Goal: Task Accomplishment & Management: Manage account settings

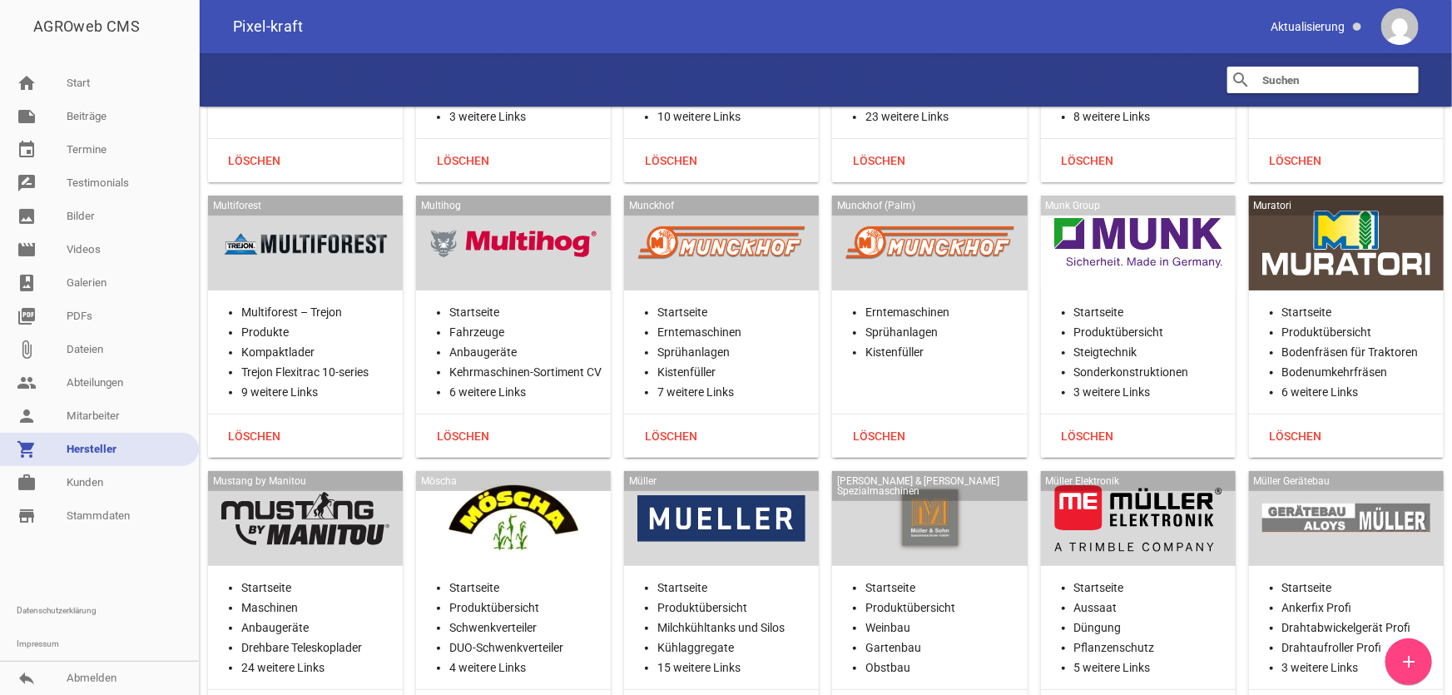
scroll to position [25769, 0]
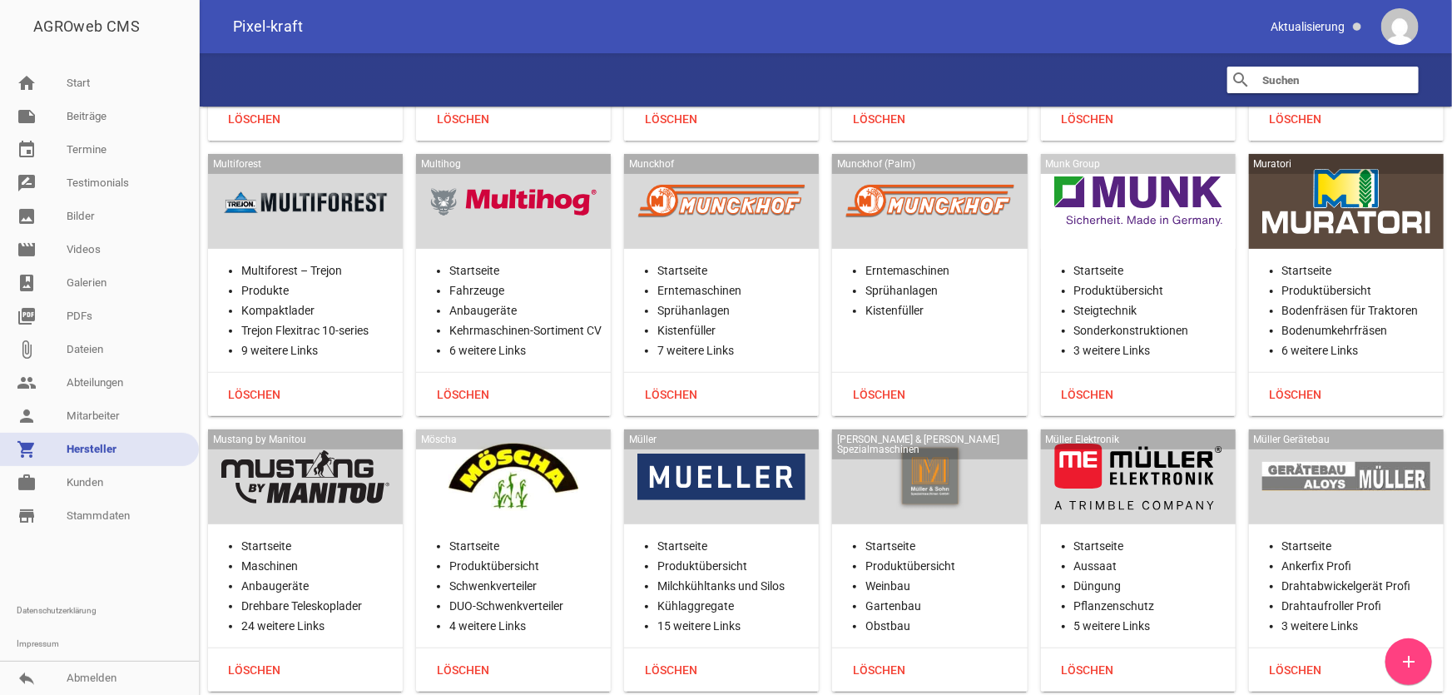
click at [1140, 443] on div at bounding box center [1138, 477] width 168 height 68
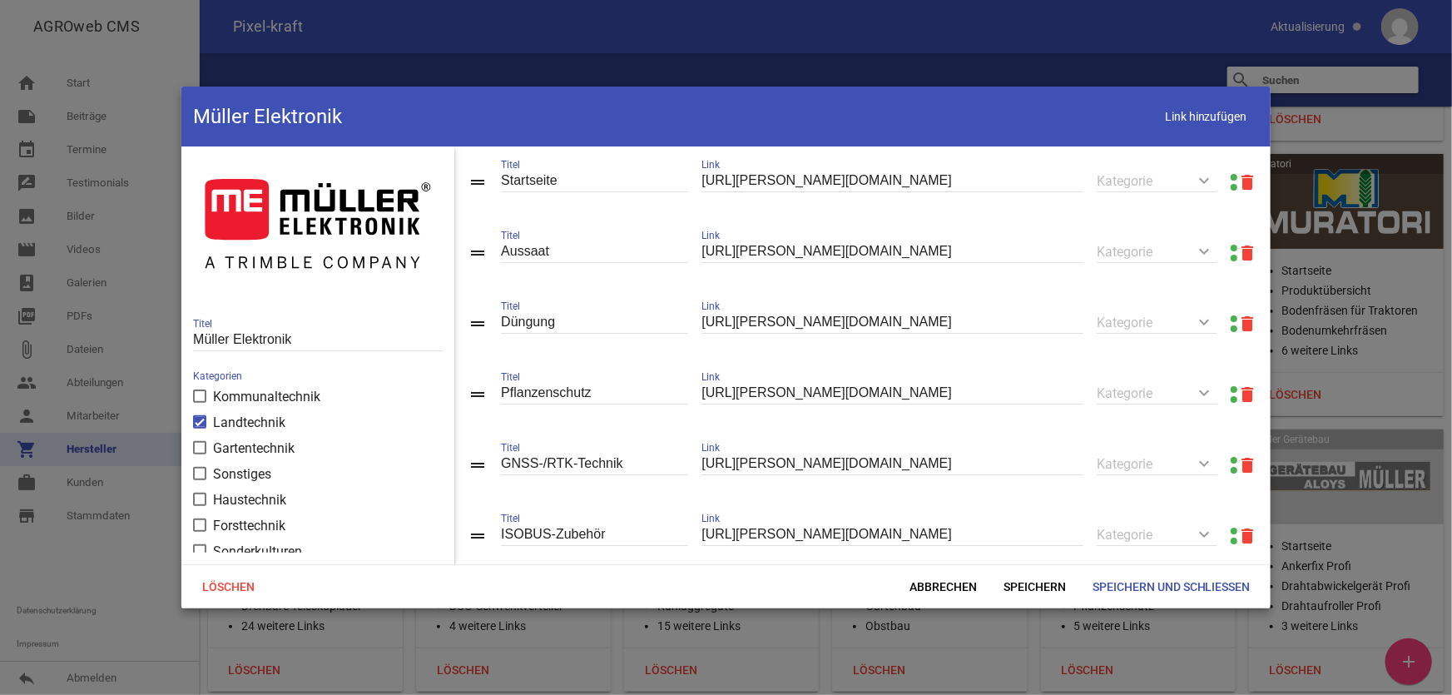
click at [1231, 175] on link at bounding box center [1234, 177] width 7 height 7
click at [1231, 247] on link at bounding box center [1234, 248] width 7 height 7
click at [1231, 177] on link at bounding box center [1234, 177] width 7 height 7
click at [954, 583] on span "Abbrechen" at bounding box center [943, 587] width 94 height 30
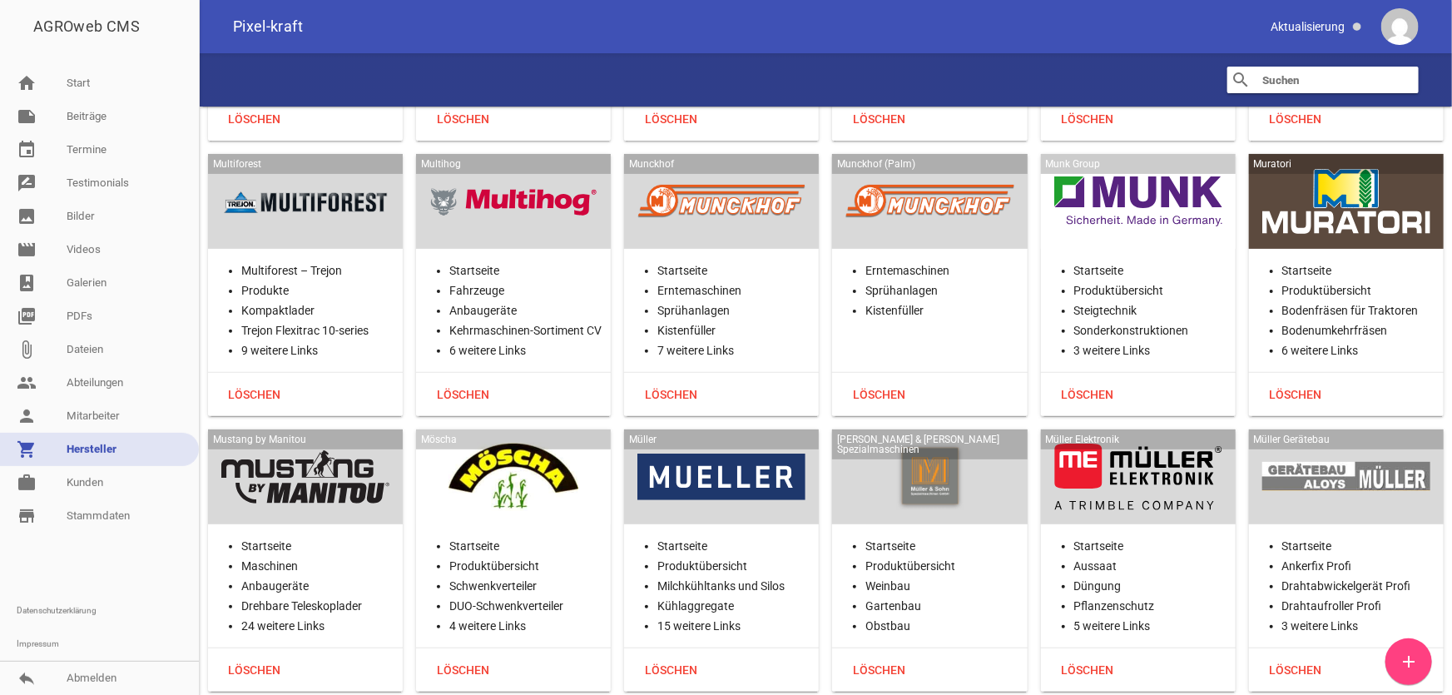
click at [1313, 74] on input "text" at bounding box center [1327, 80] width 133 height 20
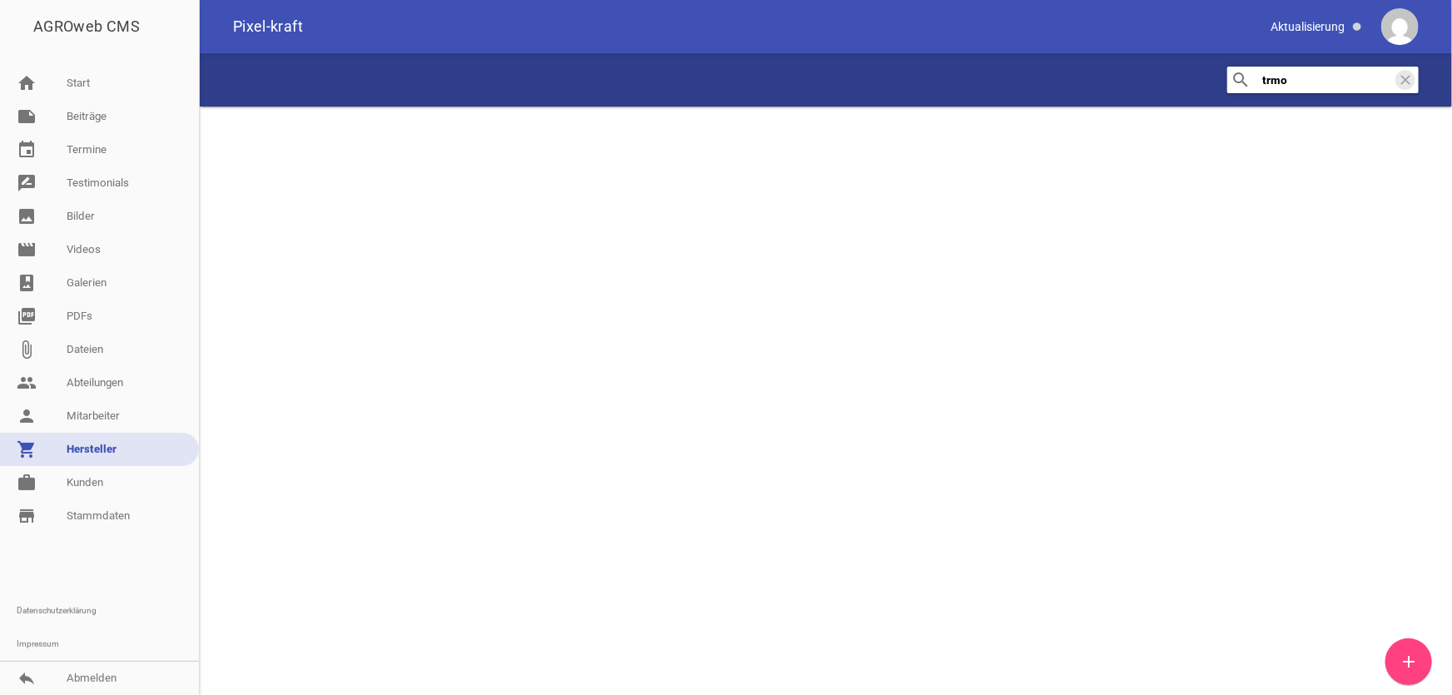
scroll to position [0, 0]
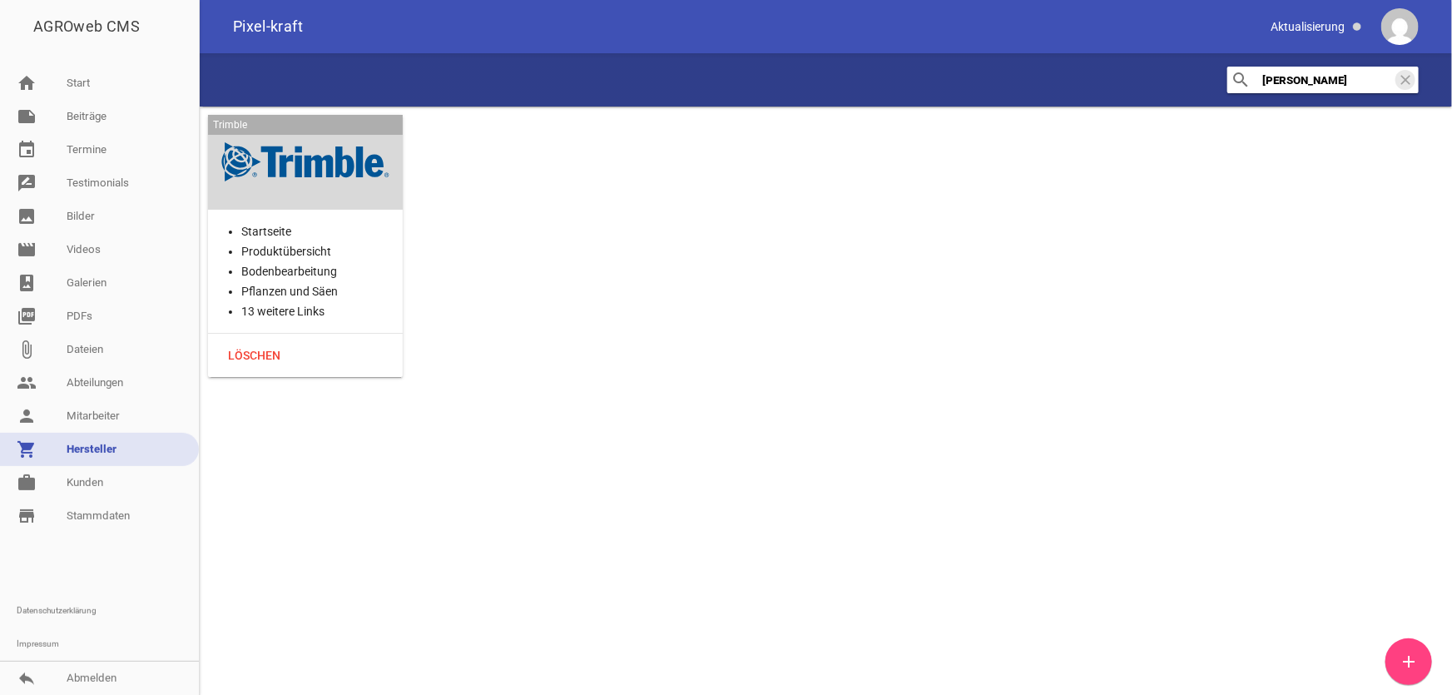
type input "[PERSON_NAME]"
click at [260, 163] on div at bounding box center [305, 162] width 168 height 68
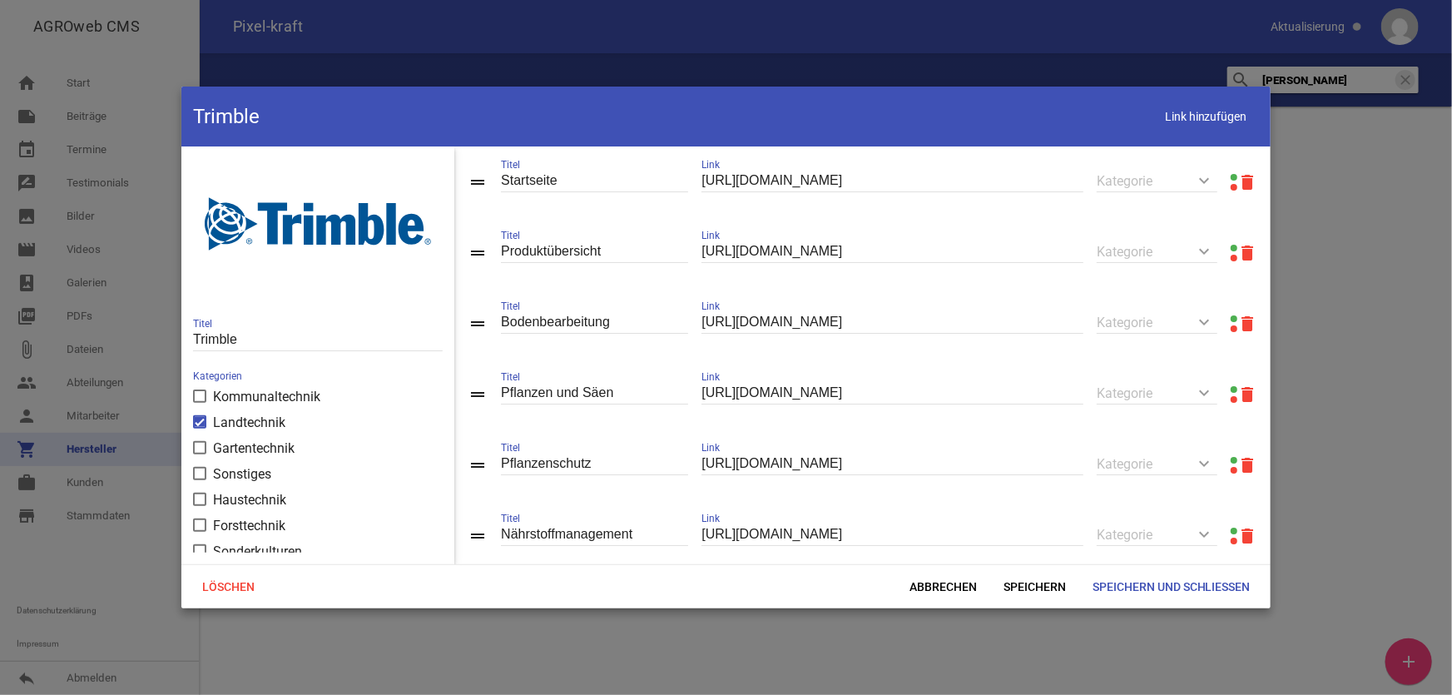
click at [1231, 175] on link at bounding box center [1234, 177] width 7 height 7
click at [1051, 123] on header "[PERSON_NAME] Link hinzufügen" at bounding box center [725, 117] width 1089 height 60
click at [1231, 175] on link at bounding box center [1234, 177] width 7 height 7
click at [943, 586] on span "Abbrechen" at bounding box center [943, 587] width 94 height 30
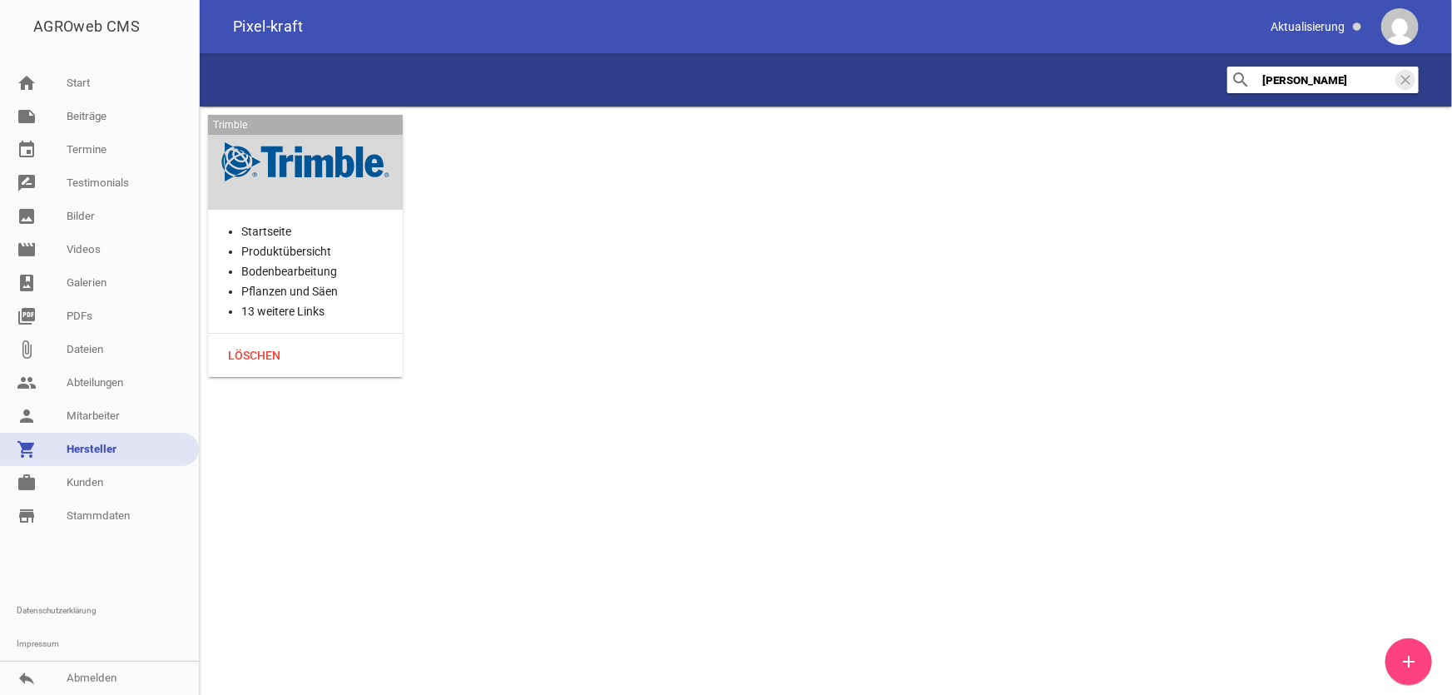
click at [311, 156] on div at bounding box center [305, 162] width 168 height 68
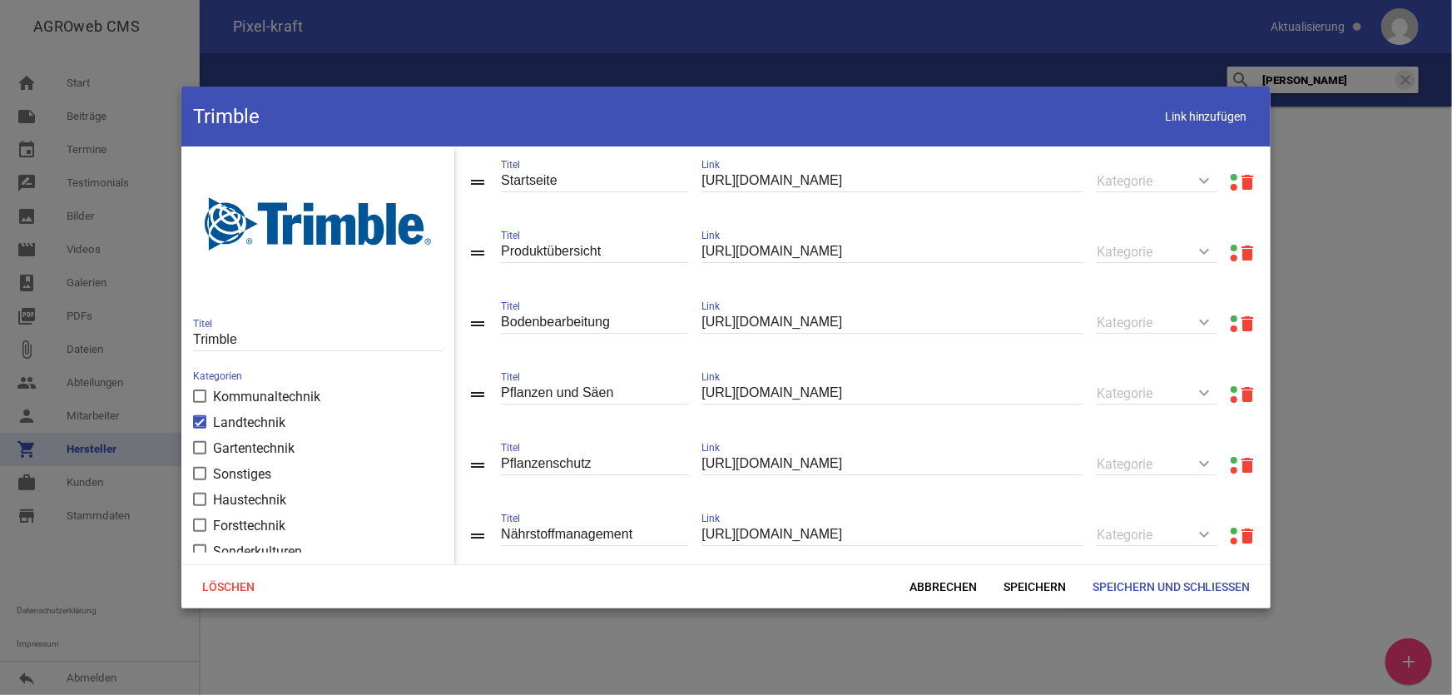
click at [196, 336] on input "Trimble" at bounding box center [318, 340] width 250 height 22
type input "PTx [PERSON_NAME]"
click at [1116, 590] on span "Speichern und Schließen" at bounding box center [1171, 587] width 185 height 30
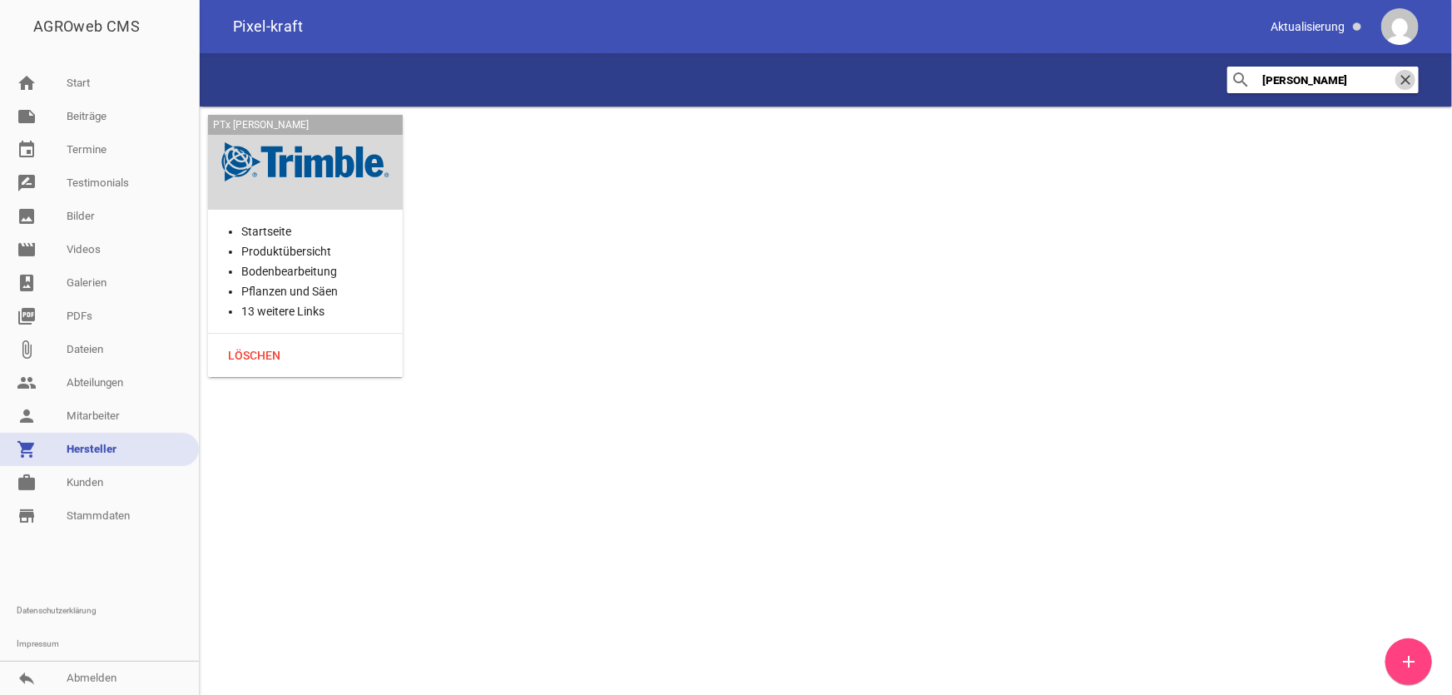
click at [1404, 77] on icon "clear" at bounding box center [1406, 80] width 20 height 20
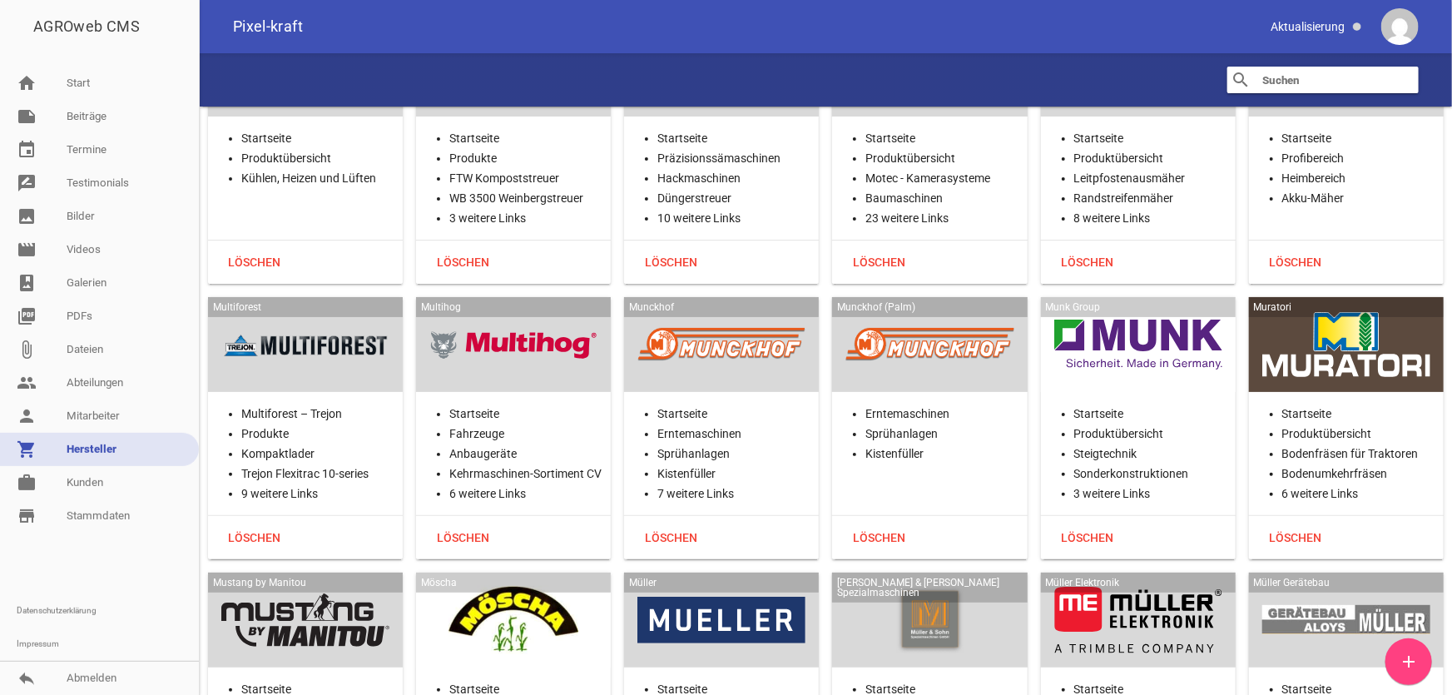
scroll to position [25729, 0]
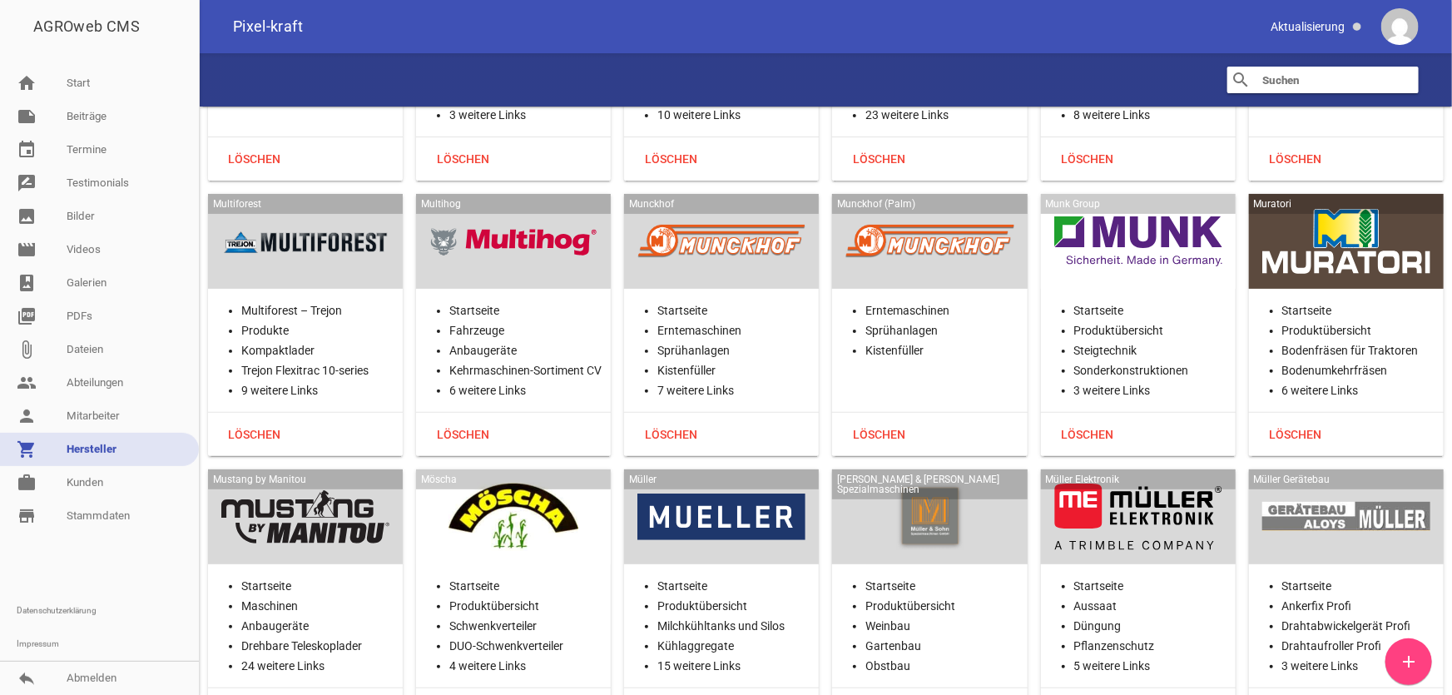
click at [1180, 483] on div at bounding box center [1138, 517] width 168 height 68
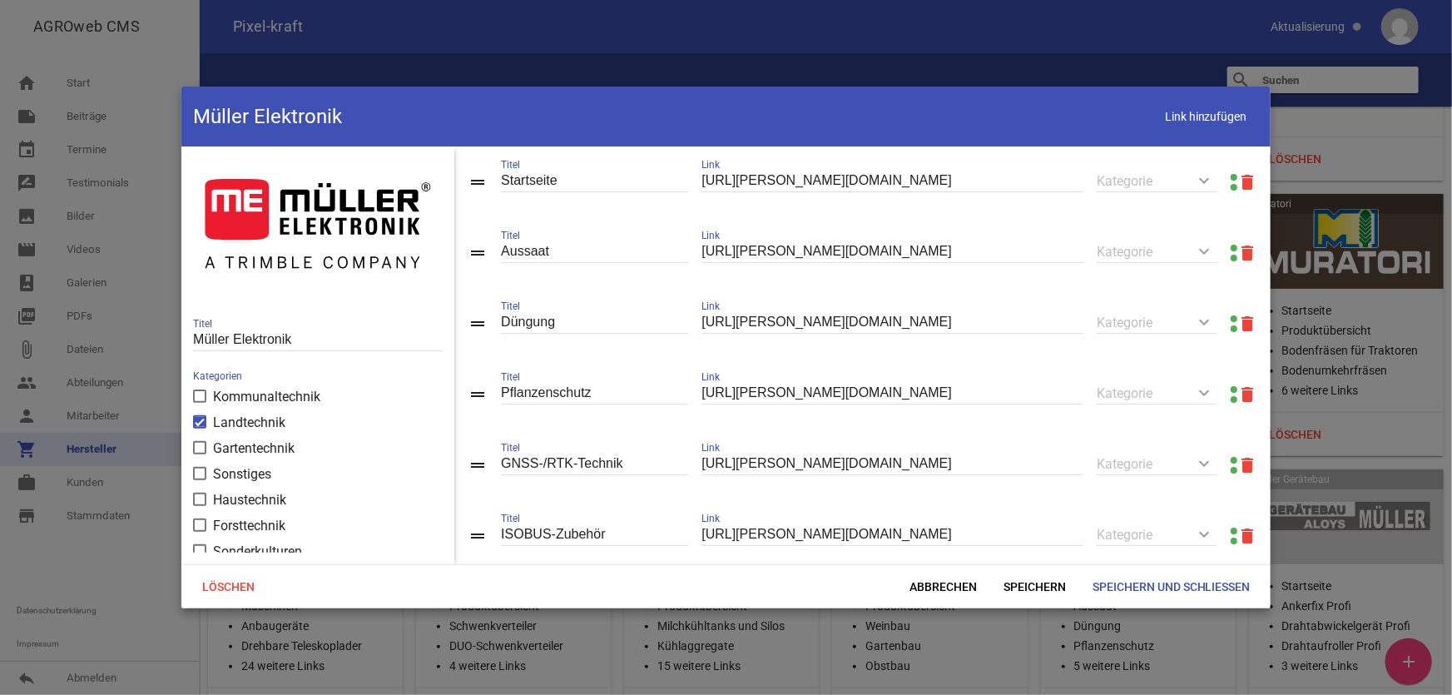
click at [1231, 248] on link at bounding box center [1234, 248] width 7 height 7
click at [608, 187] on input "Startseite" at bounding box center [594, 181] width 187 height 22
click at [335, 334] on input "Müller Elektronik" at bounding box center [318, 340] width 250 height 22
click at [925, 587] on span "Abbrechen" at bounding box center [943, 587] width 94 height 30
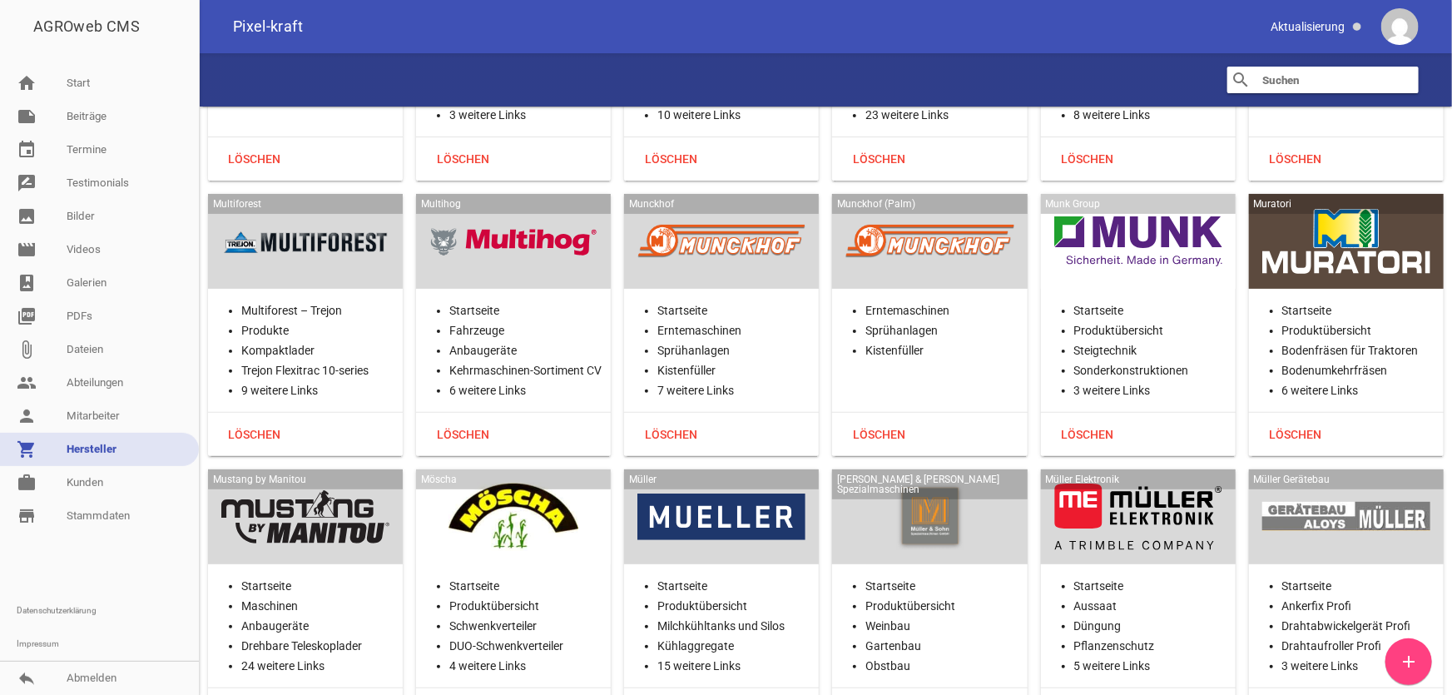
click at [1130, 483] on div at bounding box center [1138, 517] width 168 height 68
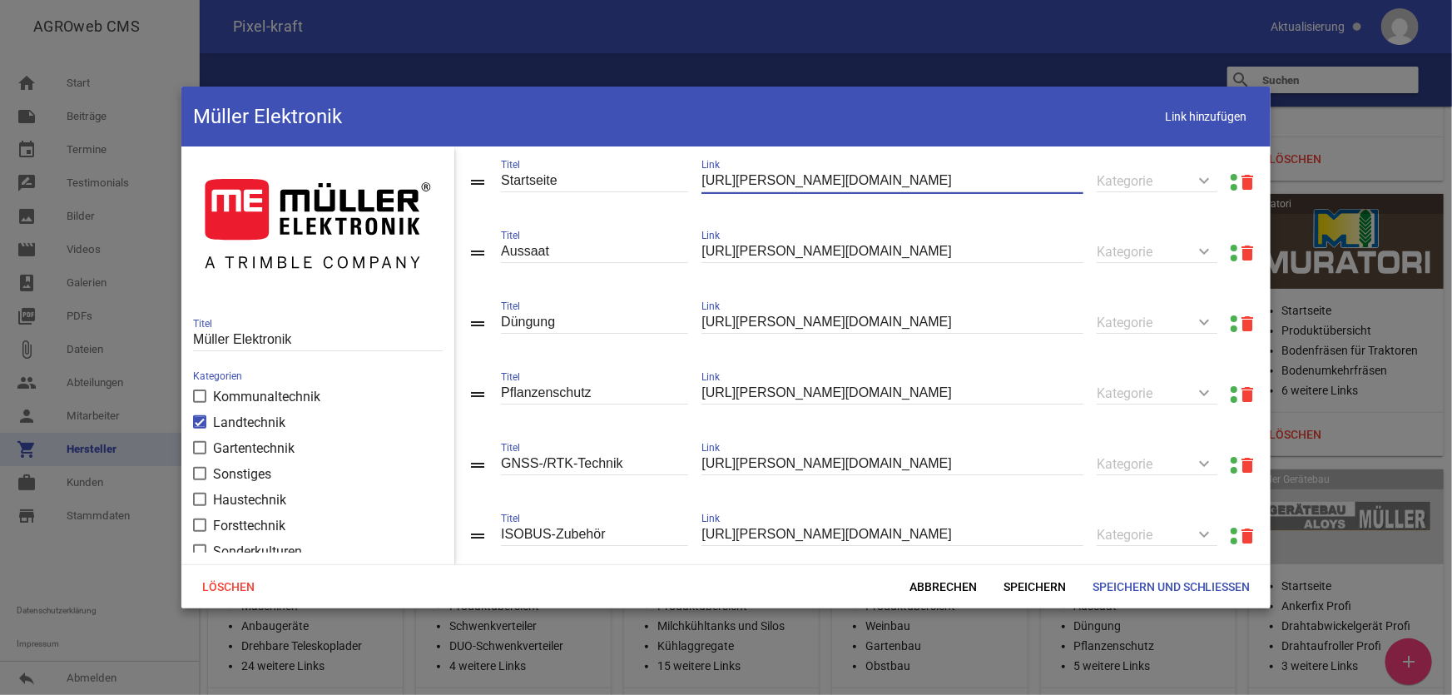
drag, startPoint x: 886, startPoint y: 175, endPoint x: 611, endPoint y: 160, distance: 275.9
click at [611, 160] on div "drag_handle Startseite Titel [URL][PERSON_NAME][DOMAIN_NAME] Link keyboard_arro…" at bounding box center [862, 181] width 816 height 71
paste input "[PERSON_NAME]-elektronik-gmbh-ist-nun-ptx-[PERSON_NAME]-gmbh/"
type input "[URL][PERSON_NAME][DOMAIN_NAME][PERSON_NAME][PERSON_NAME]"
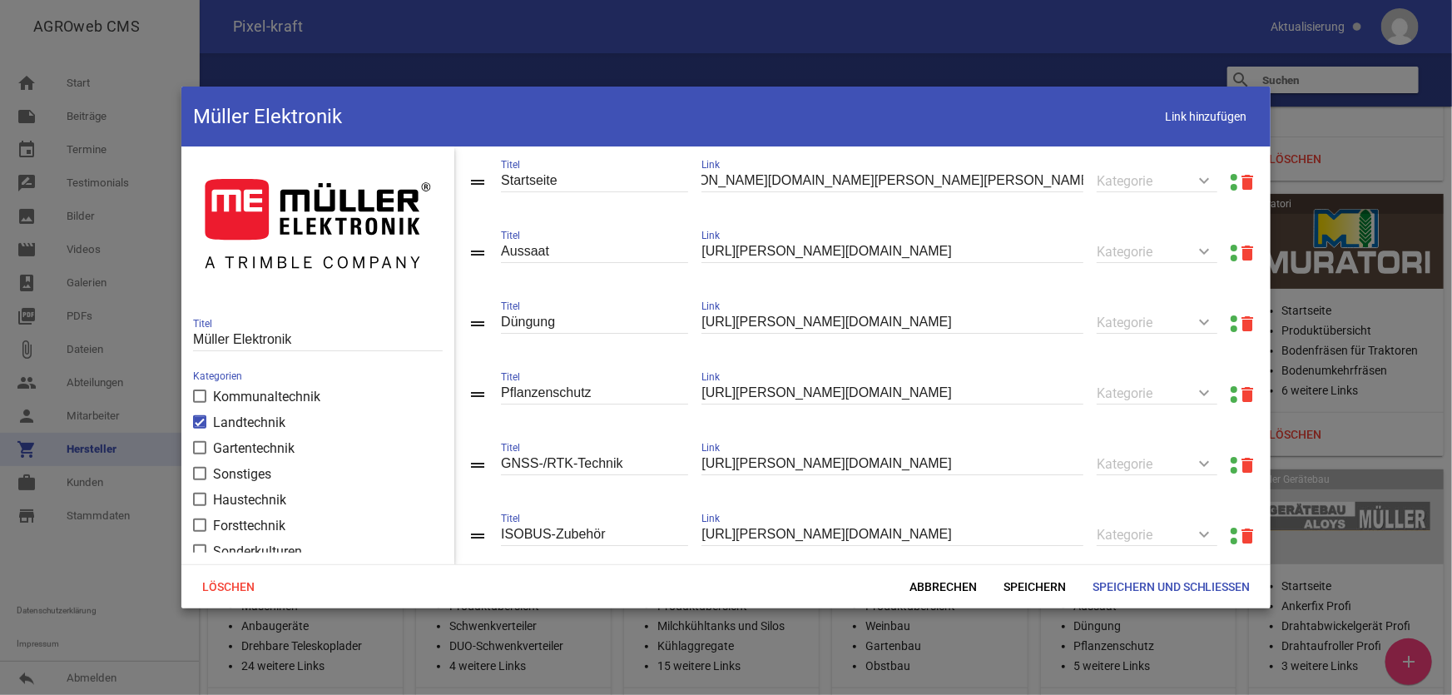
scroll to position [0, 0]
click at [744, 253] on input "[URL][PERSON_NAME][DOMAIN_NAME]" at bounding box center [893, 252] width 382 height 22
type input "P"
type input "PTx [PERSON_NAME]"
paste input "[URL][DOMAIN_NAME]"
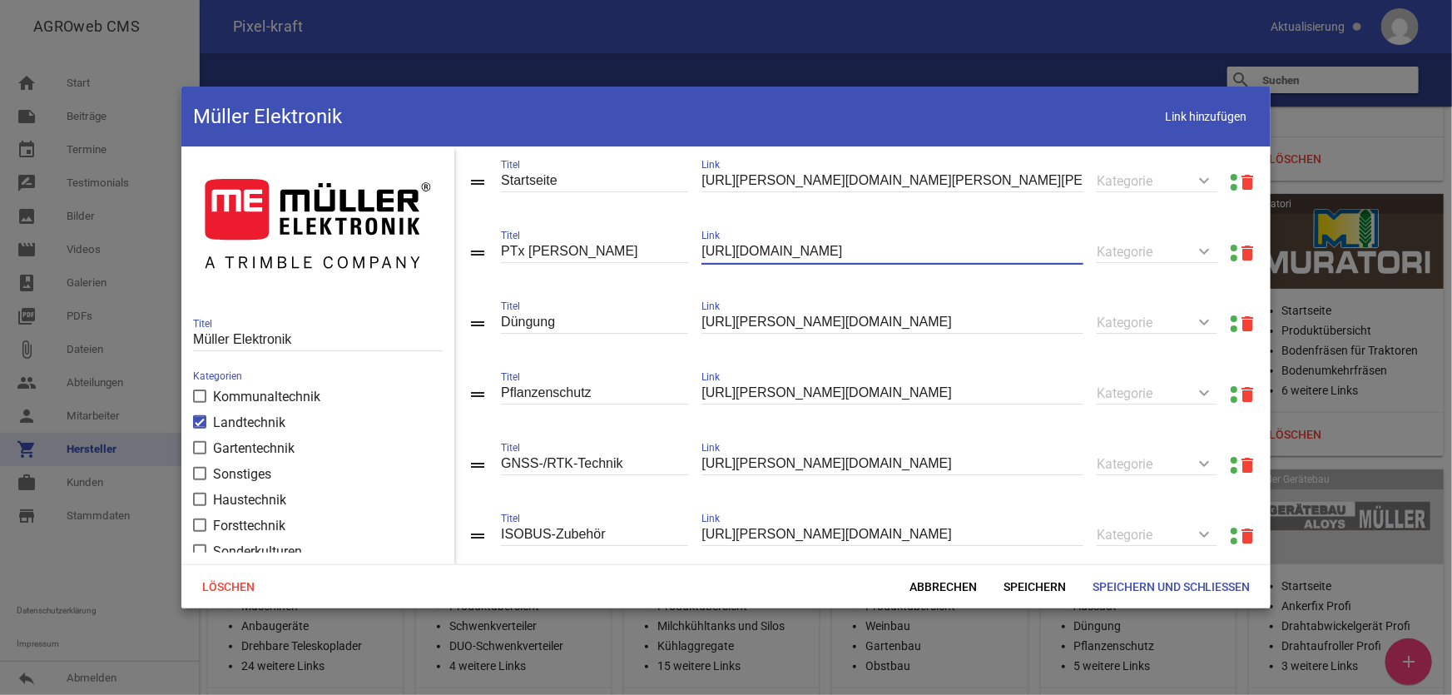
type input "[URL][DOMAIN_NAME]"
click at [1238, 322] on icon "delete" at bounding box center [1248, 324] width 20 height 20
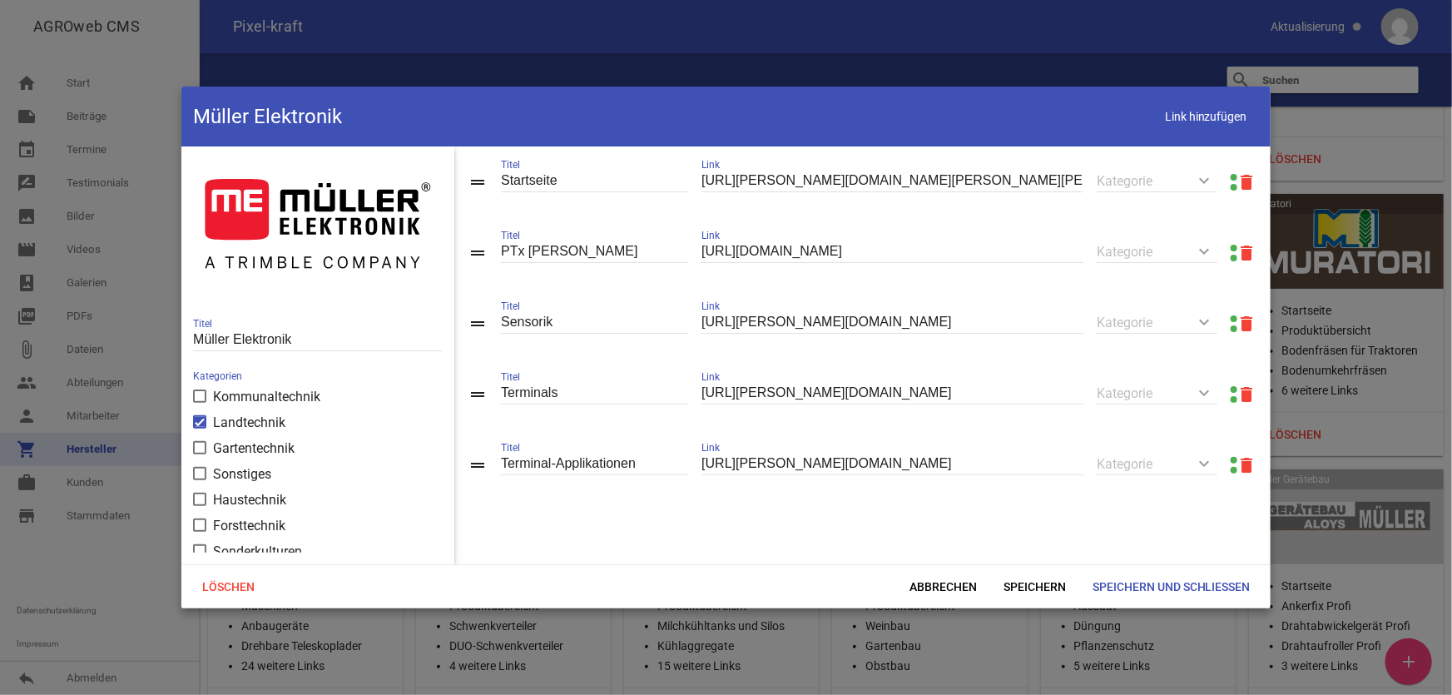
click at [1238, 322] on icon "delete" at bounding box center [1248, 324] width 20 height 20
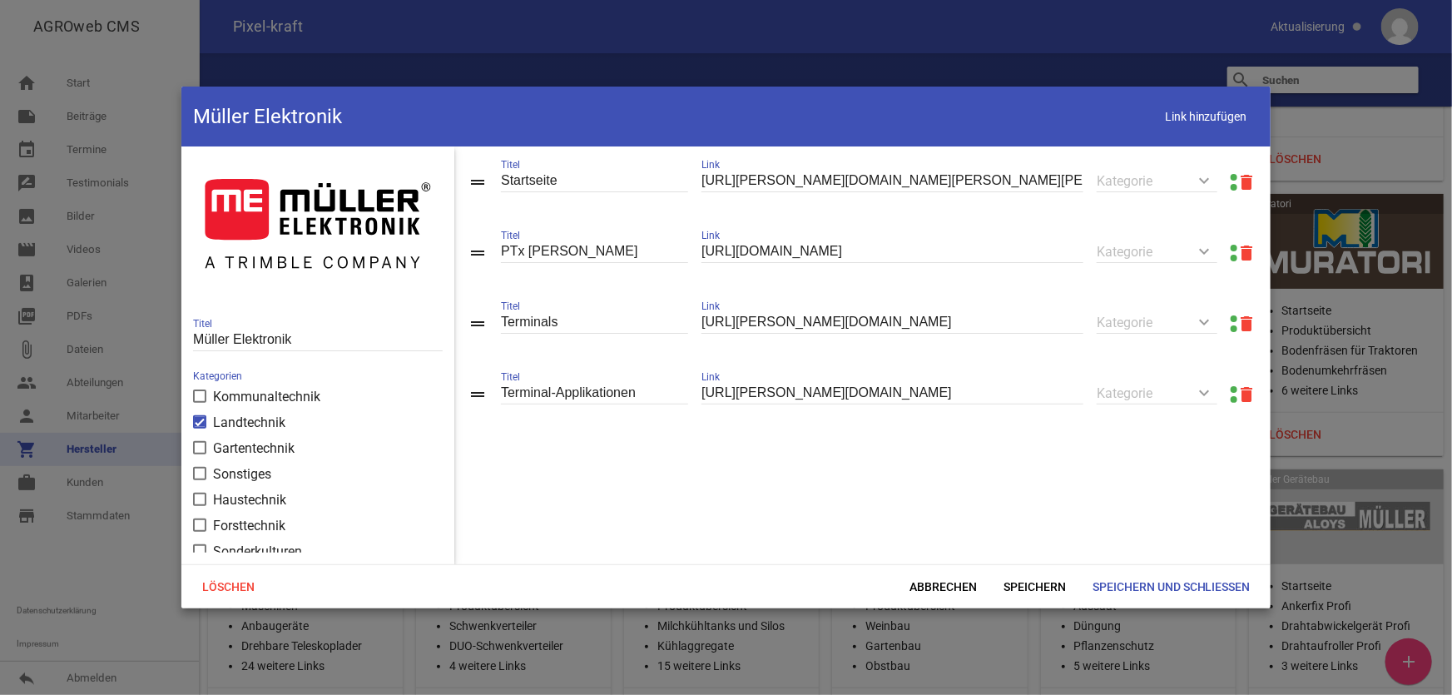
click at [1238, 322] on icon "delete" at bounding box center [1248, 324] width 20 height 20
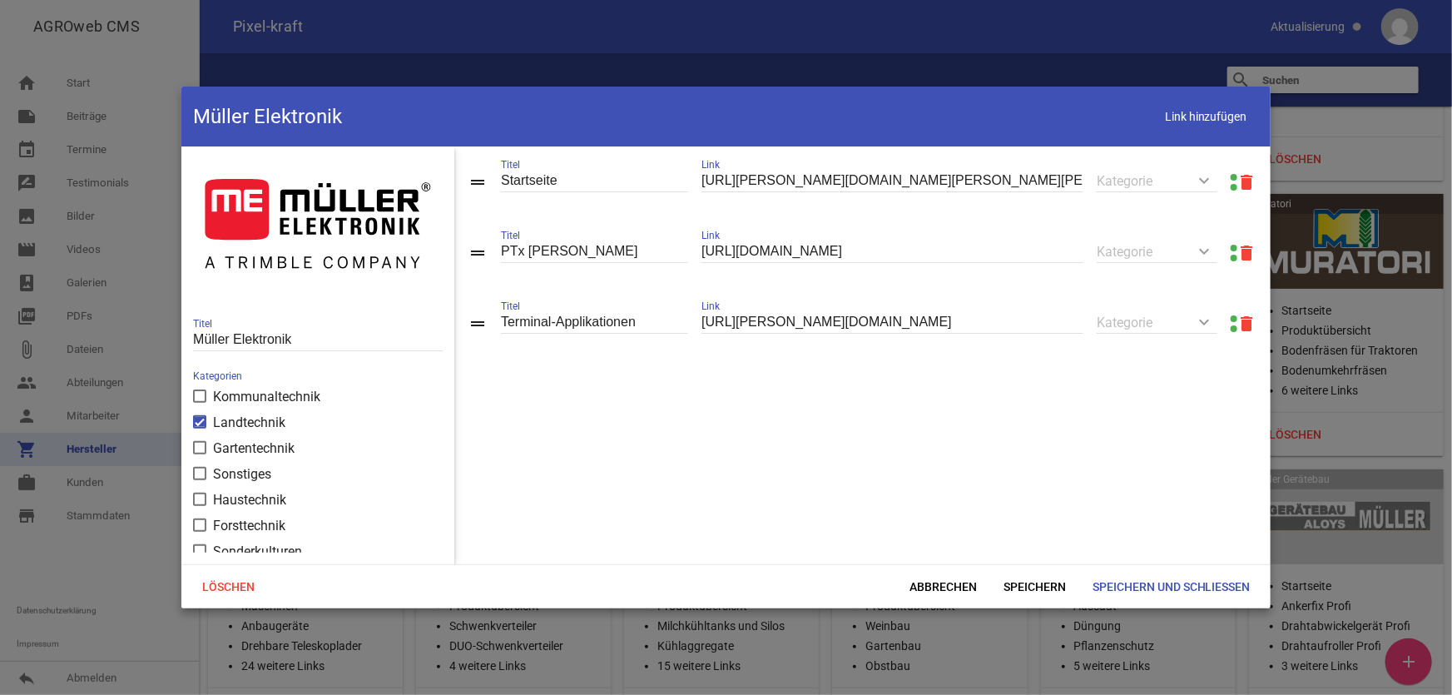
click at [1238, 322] on icon "delete" at bounding box center [1248, 324] width 20 height 20
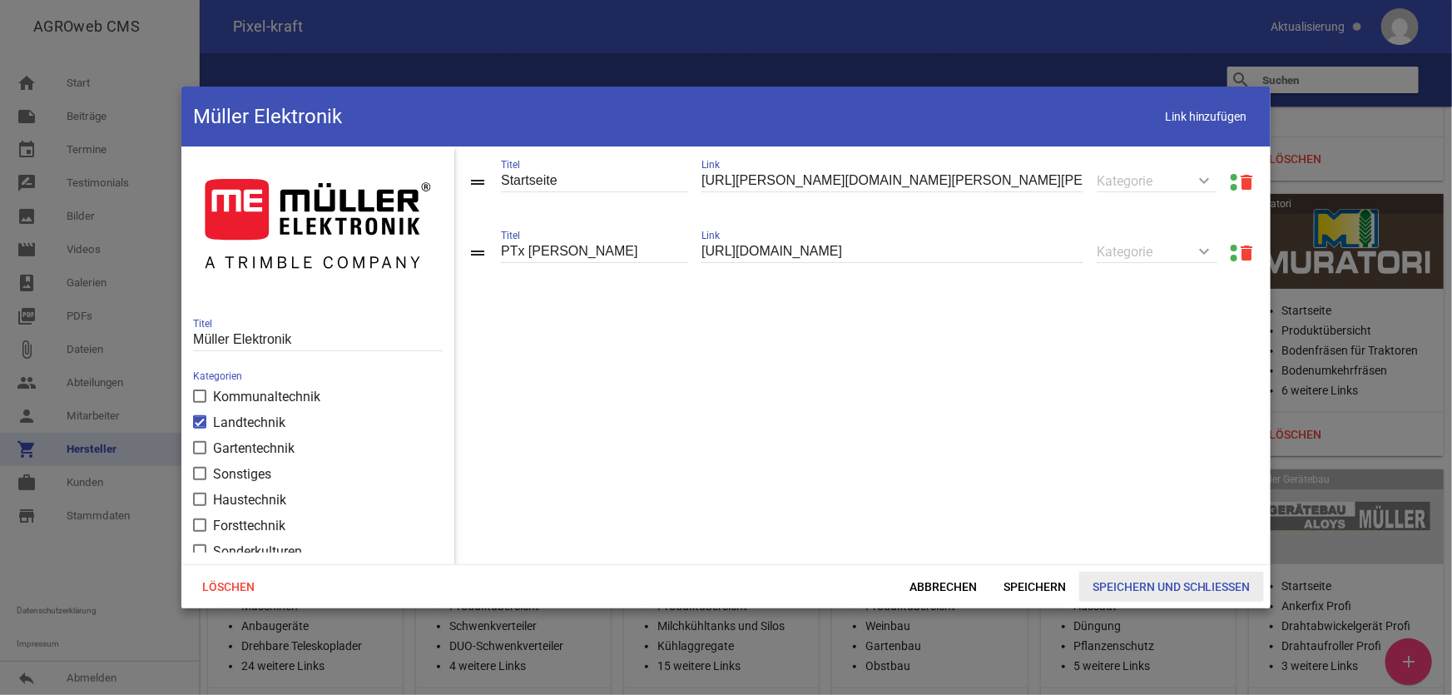
click at [1140, 590] on span "Speichern und Schließen" at bounding box center [1171, 587] width 185 height 30
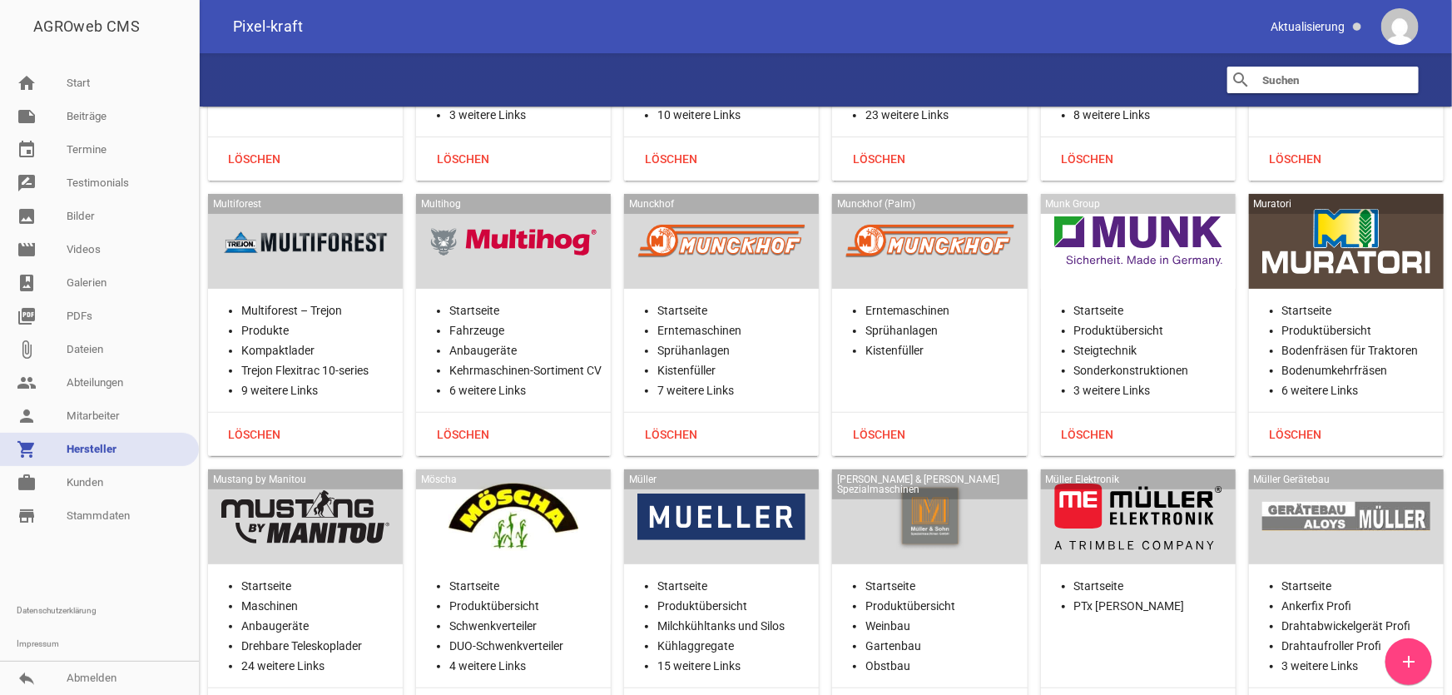
click at [1319, 469] on div "[PERSON_NAME] Gerätebau Startseite Ankerfix Profi Drahtabwickelgerät Profi Drah…" at bounding box center [1346, 600] width 195 height 262
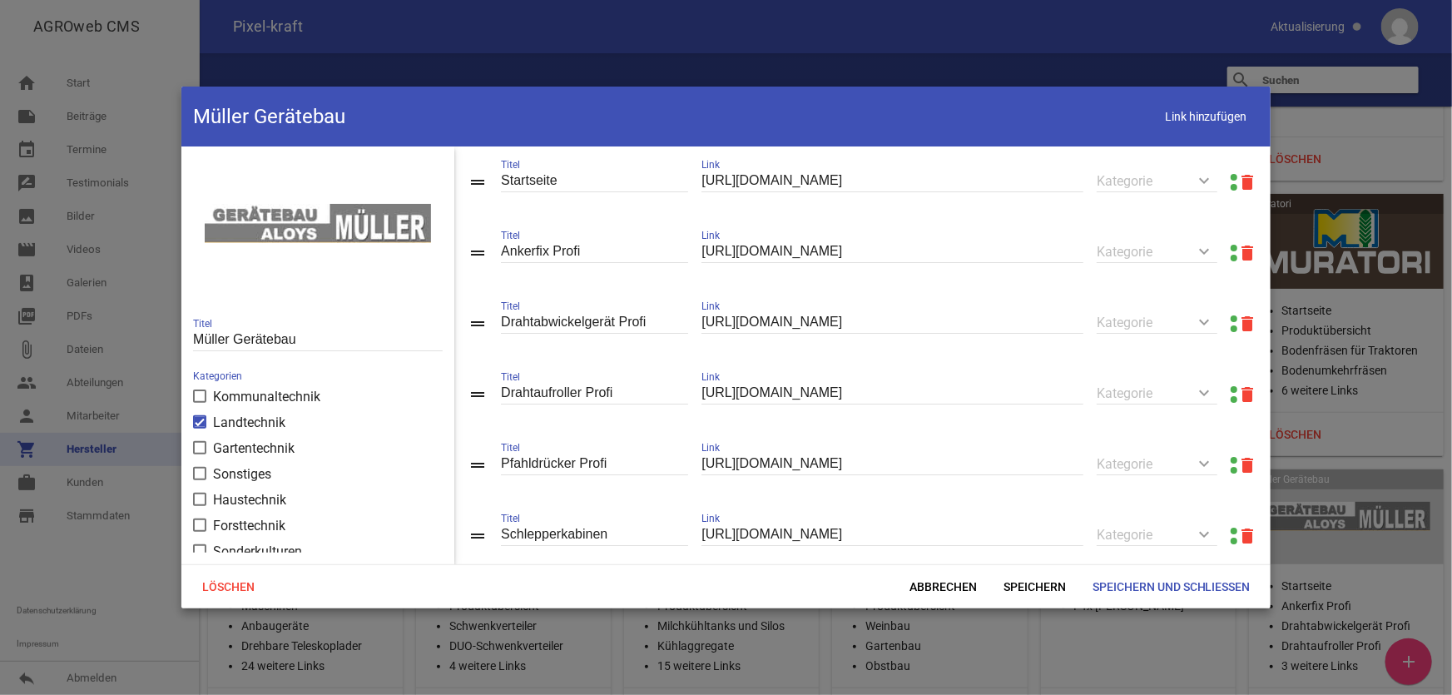
click at [1231, 176] on link at bounding box center [1234, 177] width 7 height 7
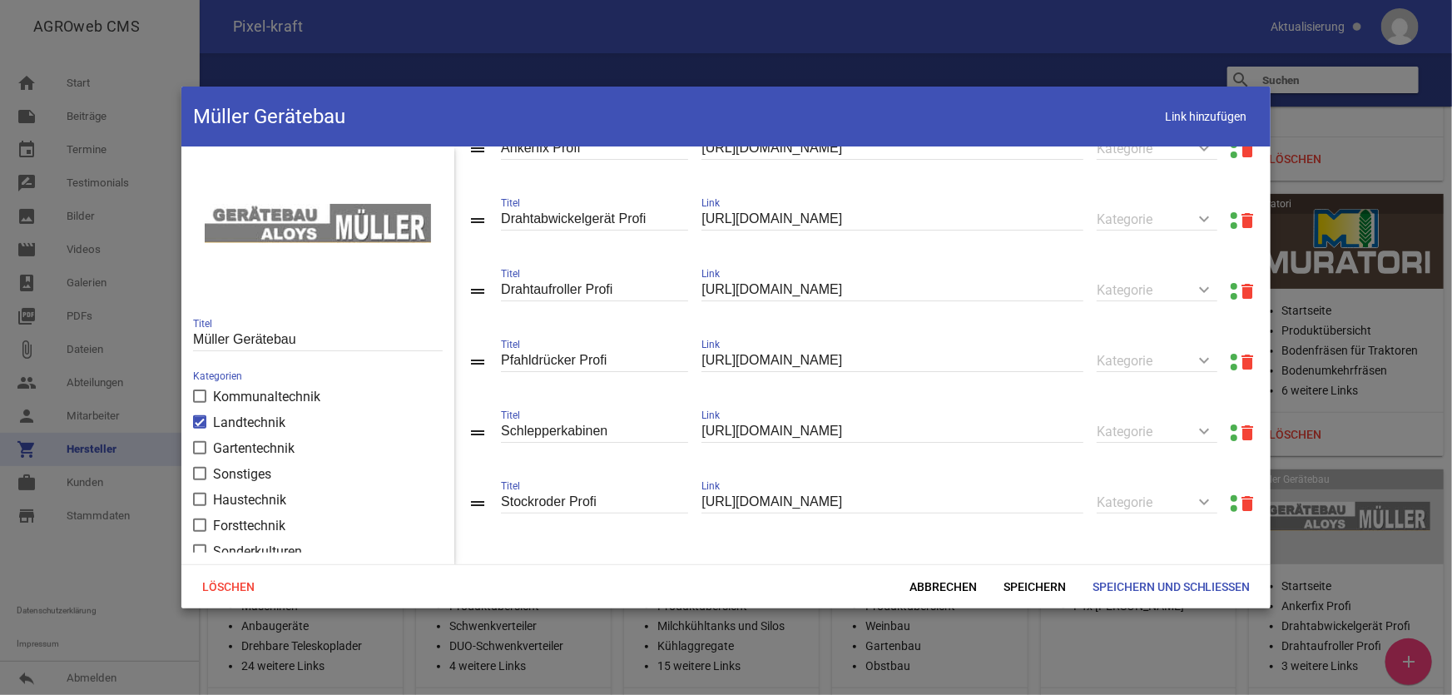
scroll to position [111, 0]
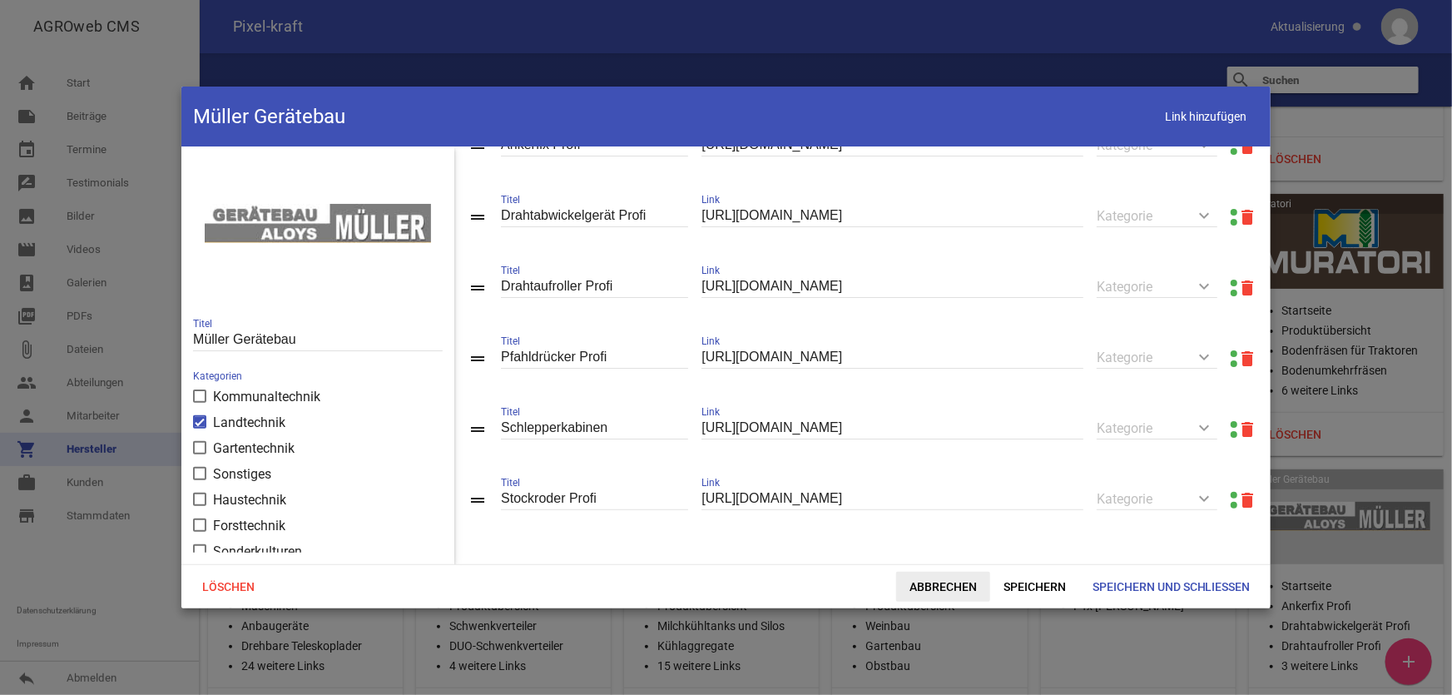
click at [927, 594] on span "Abbrechen" at bounding box center [943, 587] width 94 height 30
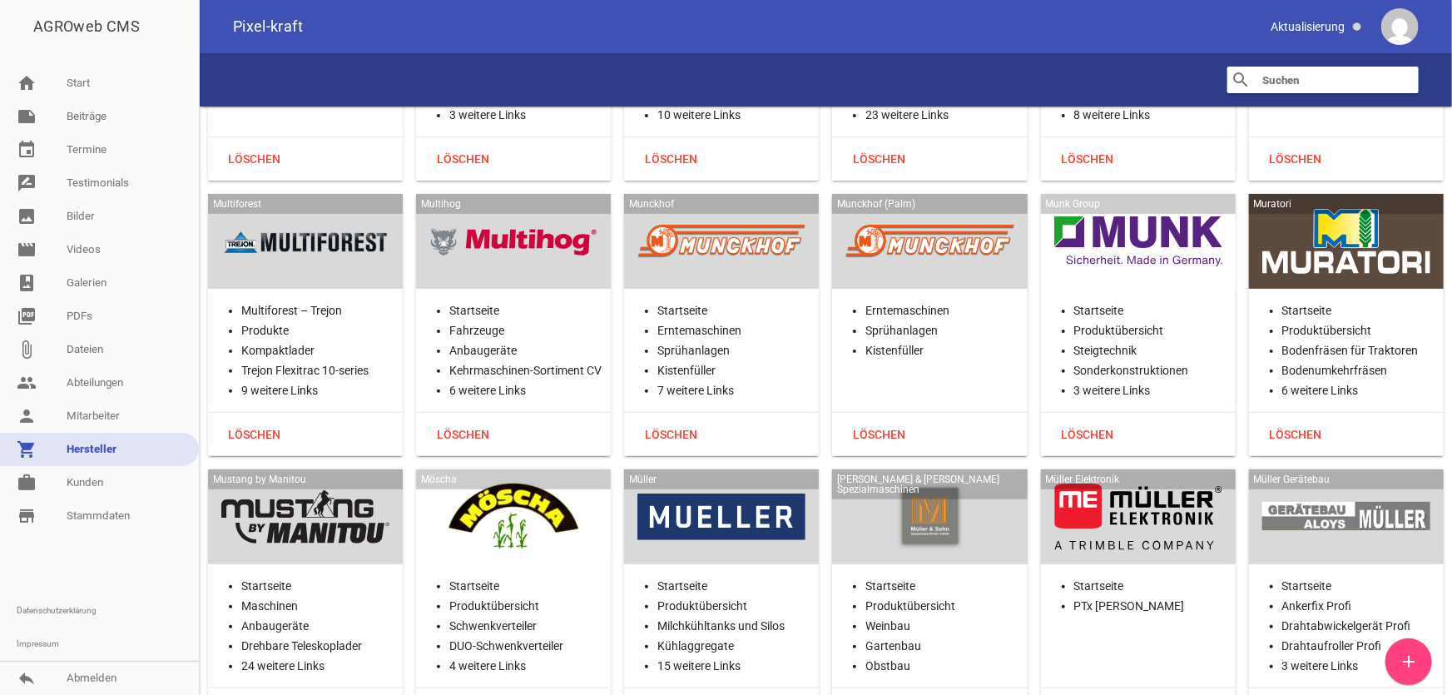
scroll to position [26032, 0]
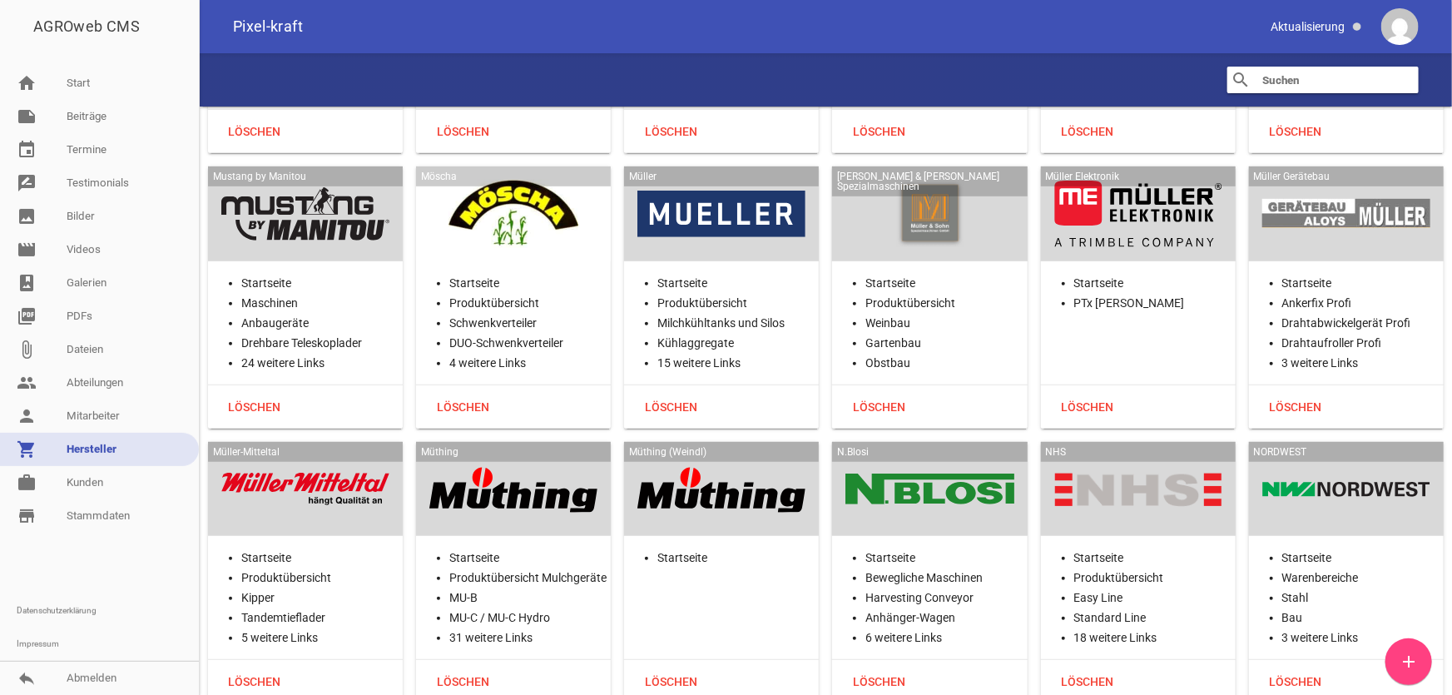
click at [323, 455] on div at bounding box center [305, 489] width 168 height 68
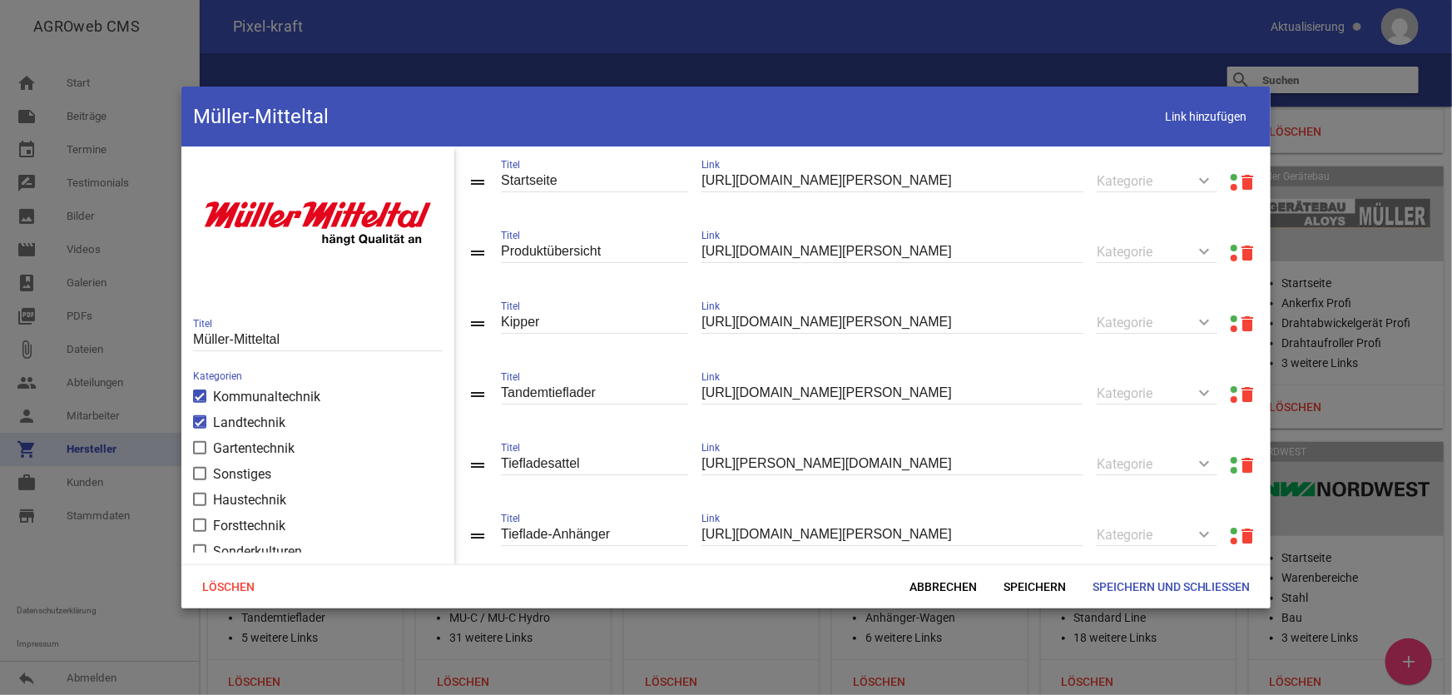
click at [1231, 247] on link at bounding box center [1234, 248] width 7 height 7
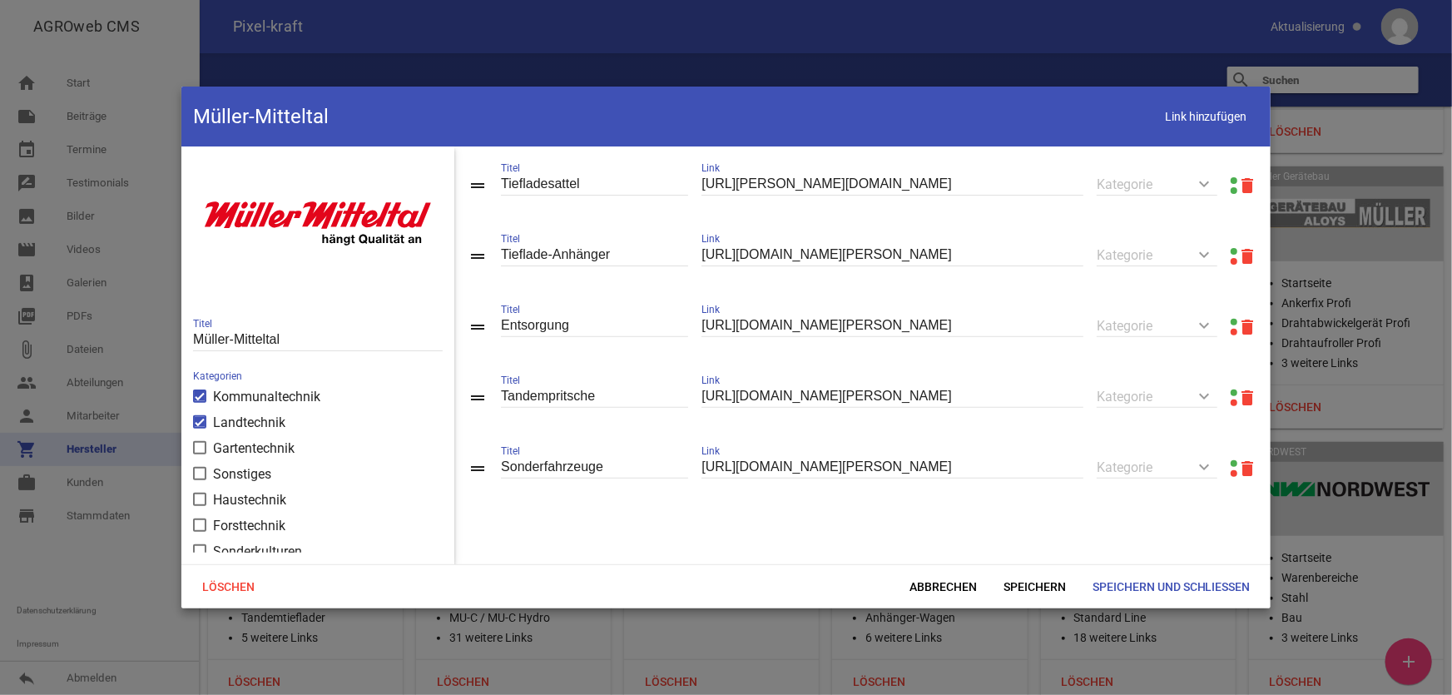
scroll to position [294, 0]
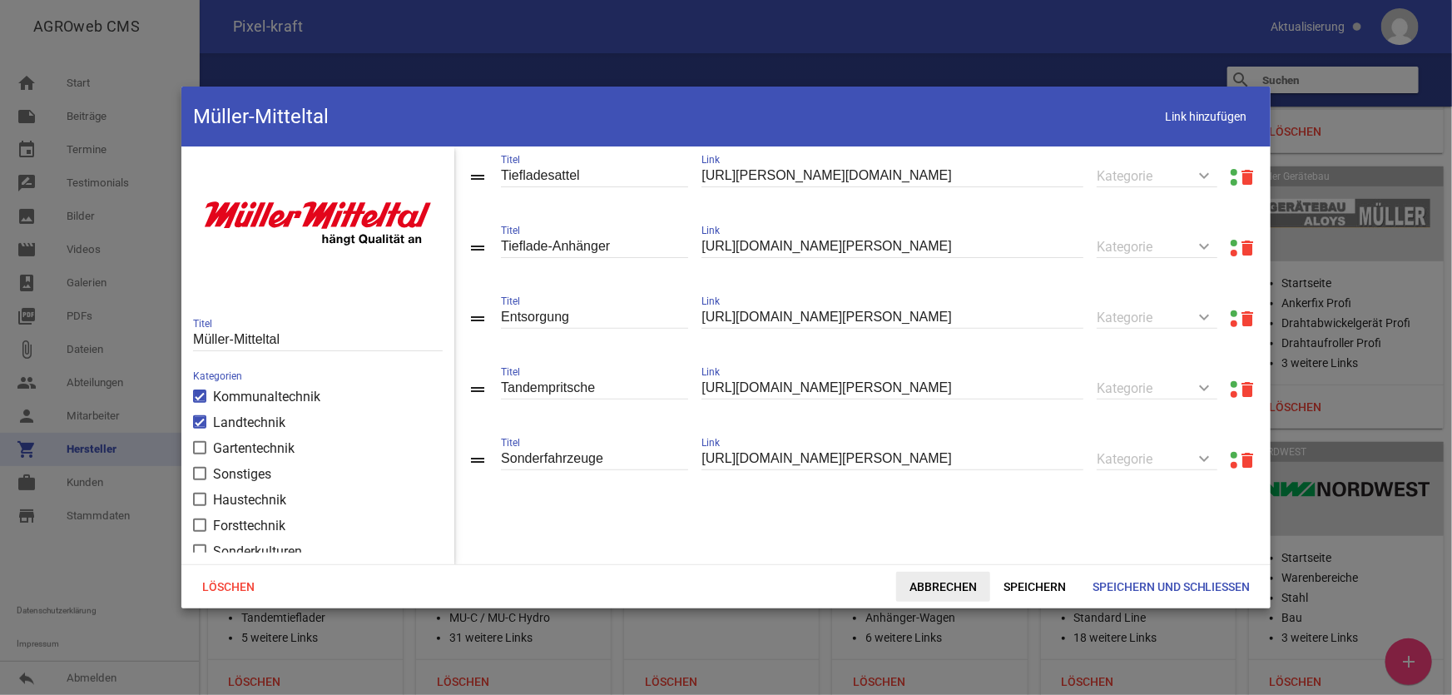
click at [943, 587] on span "Abbrechen" at bounding box center [943, 587] width 94 height 30
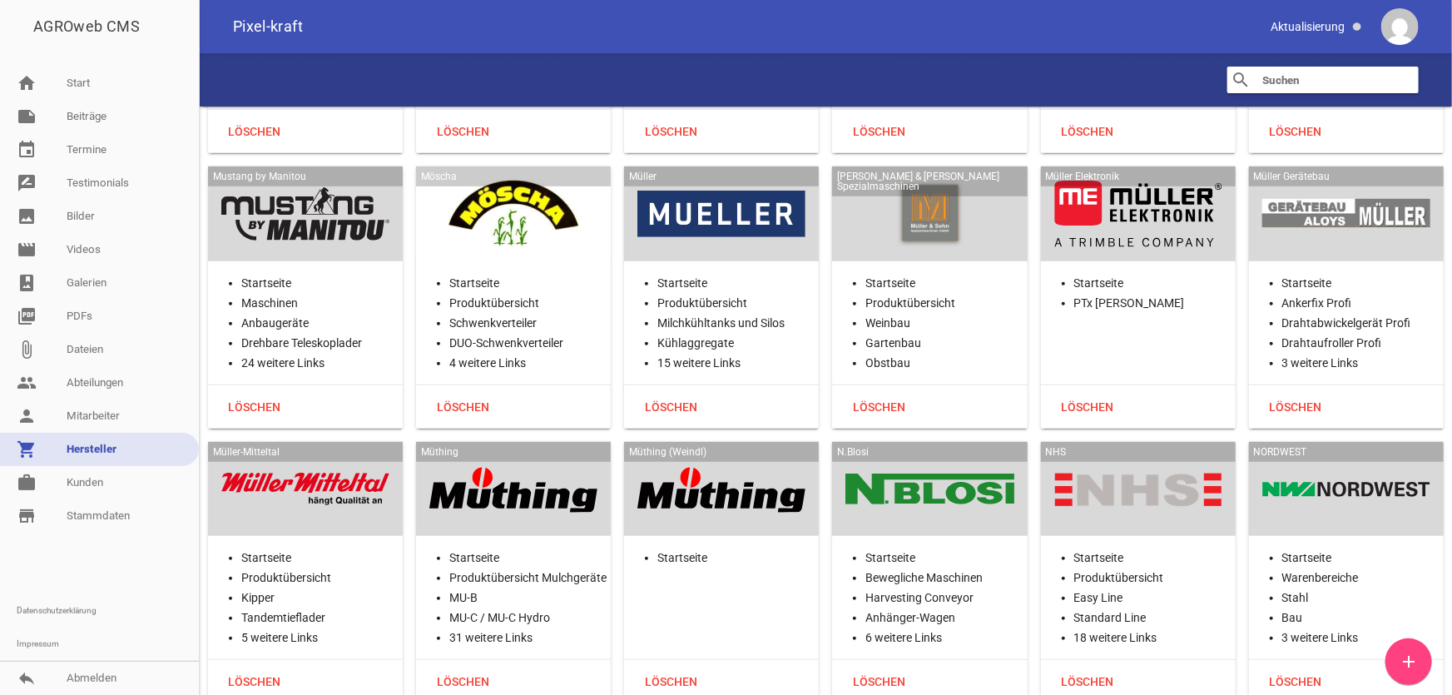
click at [558, 455] on div at bounding box center [513, 489] width 168 height 68
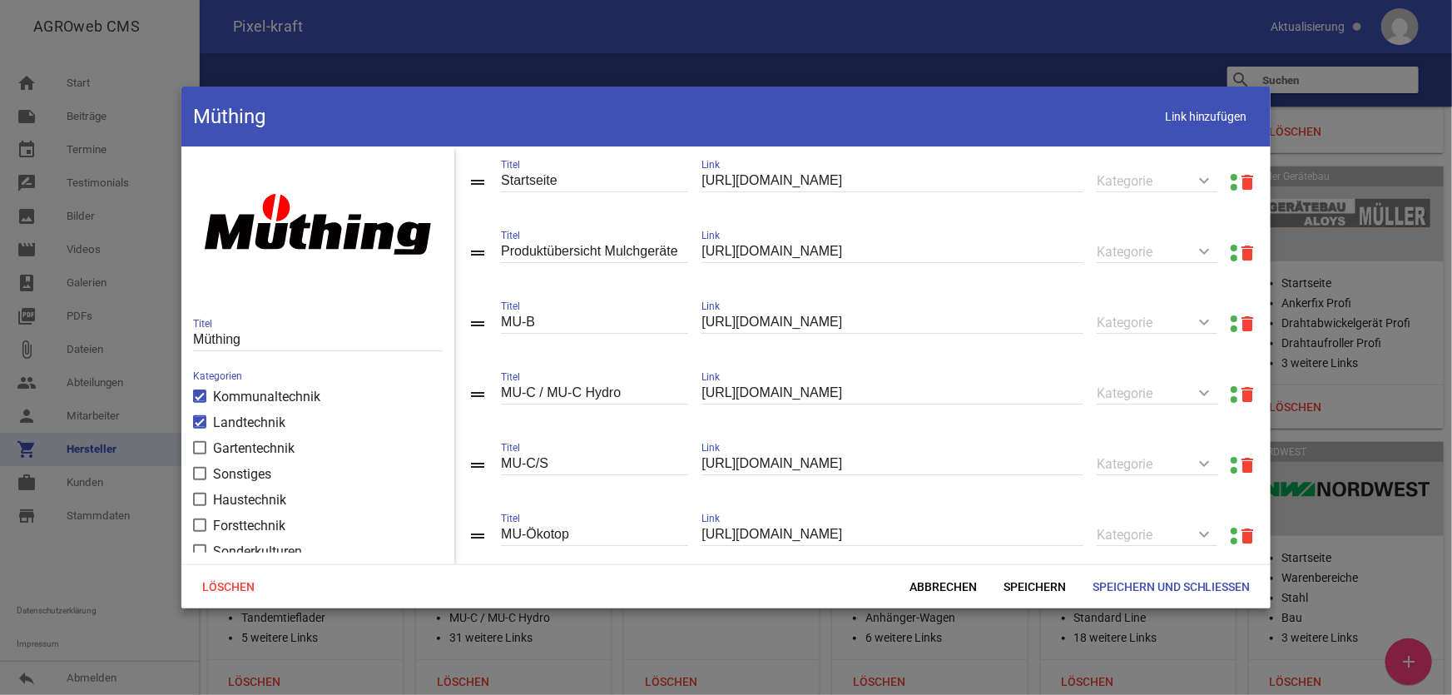
click at [1231, 246] on link at bounding box center [1234, 248] width 7 height 7
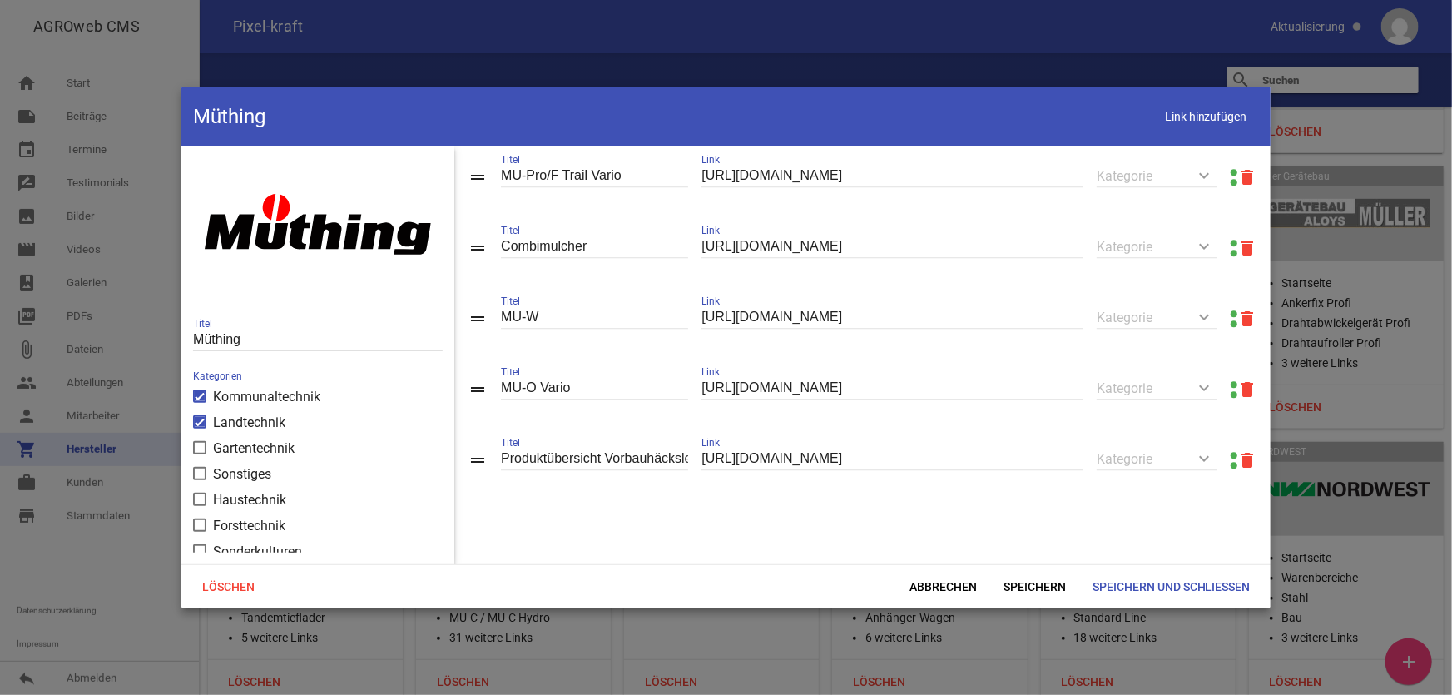
scroll to position [2155, 0]
click at [965, 586] on span "Abbrechen" at bounding box center [943, 587] width 94 height 30
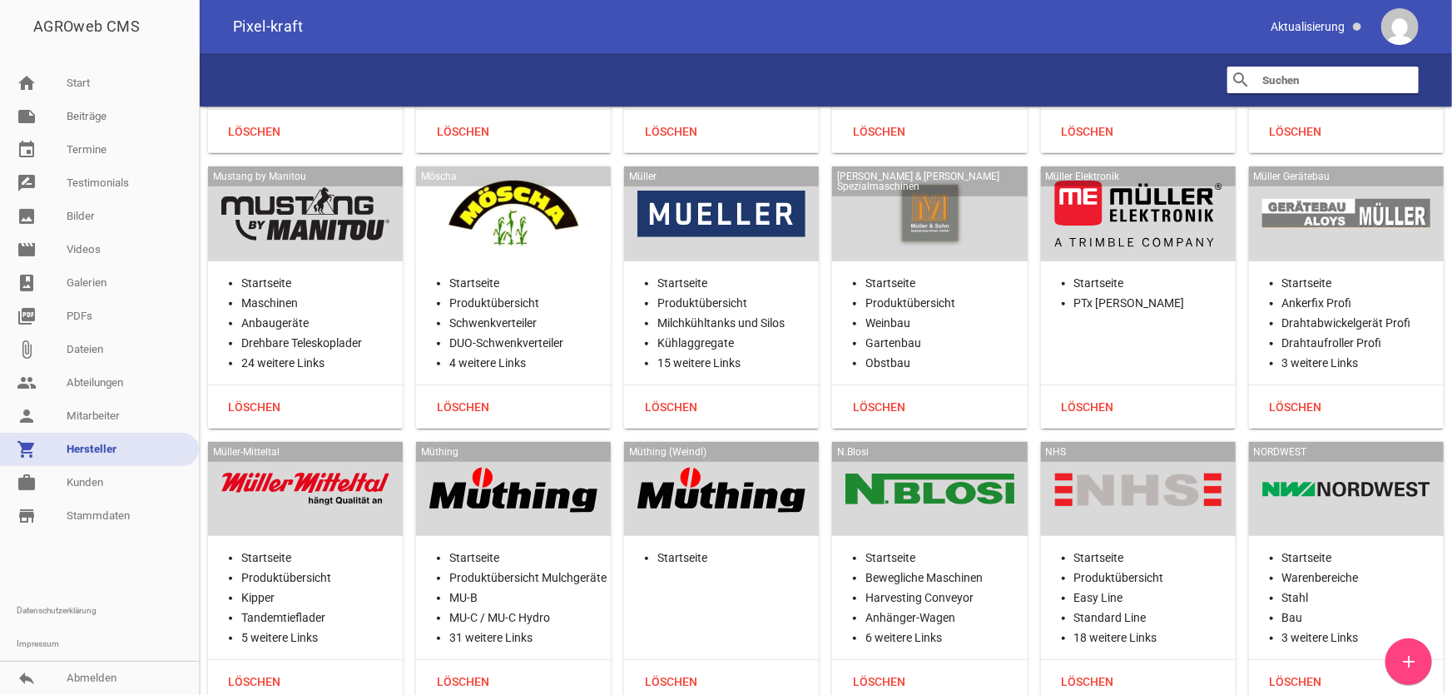
click at [955, 455] on div at bounding box center [930, 489] width 168 height 68
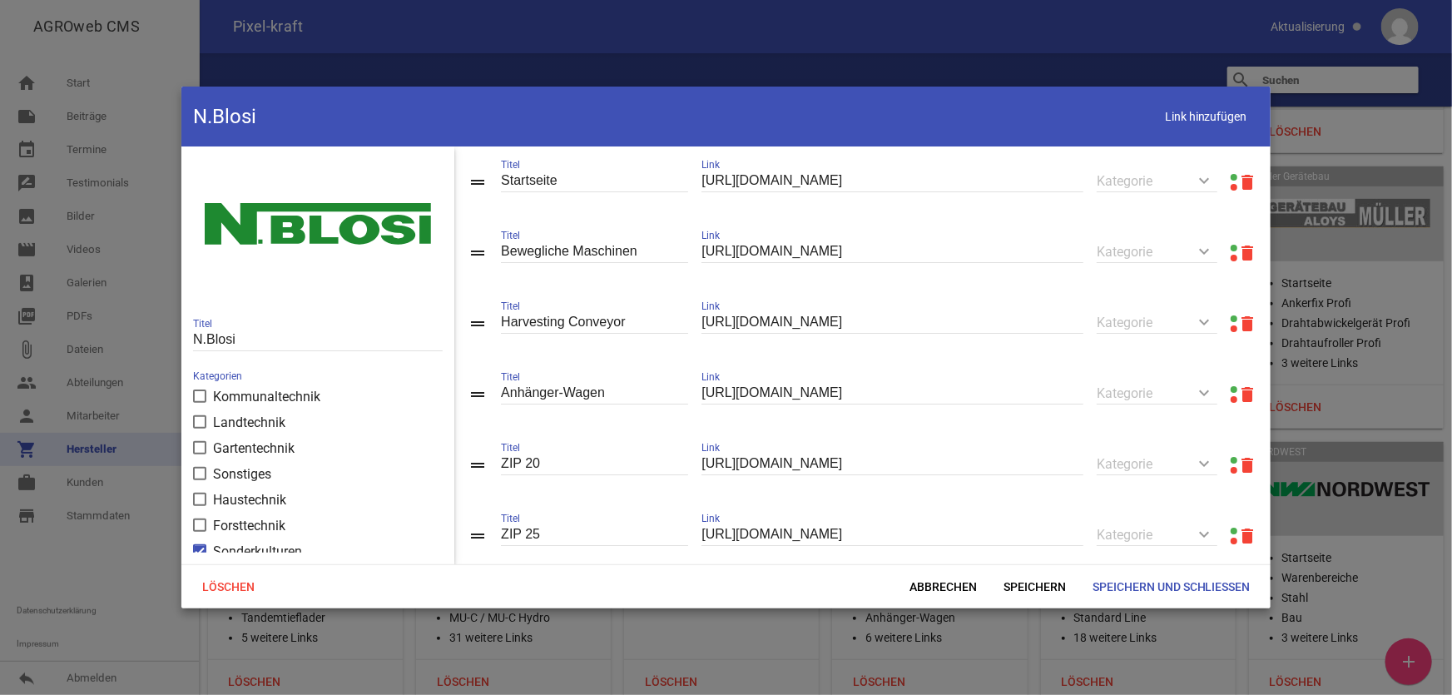
click at [1231, 175] on link at bounding box center [1234, 177] width 7 height 7
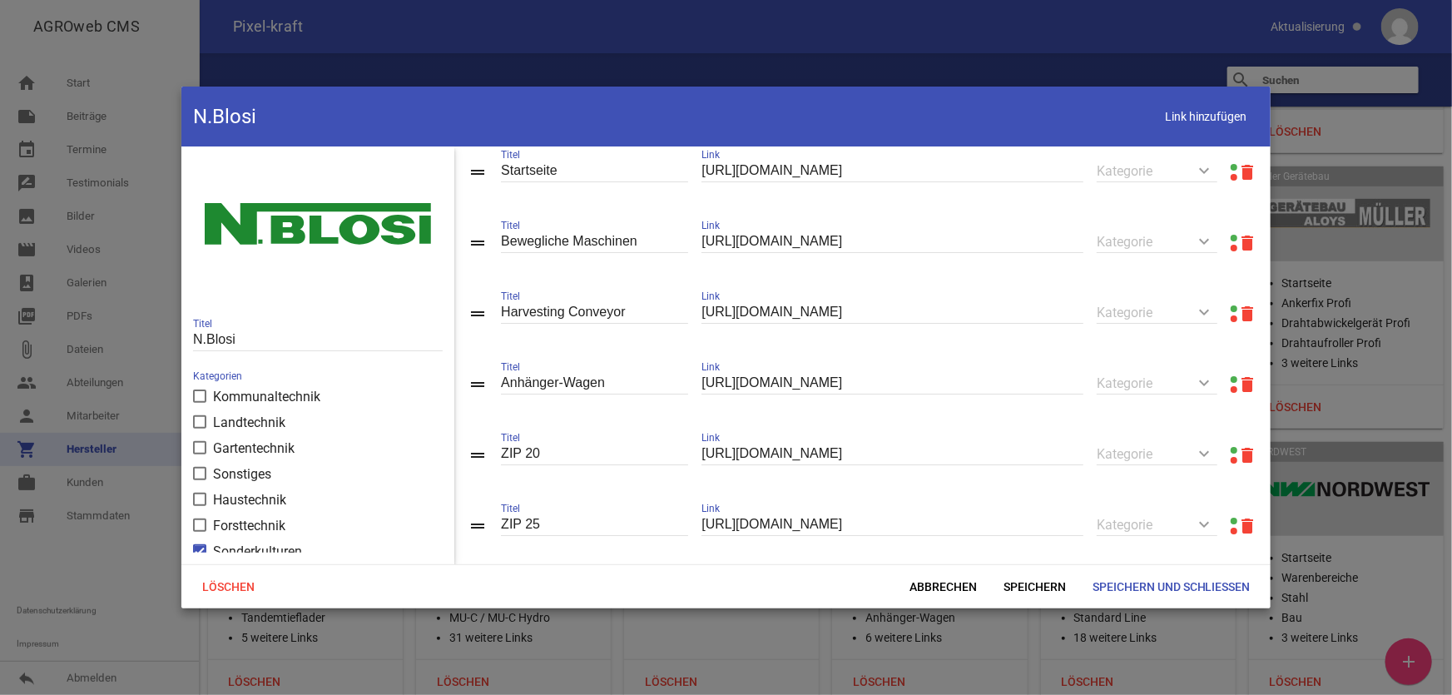
scroll to position [0, 0]
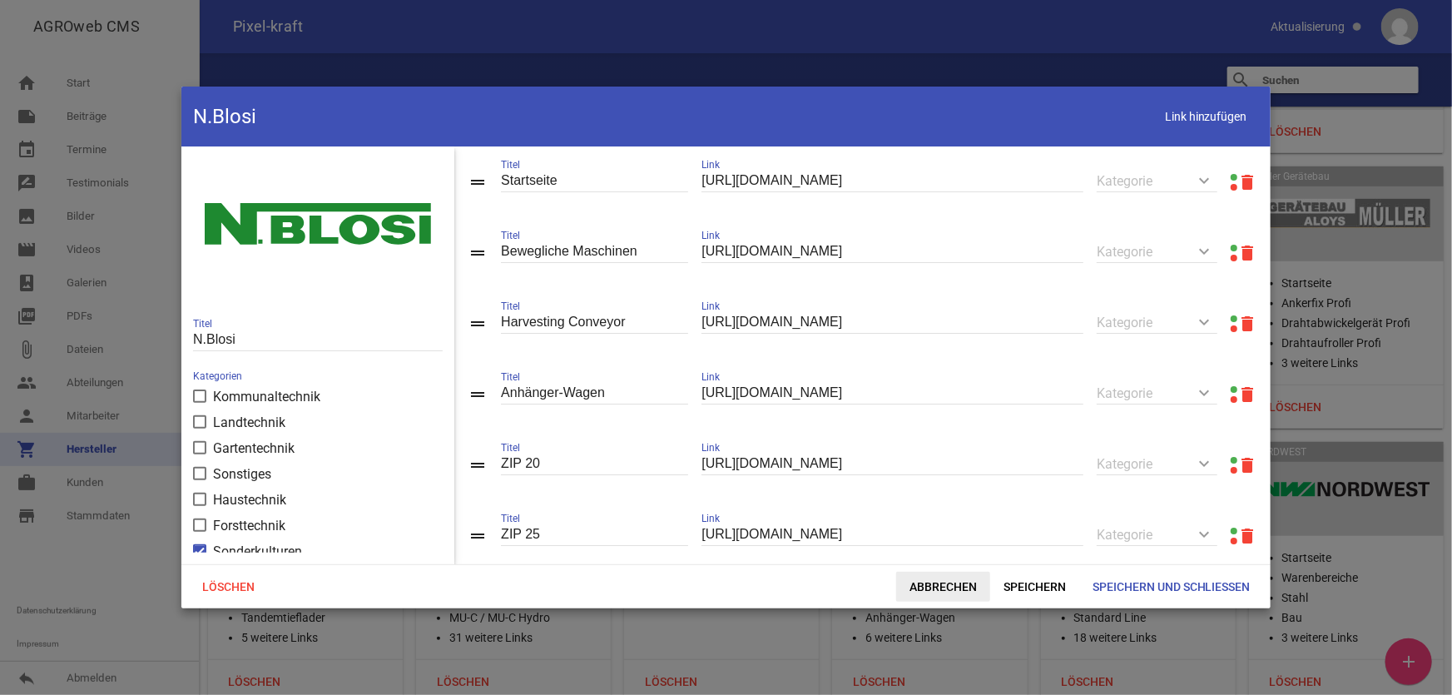
click at [934, 589] on span "Abbrechen" at bounding box center [943, 587] width 94 height 30
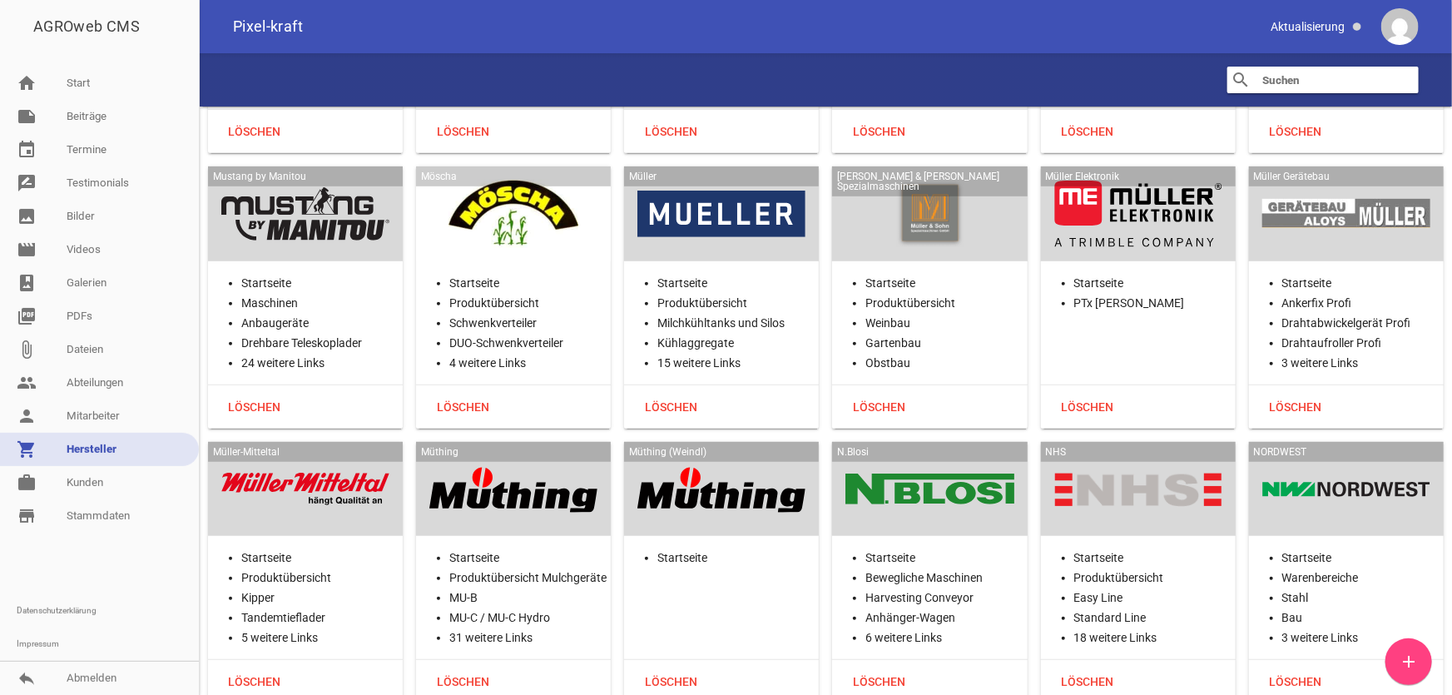
click at [1124, 455] on div at bounding box center [1138, 489] width 168 height 68
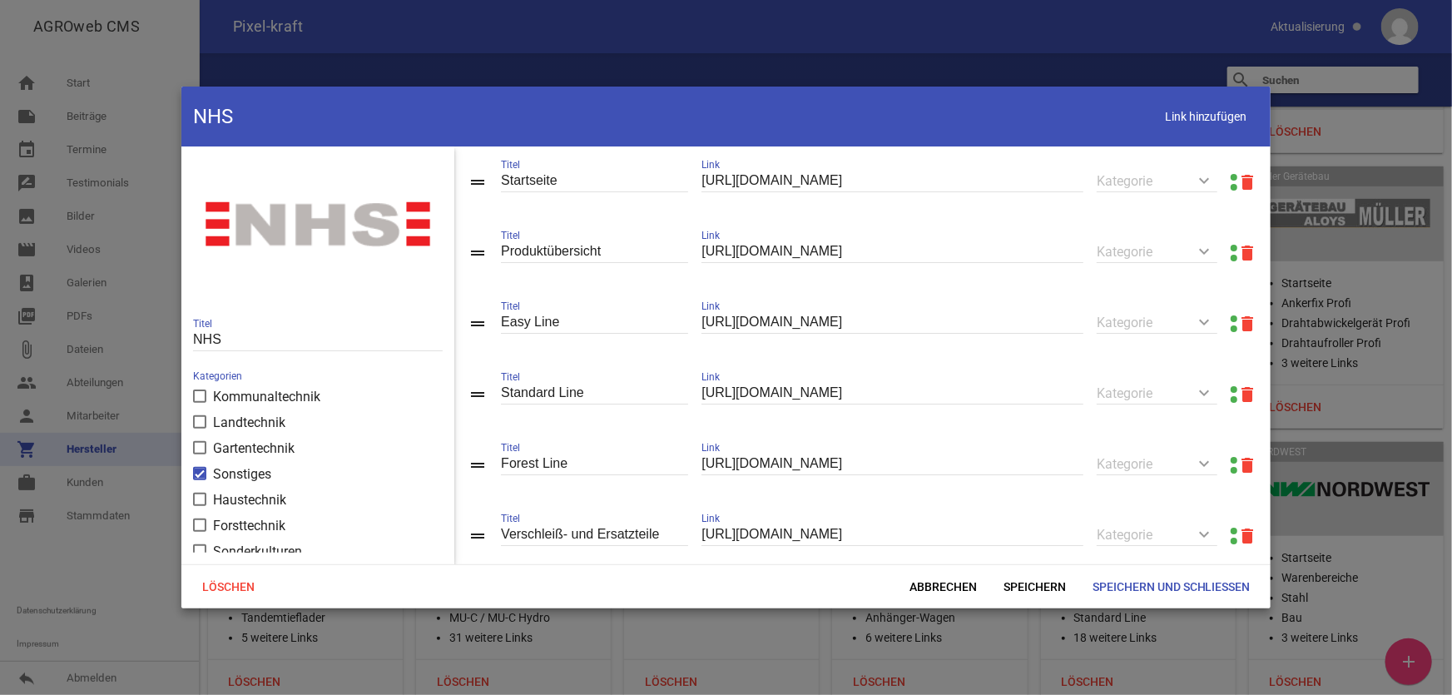
click at [1231, 248] on link at bounding box center [1234, 248] width 7 height 7
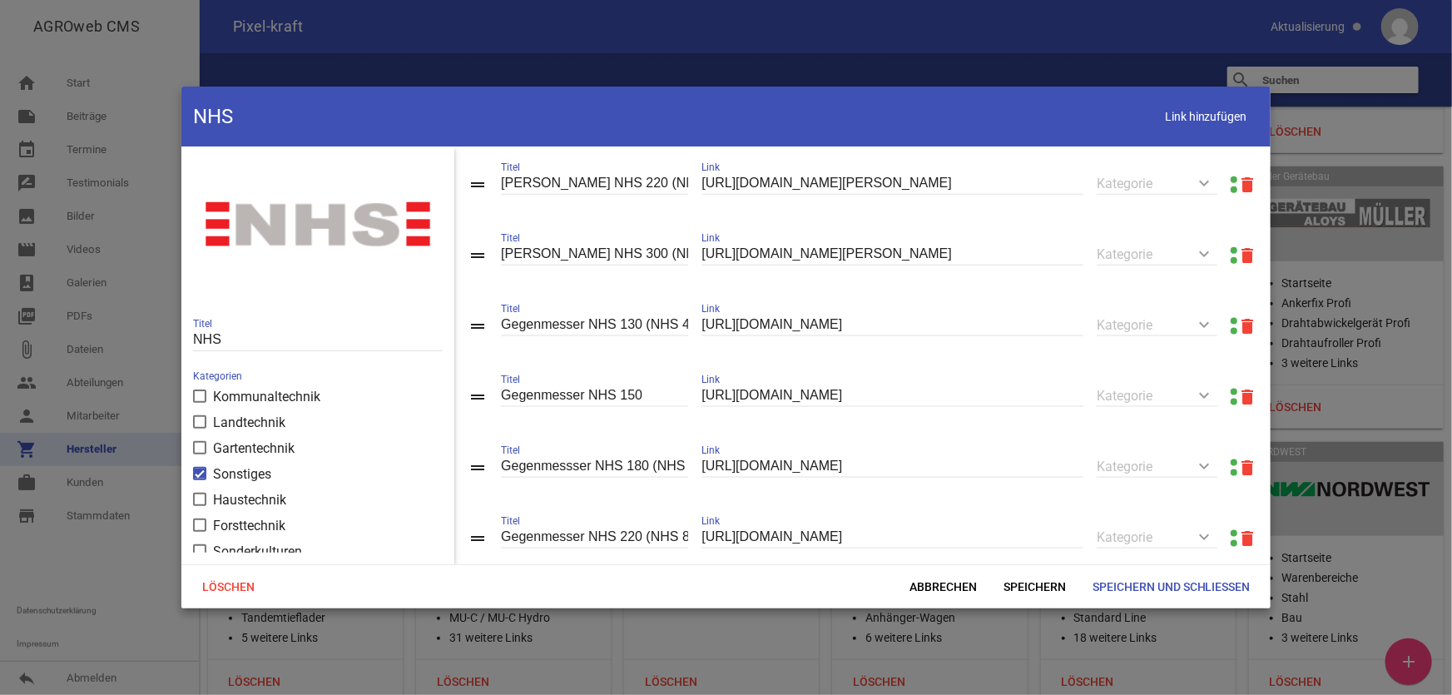
scroll to position [1184, 0]
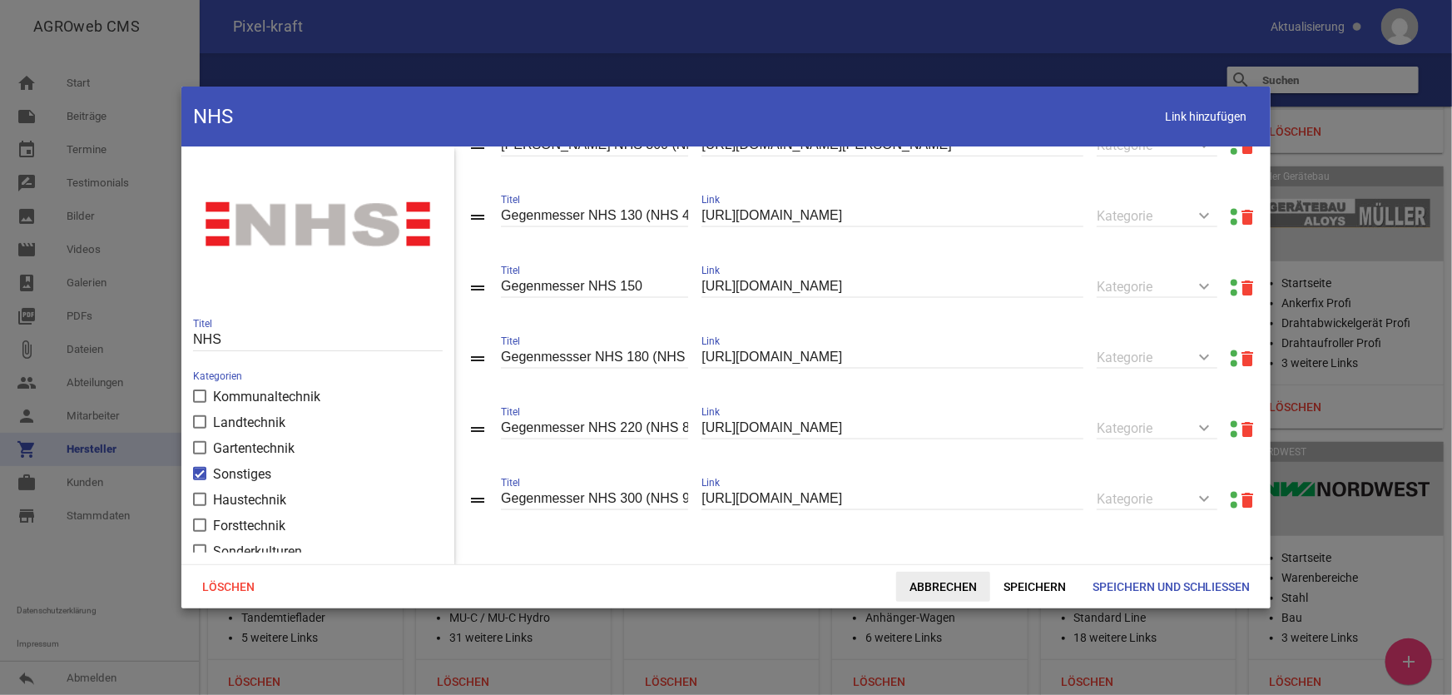
click at [943, 588] on span "Abbrechen" at bounding box center [943, 587] width 94 height 30
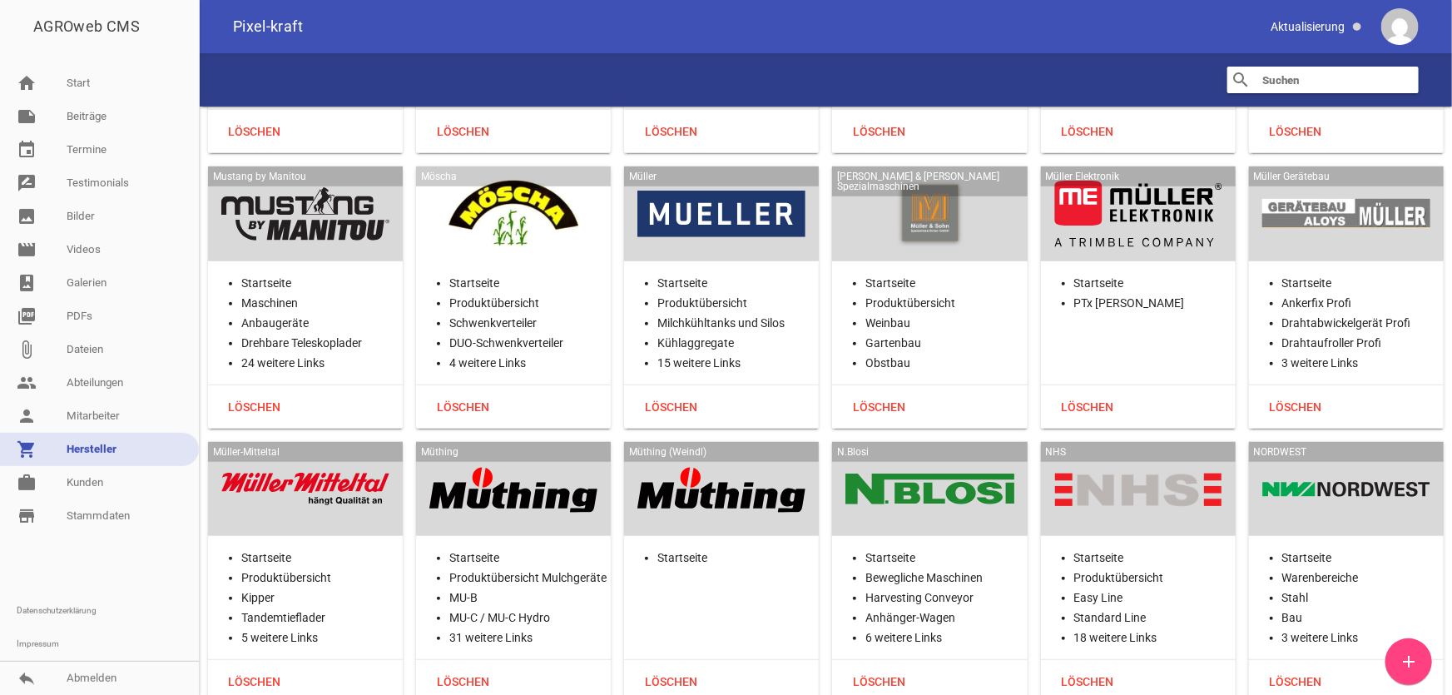
click at [1342, 455] on div at bounding box center [1346, 489] width 168 height 68
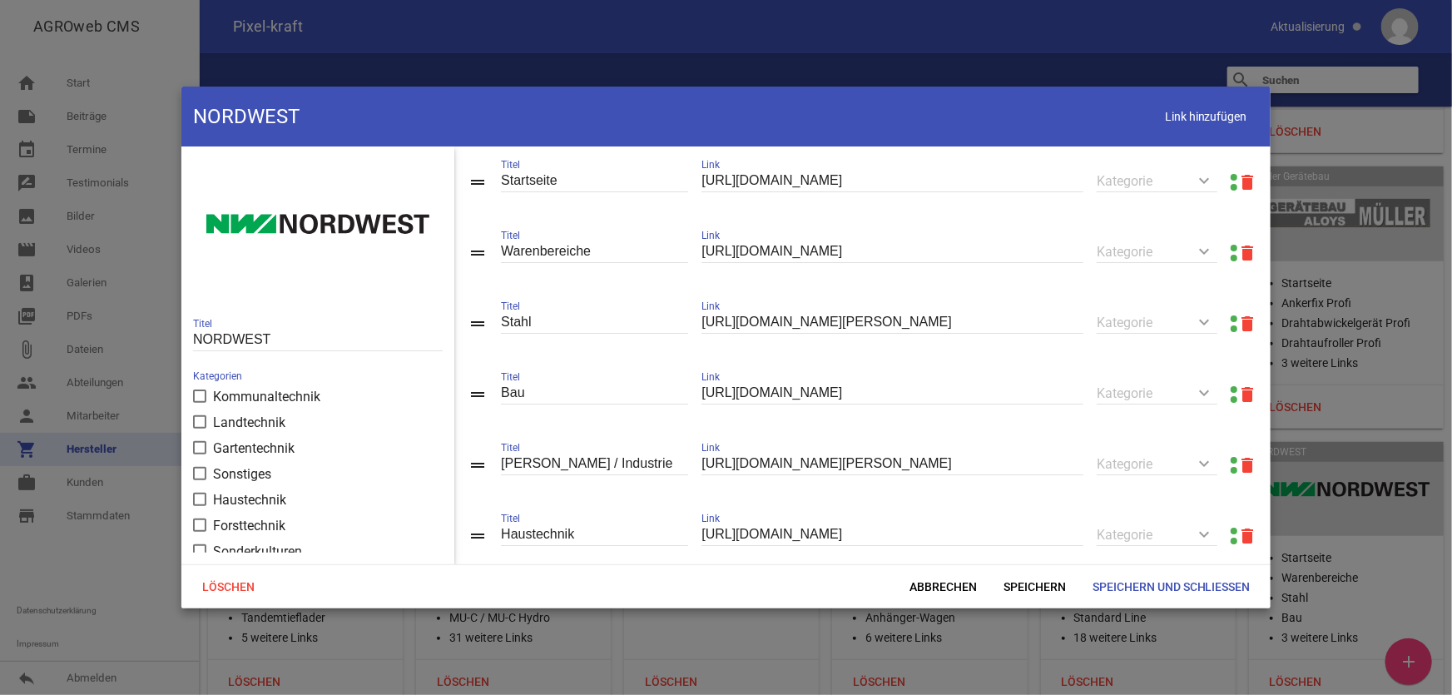
click at [1231, 175] on link at bounding box center [1234, 177] width 7 height 7
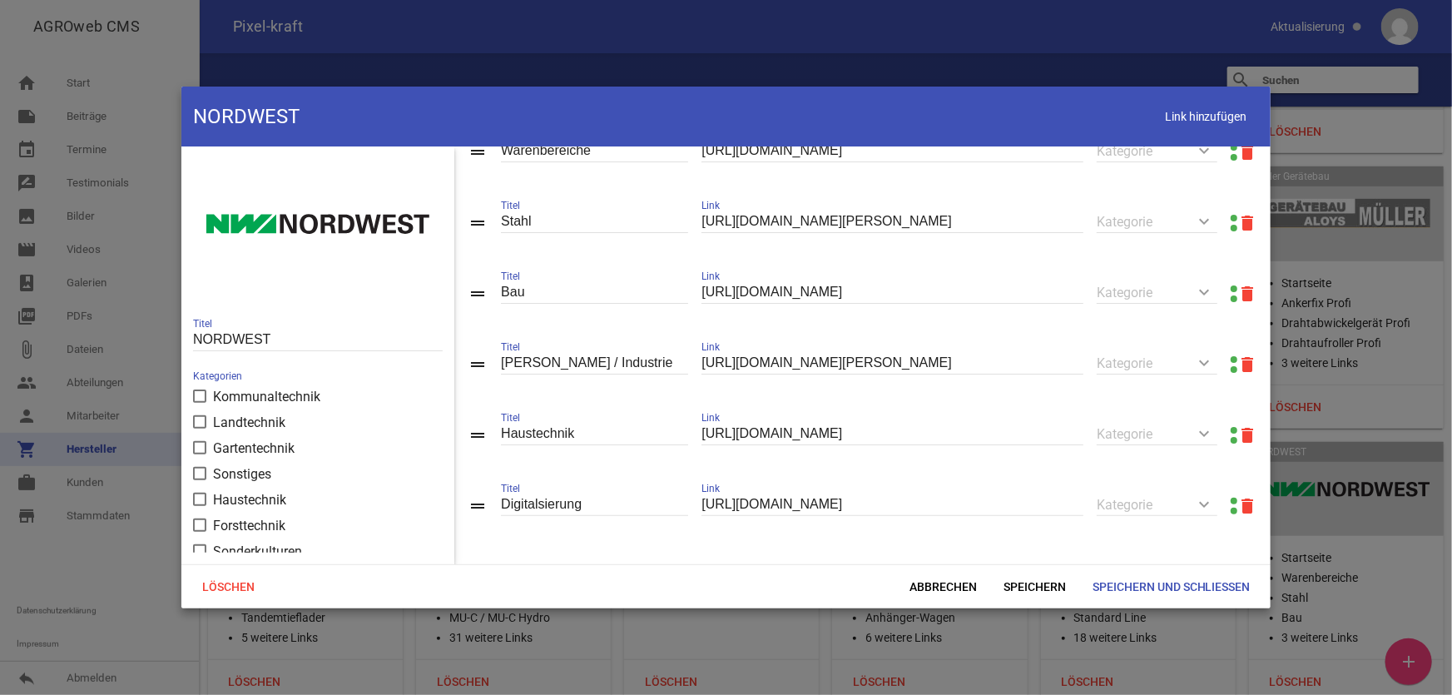
scroll to position [111, 0]
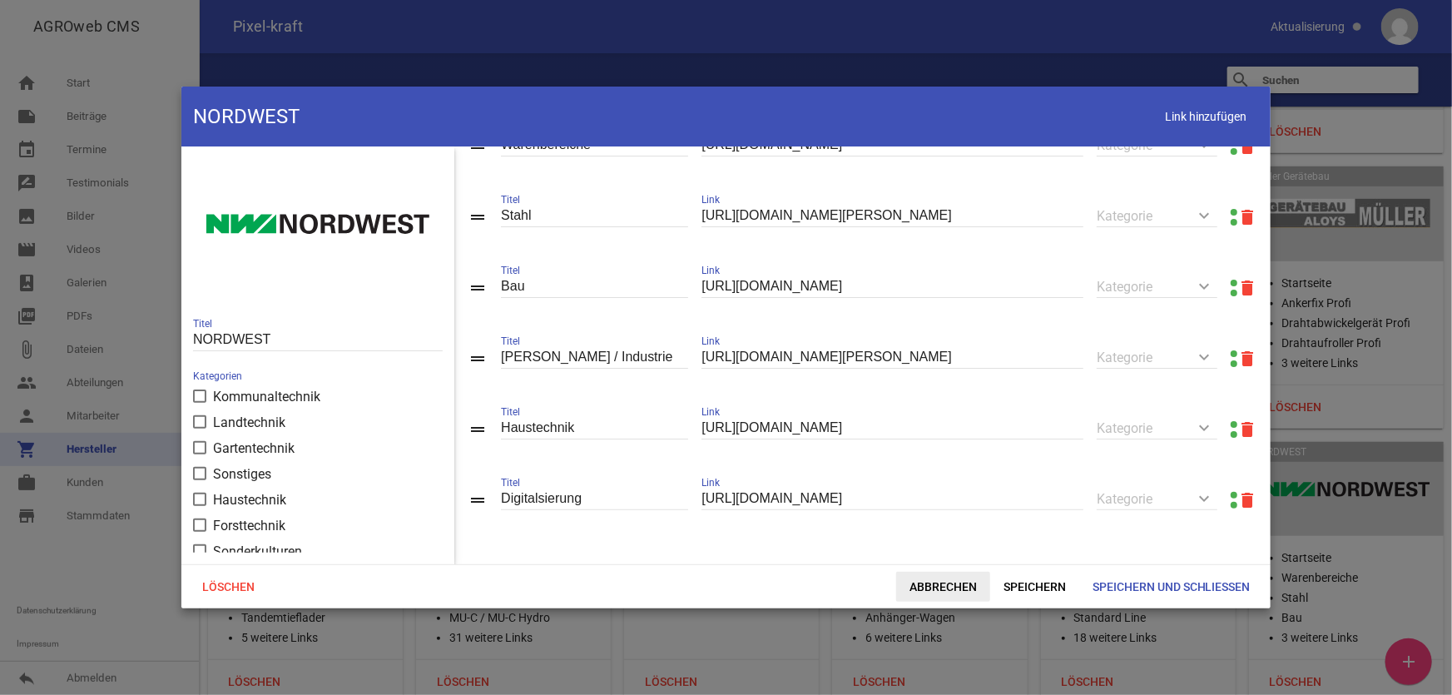
click at [952, 583] on span "Abbrechen" at bounding box center [943, 587] width 94 height 30
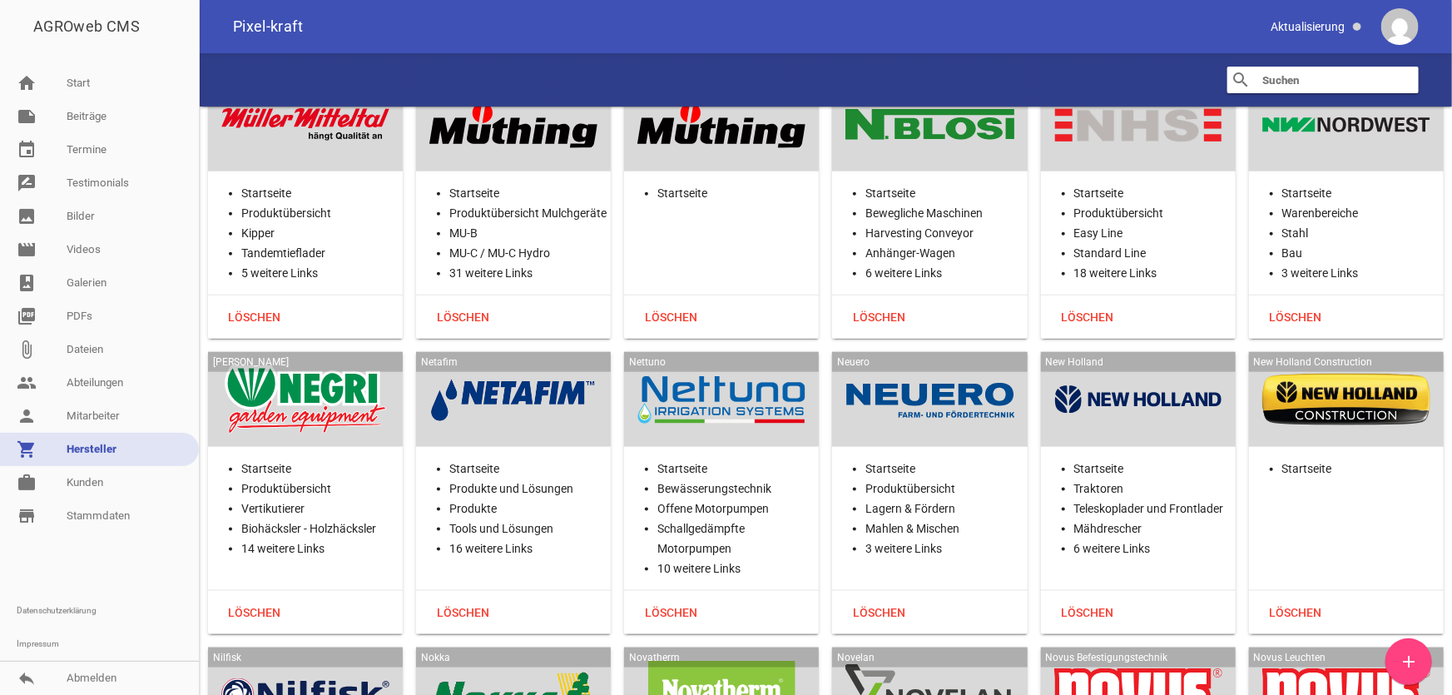
scroll to position [26410, 0]
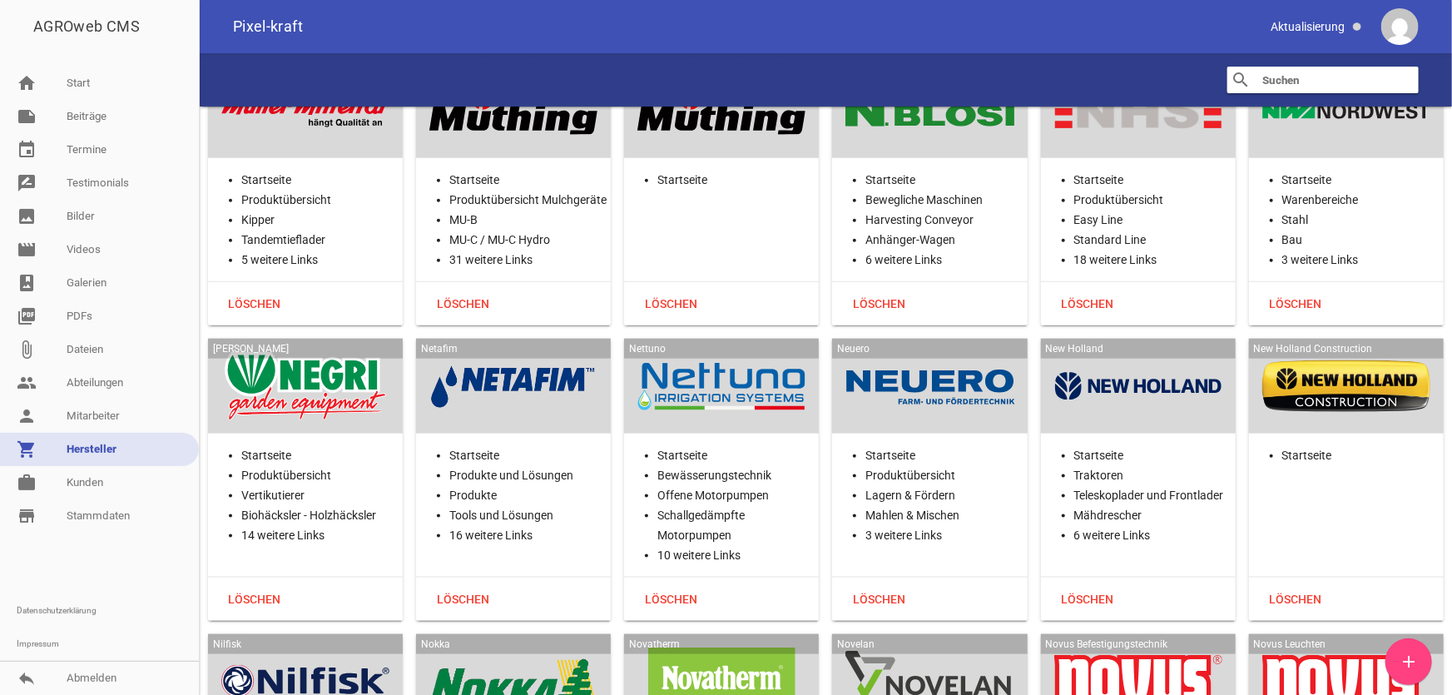
click at [313, 352] on div at bounding box center [305, 386] width 168 height 68
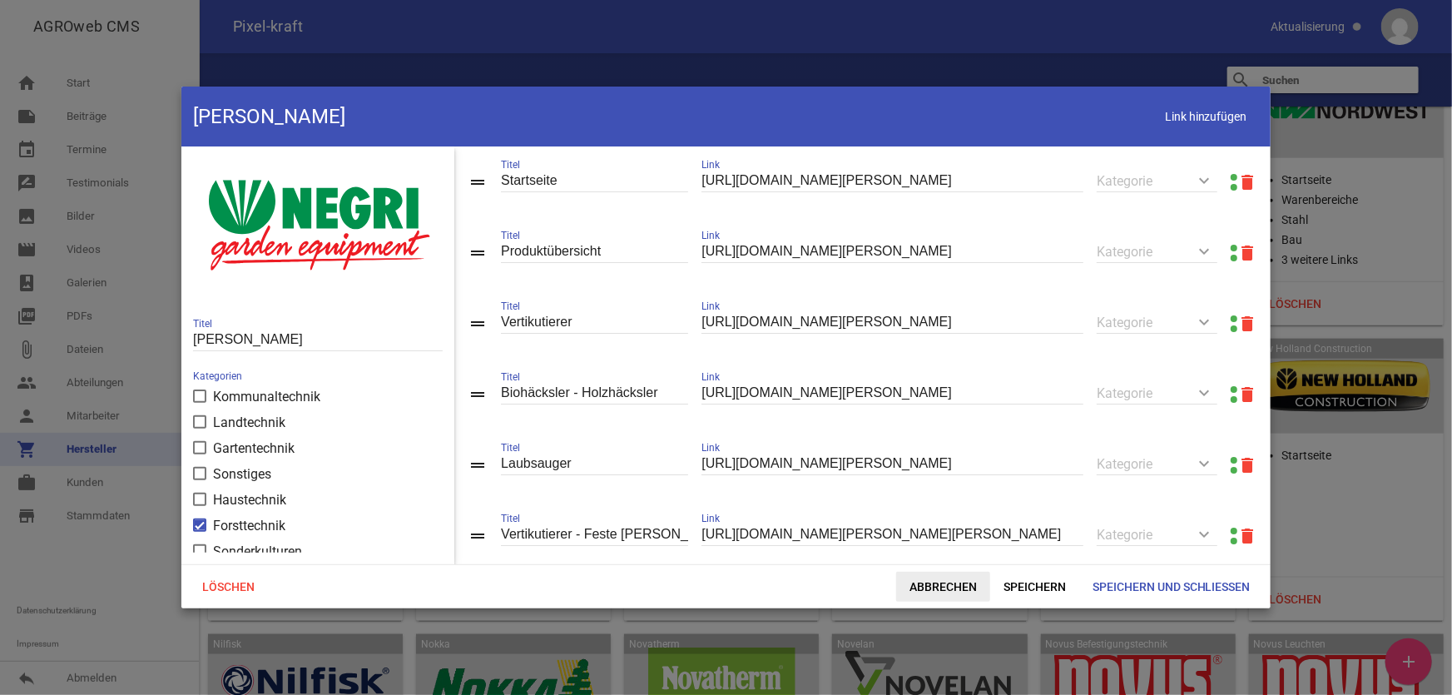
click at [942, 592] on span "Abbrechen" at bounding box center [943, 587] width 94 height 30
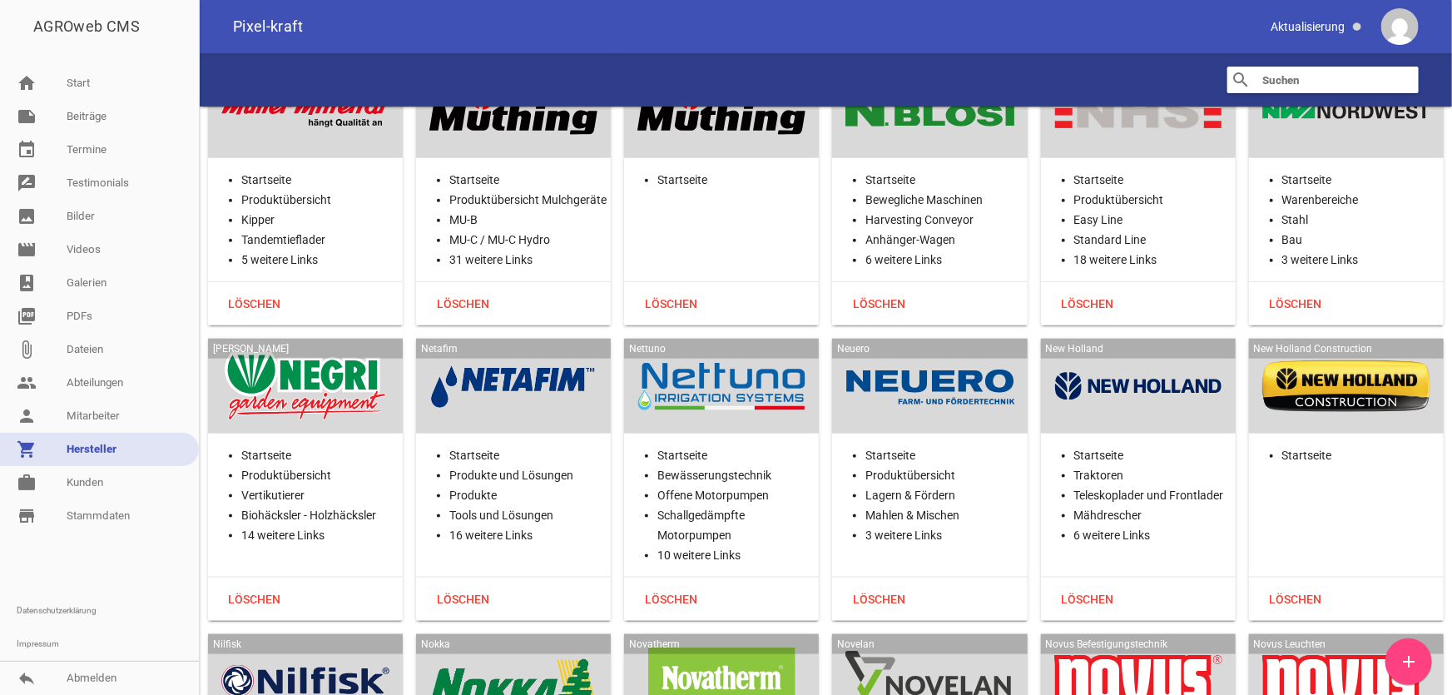
click at [254, 352] on div at bounding box center [305, 386] width 168 height 68
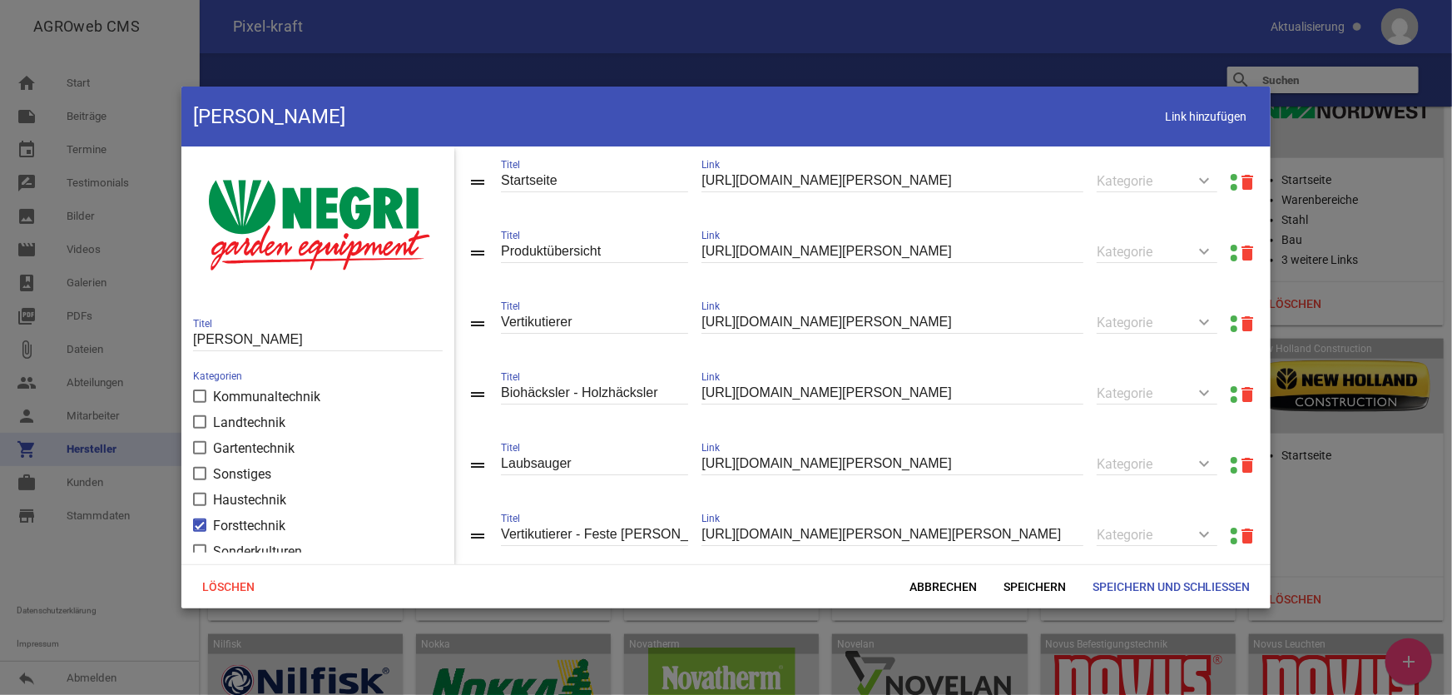
click at [1231, 247] on link at bounding box center [1234, 248] width 7 height 7
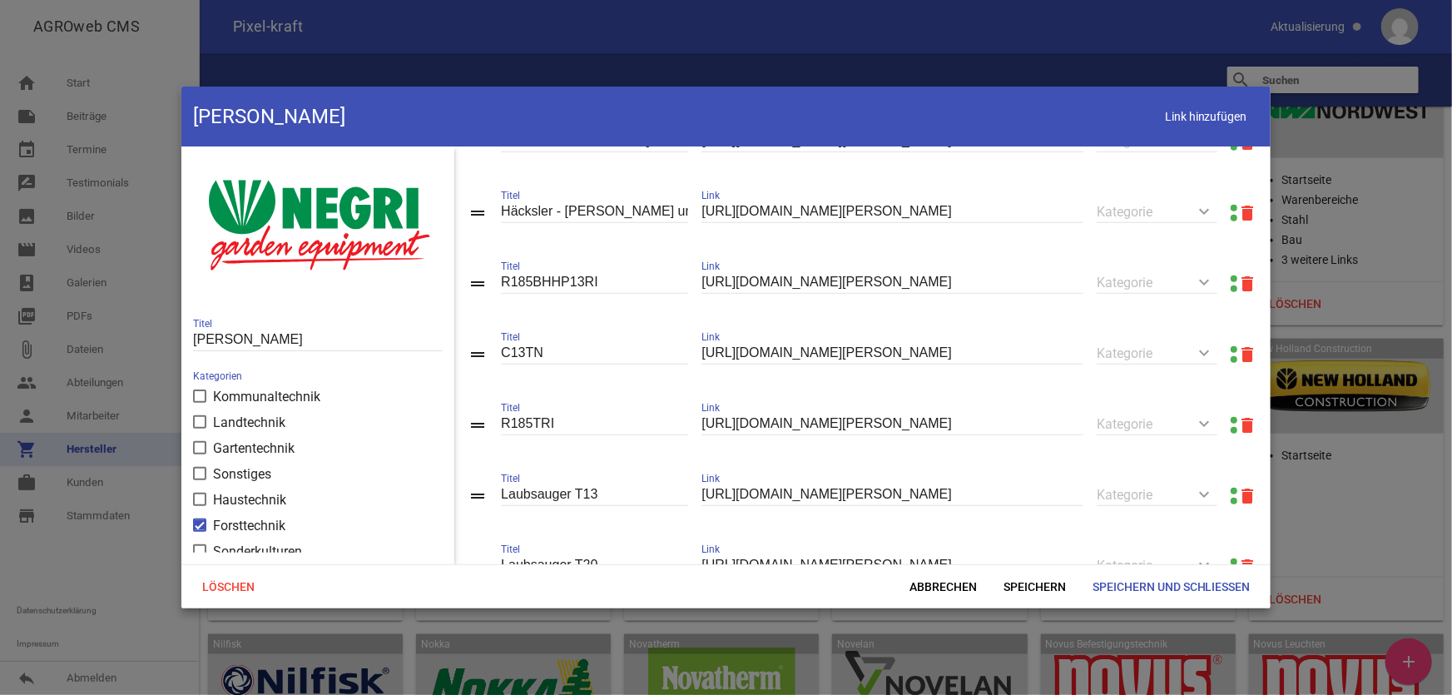
scroll to position [823, 0]
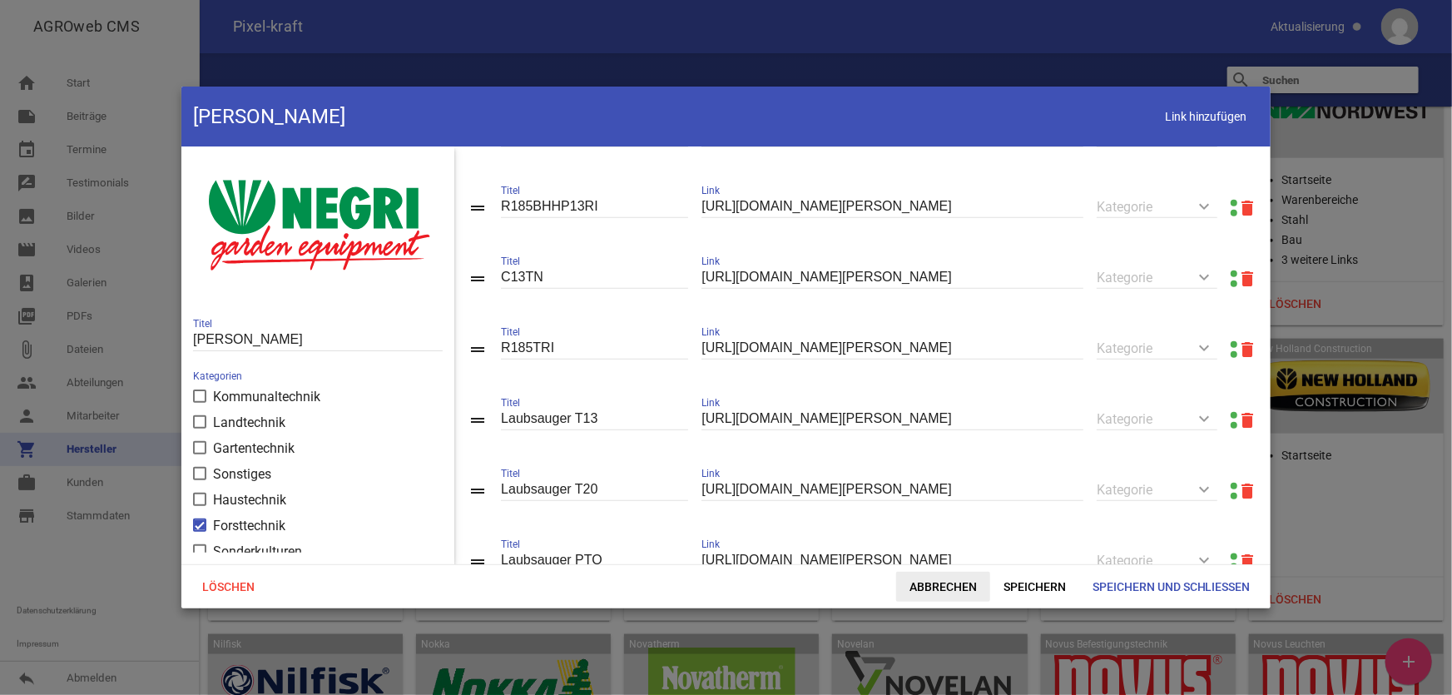
click at [909, 584] on span "Abbrechen" at bounding box center [943, 587] width 94 height 30
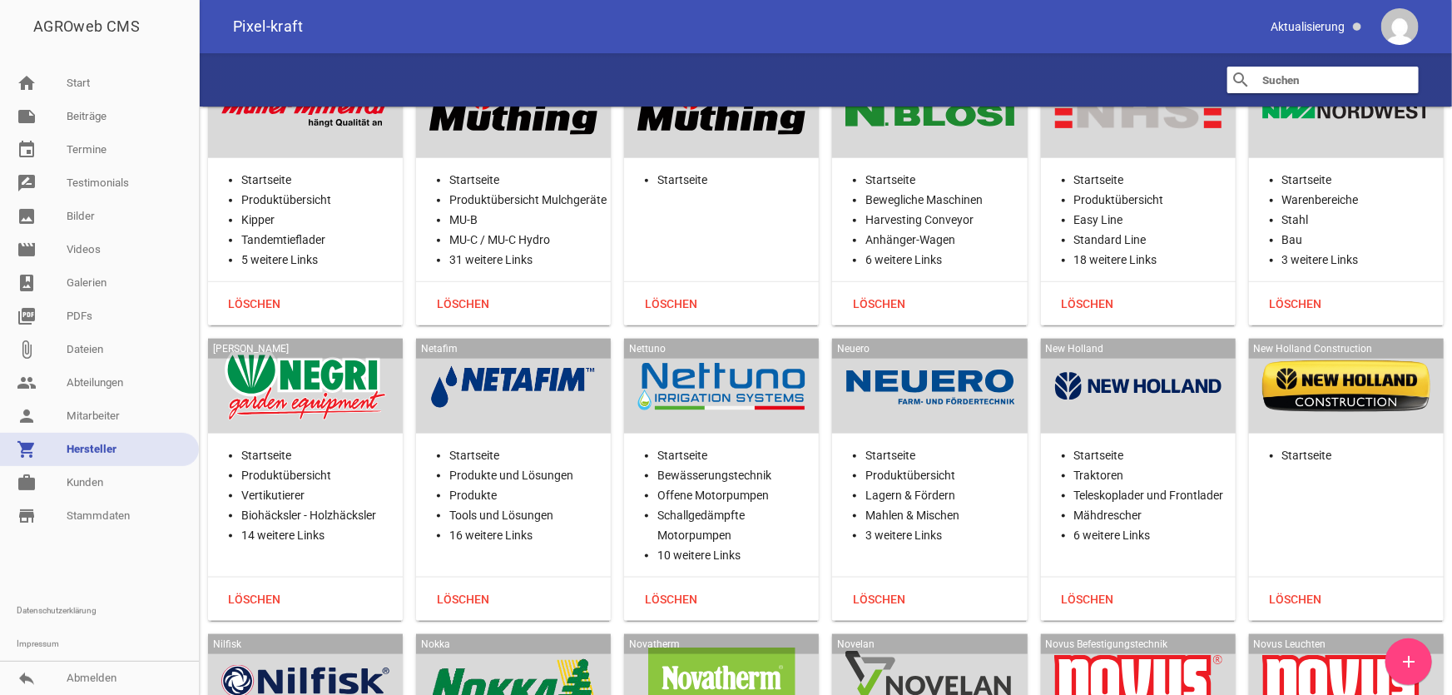
click at [543, 352] on div at bounding box center [513, 386] width 168 height 68
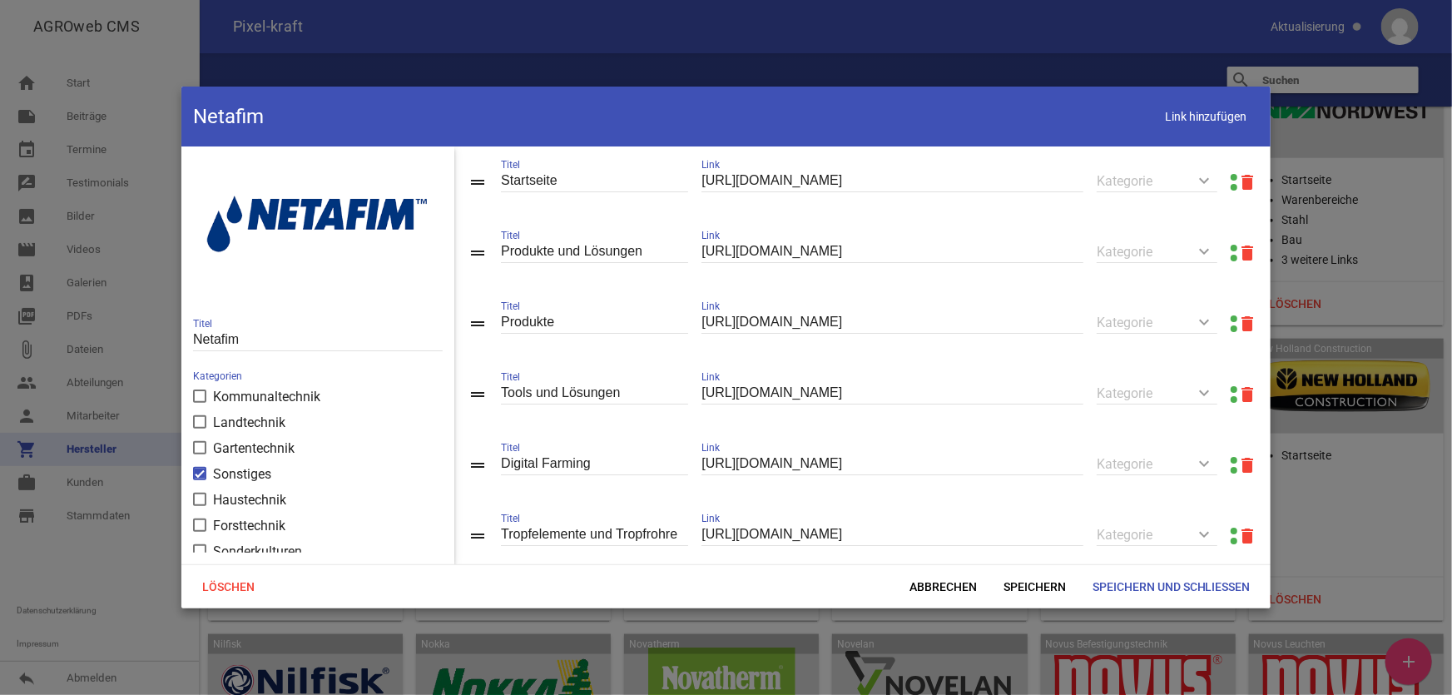
click at [1231, 248] on link at bounding box center [1234, 248] width 7 height 7
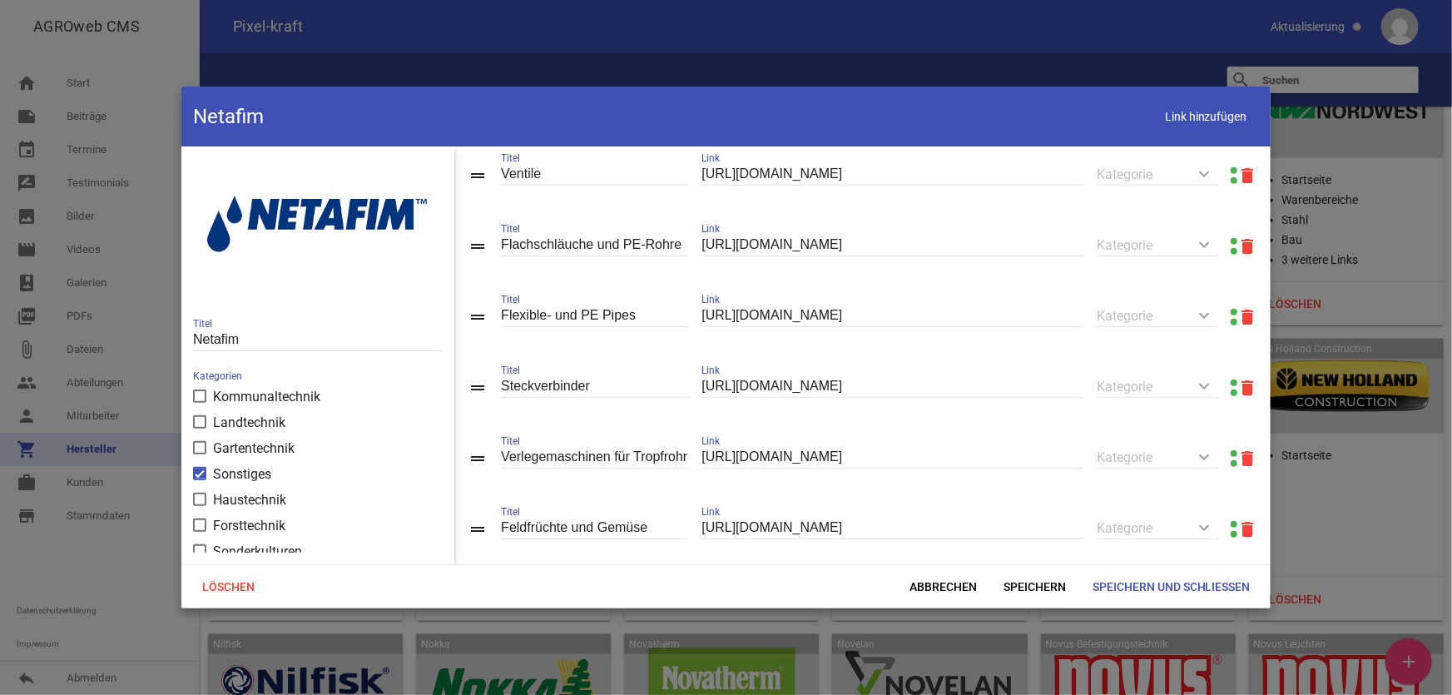
scroll to position [605, 0]
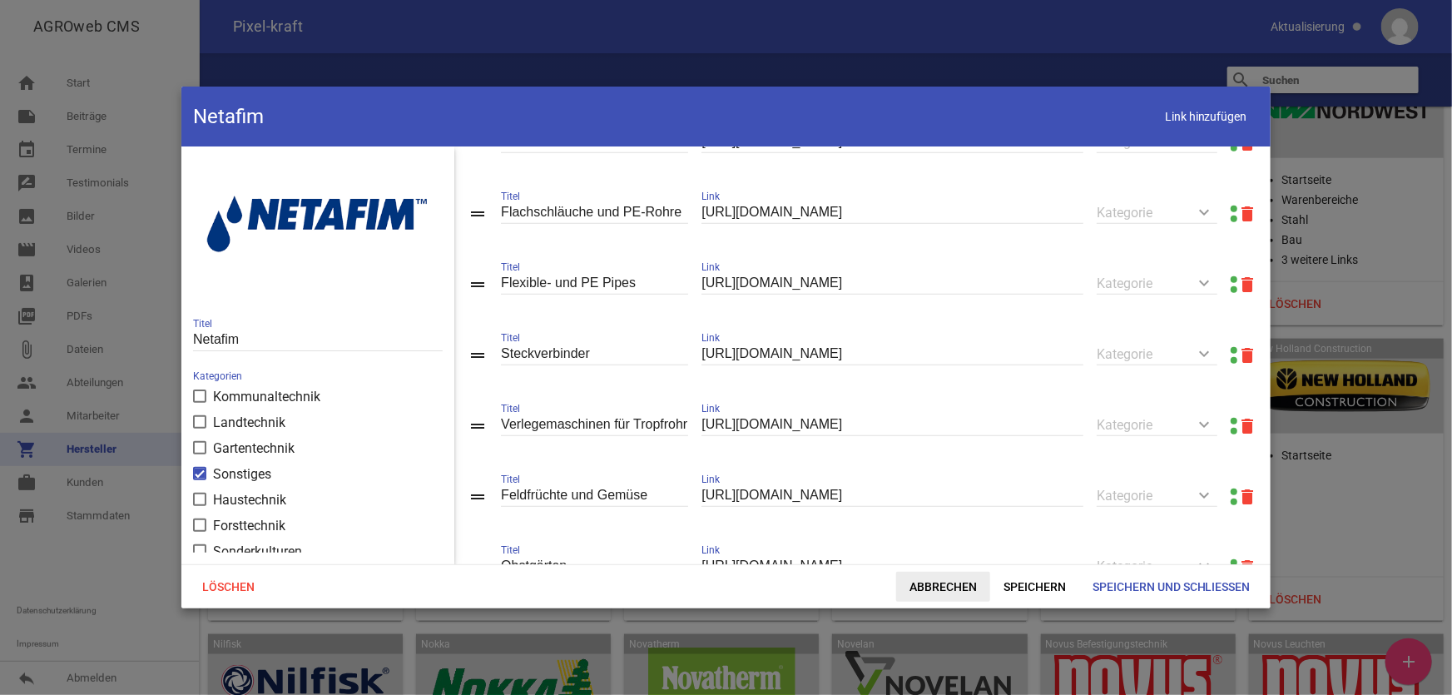
click at [925, 580] on span "Abbrechen" at bounding box center [943, 587] width 94 height 30
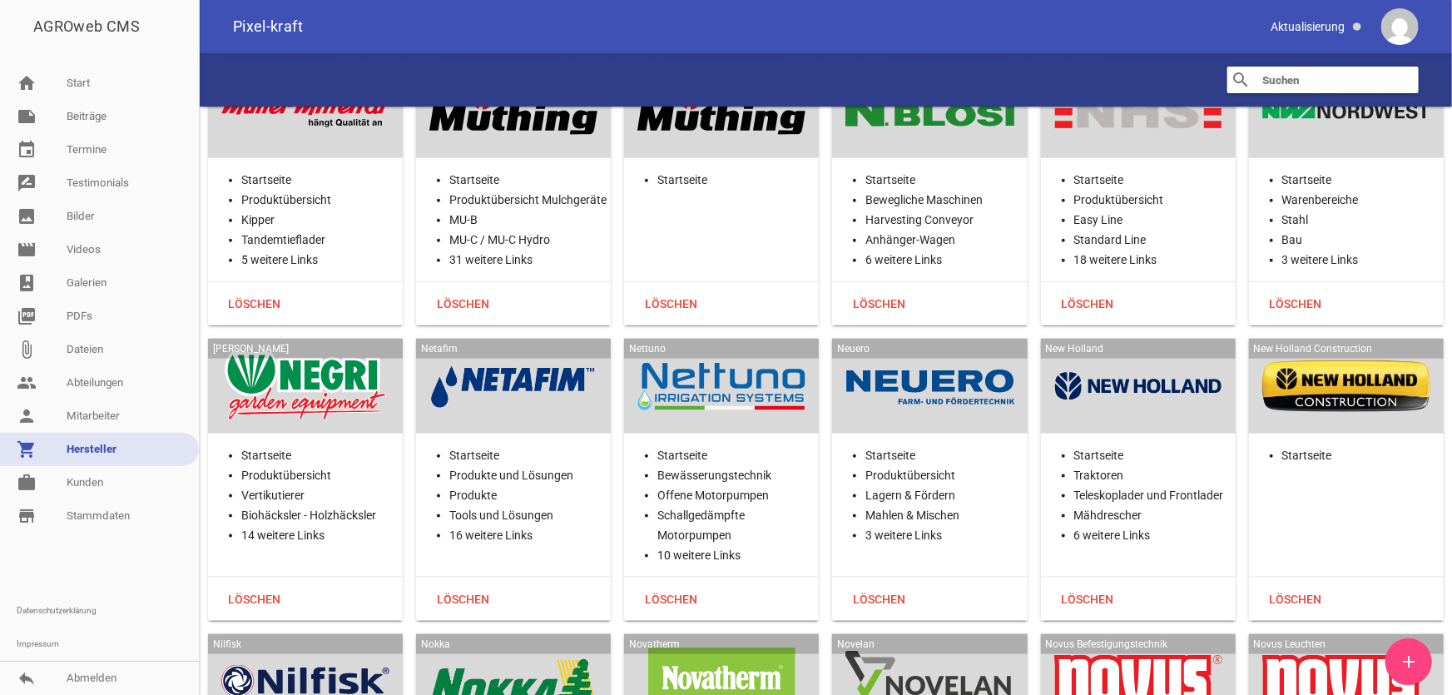
click at [953, 352] on div at bounding box center [930, 386] width 168 height 68
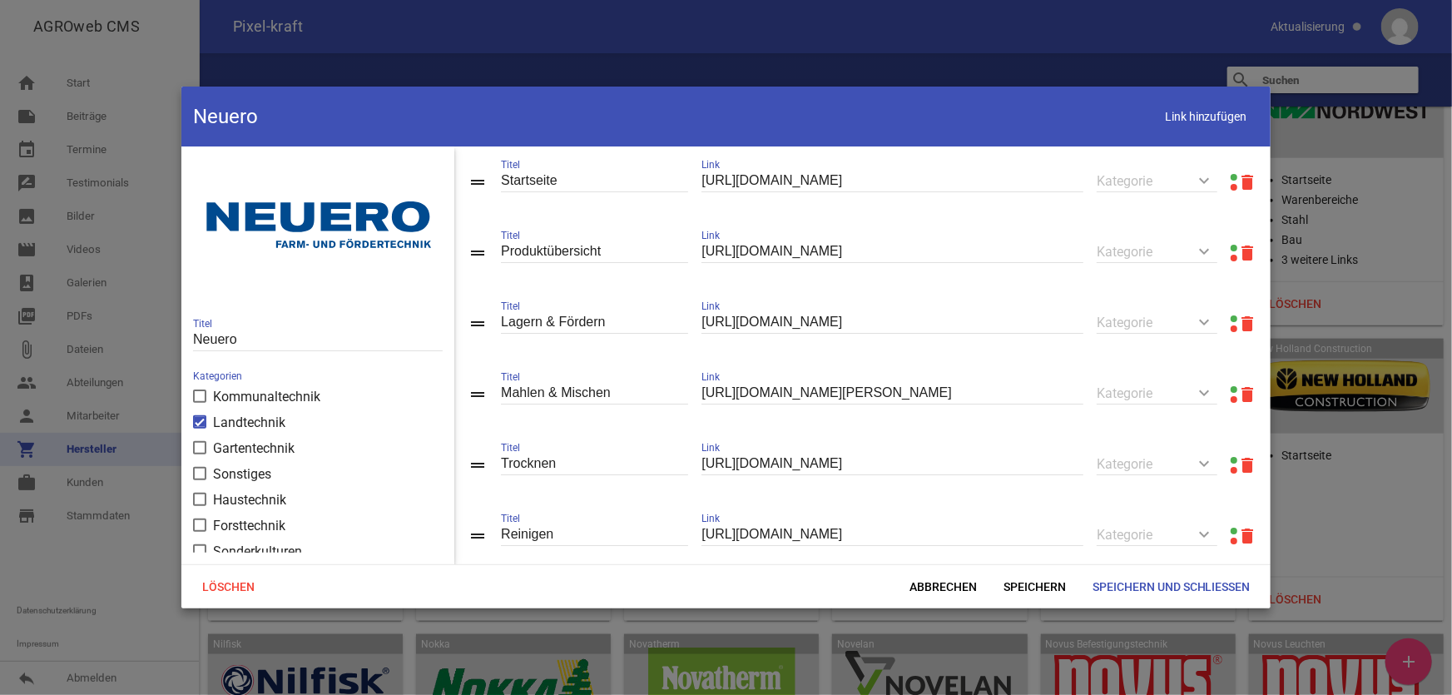
click at [1231, 248] on link at bounding box center [1234, 248] width 7 height 7
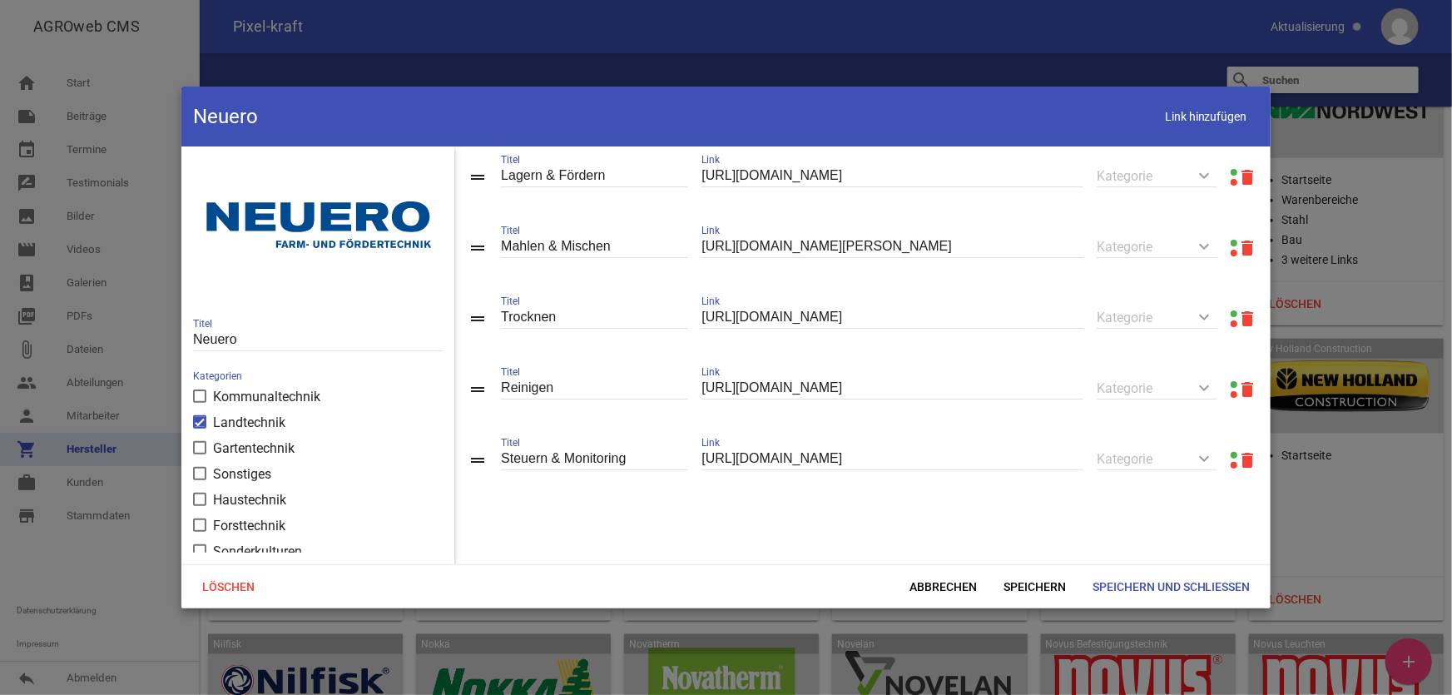
scroll to position [0, 0]
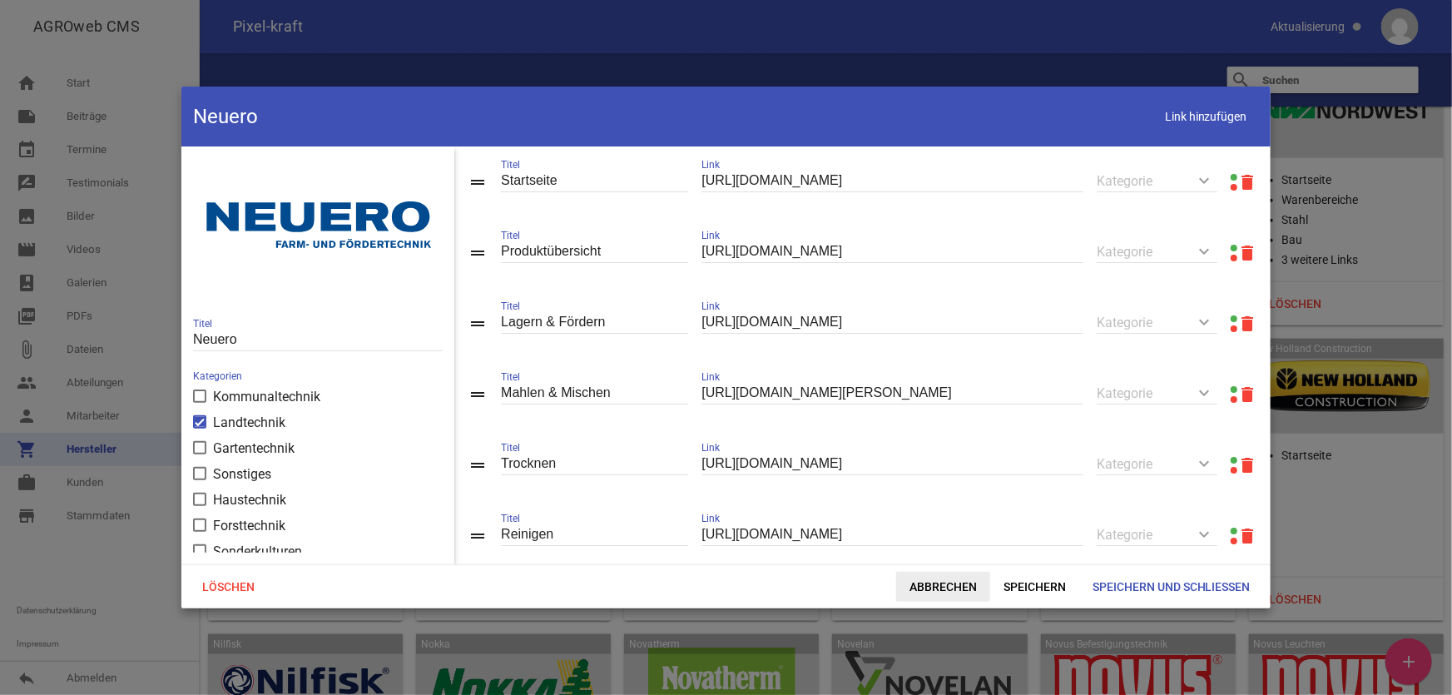
click at [944, 586] on span "Abbrechen" at bounding box center [943, 587] width 94 height 30
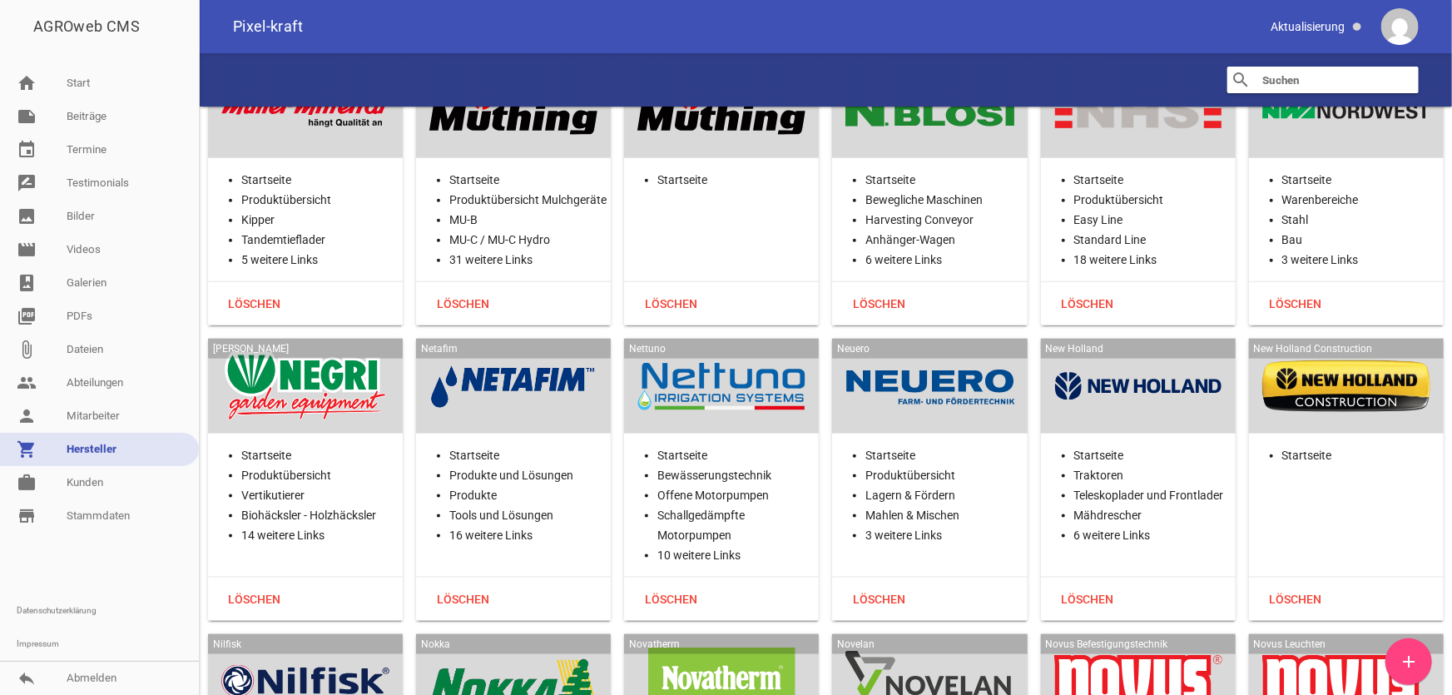
click at [1159, 352] on div at bounding box center [1138, 386] width 168 height 68
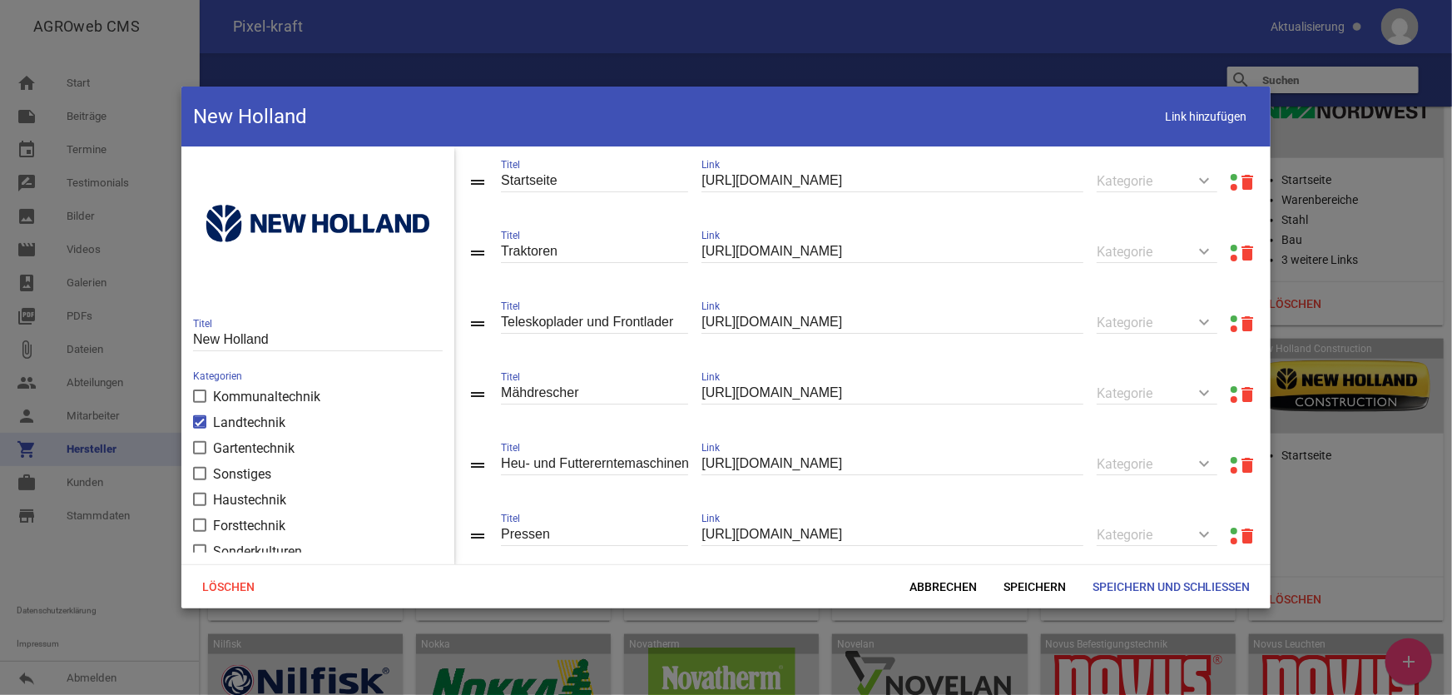
click at [1231, 246] on link at bounding box center [1234, 248] width 7 height 7
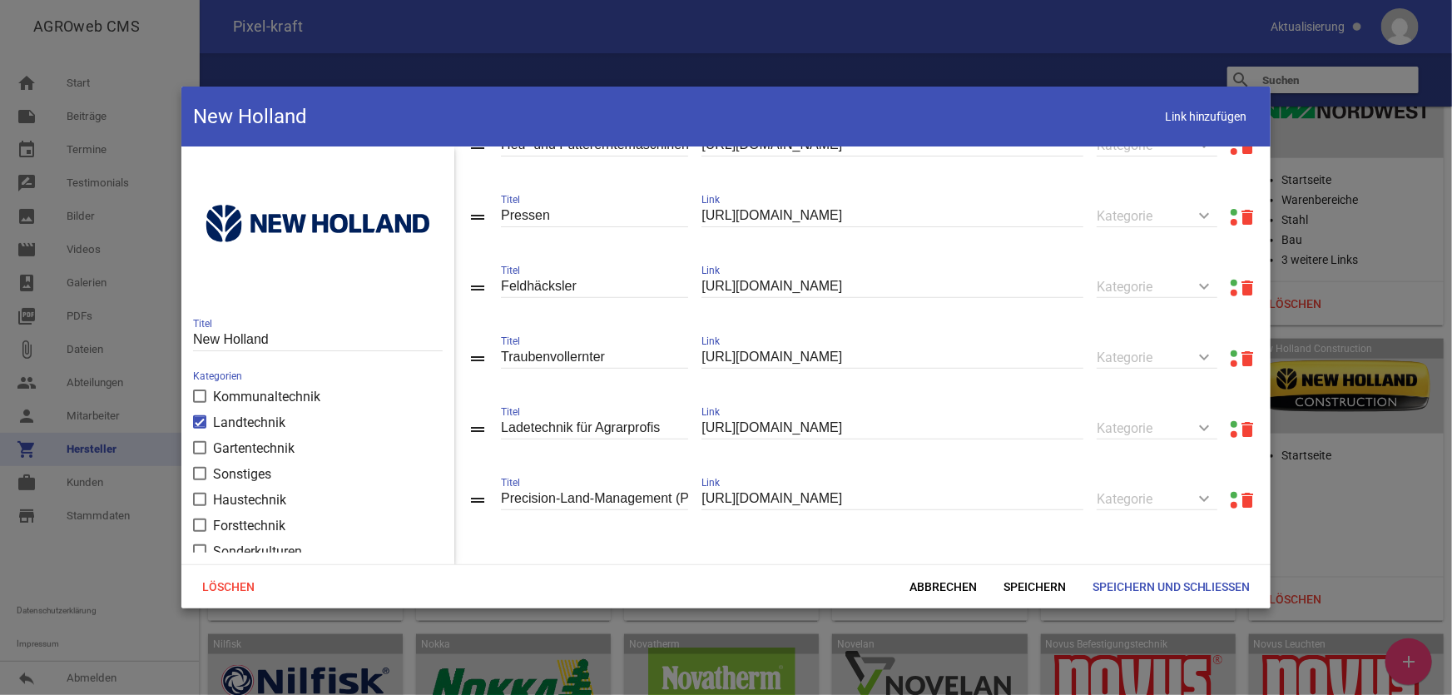
scroll to position [325, 0]
drag, startPoint x: 951, startPoint y: 596, endPoint x: 634, endPoint y: 591, distance: 317.1
click at [951, 596] on span "Abbrechen" at bounding box center [943, 587] width 94 height 30
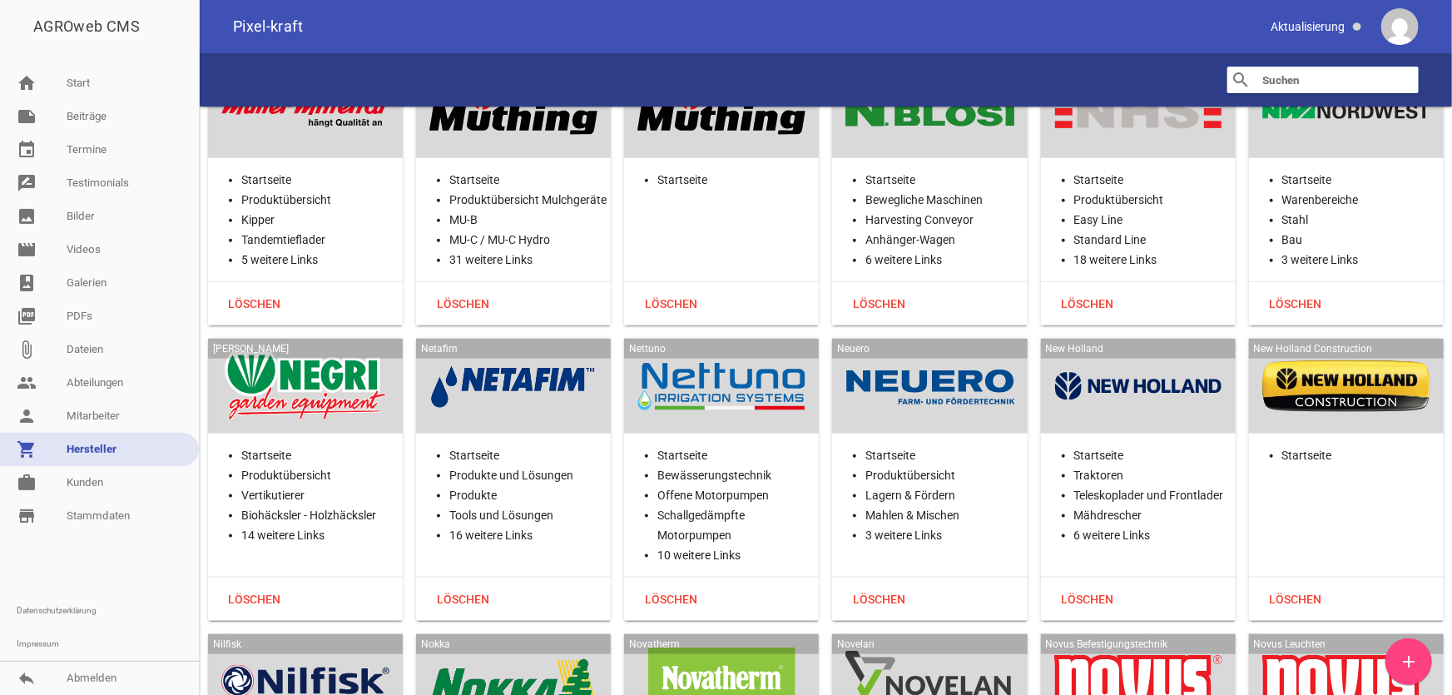
click at [1313, 352] on div at bounding box center [1346, 386] width 168 height 68
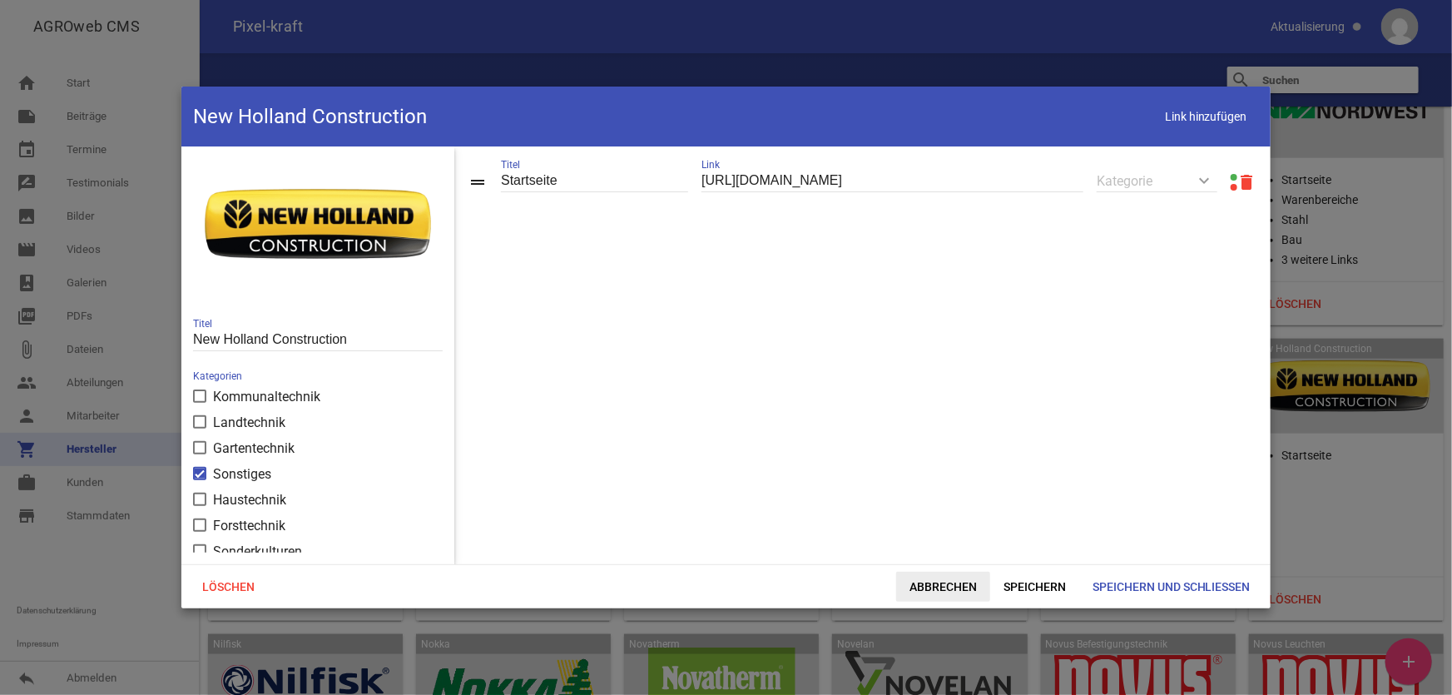
click at [924, 593] on span "Abbrechen" at bounding box center [943, 587] width 94 height 30
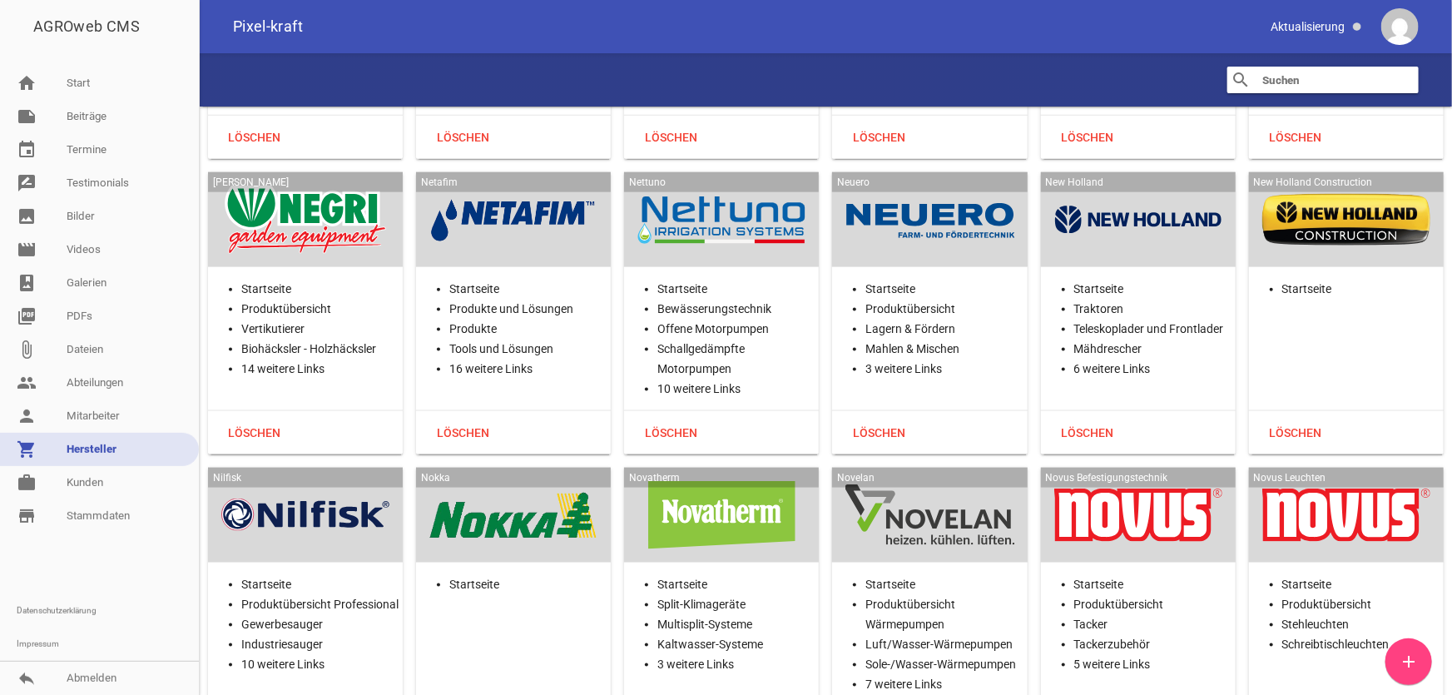
scroll to position [26637, 0]
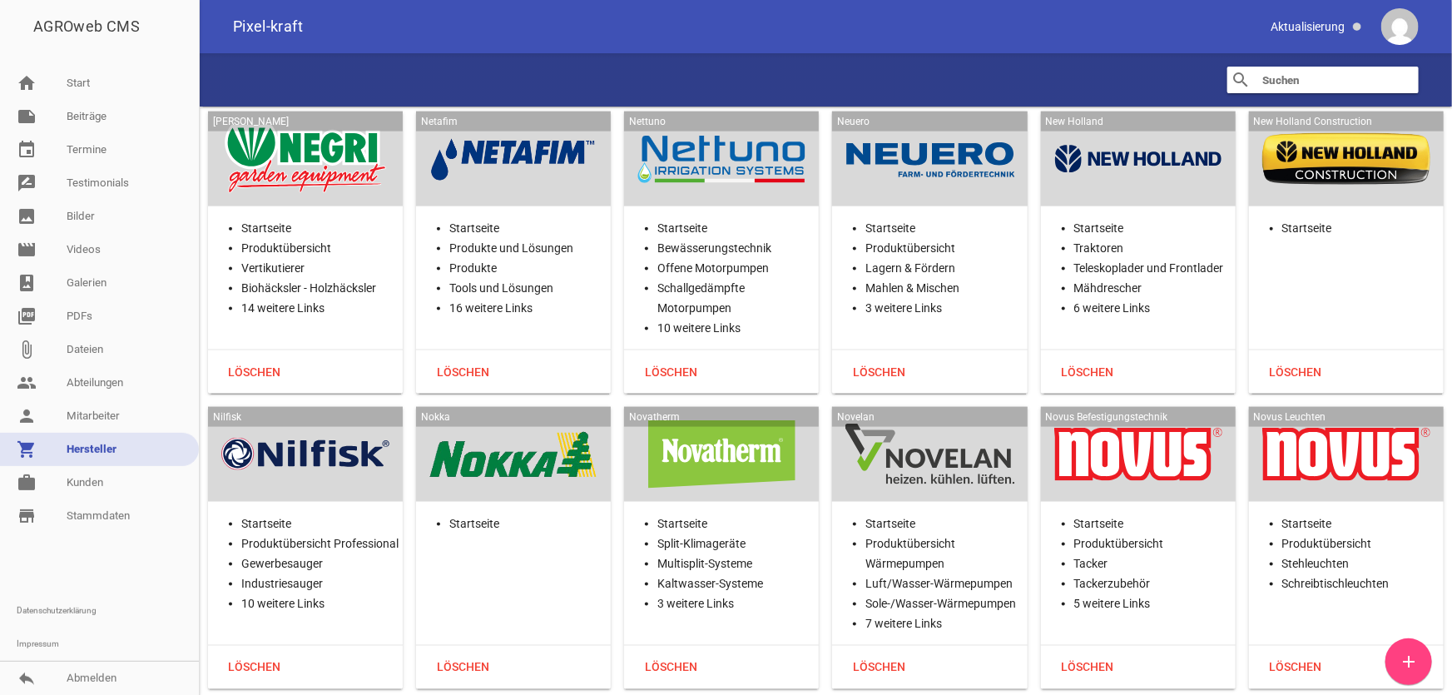
click at [275, 420] on div at bounding box center [305, 454] width 168 height 68
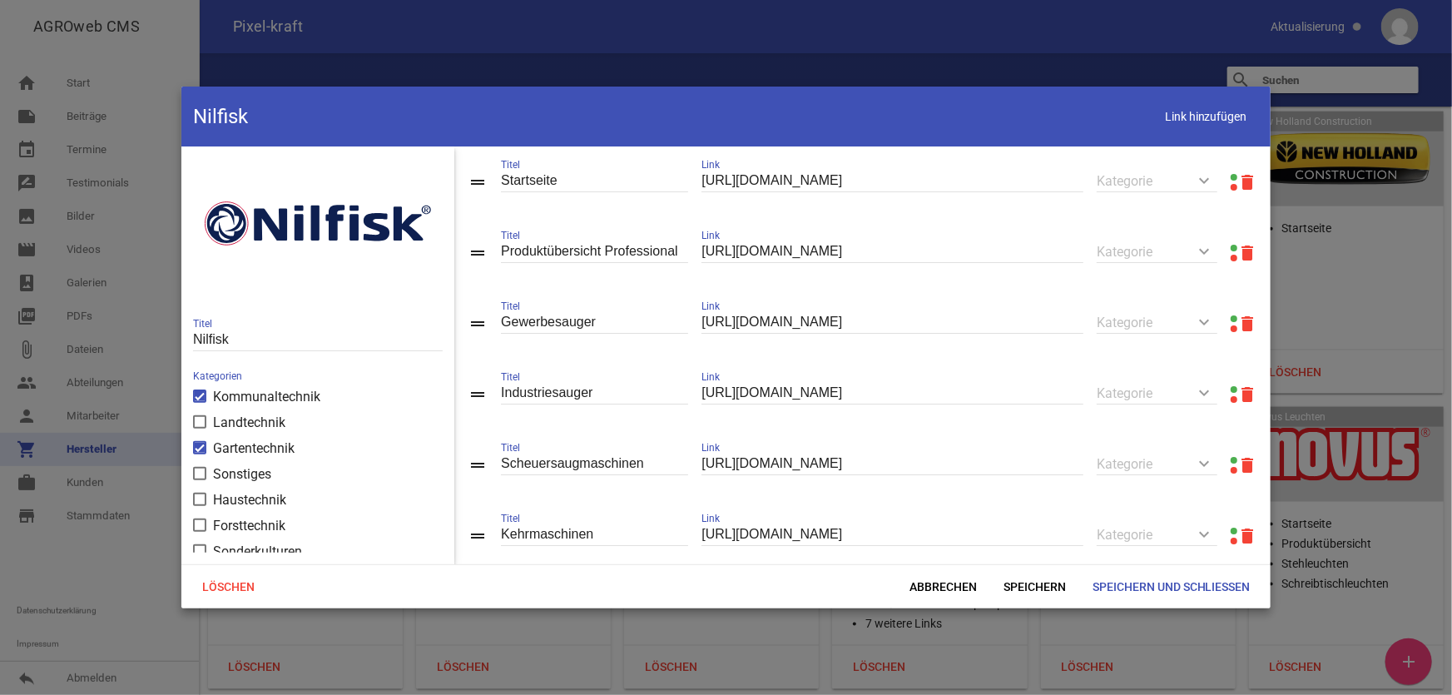
click at [1231, 175] on link at bounding box center [1234, 177] width 7 height 7
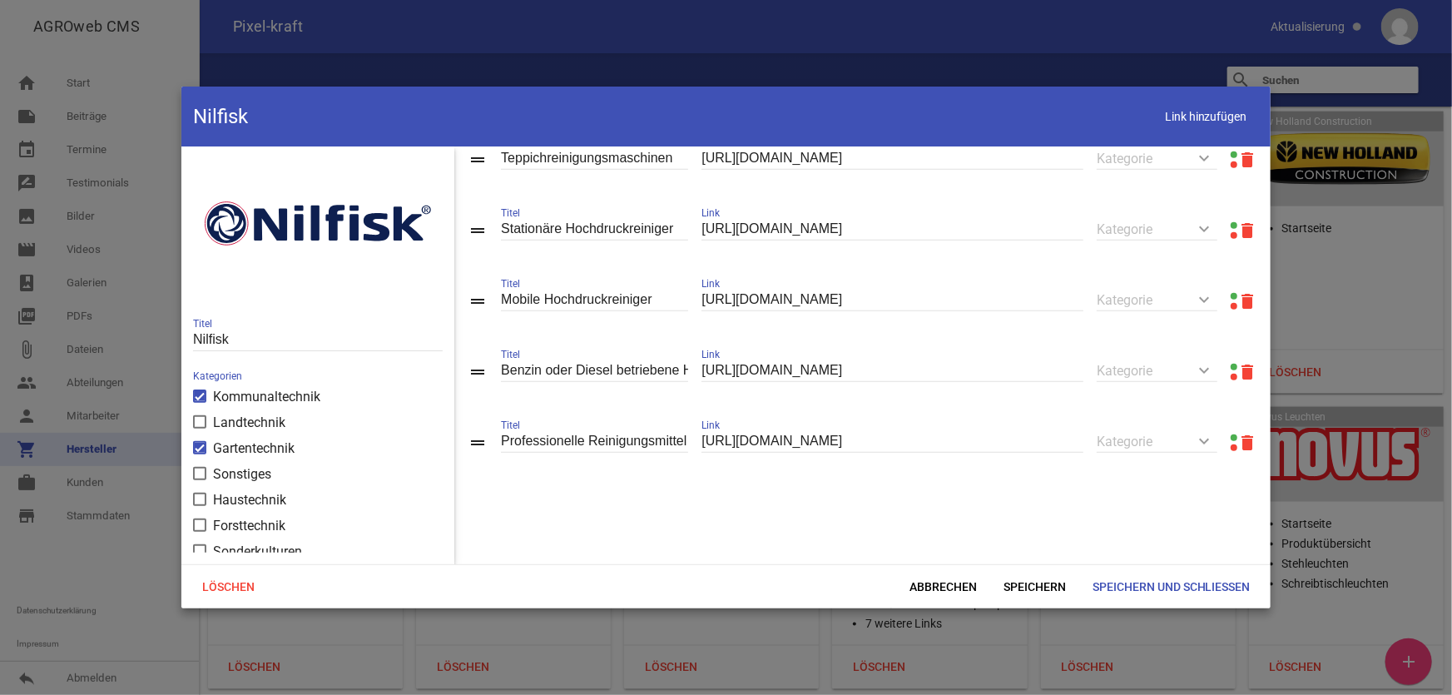
scroll to position [681, 0]
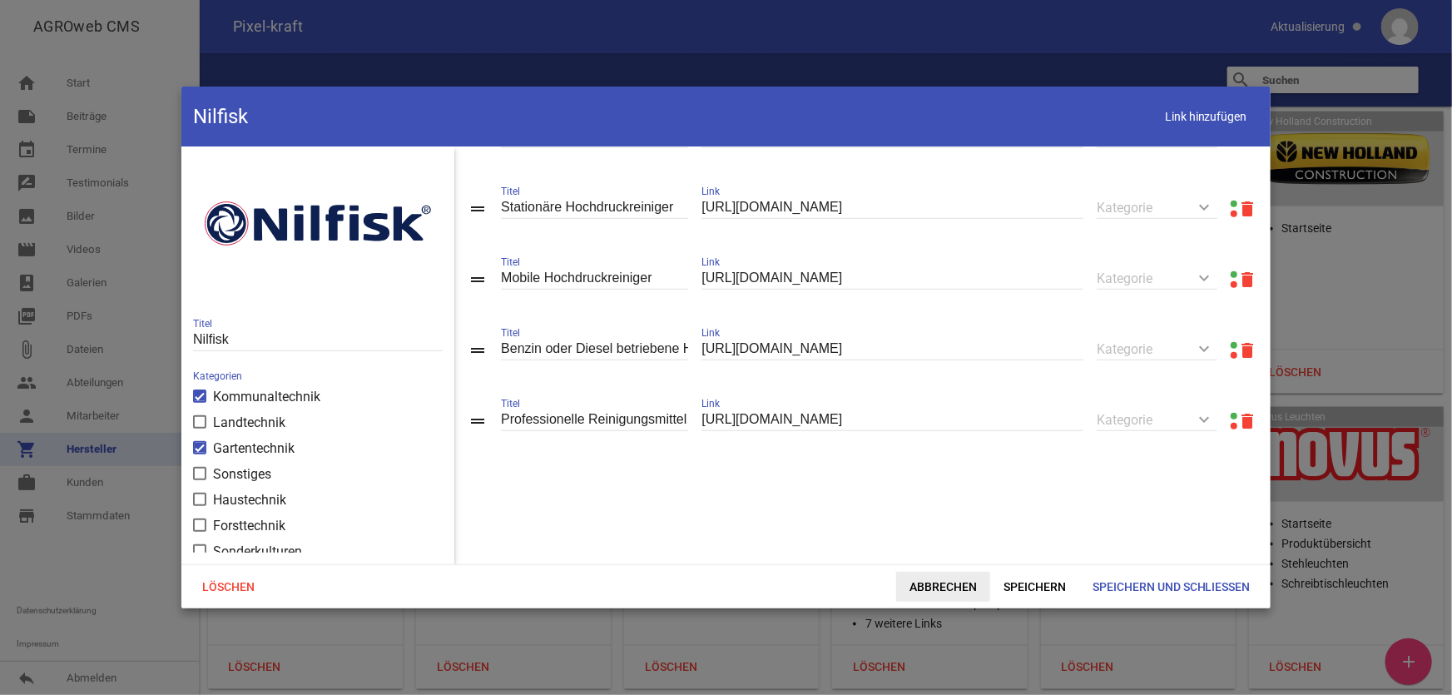
click at [933, 593] on span "Abbrechen" at bounding box center [943, 587] width 94 height 30
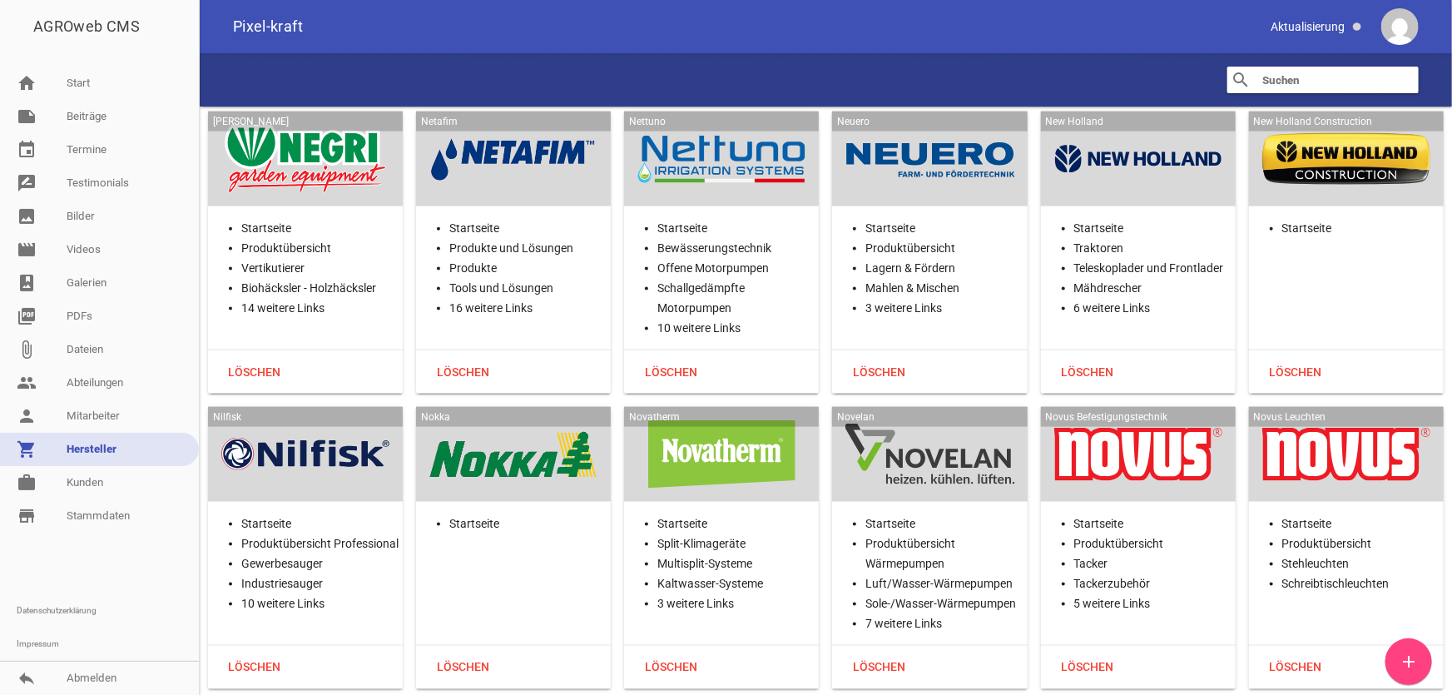
click at [571, 420] on div at bounding box center [513, 454] width 168 height 68
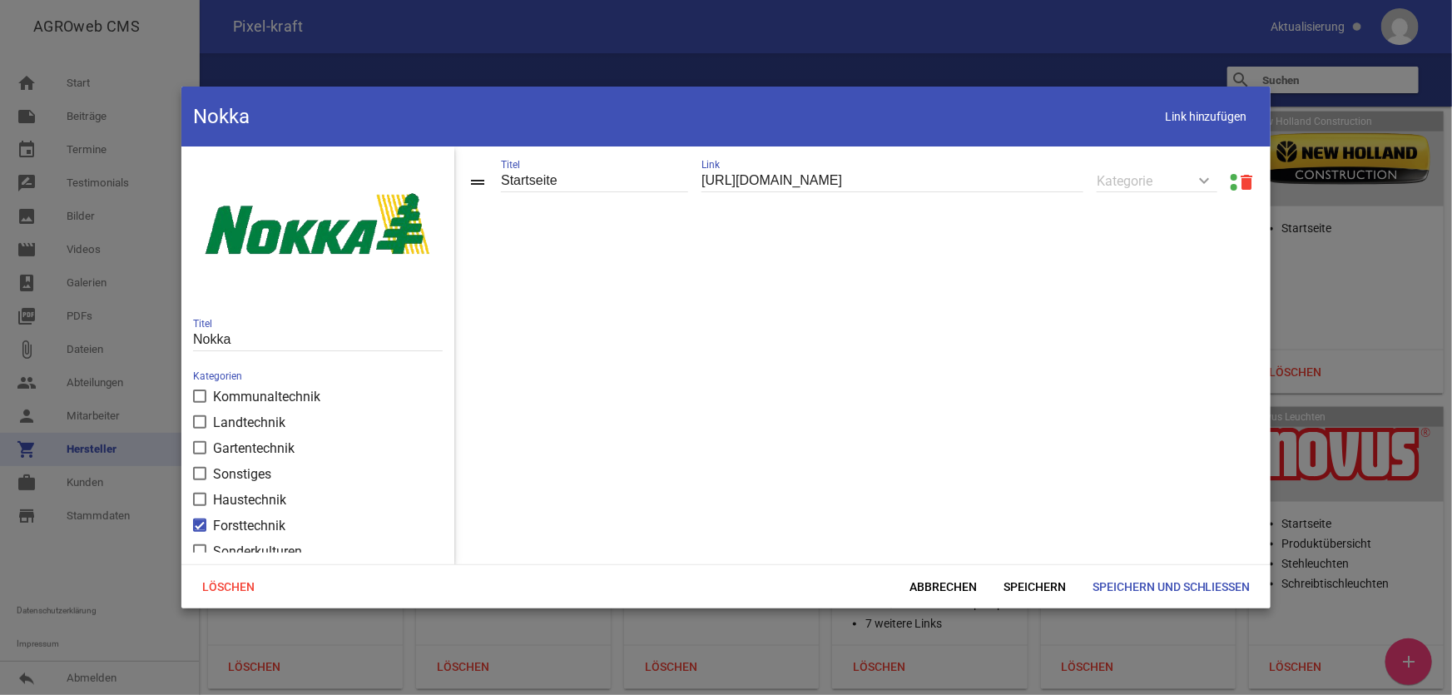
click at [1231, 175] on link at bounding box center [1234, 177] width 7 height 7
click at [960, 581] on span "Abbrechen" at bounding box center [943, 587] width 94 height 30
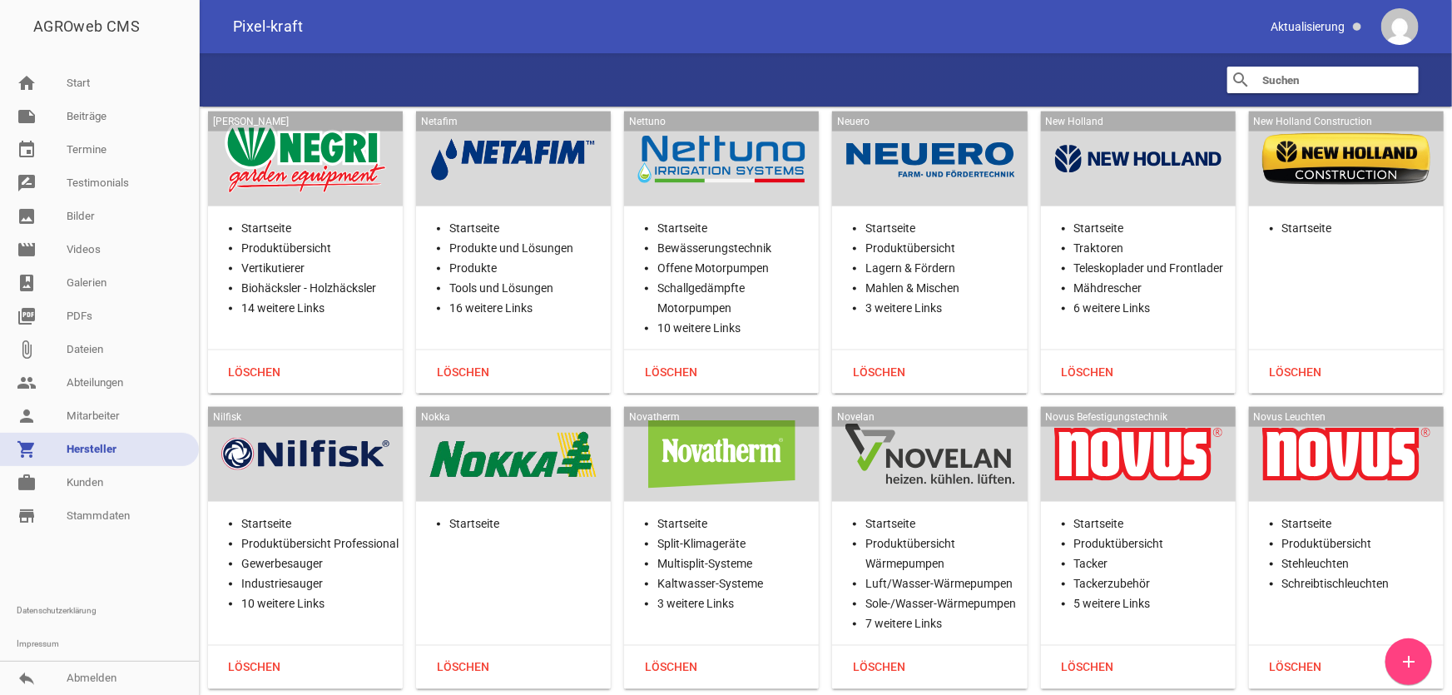
click at [722, 420] on div at bounding box center [721, 454] width 168 height 68
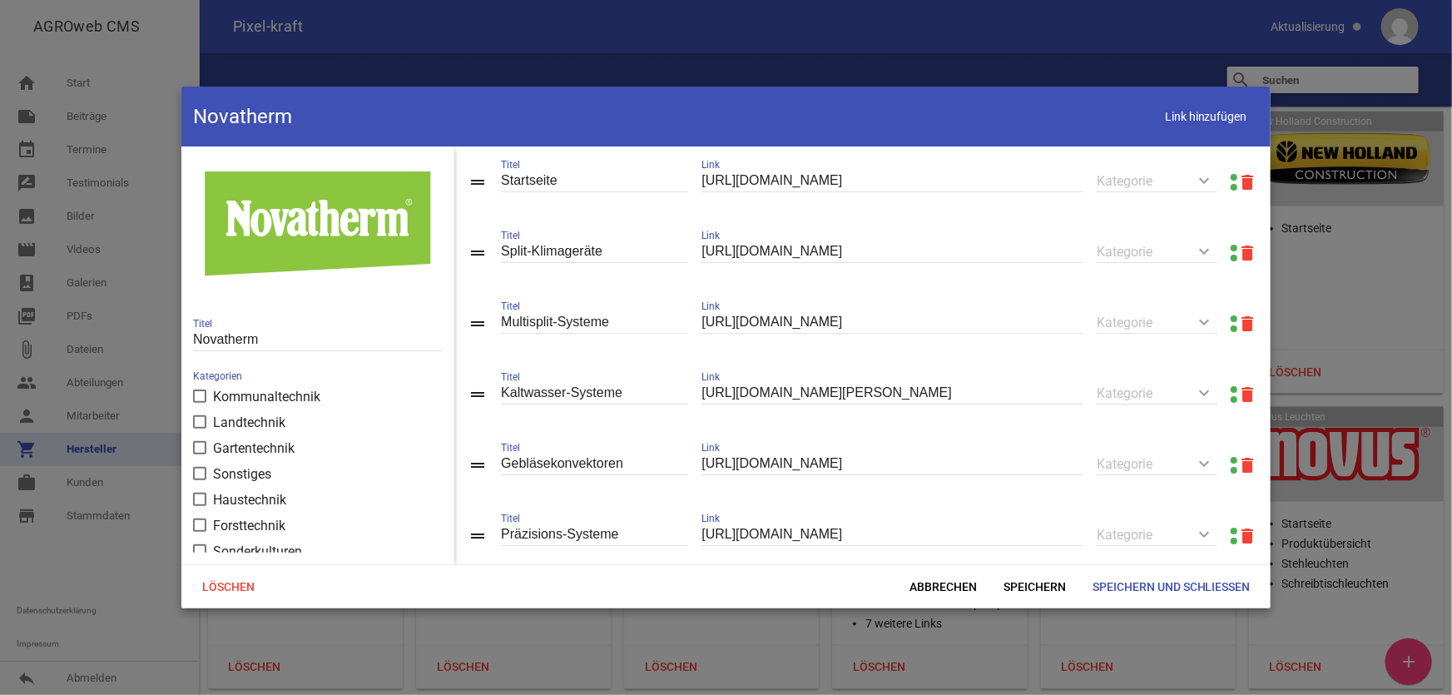
click at [1231, 176] on link at bounding box center [1234, 177] width 7 height 7
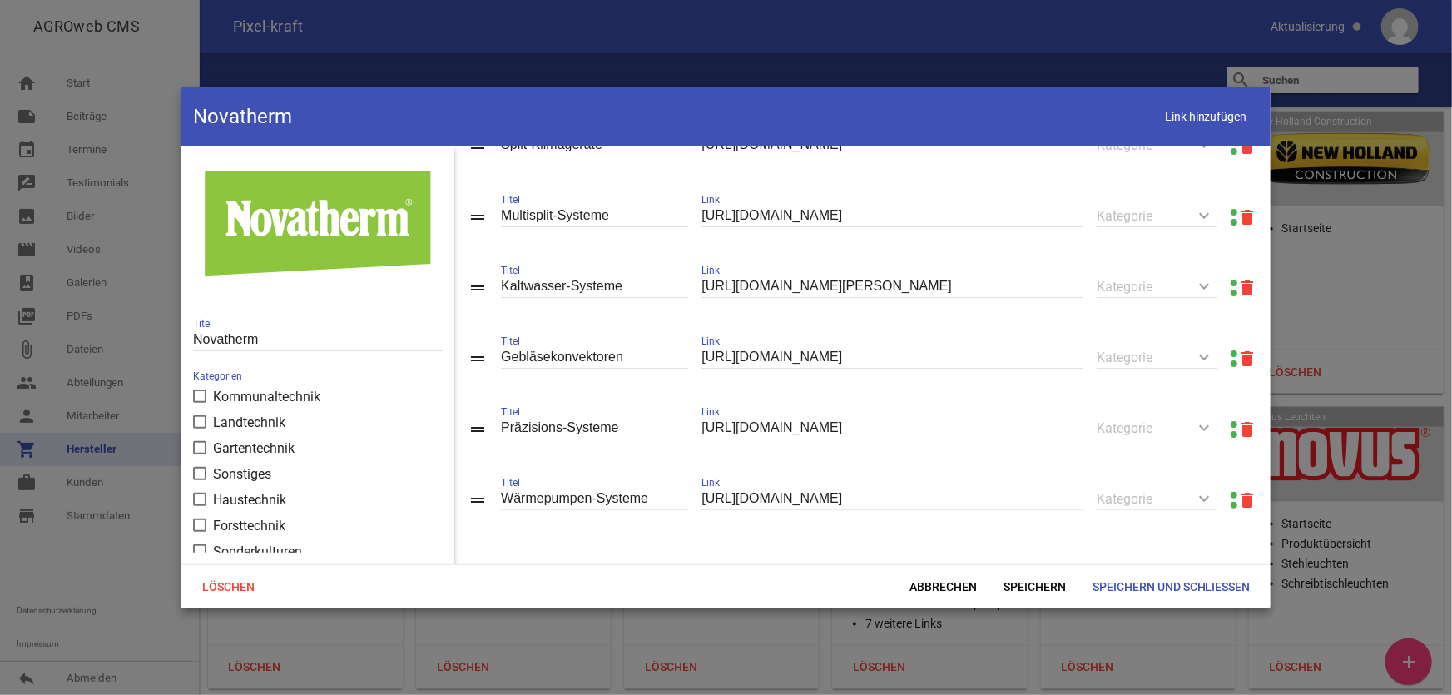
scroll to position [0, 0]
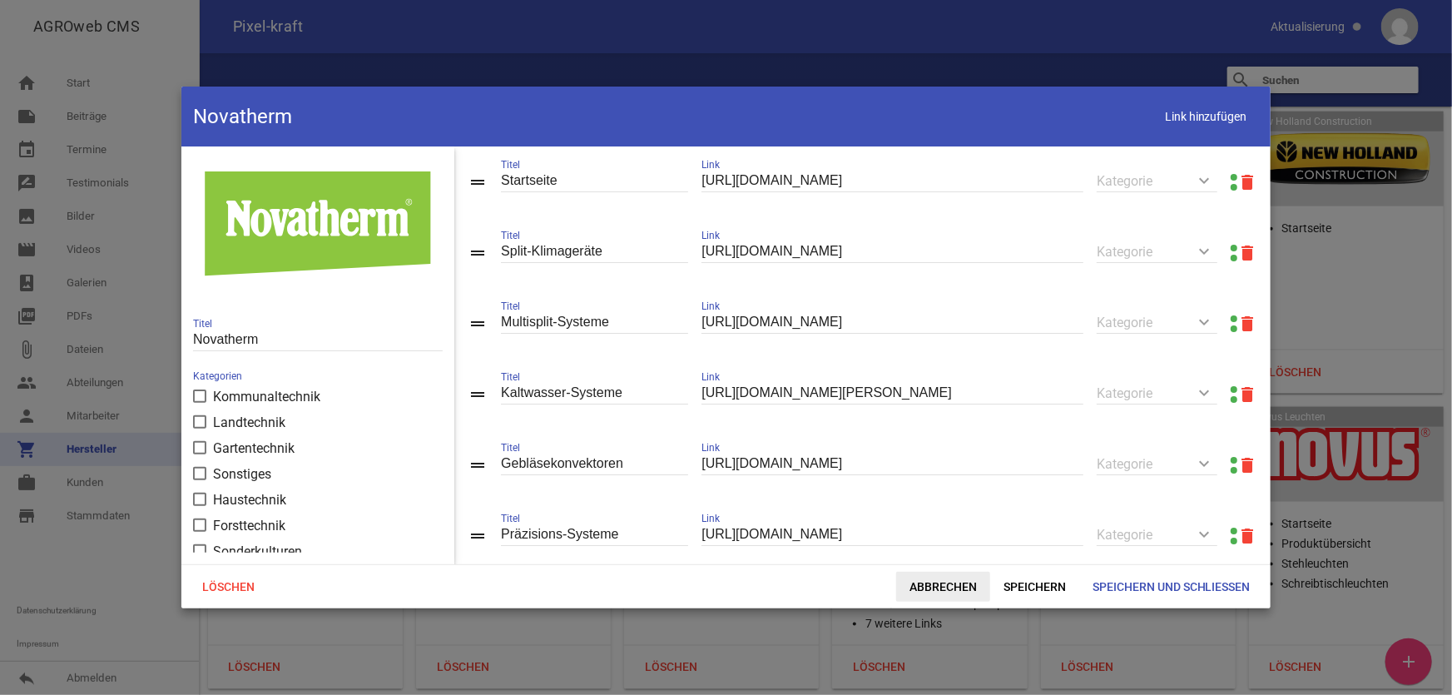
click at [945, 583] on span "Abbrechen" at bounding box center [943, 587] width 94 height 30
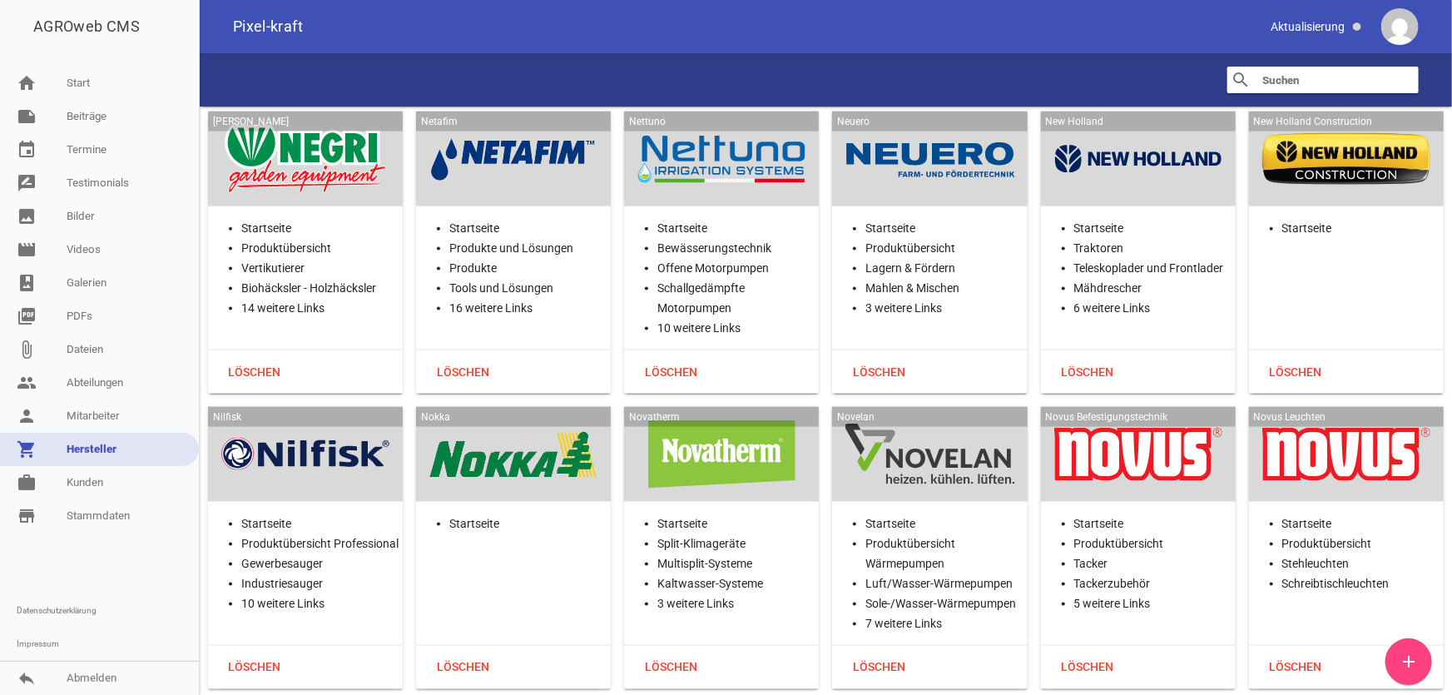
click at [956, 420] on div at bounding box center [930, 454] width 168 height 68
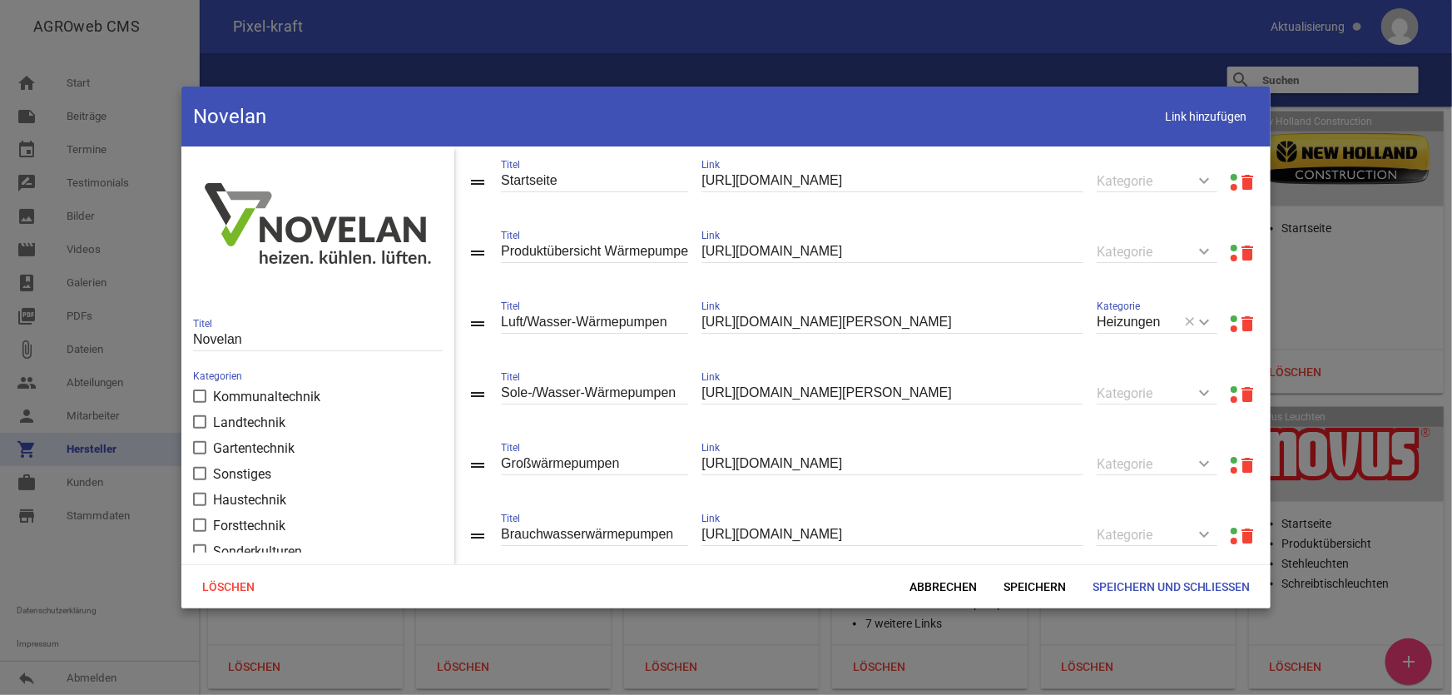
click at [1231, 246] on link at bounding box center [1234, 248] width 7 height 7
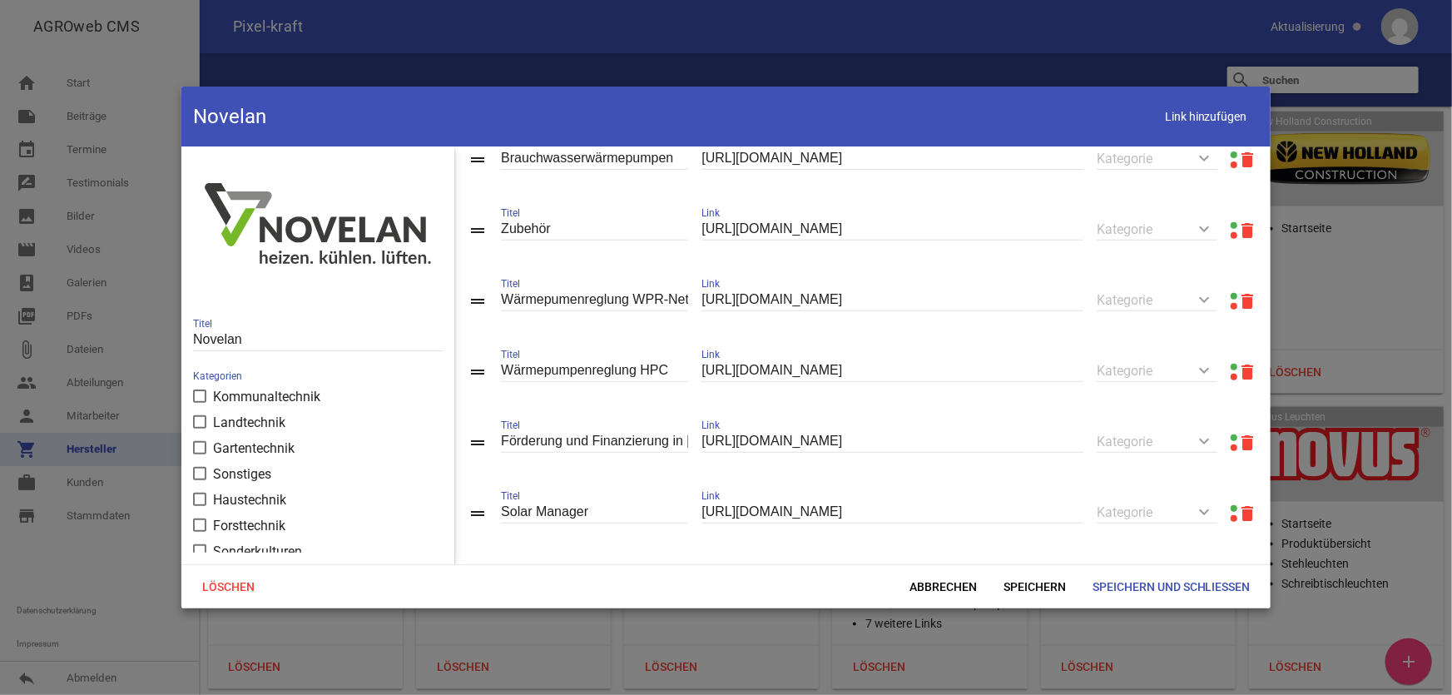
scroll to position [378, 0]
click at [1168, 131] on span "Link hinzufügen" at bounding box center [1206, 117] width 106 height 34
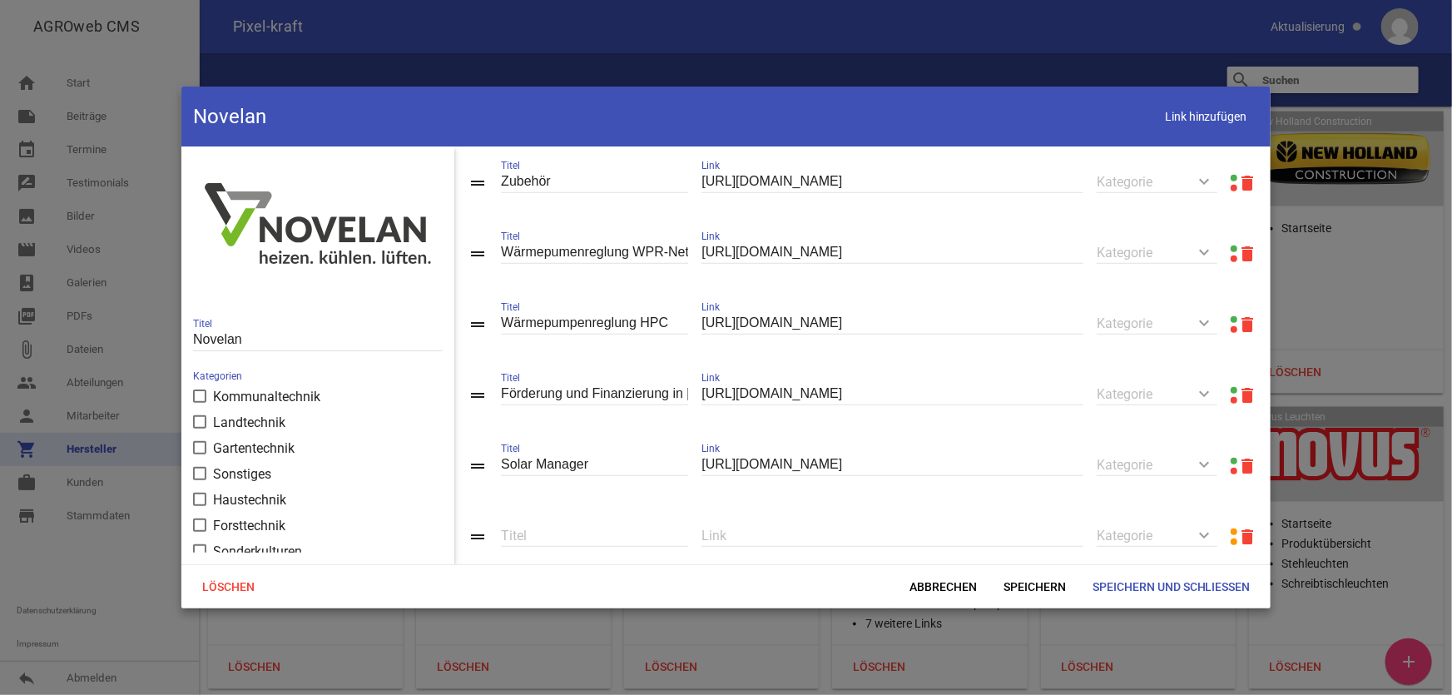
scroll to position [469, 0]
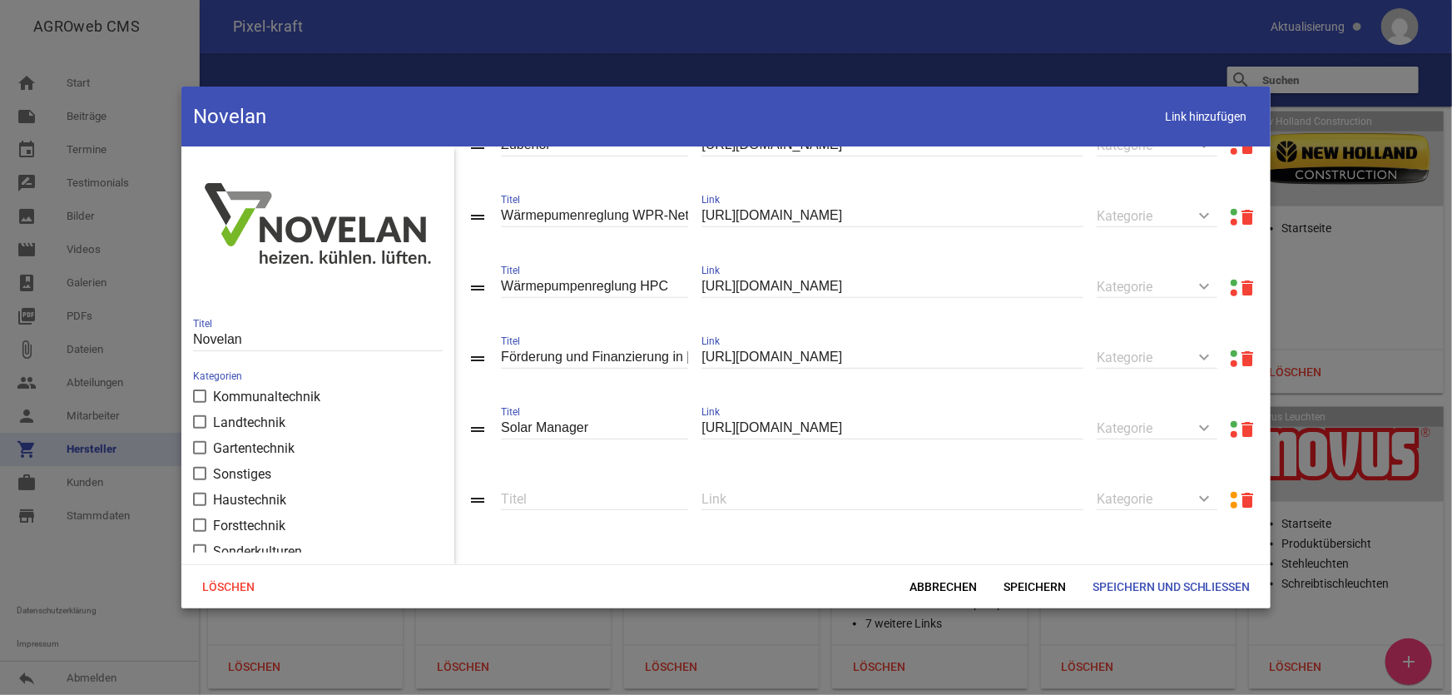
click at [793, 508] on input "text" at bounding box center [893, 499] width 382 height 22
paste input "[URL][DOMAIN_NAME]"
type input "[URL][DOMAIN_NAME]"
type input "Systemlösungen"
click at [1027, 581] on span "Speichern" at bounding box center [1034, 587] width 89 height 30
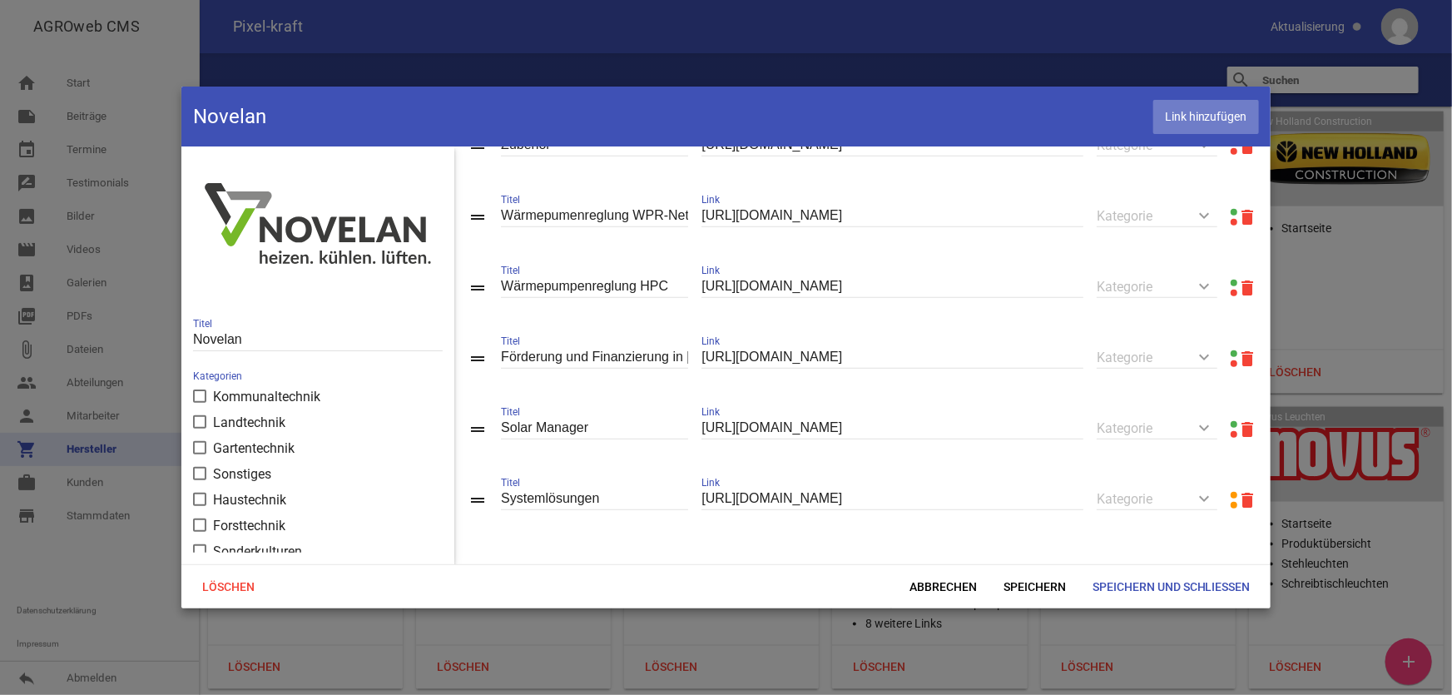
drag, startPoint x: 1230, startPoint y: 122, endPoint x: 990, endPoint y: 258, distance: 275.8
click at [1229, 122] on span "Link hinzufügen" at bounding box center [1206, 117] width 106 height 34
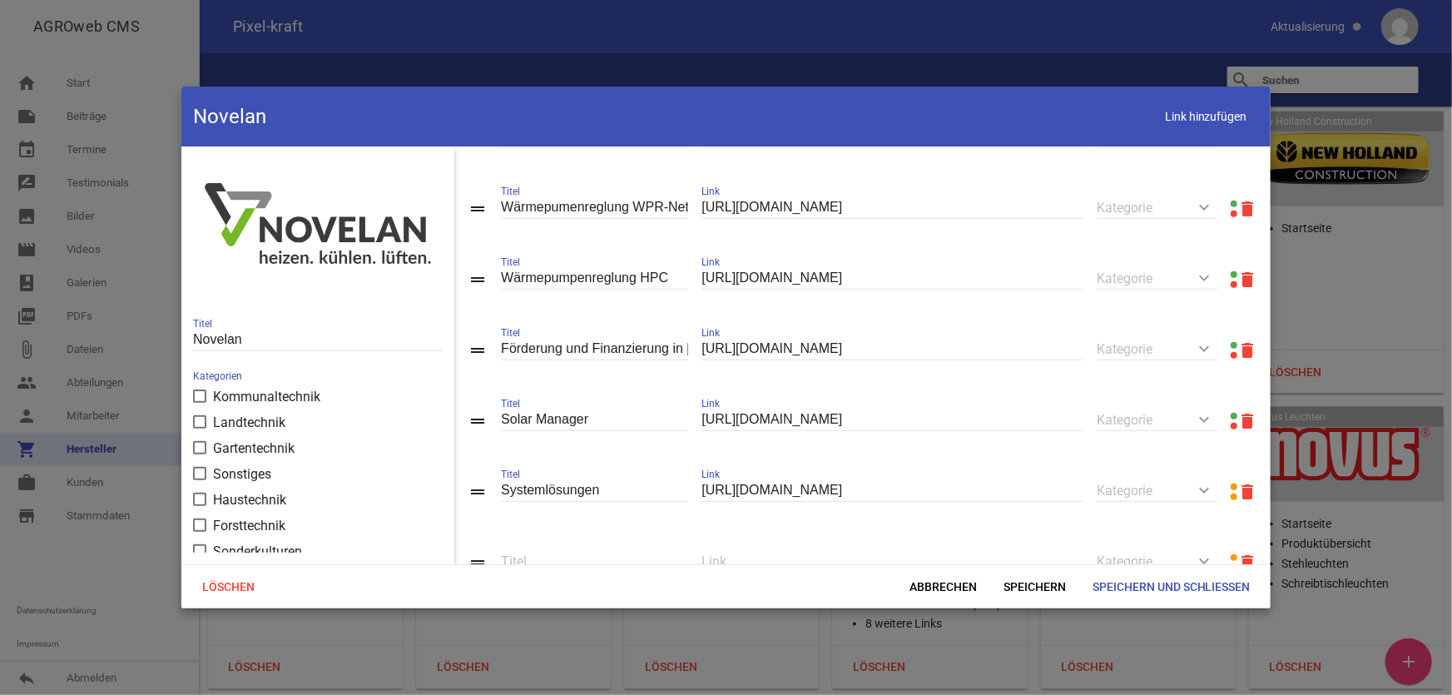
scroll to position [541, 0]
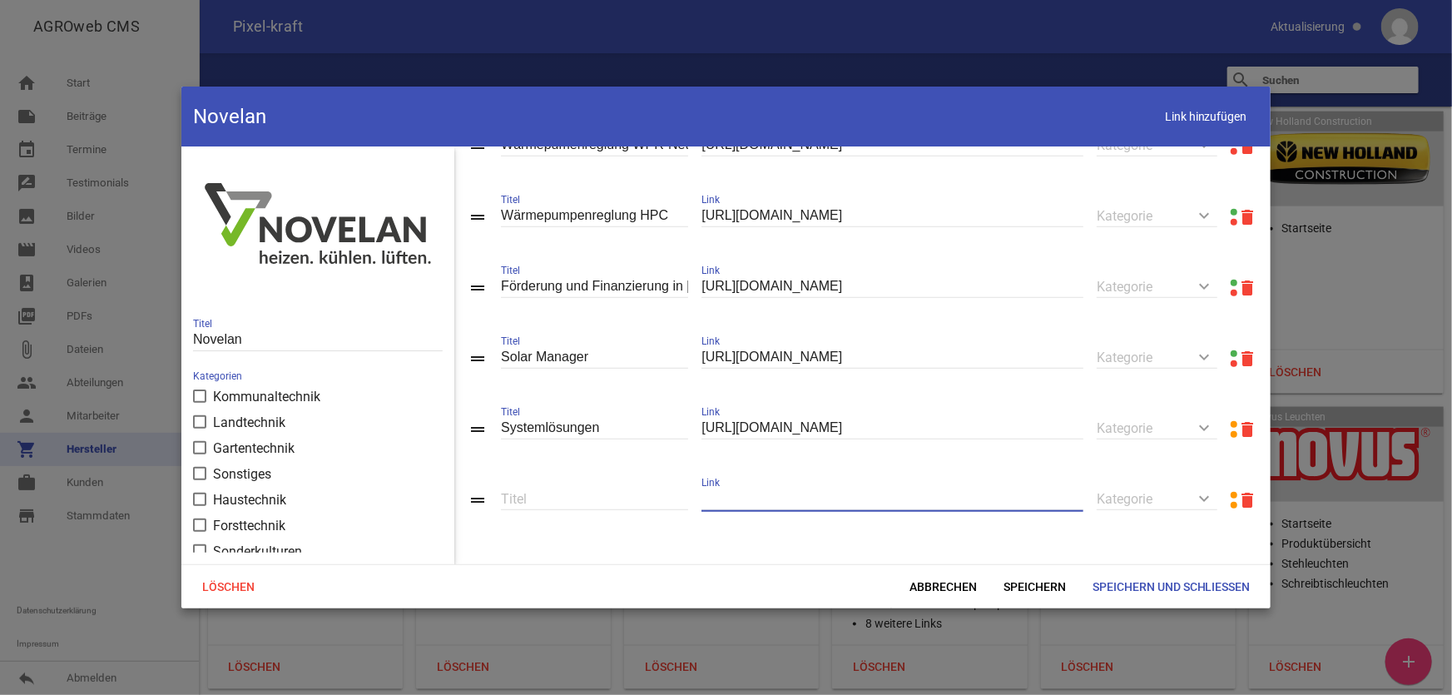
click at [747, 505] on input "text" at bounding box center [893, 499] width 382 height 22
paste input "[URL][DOMAIN_NAME]"
type input "[URL][DOMAIN_NAME]"
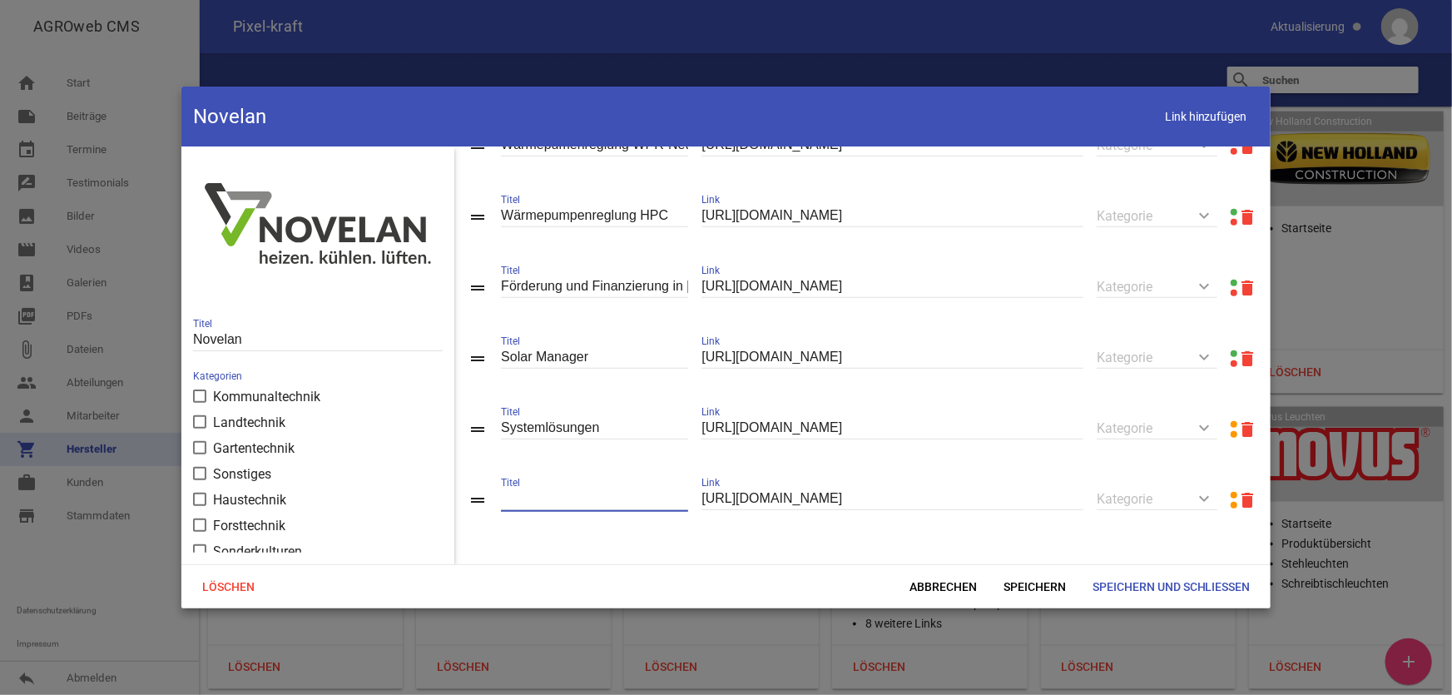
type input "F"
type input "Digitale Lösungen"
click at [1106, 588] on span "Speichern und Schließen" at bounding box center [1171, 587] width 185 height 30
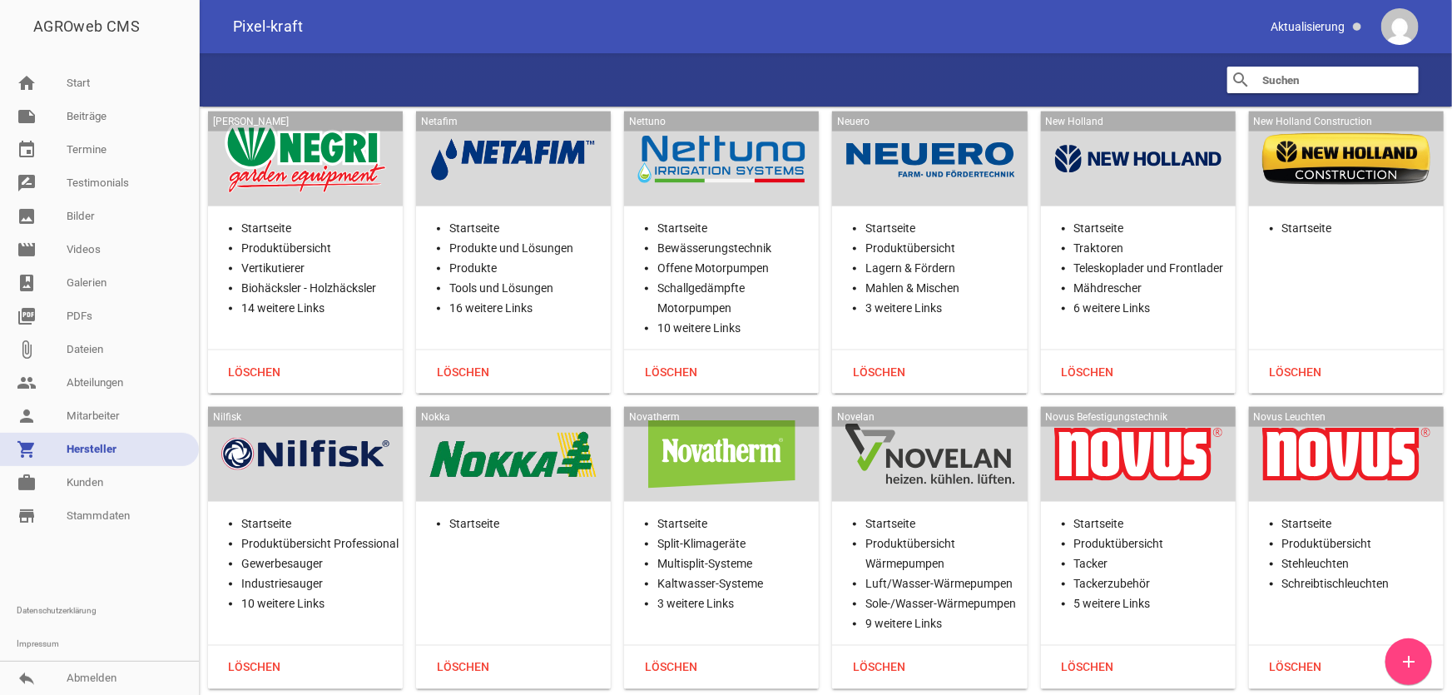
click at [1112, 420] on div at bounding box center [1138, 454] width 168 height 68
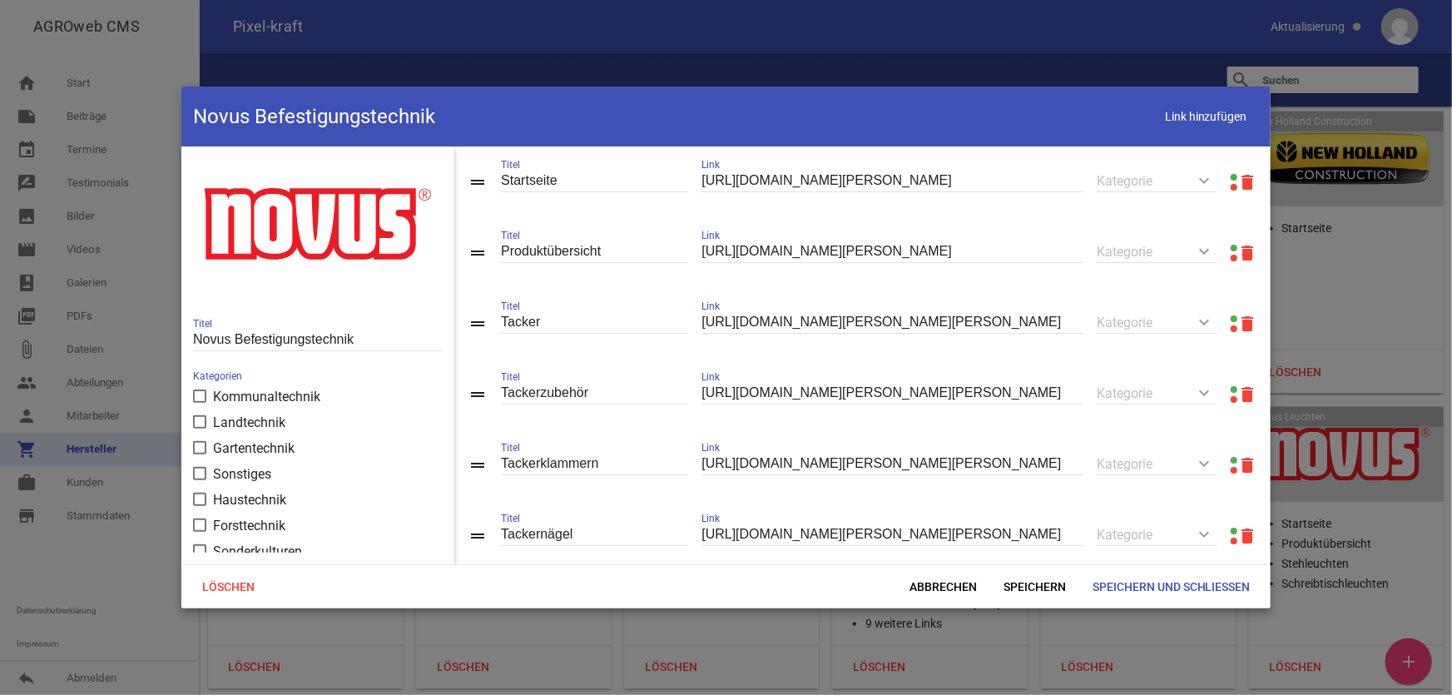
click at [1231, 248] on link at bounding box center [1234, 248] width 7 height 7
click at [917, 590] on span "Abbrechen" at bounding box center [943, 587] width 94 height 30
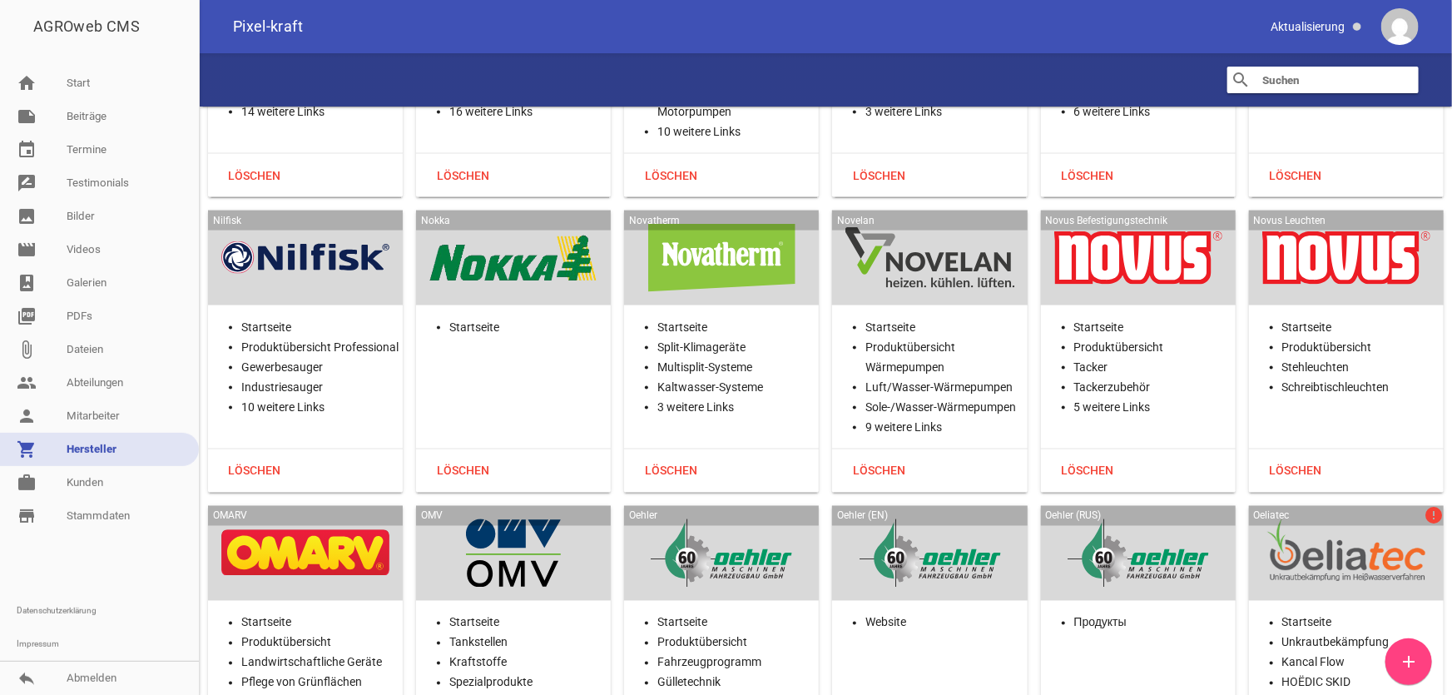
scroll to position [26864, 0]
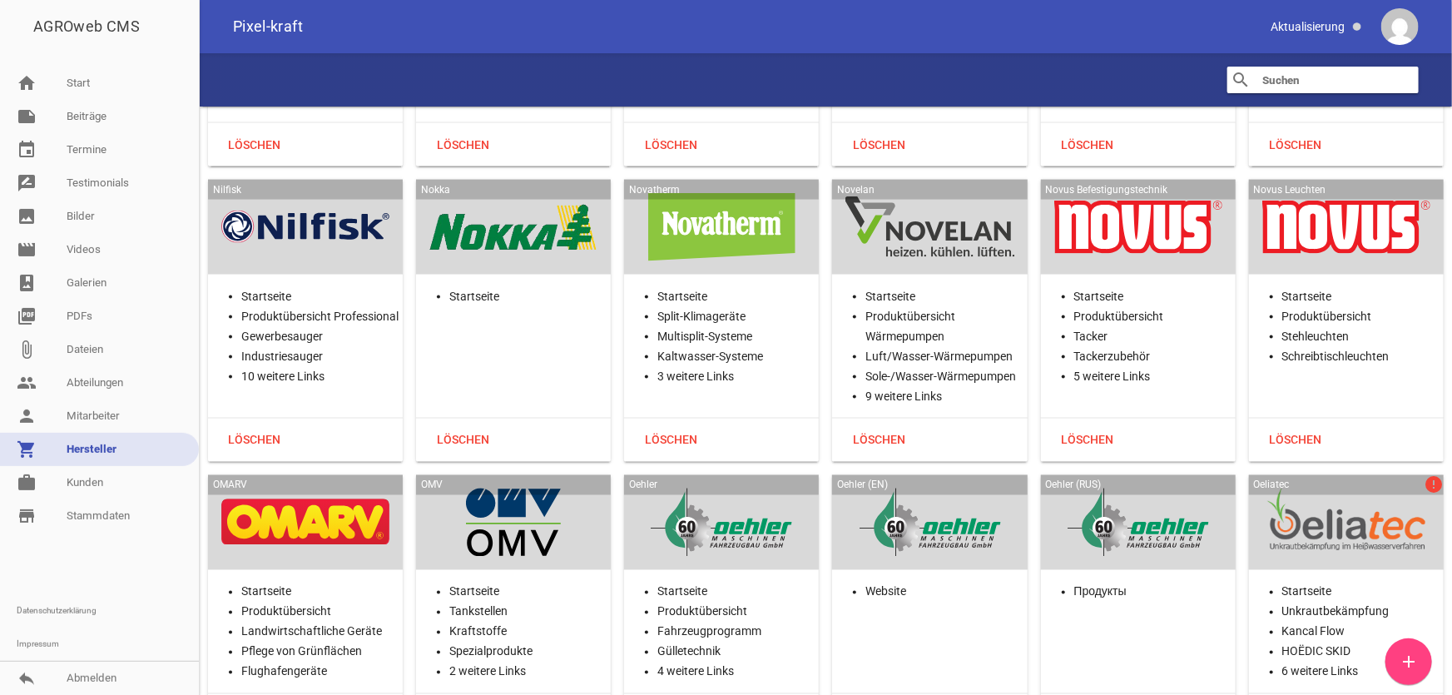
click at [335, 489] on div at bounding box center [305, 523] width 168 height 68
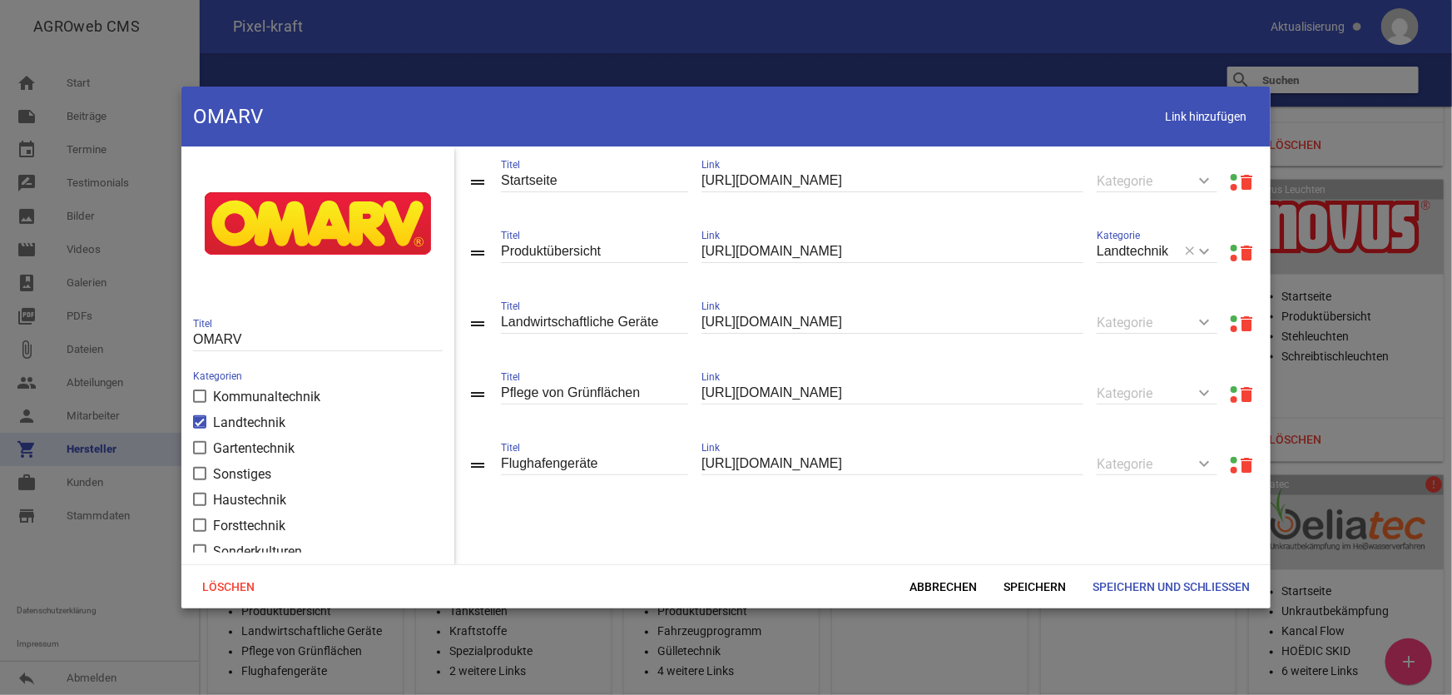
click at [1231, 248] on link at bounding box center [1234, 248] width 7 height 7
drag, startPoint x: 1187, startPoint y: 126, endPoint x: 1174, endPoint y: 139, distance: 18.3
click at [1187, 126] on span "Link hinzufügen" at bounding box center [1206, 117] width 106 height 34
click at [776, 524] on div "Link" at bounding box center [893, 535] width 382 height 57
click at [786, 538] on input "text" at bounding box center [893, 534] width 382 height 22
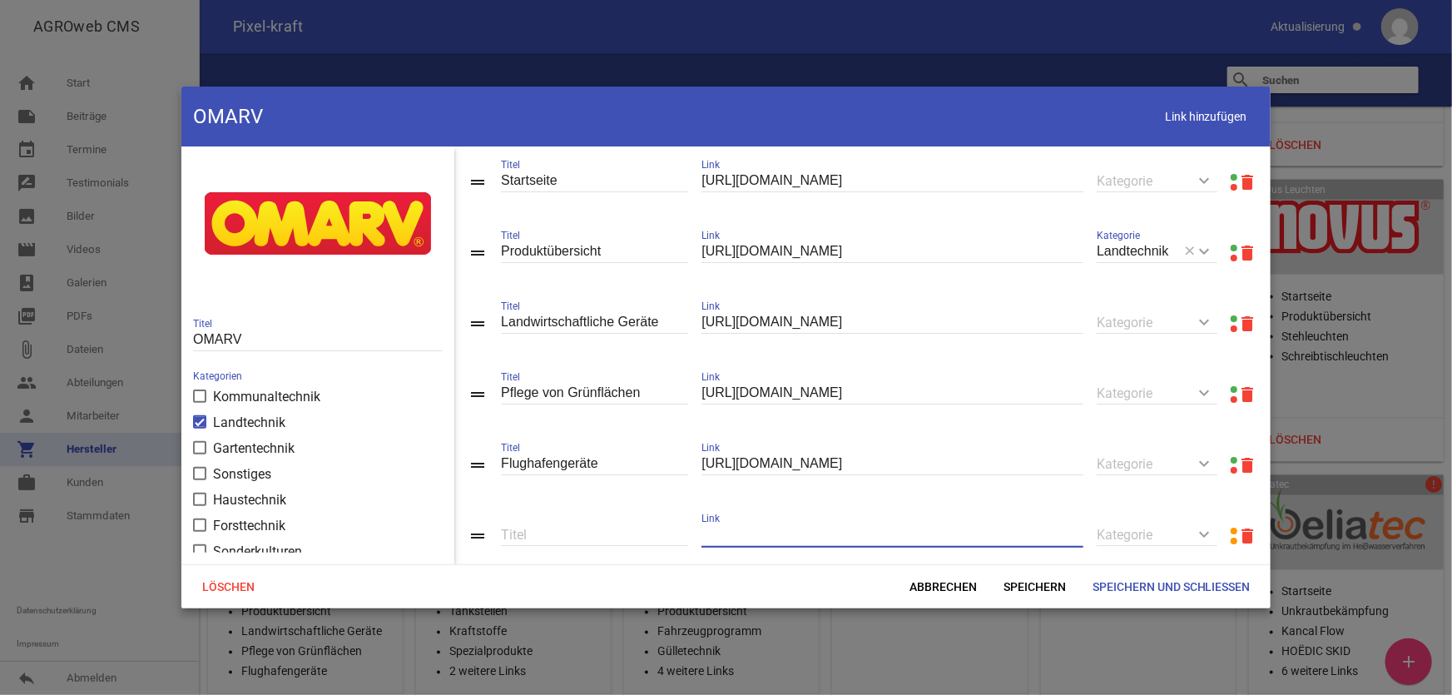
paste input "[URL][DOMAIN_NAME]"
type input "[URL][DOMAIN_NAME]"
type input "G"
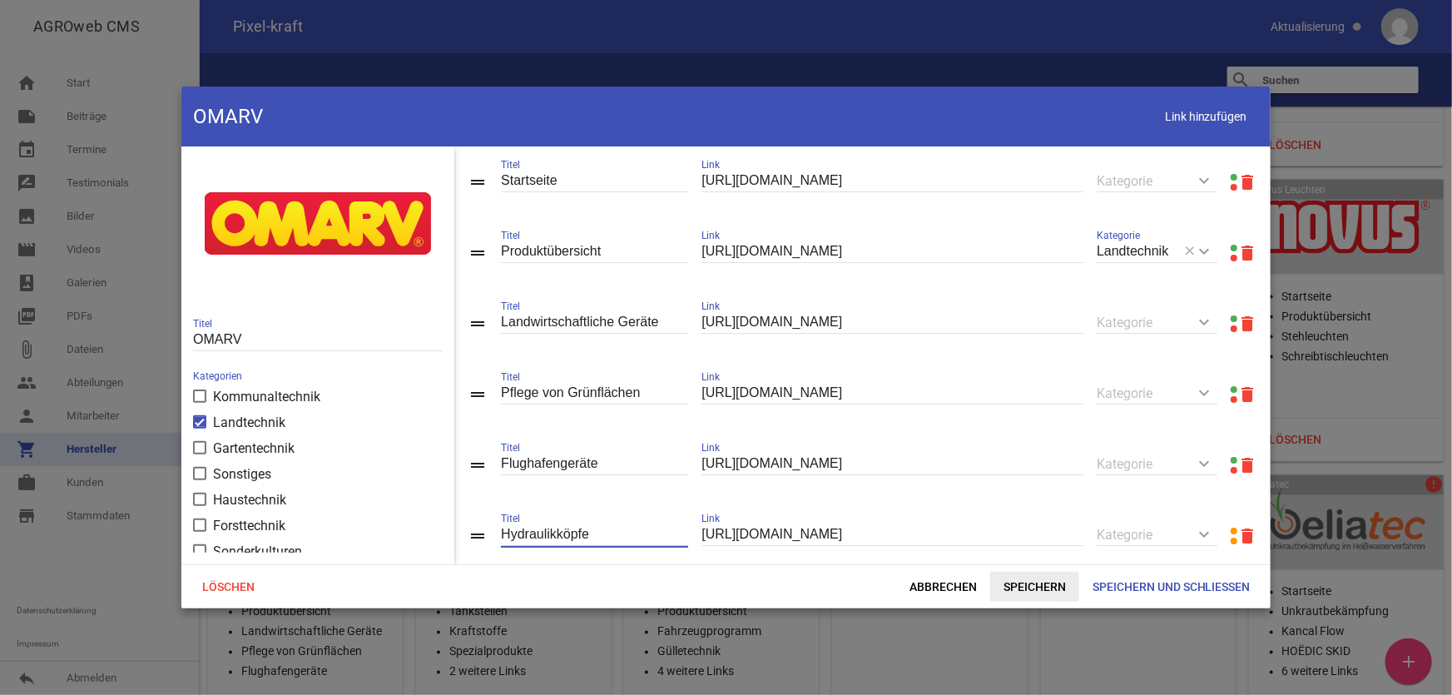
type input "Hydraulikköpfe"
click at [990, 583] on span "Speichern" at bounding box center [1034, 587] width 89 height 30
click at [1015, 585] on span "Speichern" at bounding box center [1034, 587] width 89 height 30
click at [1147, 589] on span "Speichern und Schließen" at bounding box center [1171, 587] width 185 height 30
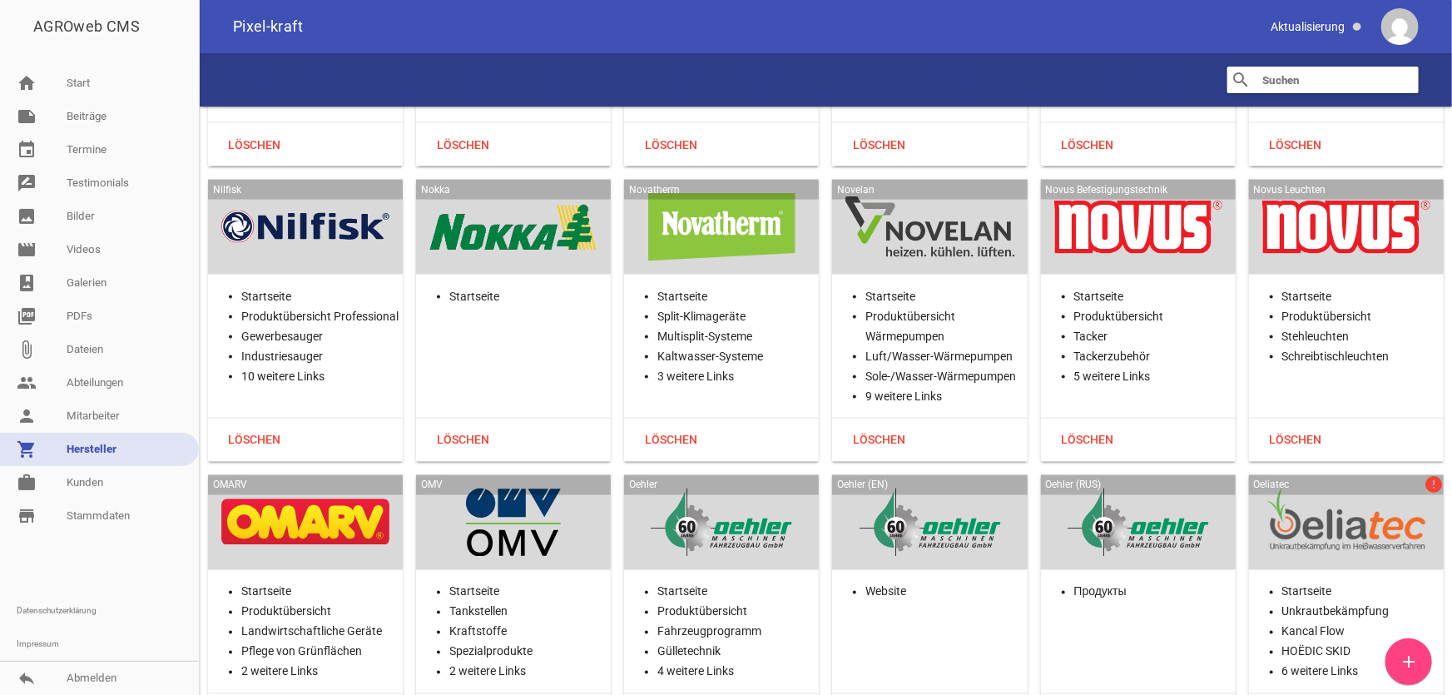
click at [505, 489] on div at bounding box center [513, 523] width 168 height 68
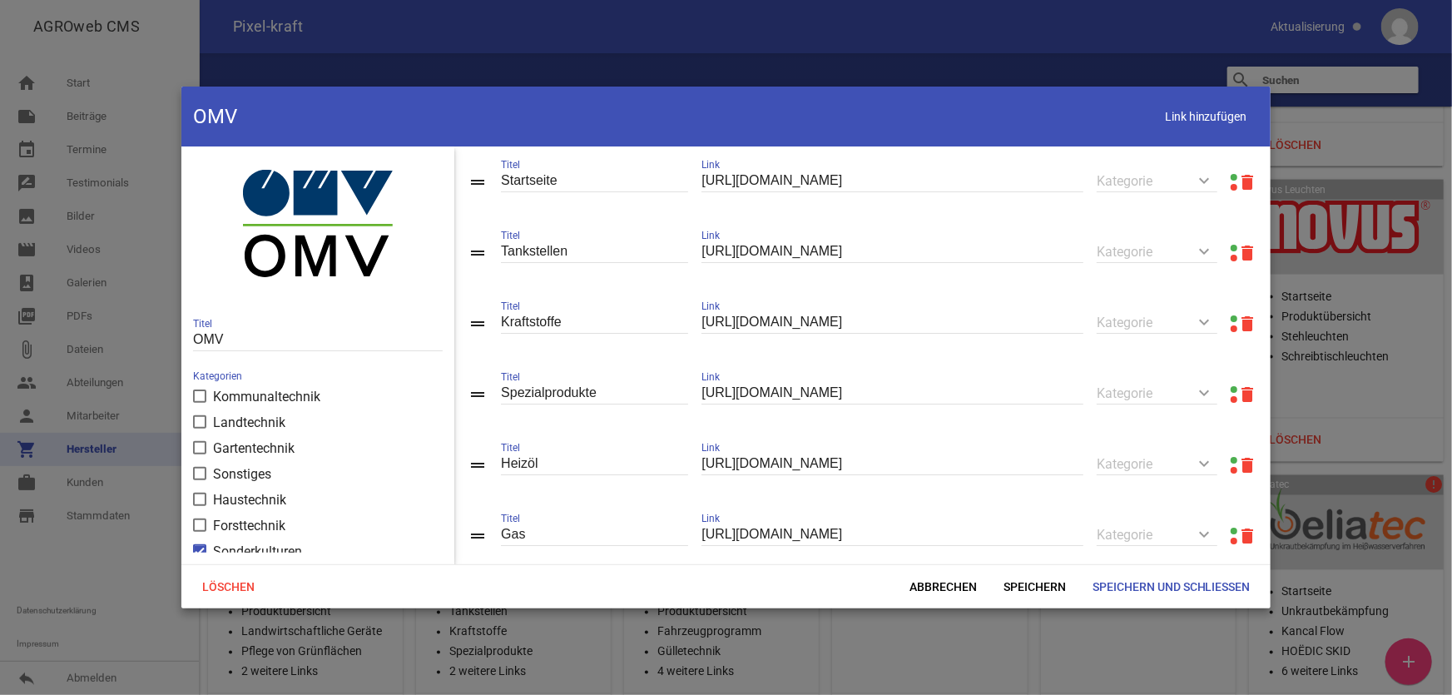
click at [1231, 176] on link at bounding box center [1234, 177] width 7 height 7
drag, startPoint x: 917, startPoint y: 590, endPoint x: 885, endPoint y: 596, distance: 32.2
click at [917, 590] on span "Abbrechen" at bounding box center [943, 587] width 94 height 30
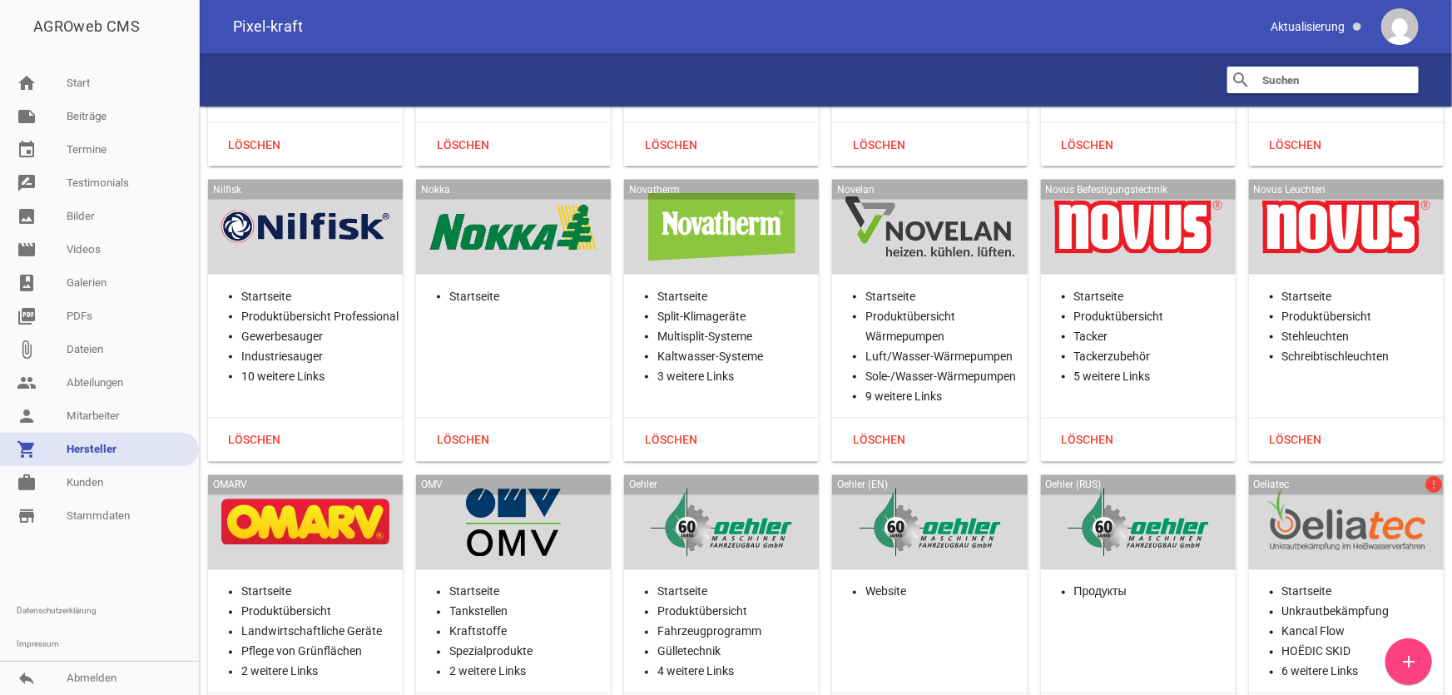
click at [751, 489] on div at bounding box center [721, 523] width 168 height 68
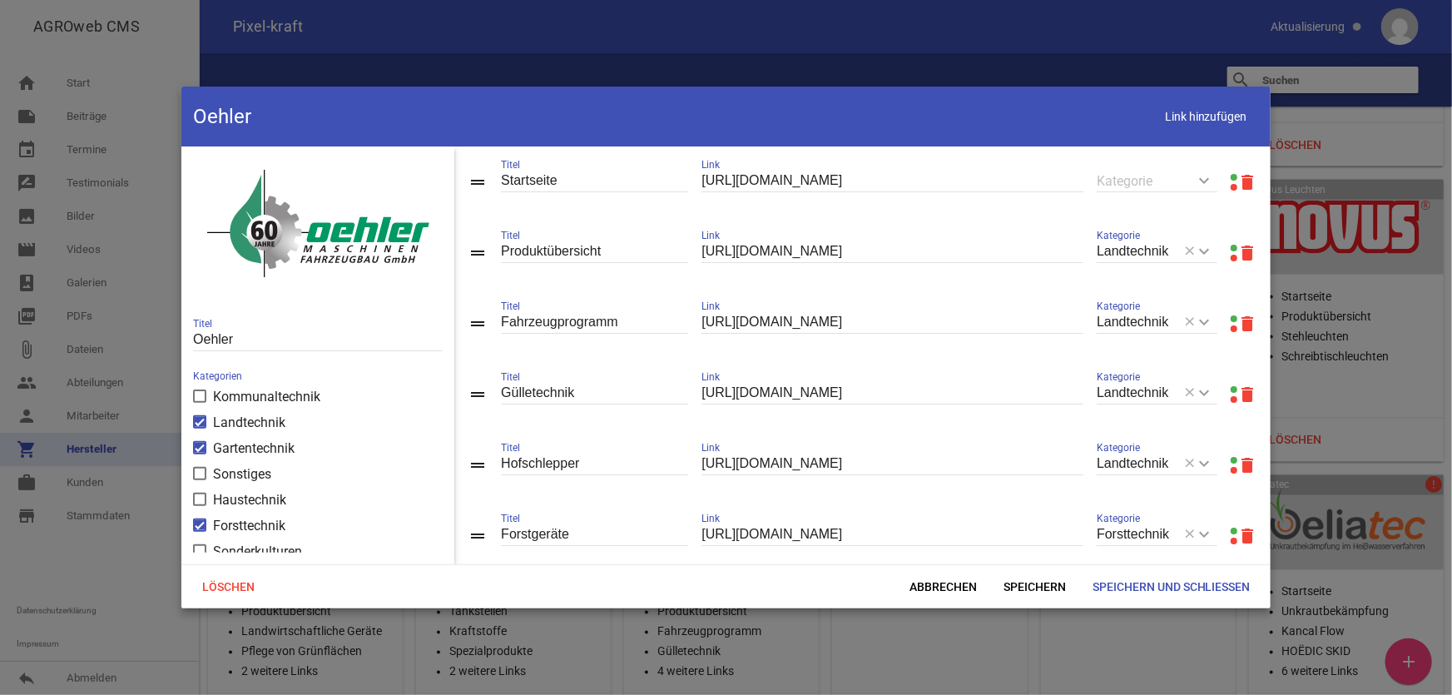
click at [1231, 248] on link at bounding box center [1234, 248] width 7 height 7
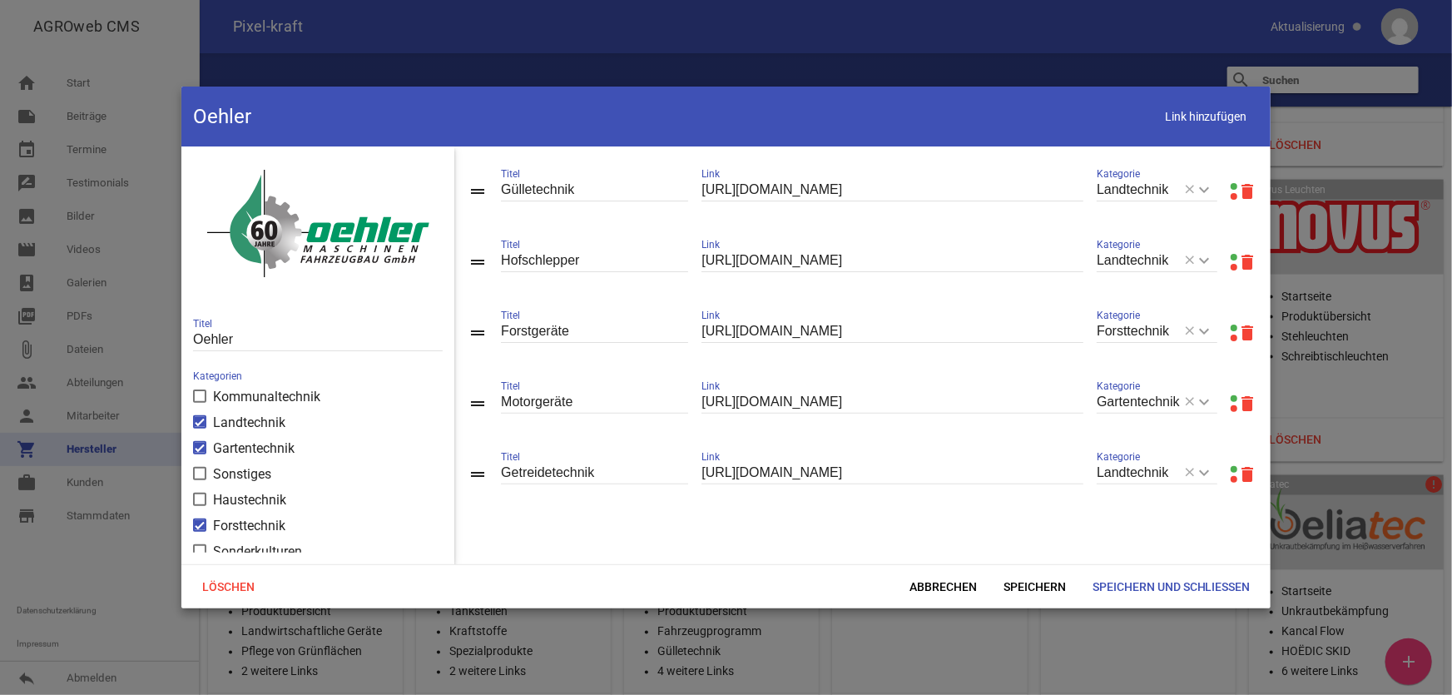
scroll to position [263, 0]
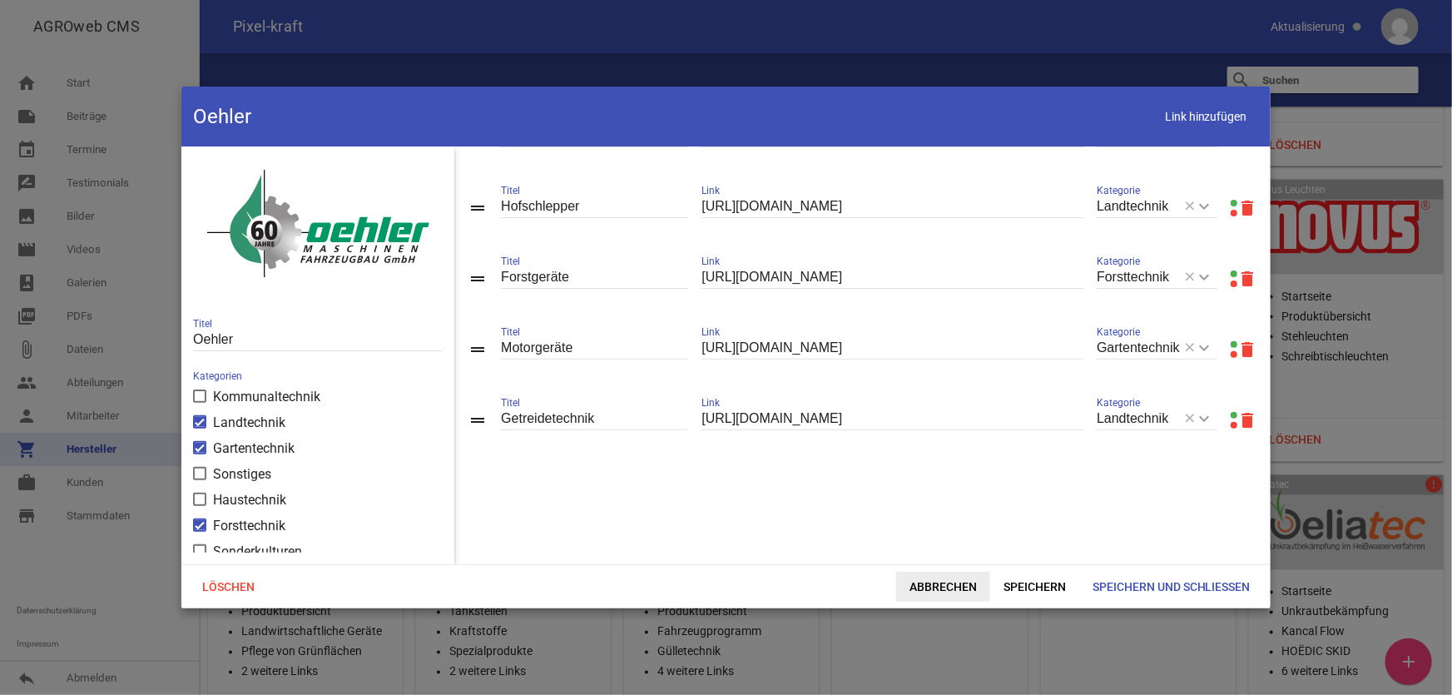
click at [936, 588] on span "Abbrechen" at bounding box center [943, 587] width 94 height 30
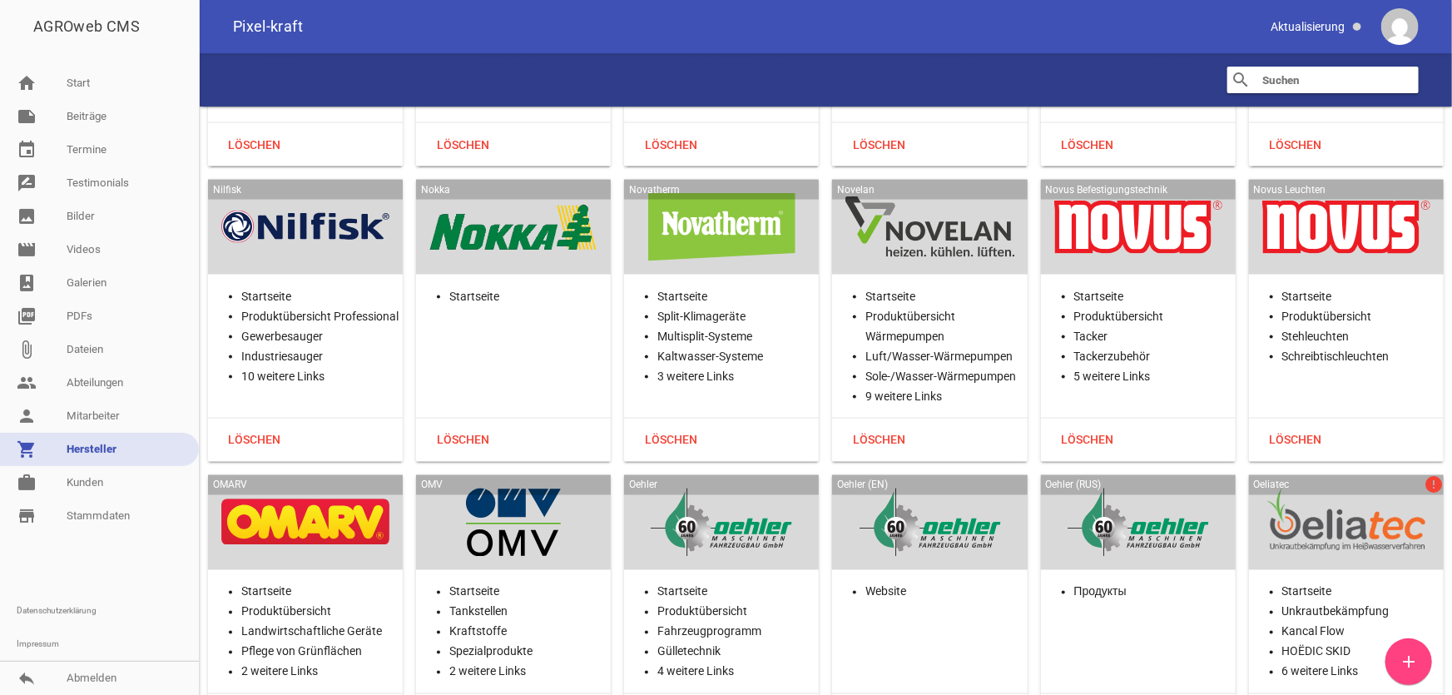
click at [1344, 489] on div at bounding box center [1346, 523] width 168 height 68
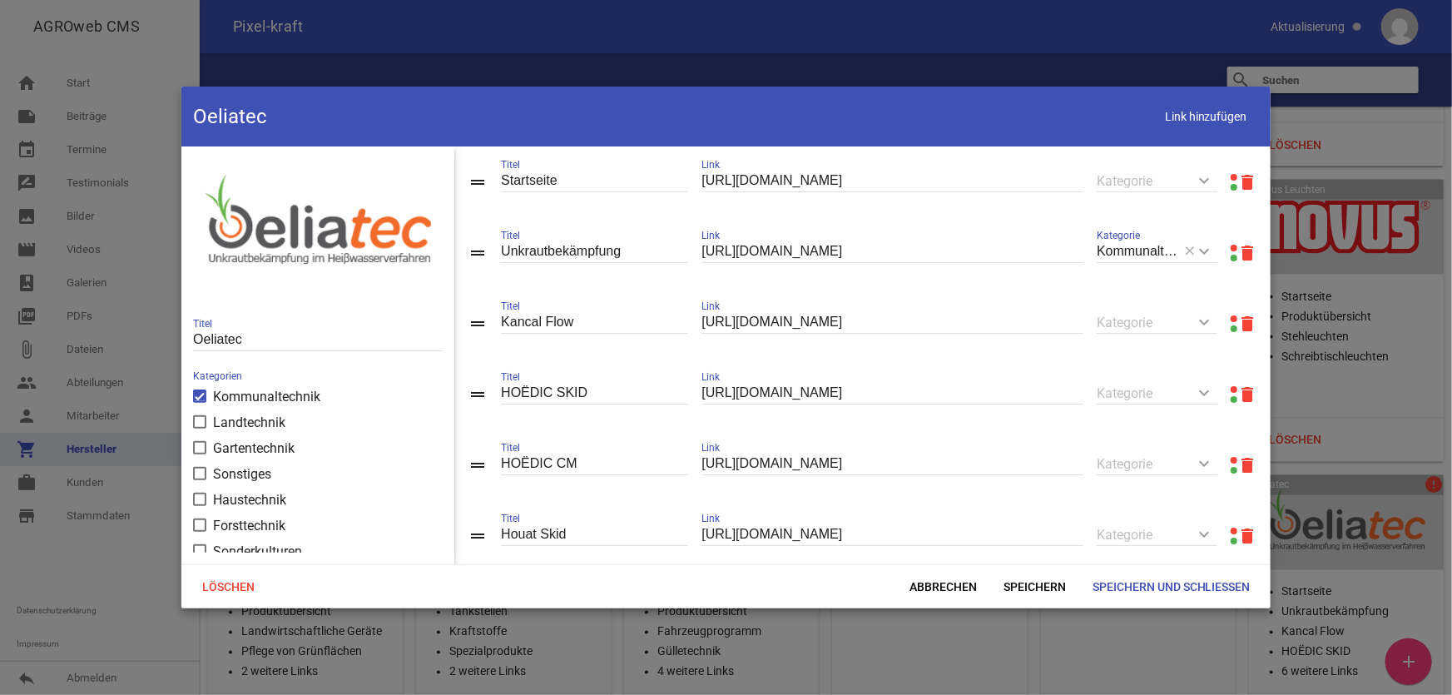
click at [1231, 175] on link at bounding box center [1234, 177] width 7 height 7
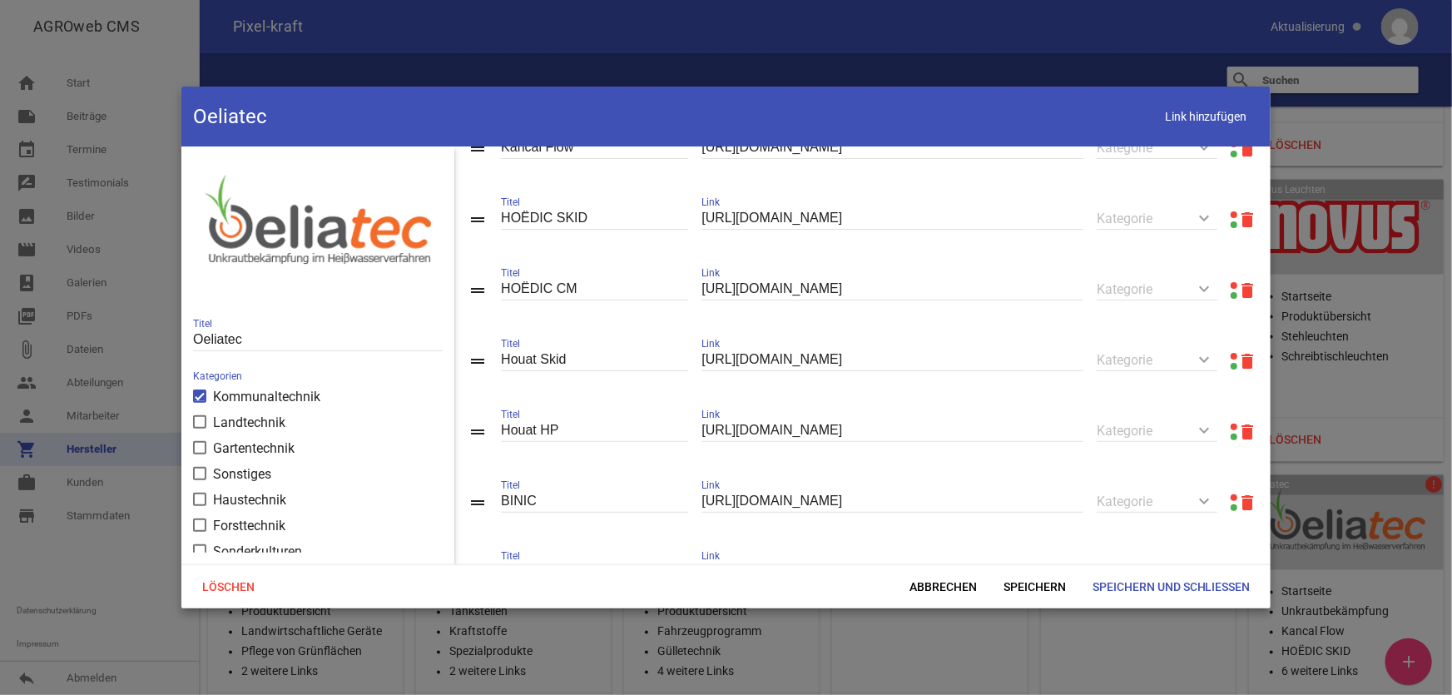
scroll to position [175, 0]
click at [1231, 429] on link at bounding box center [1234, 427] width 7 height 7
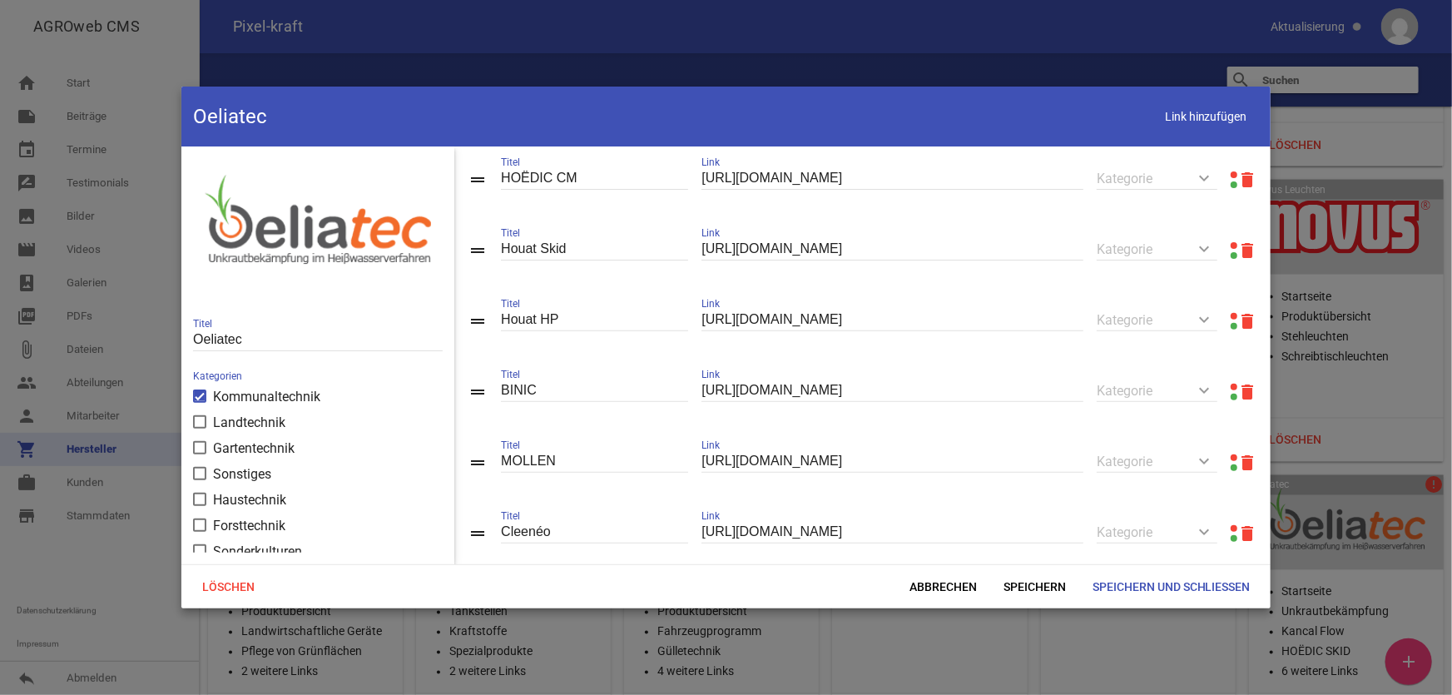
scroll to position [325, 0]
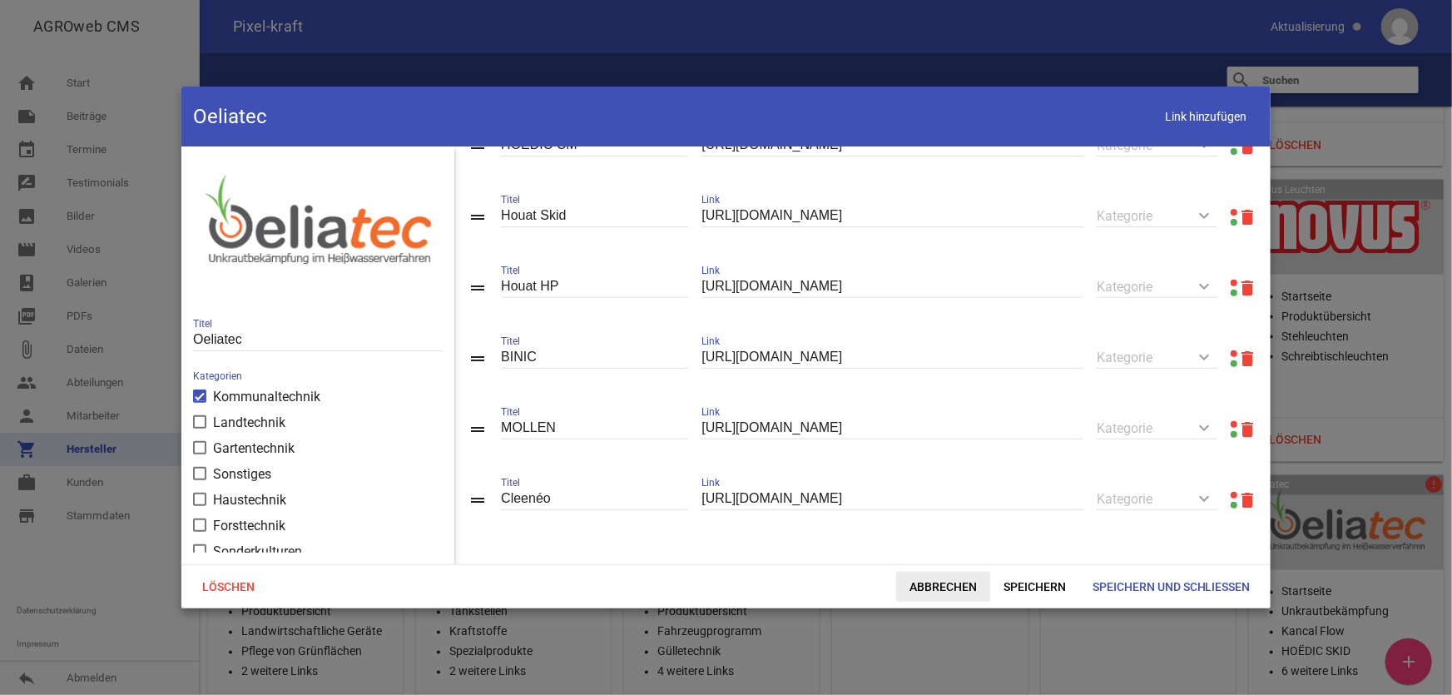
click at [943, 592] on span "Abbrechen" at bounding box center [943, 587] width 94 height 30
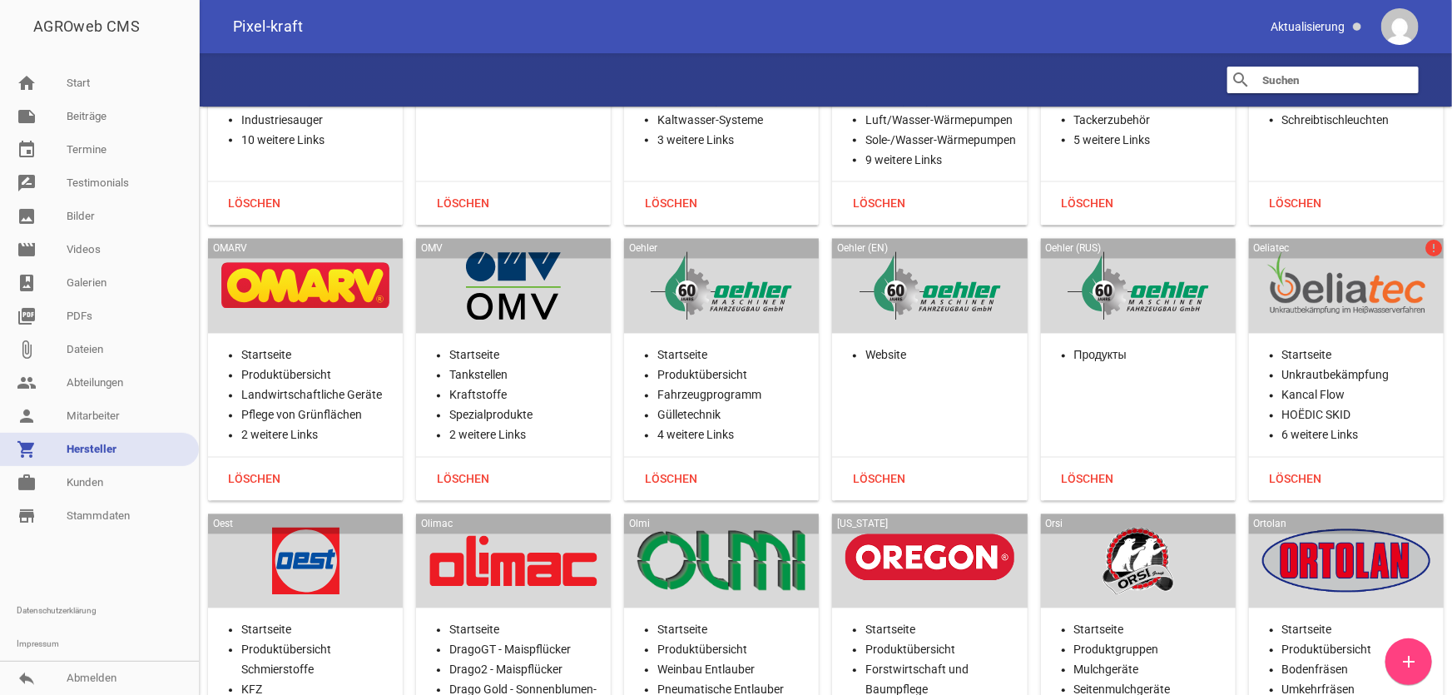
scroll to position [27166, 0]
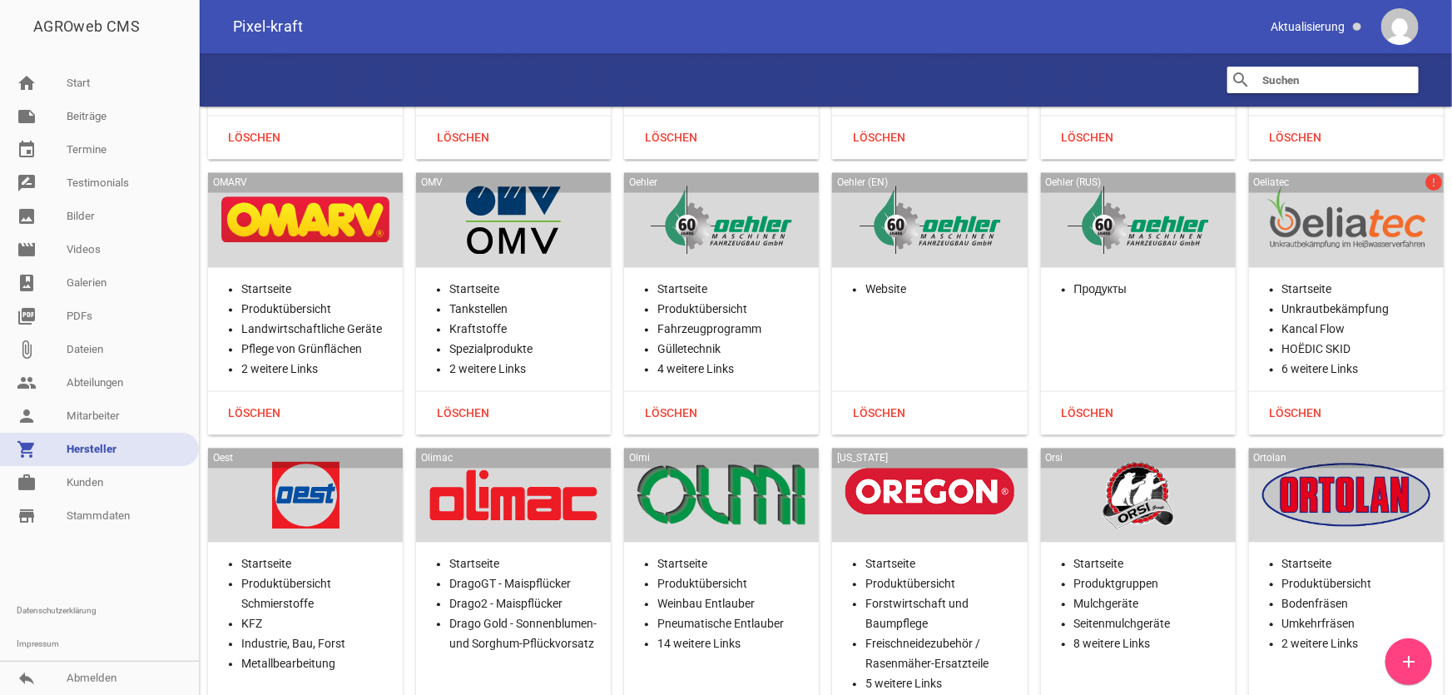
click at [246, 462] on div at bounding box center [305, 496] width 168 height 68
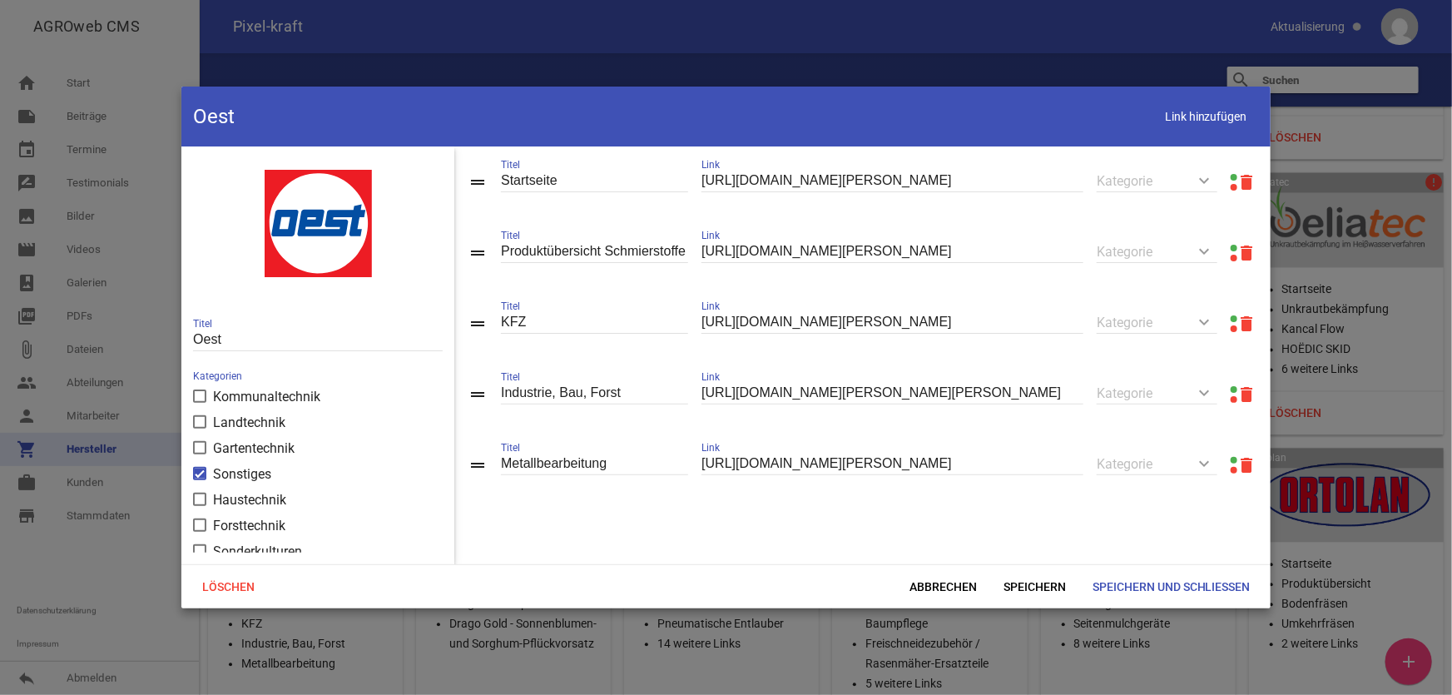
click at [1231, 176] on link at bounding box center [1234, 177] width 7 height 7
click at [928, 598] on span "Abbrechen" at bounding box center [943, 587] width 94 height 30
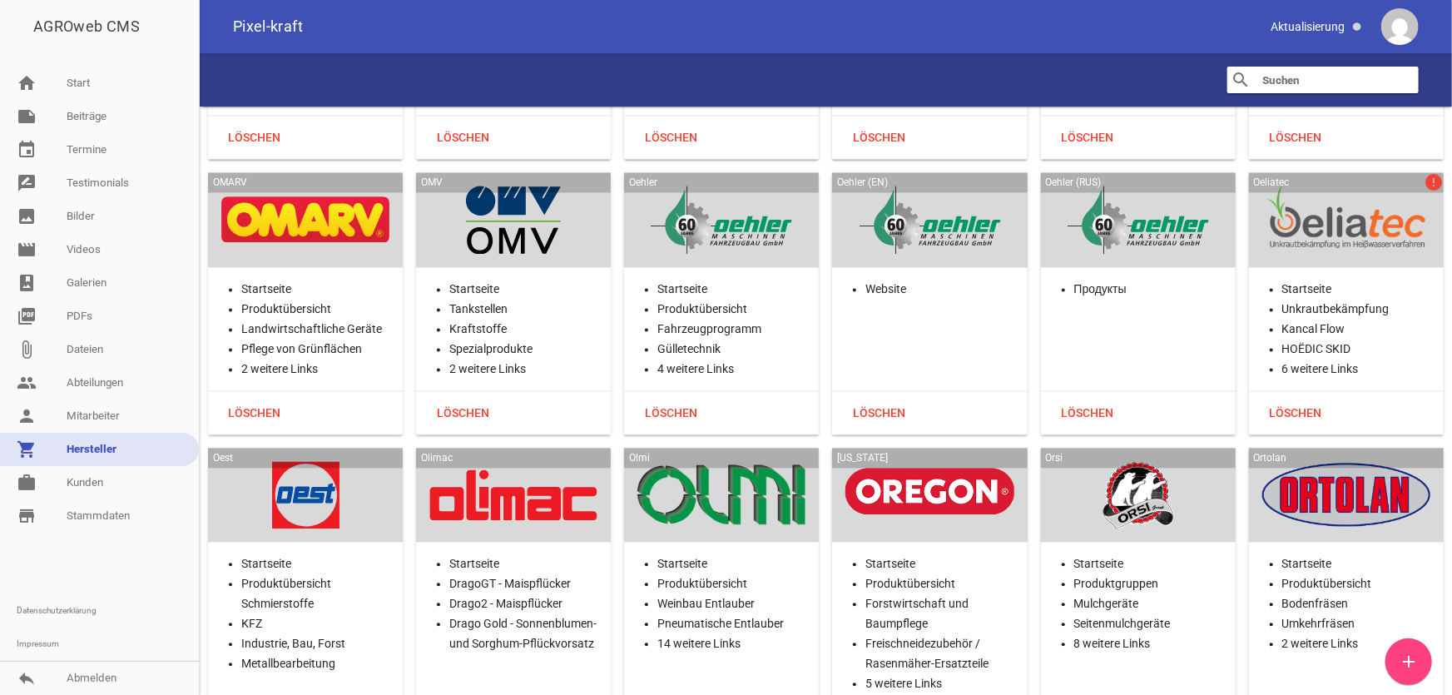
click at [537, 462] on div at bounding box center [513, 496] width 168 height 68
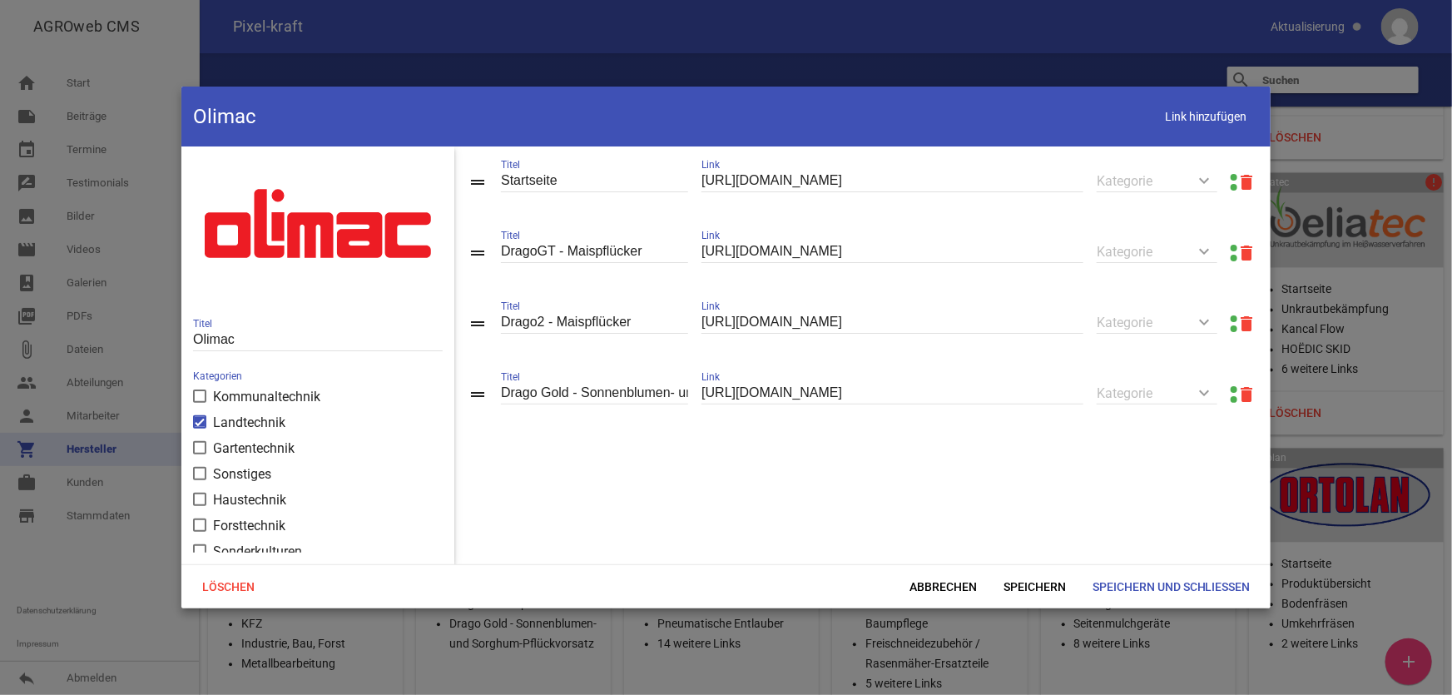
click at [1231, 176] on link at bounding box center [1234, 177] width 7 height 7
click at [961, 591] on span "Abbrechen" at bounding box center [943, 587] width 94 height 30
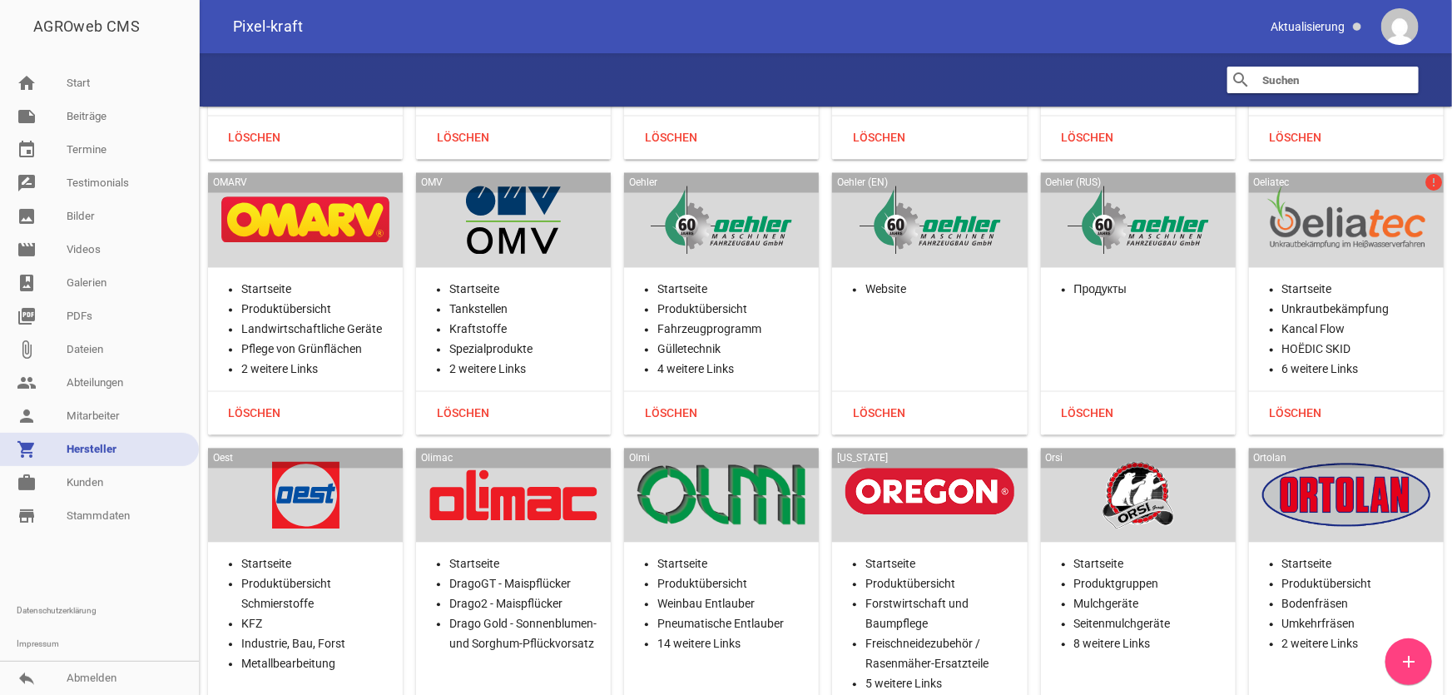
click at [697, 462] on div at bounding box center [721, 496] width 168 height 68
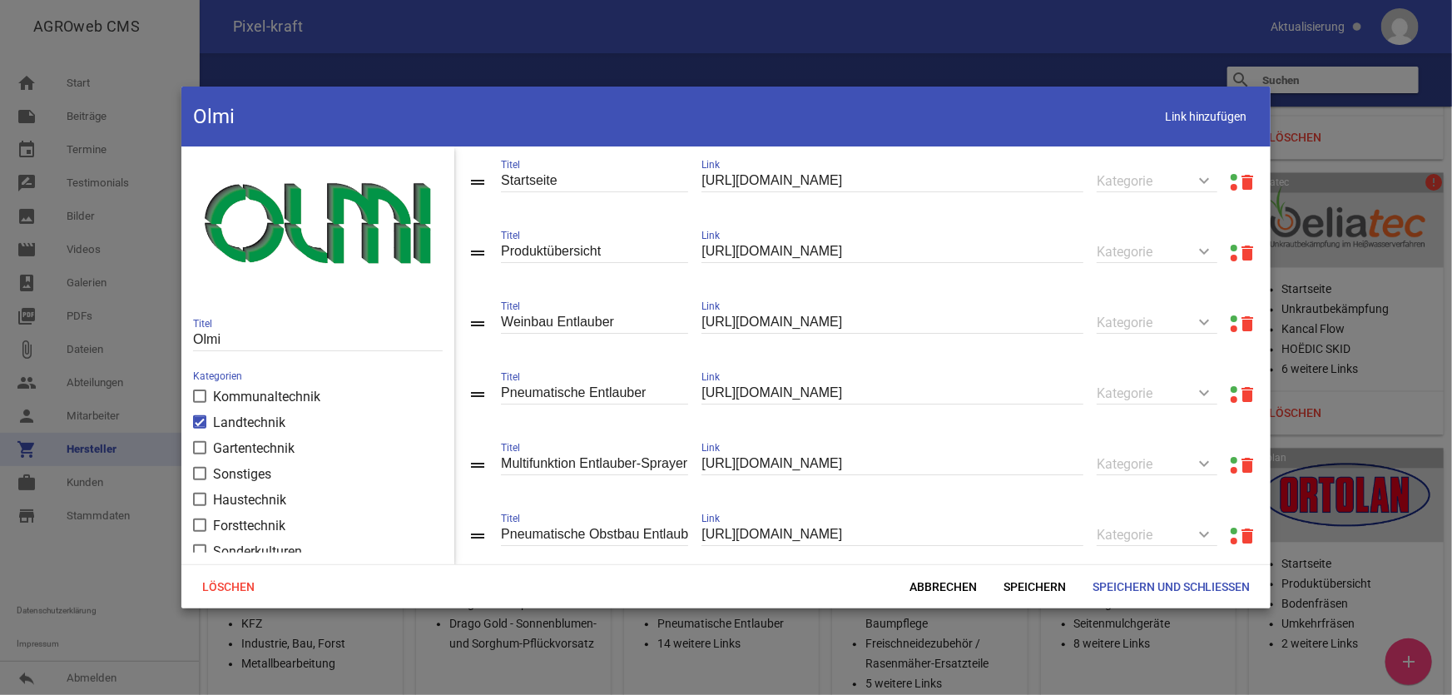
click at [1231, 248] on link at bounding box center [1234, 248] width 7 height 7
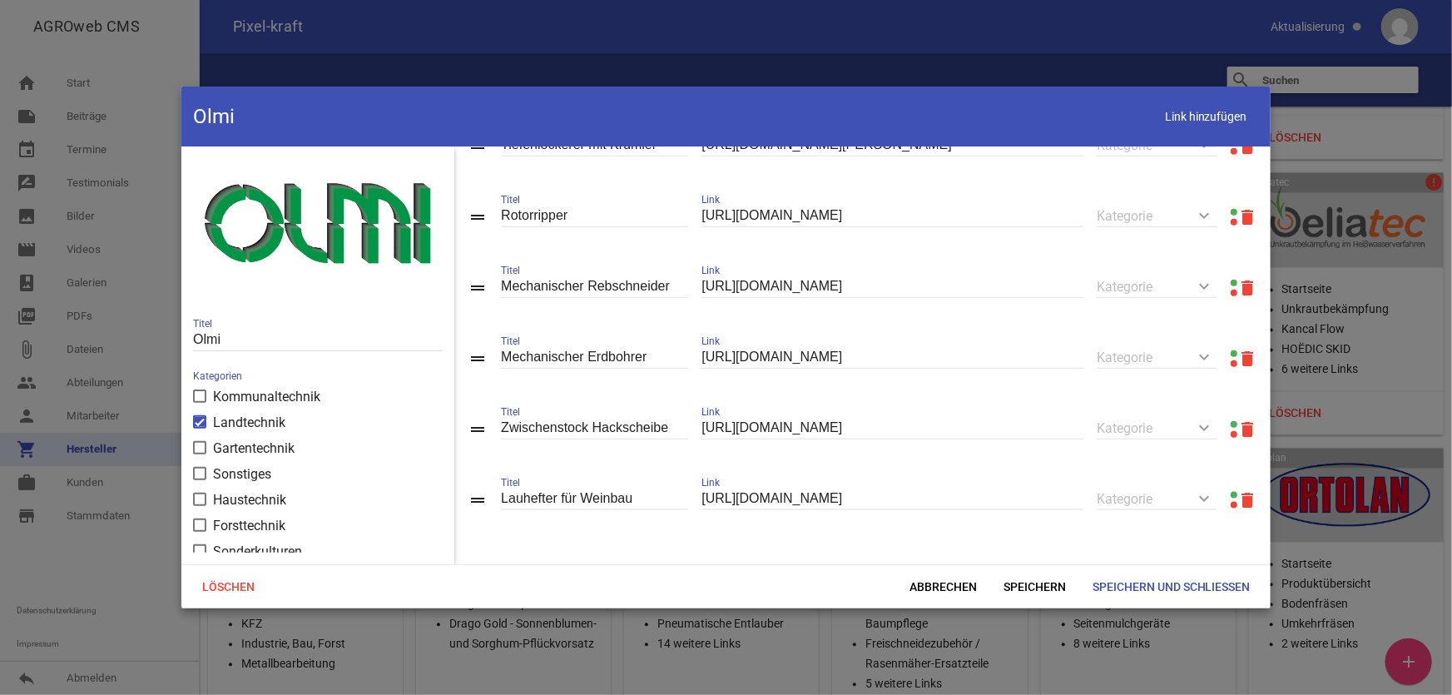
scroll to position [899, 0]
click at [960, 581] on span "Abbrechen" at bounding box center [943, 587] width 94 height 30
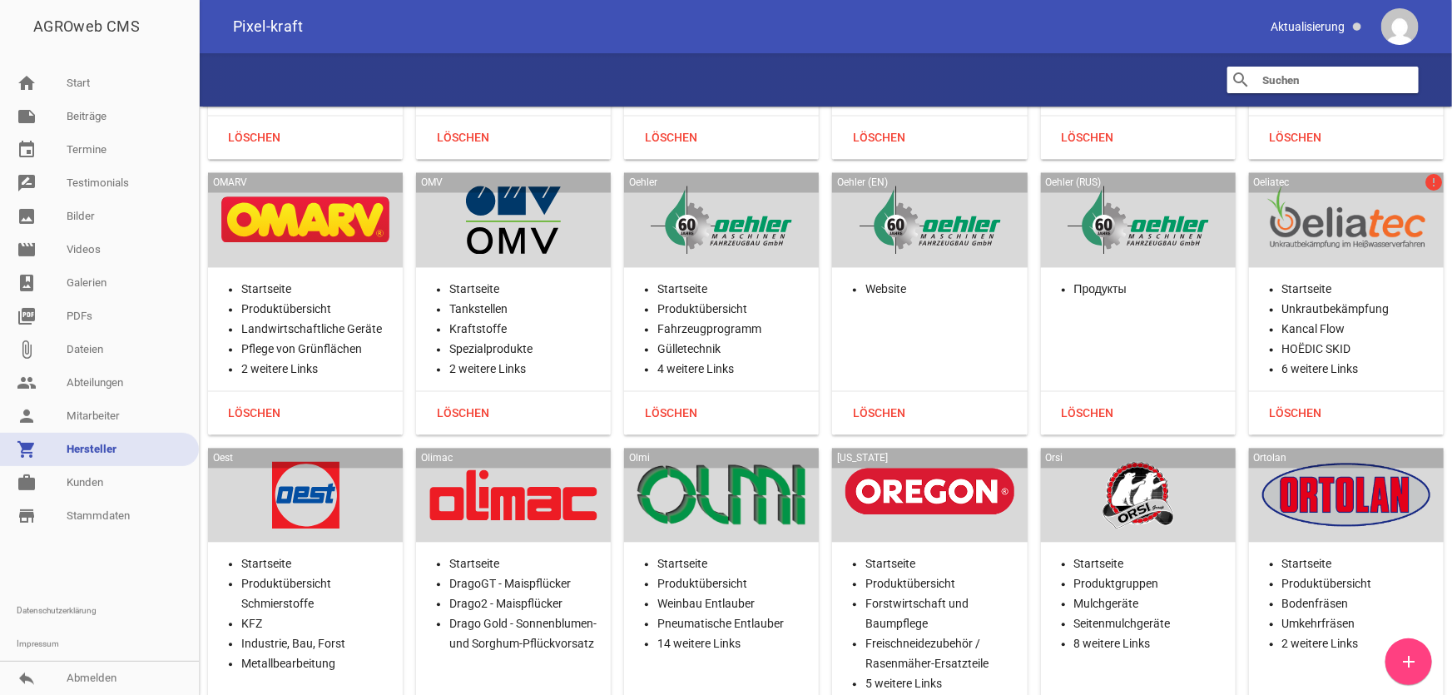
click at [931, 462] on div at bounding box center [930, 496] width 168 height 68
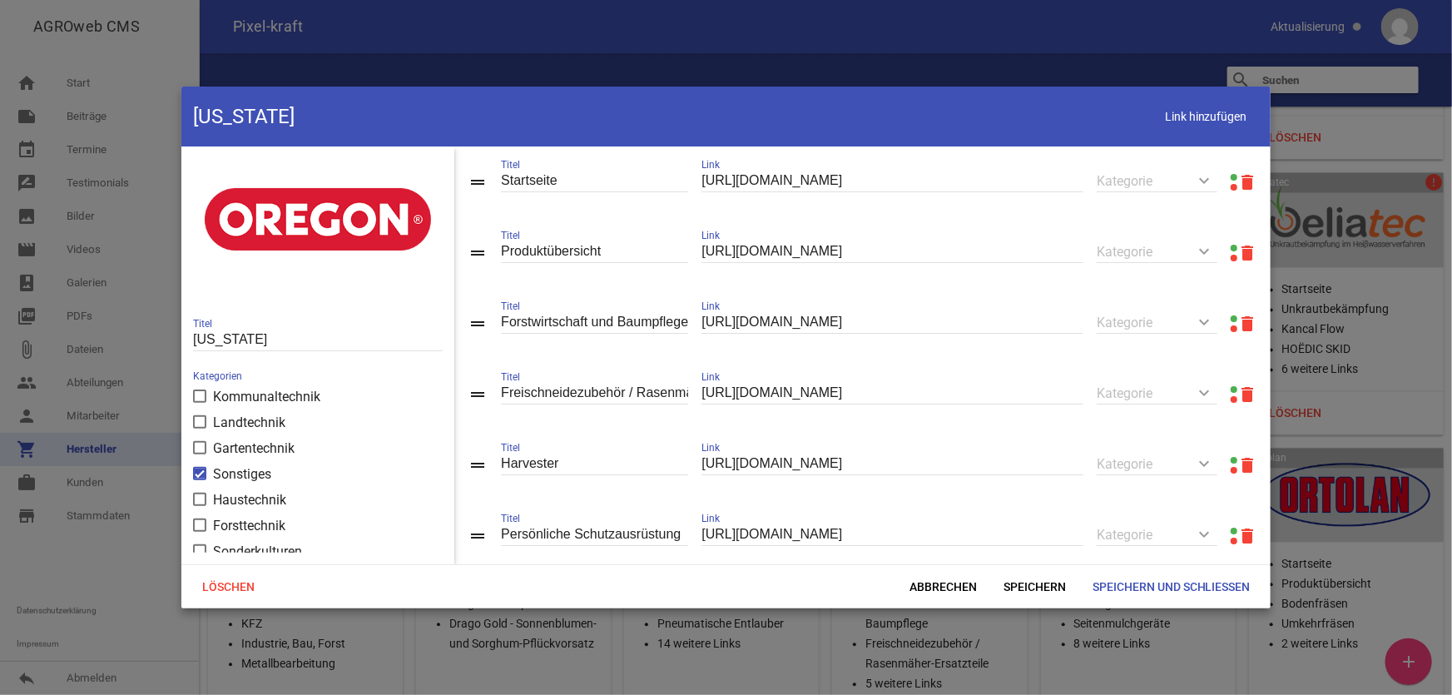
click at [1231, 248] on link at bounding box center [1234, 248] width 7 height 7
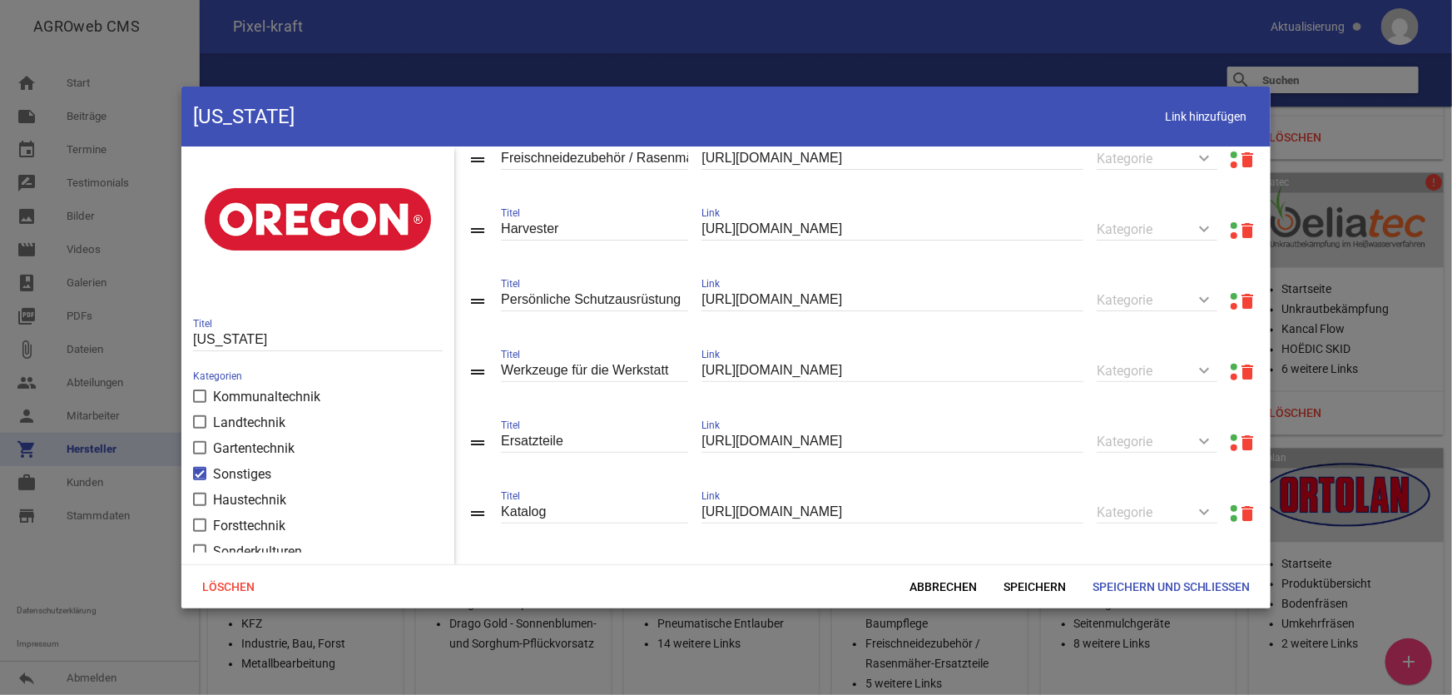
scroll to position [254, 0]
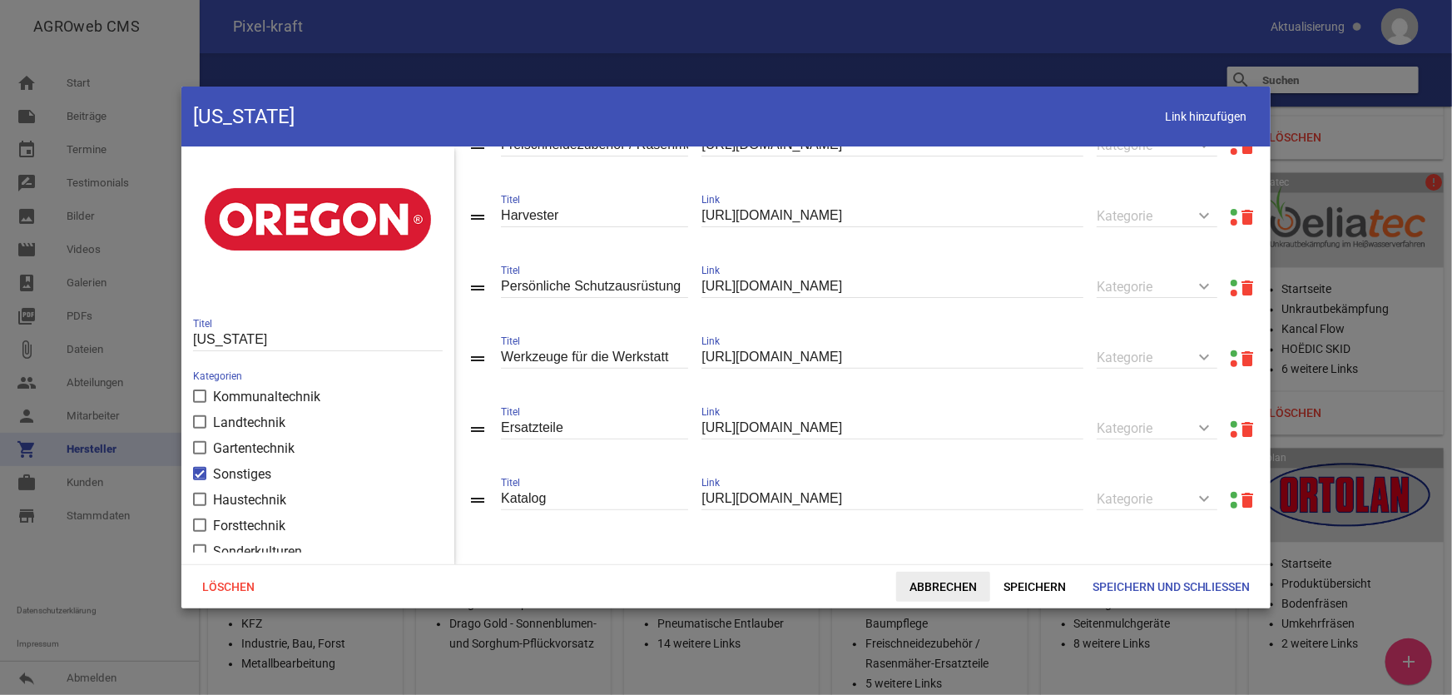
click at [924, 586] on span "Abbrechen" at bounding box center [943, 587] width 94 height 30
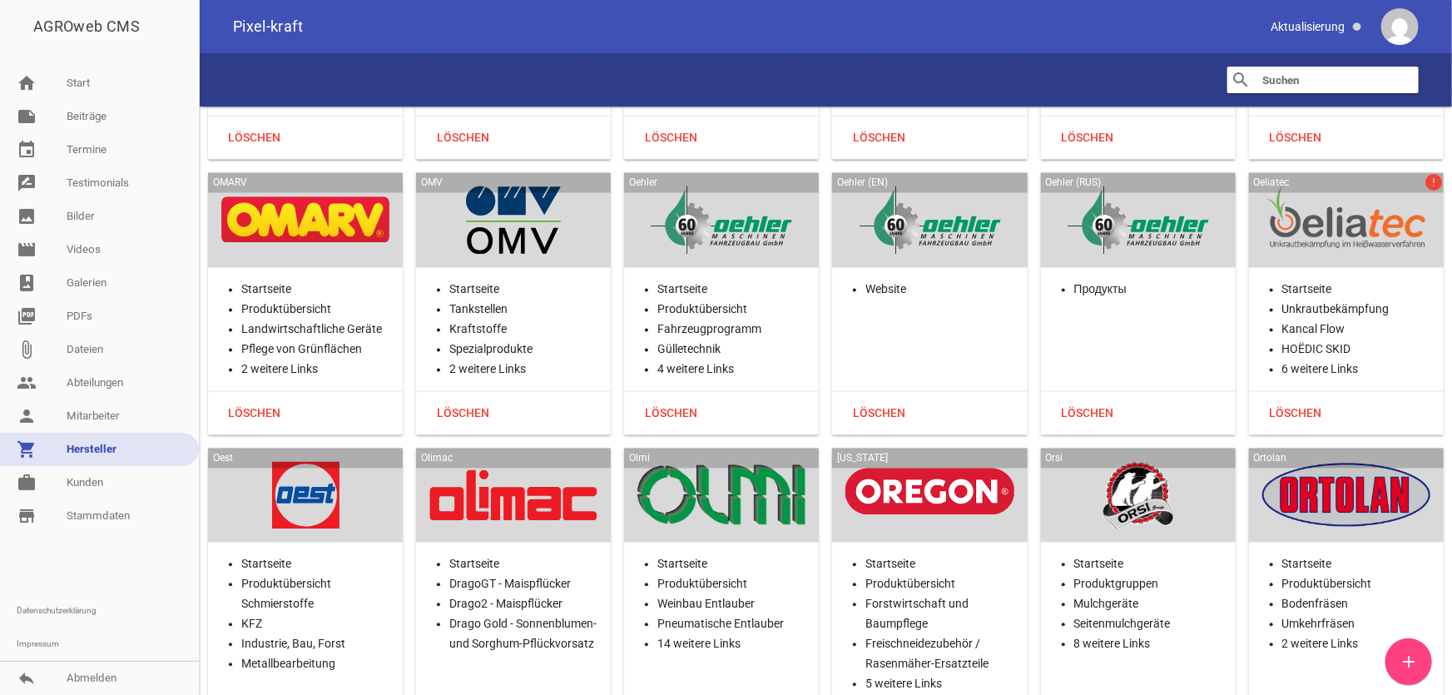
click at [930, 462] on div at bounding box center [930, 496] width 168 height 68
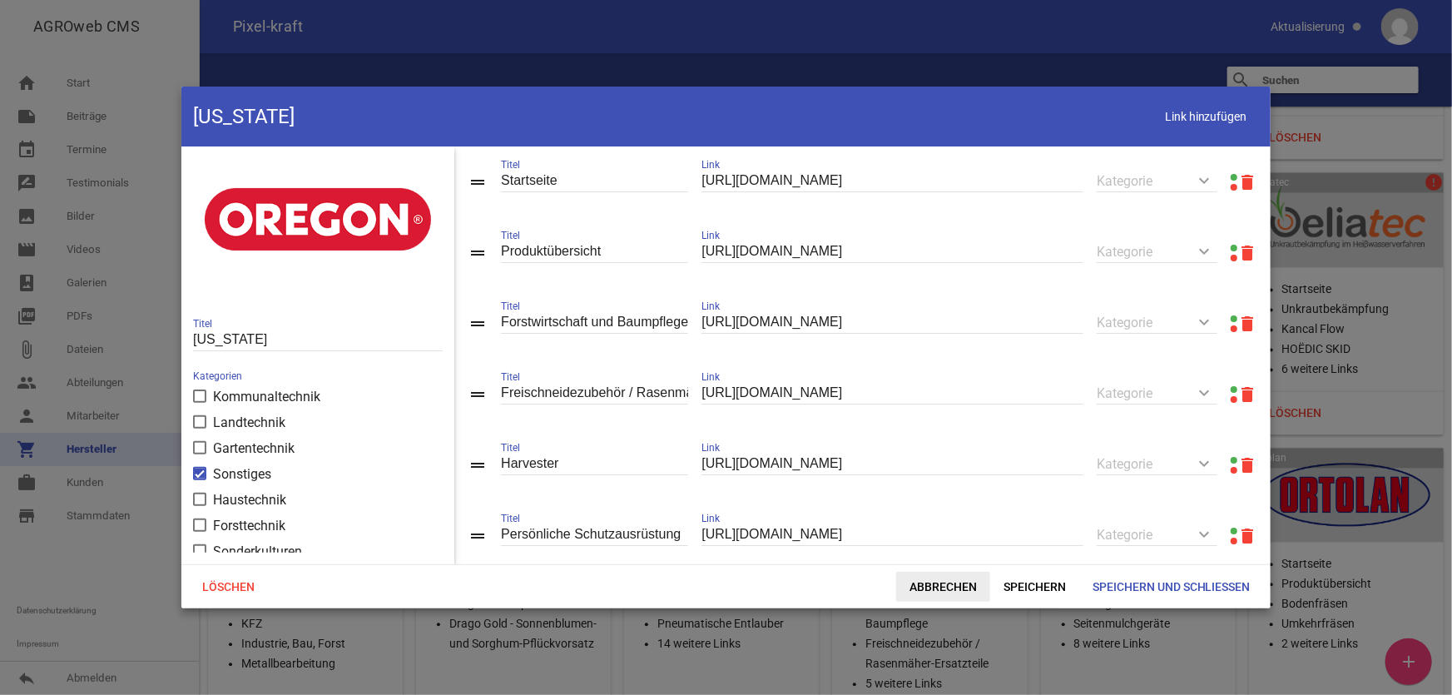
click at [937, 583] on span "Abbrechen" at bounding box center [943, 587] width 94 height 30
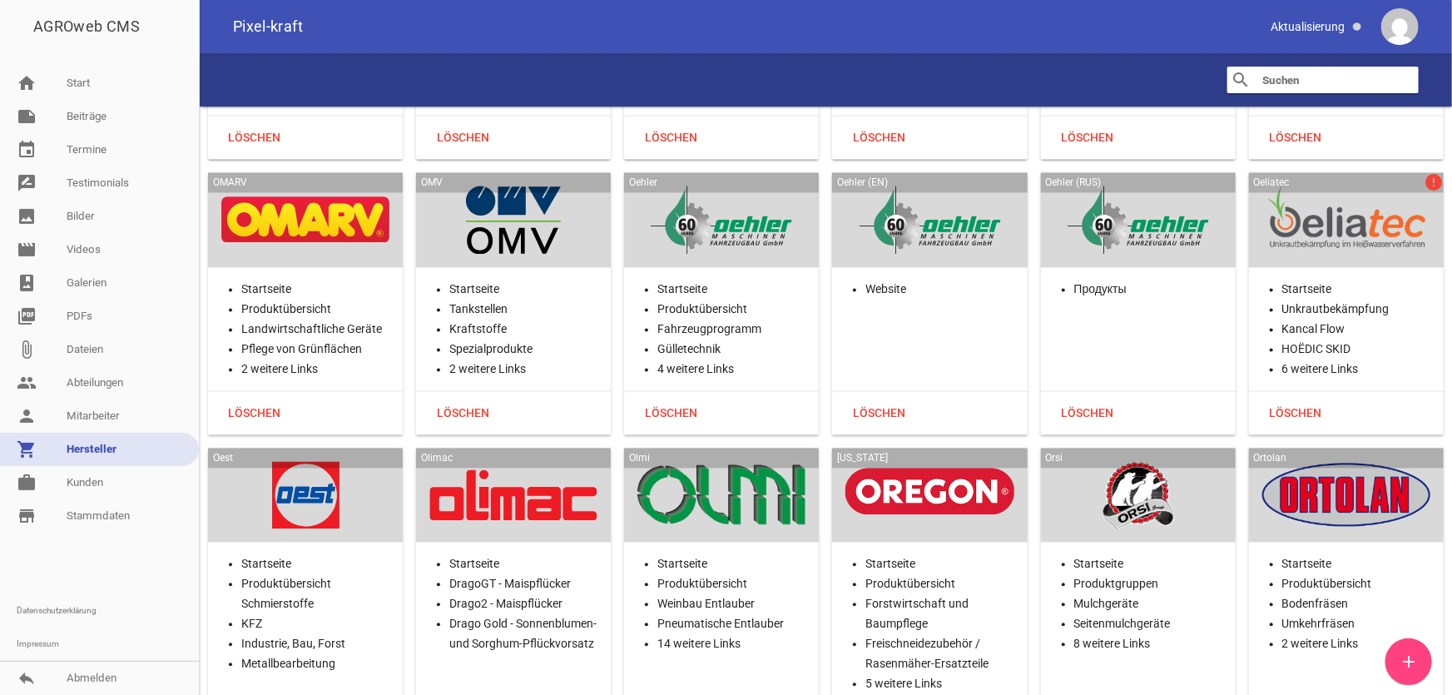
click at [1191, 462] on div at bounding box center [1138, 496] width 168 height 68
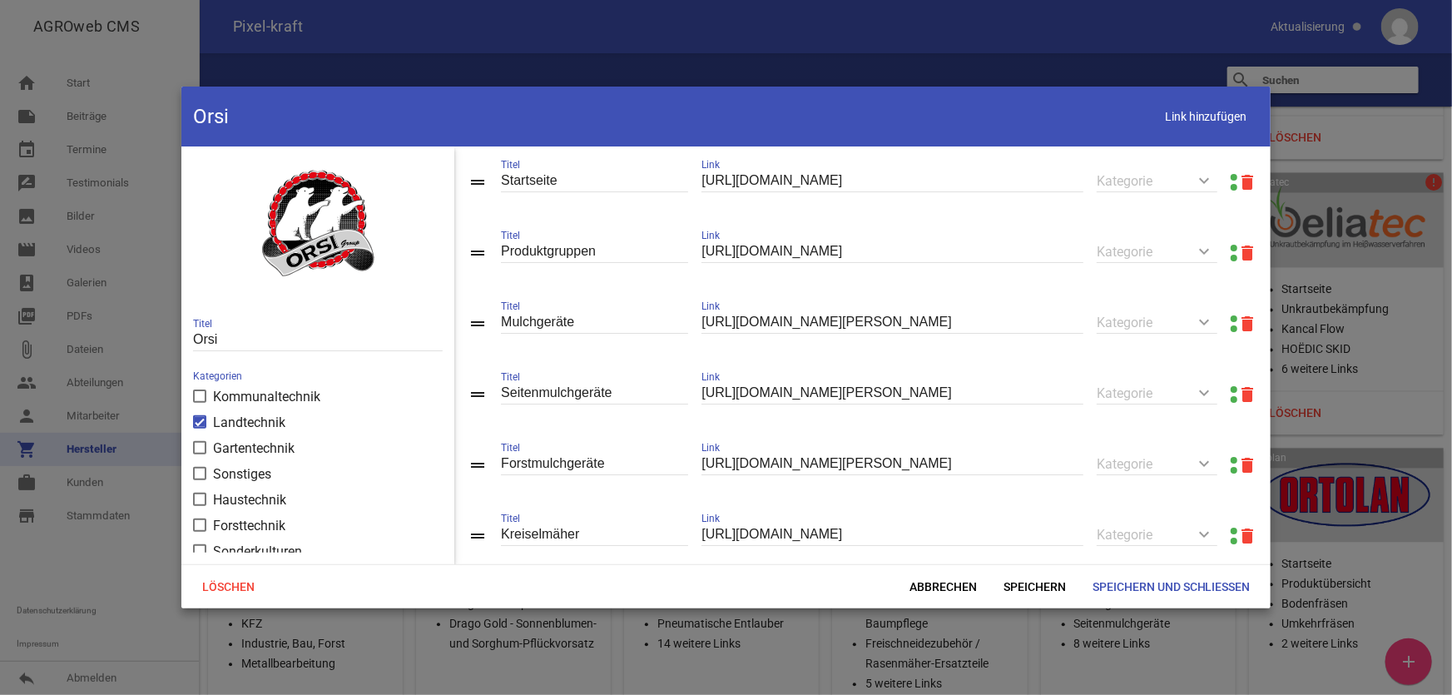
click at [1231, 247] on link at bounding box center [1234, 248] width 7 height 7
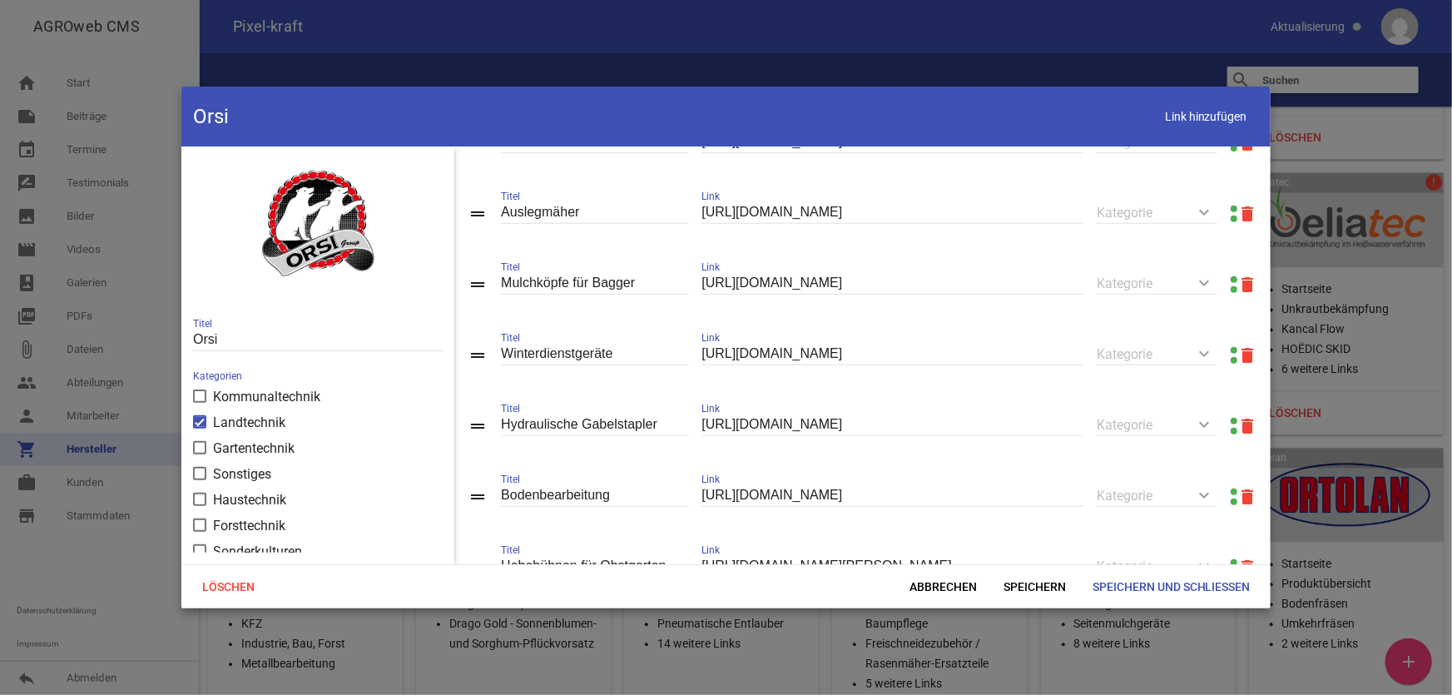
scroll to position [469, 0]
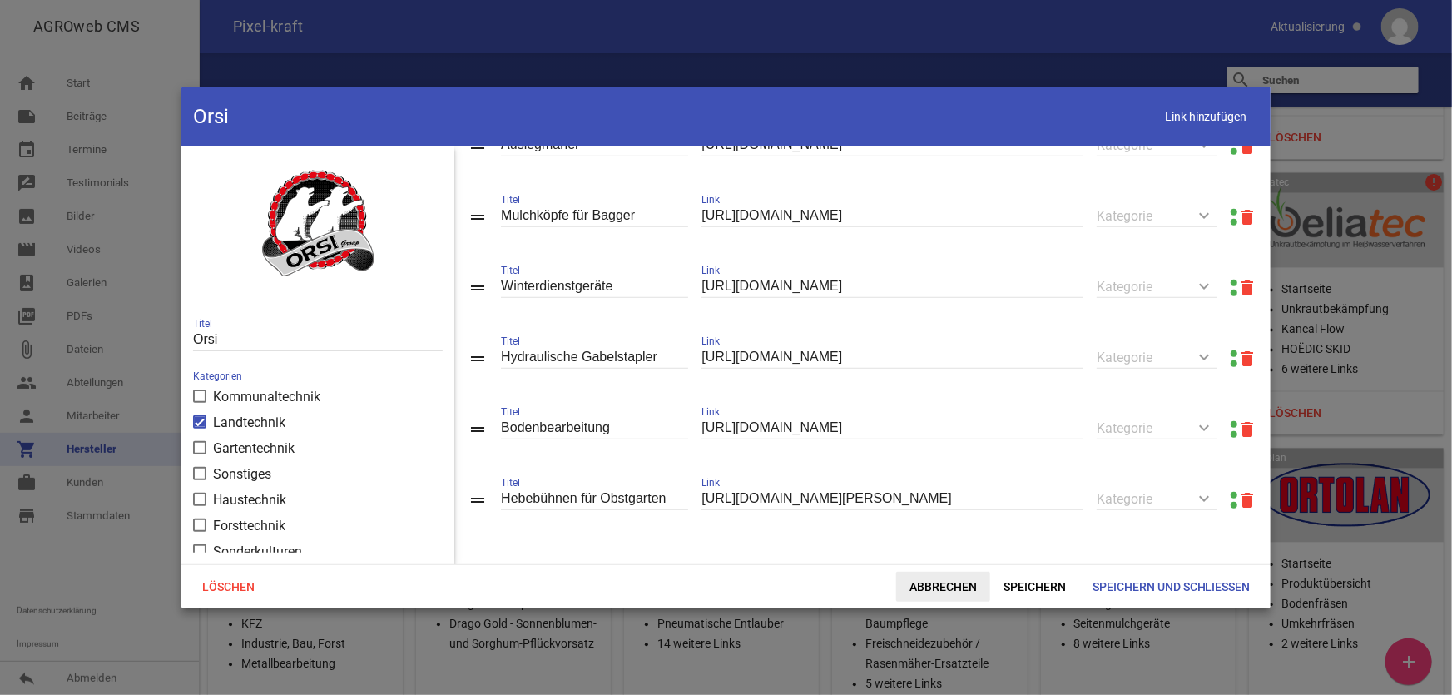
click at [926, 580] on span "Abbrechen" at bounding box center [943, 587] width 94 height 30
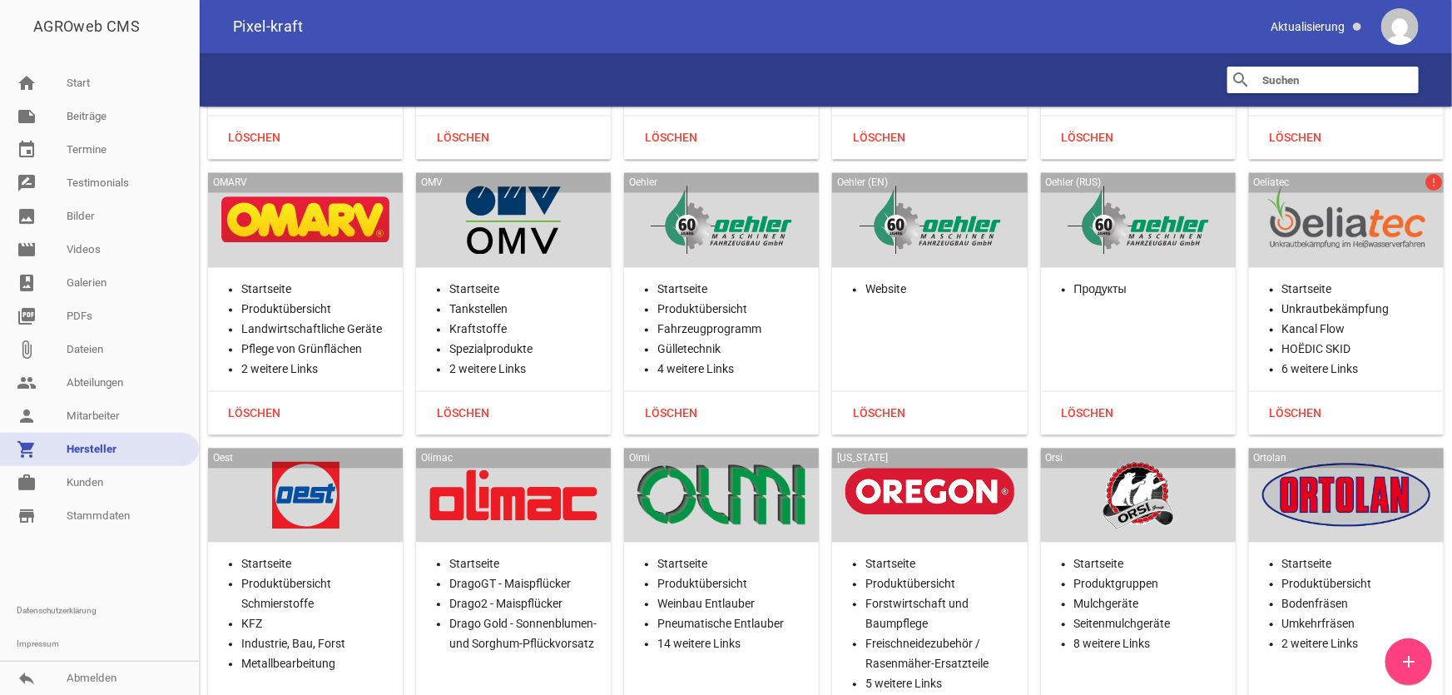
click at [1114, 462] on div at bounding box center [1138, 496] width 168 height 68
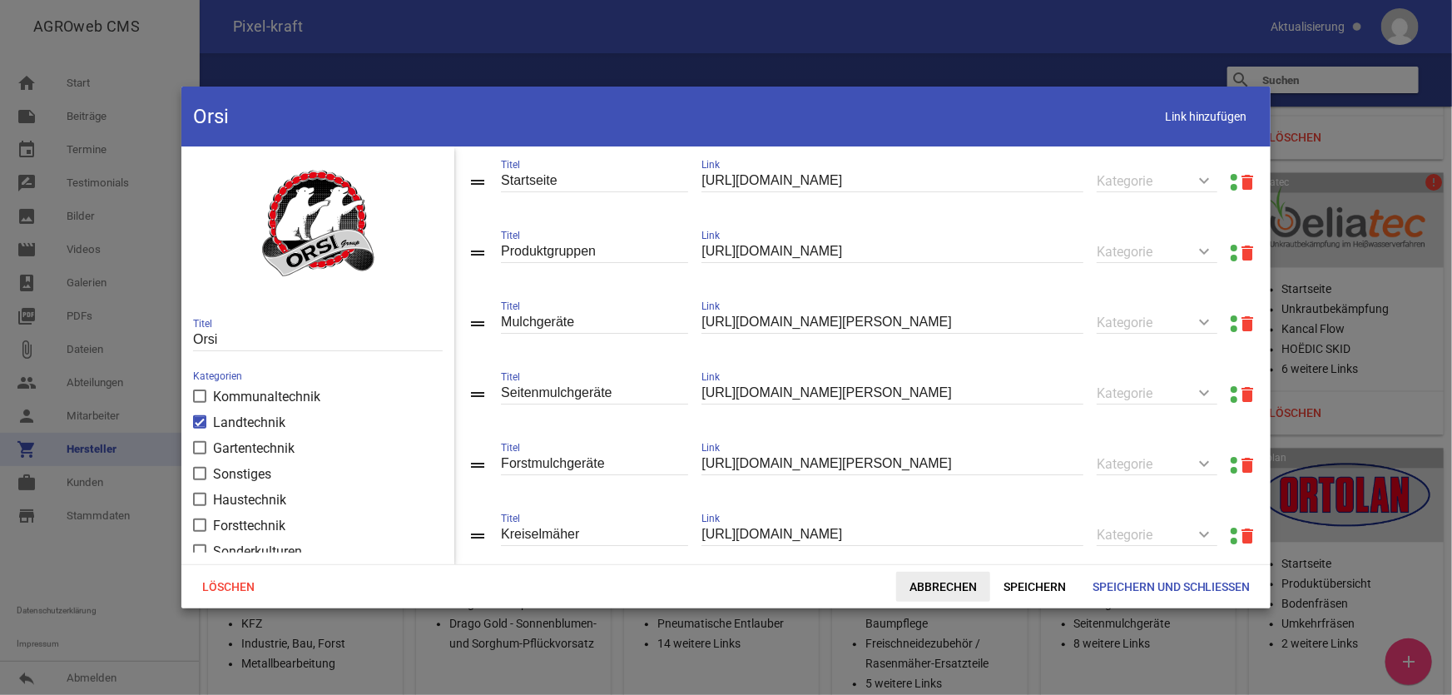
click at [965, 582] on span "Abbrechen" at bounding box center [943, 587] width 94 height 30
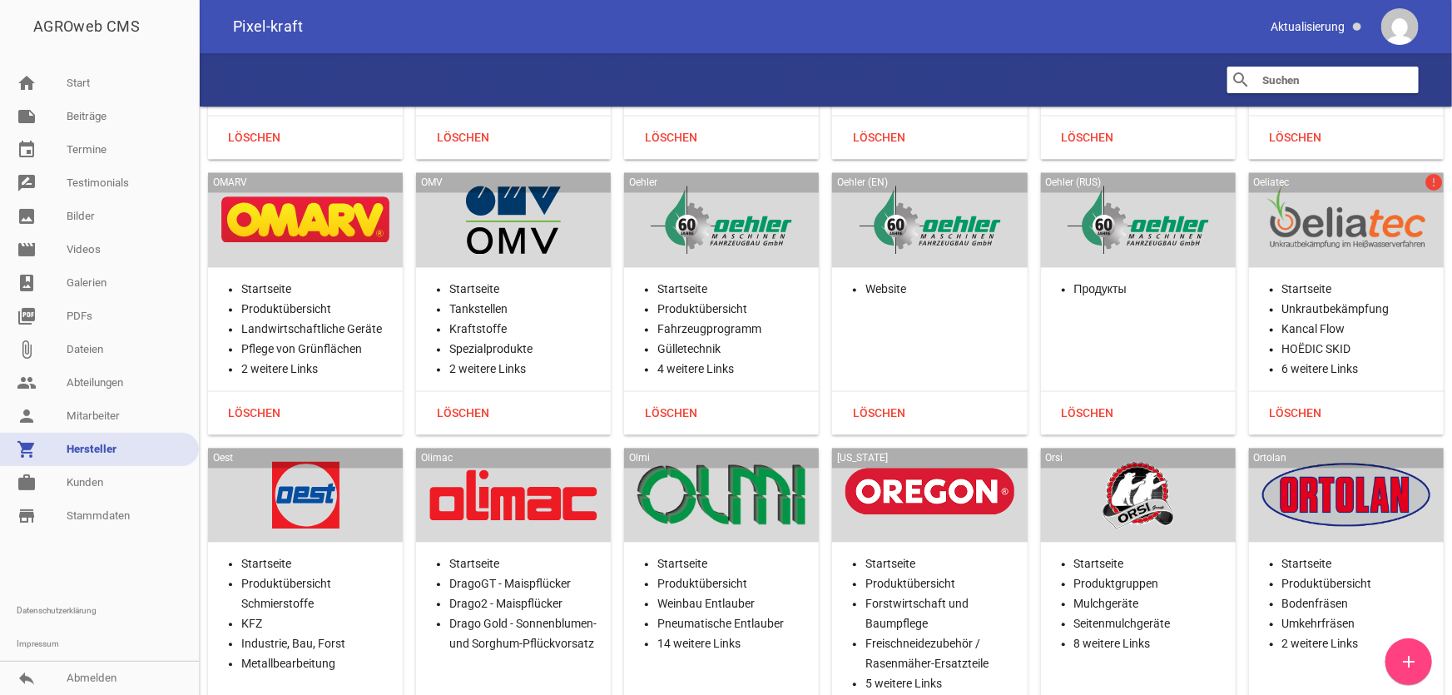
click at [1314, 462] on div at bounding box center [1346, 496] width 168 height 68
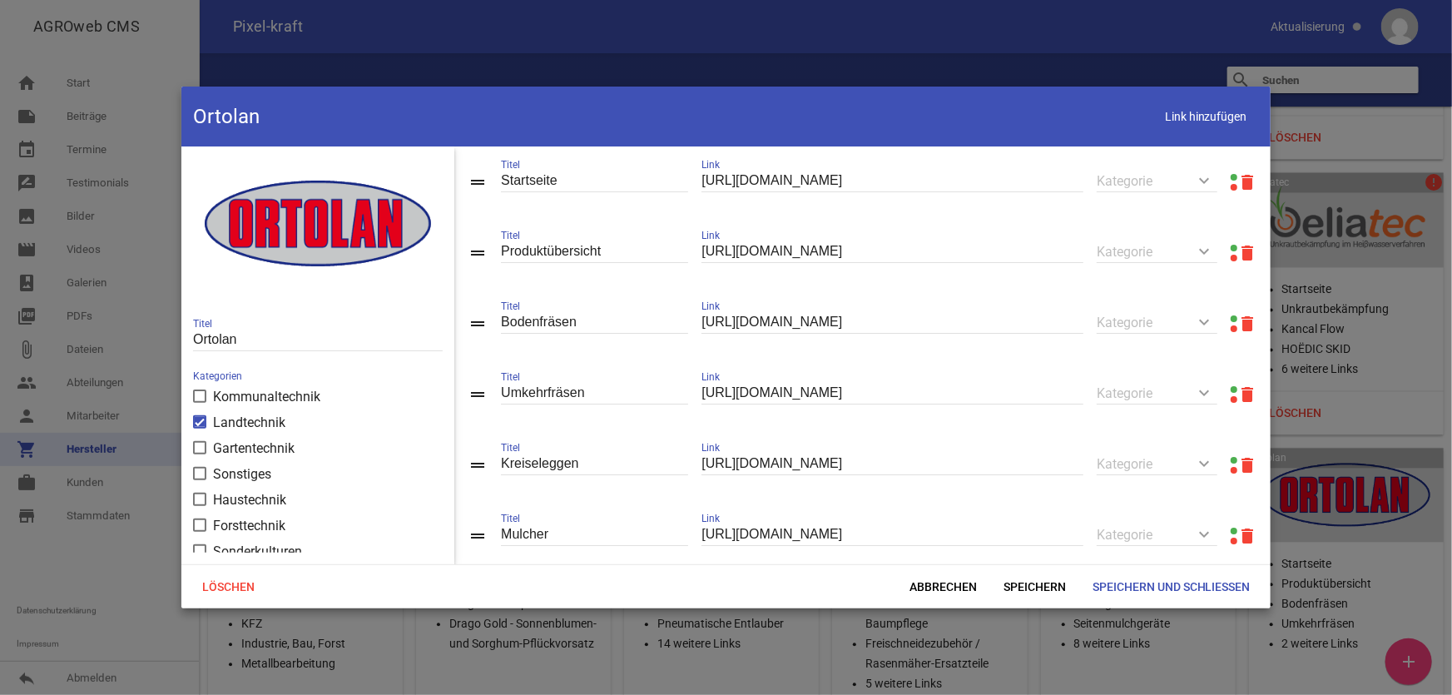
click at [1231, 248] on link at bounding box center [1234, 248] width 7 height 7
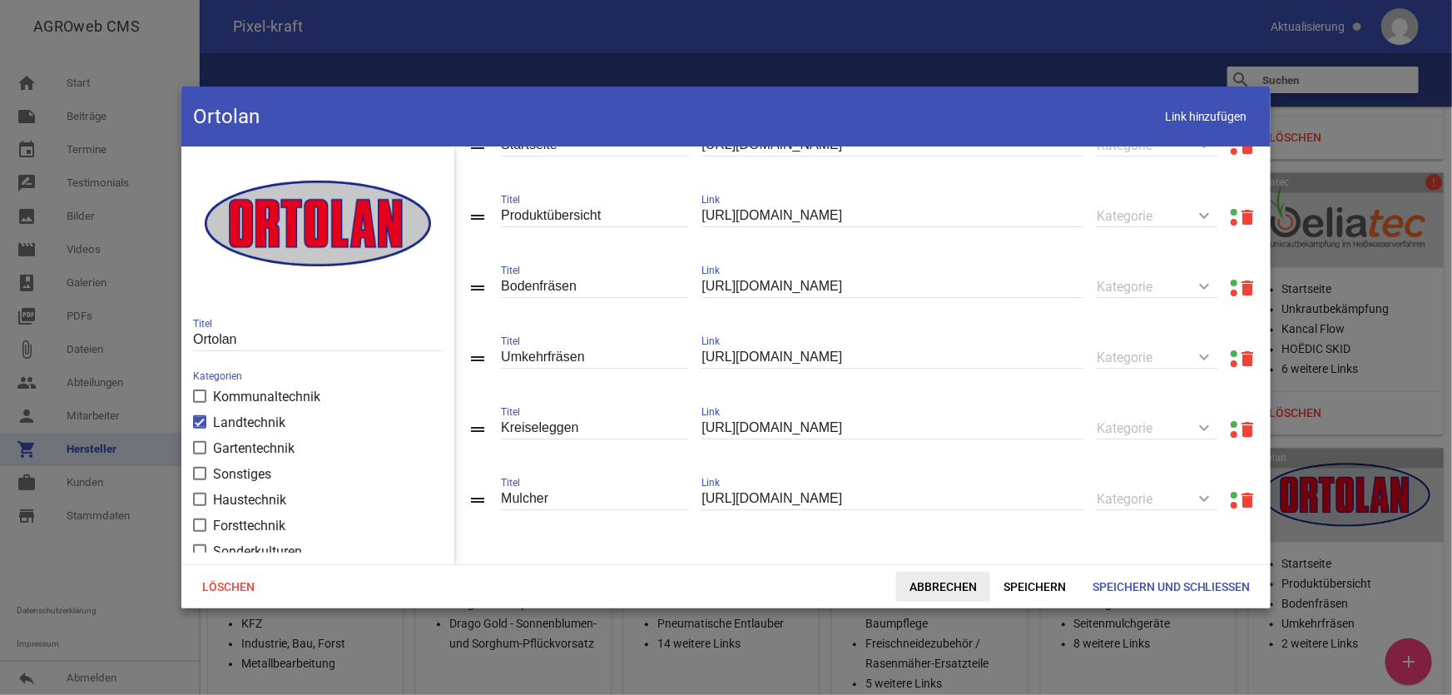
click at [947, 583] on span "Abbrechen" at bounding box center [943, 587] width 94 height 30
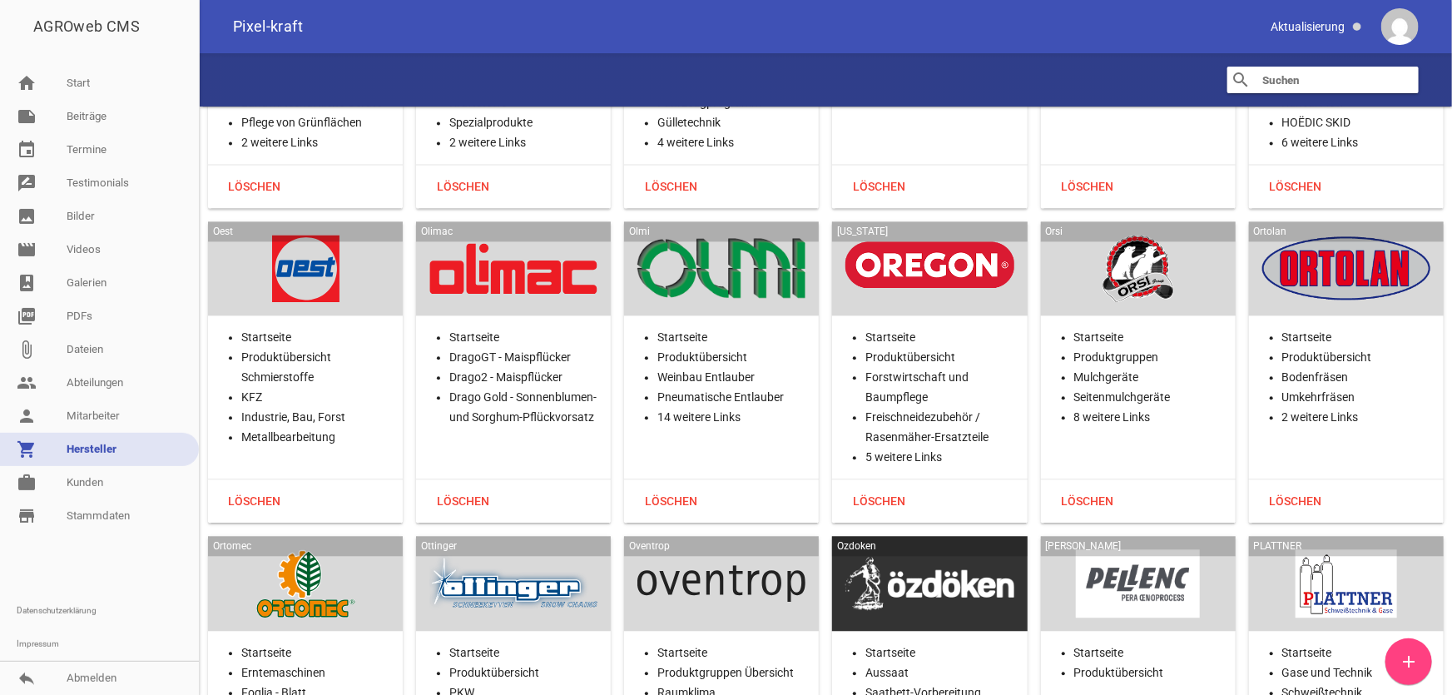
scroll to position [27545, 0]
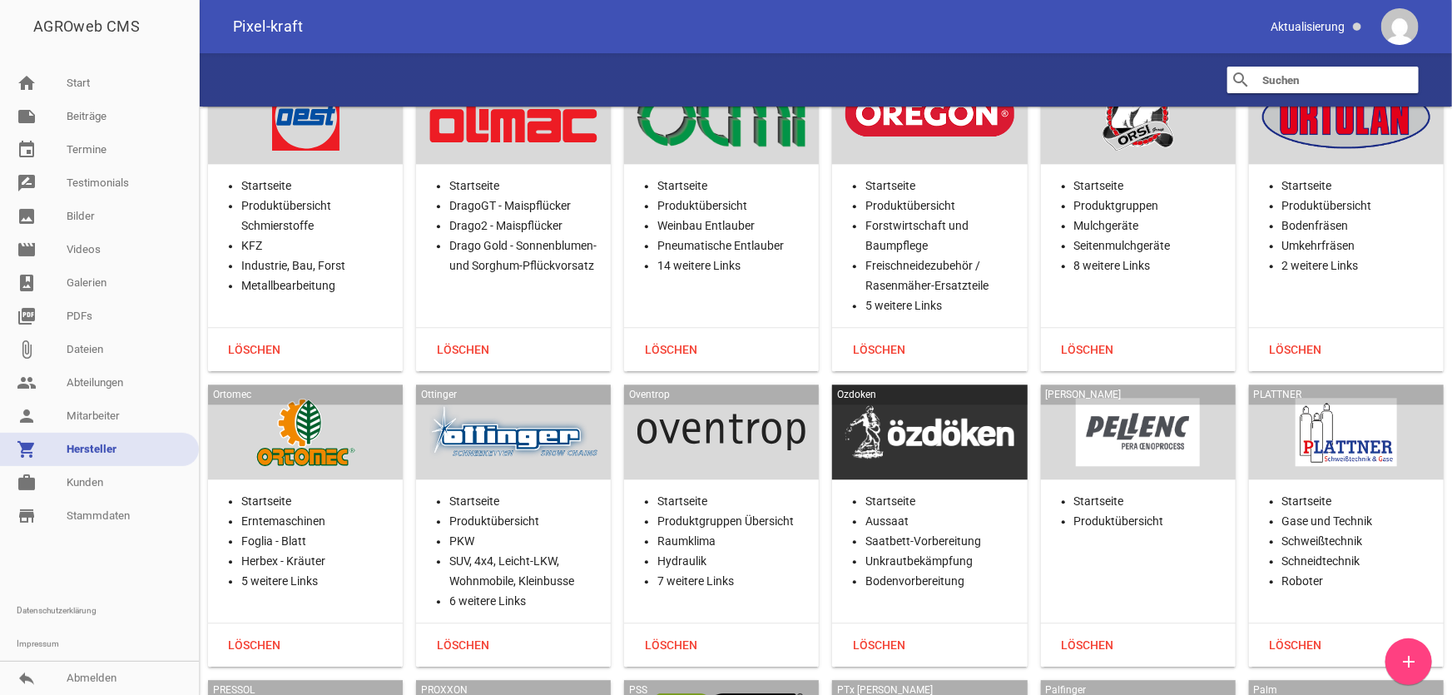
click at [320, 398] on div at bounding box center [305, 432] width 168 height 68
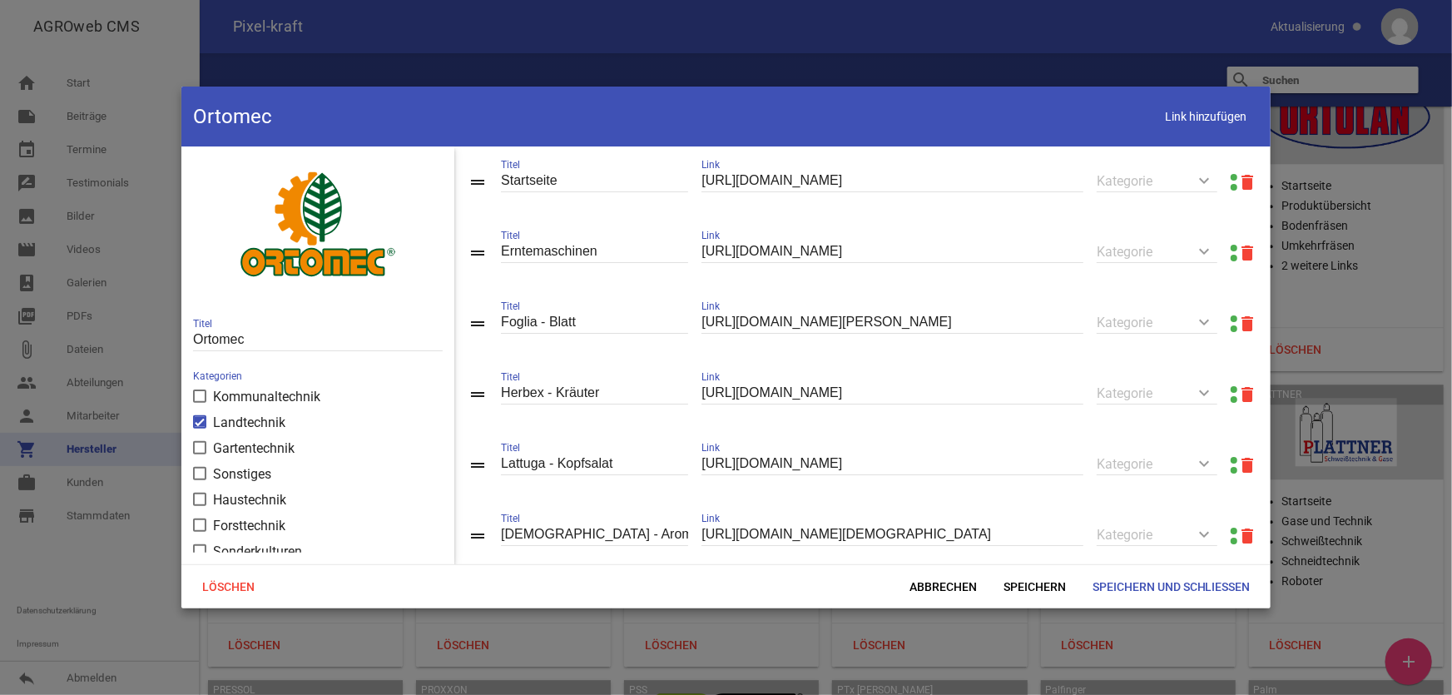
click at [1231, 175] on link at bounding box center [1234, 177] width 7 height 7
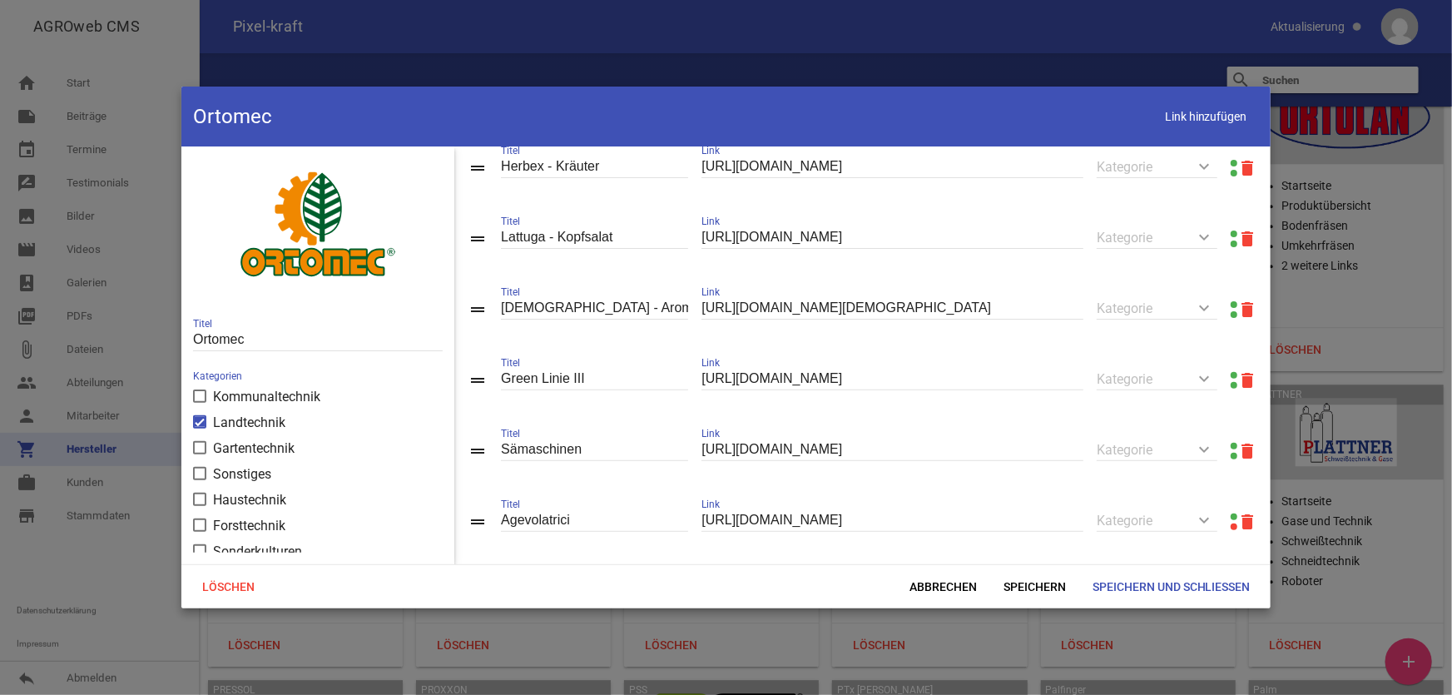
scroll to position [254, 0]
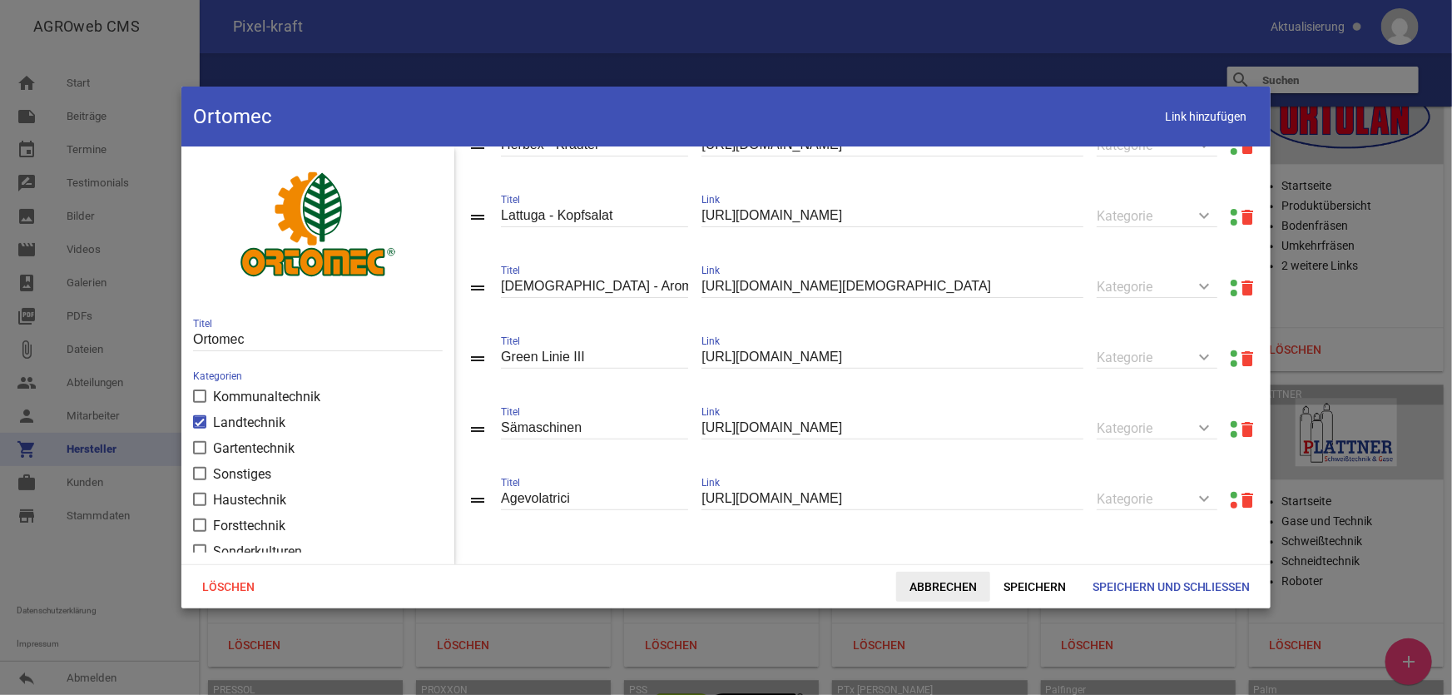
click at [955, 591] on span "Abbrechen" at bounding box center [943, 587] width 94 height 30
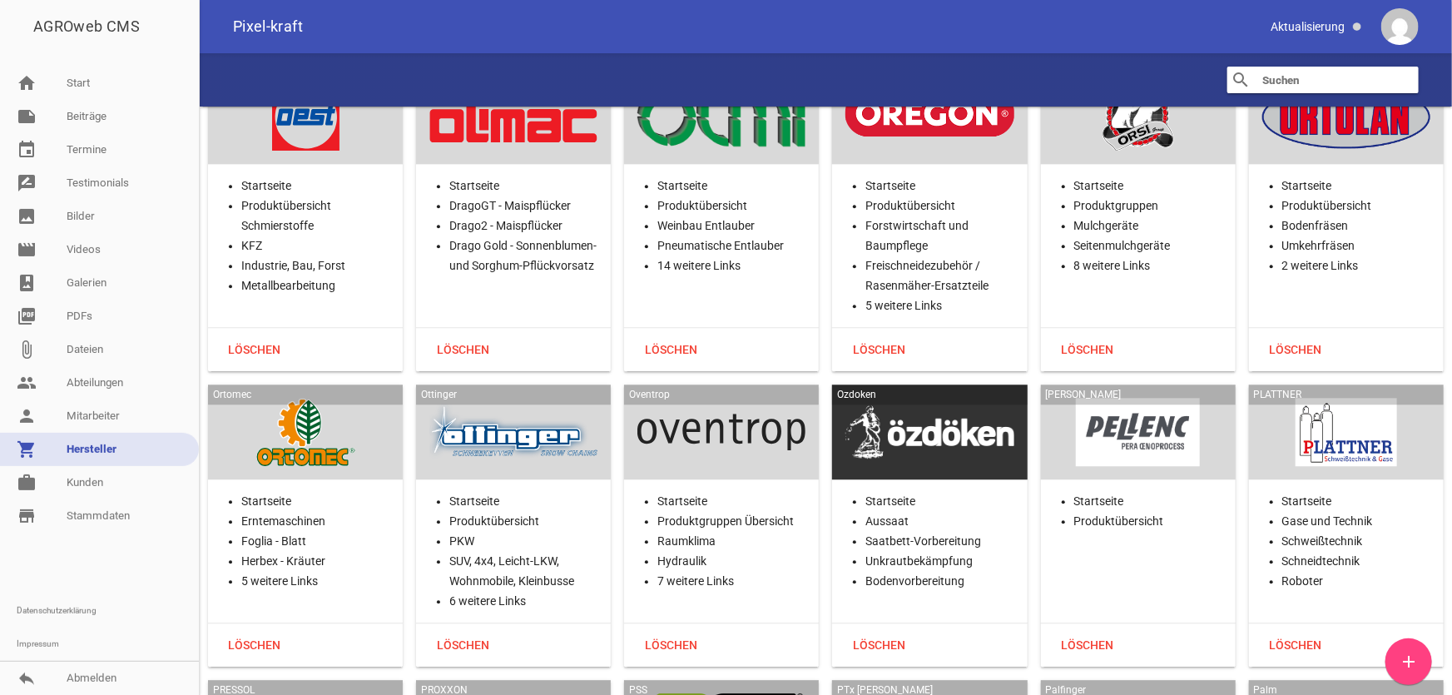
click at [540, 398] on div at bounding box center [513, 432] width 168 height 68
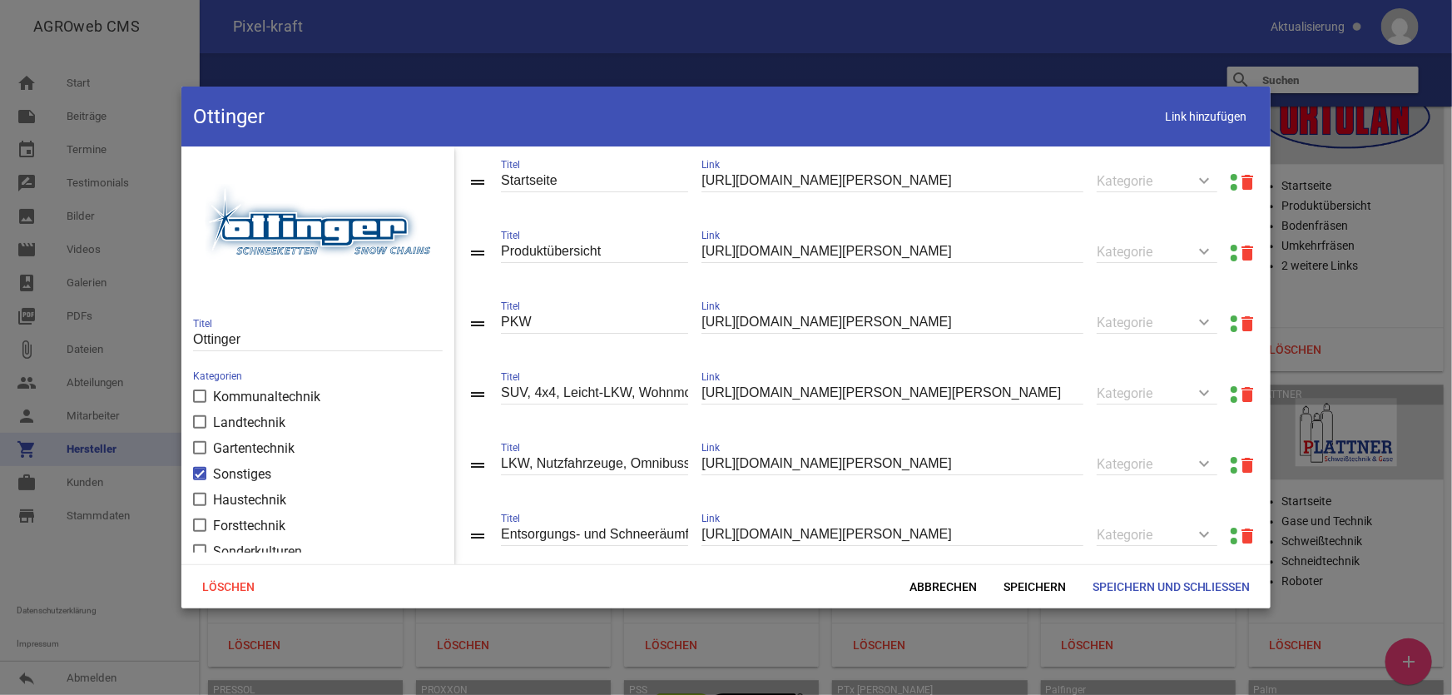
click at [1231, 247] on link at bounding box center [1234, 248] width 7 height 7
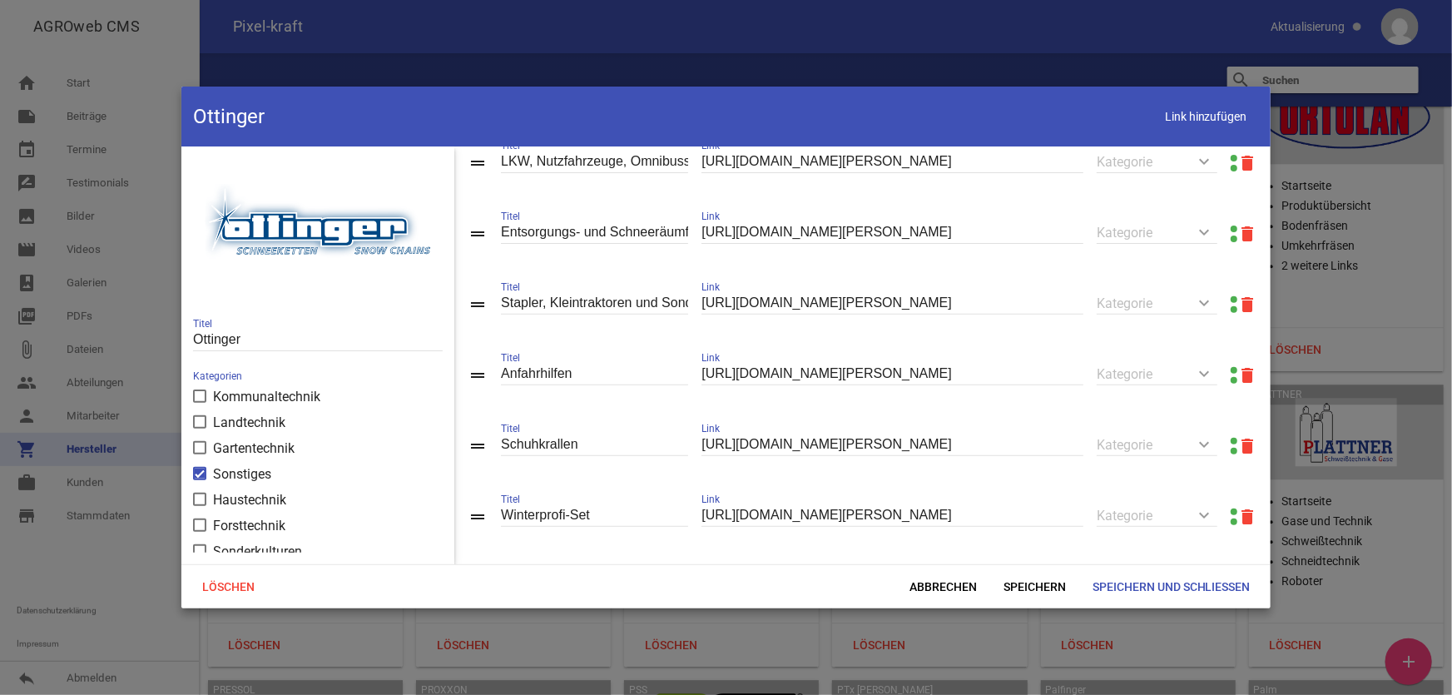
scroll to position [325, 0]
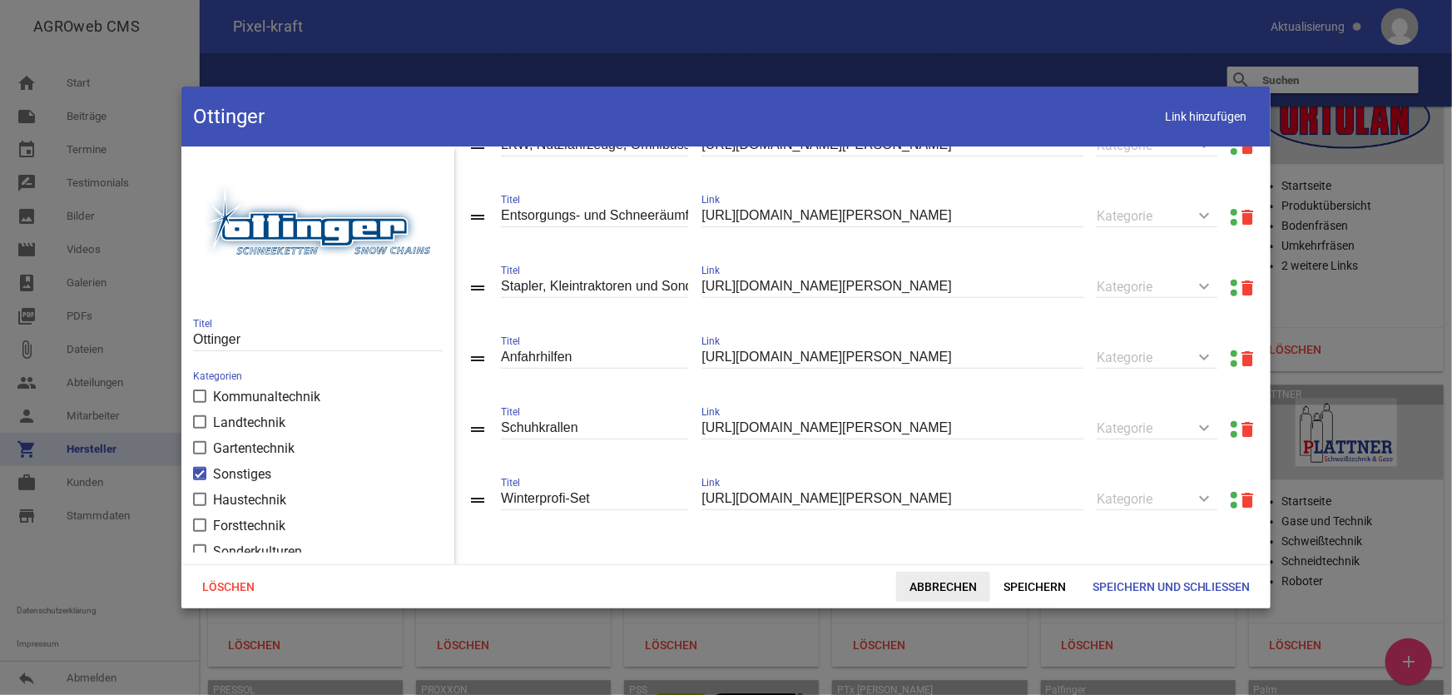
click at [934, 586] on span "Abbrechen" at bounding box center [943, 587] width 94 height 30
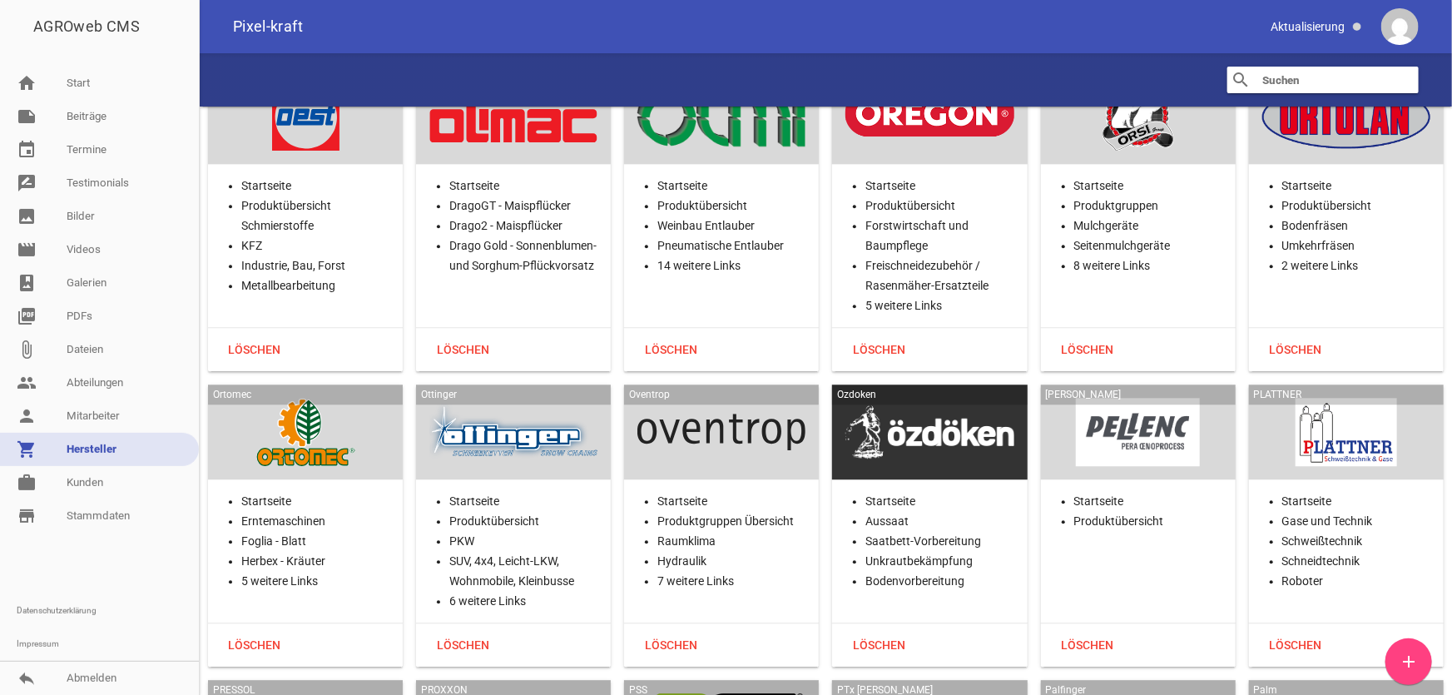
click at [728, 398] on div at bounding box center [721, 432] width 168 height 68
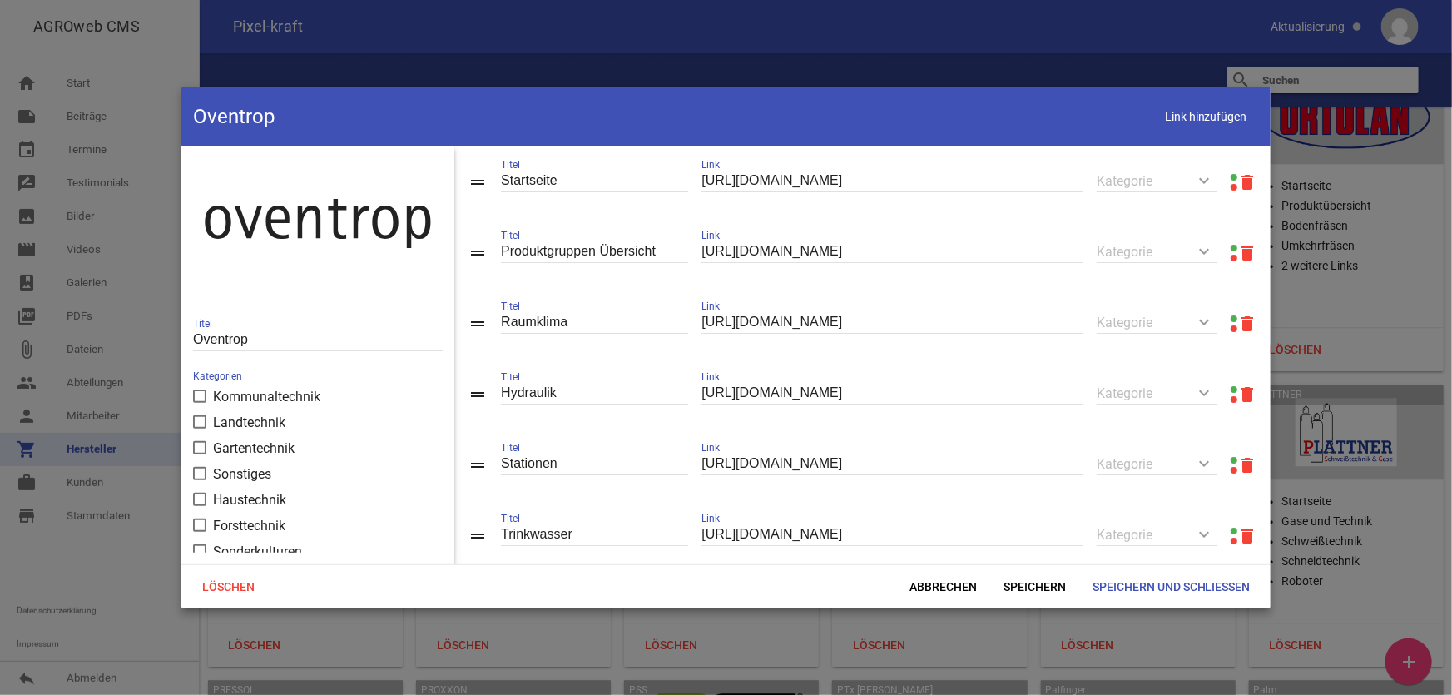
drag, startPoint x: 1226, startPoint y: 174, endPoint x: 1219, endPoint y: 167, distance: 9.4
click at [1231, 173] on div at bounding box center [1234, 182] width 7 height 20
click at [1231, 175] on link at bounding box center [1234, 177] width 7 height 7
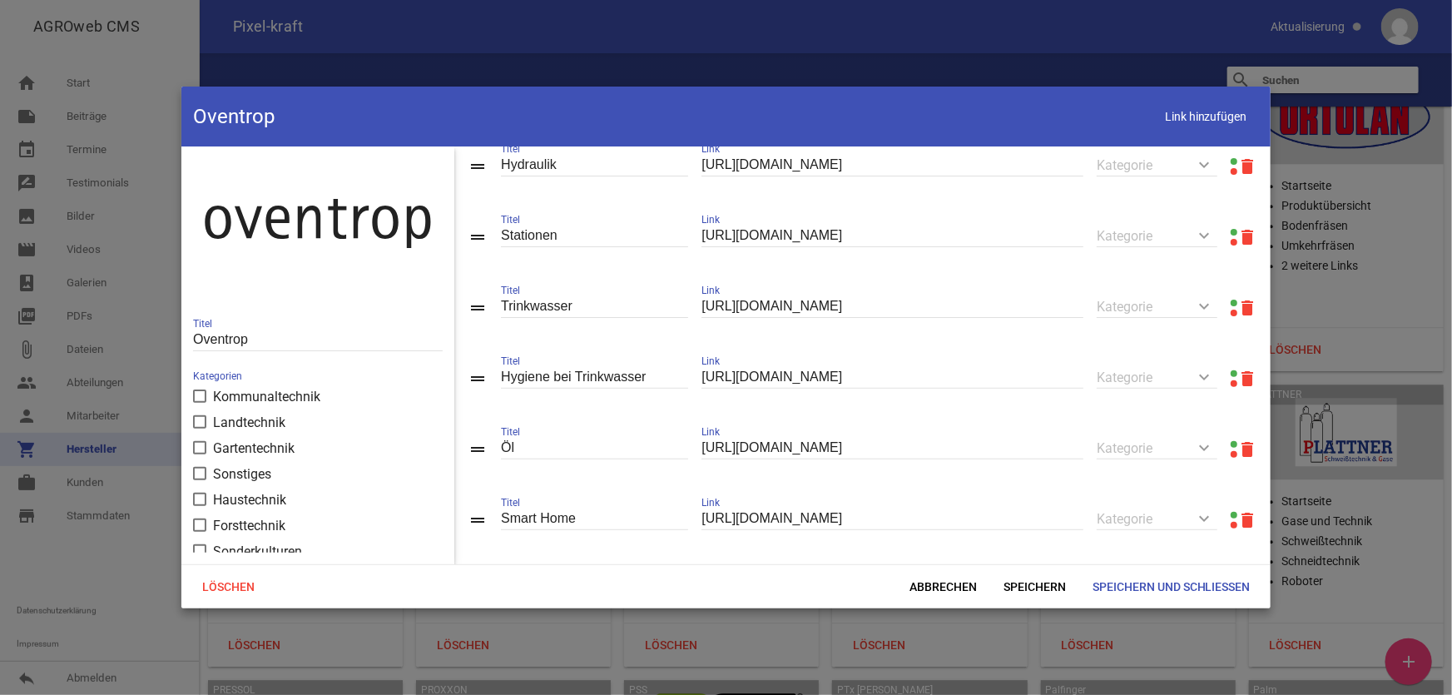
scroll to position [302, 0]
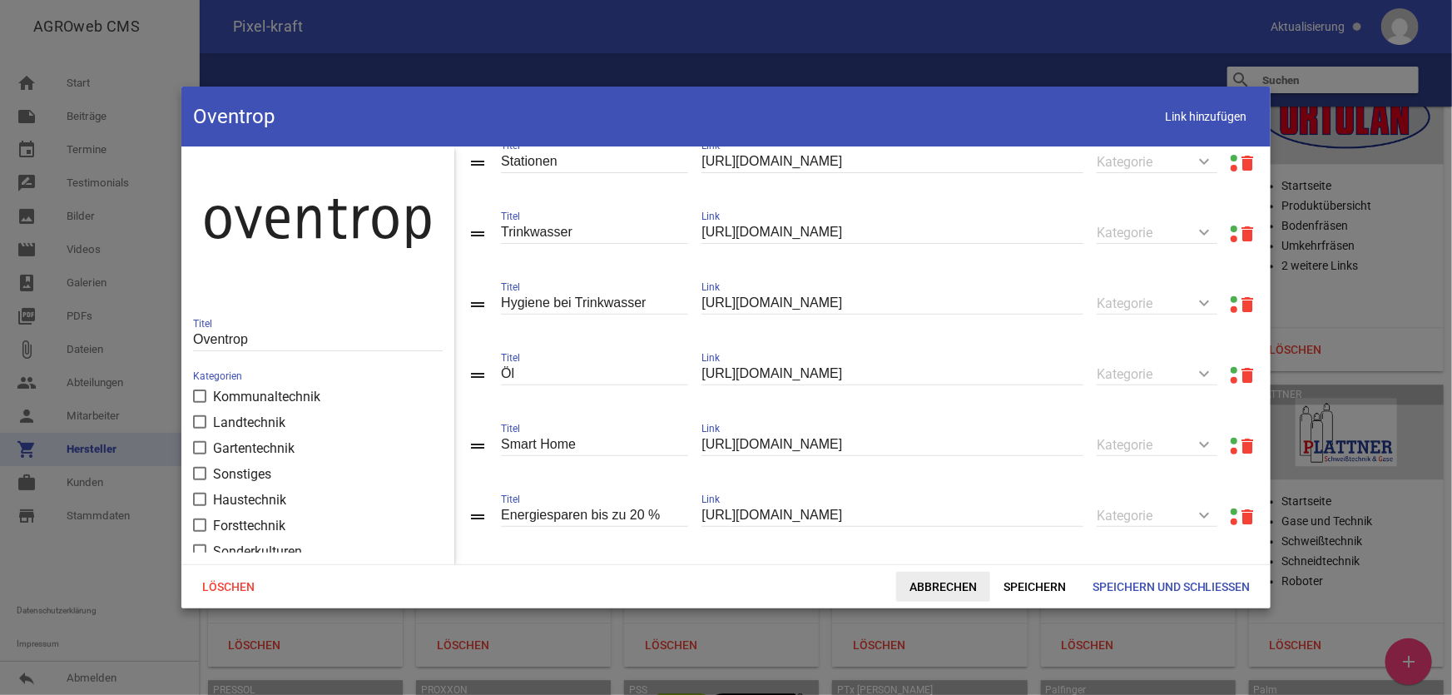
click at [940, 585] on span "Abbrechen" at bounding box center [943, 587] width 94 height 30
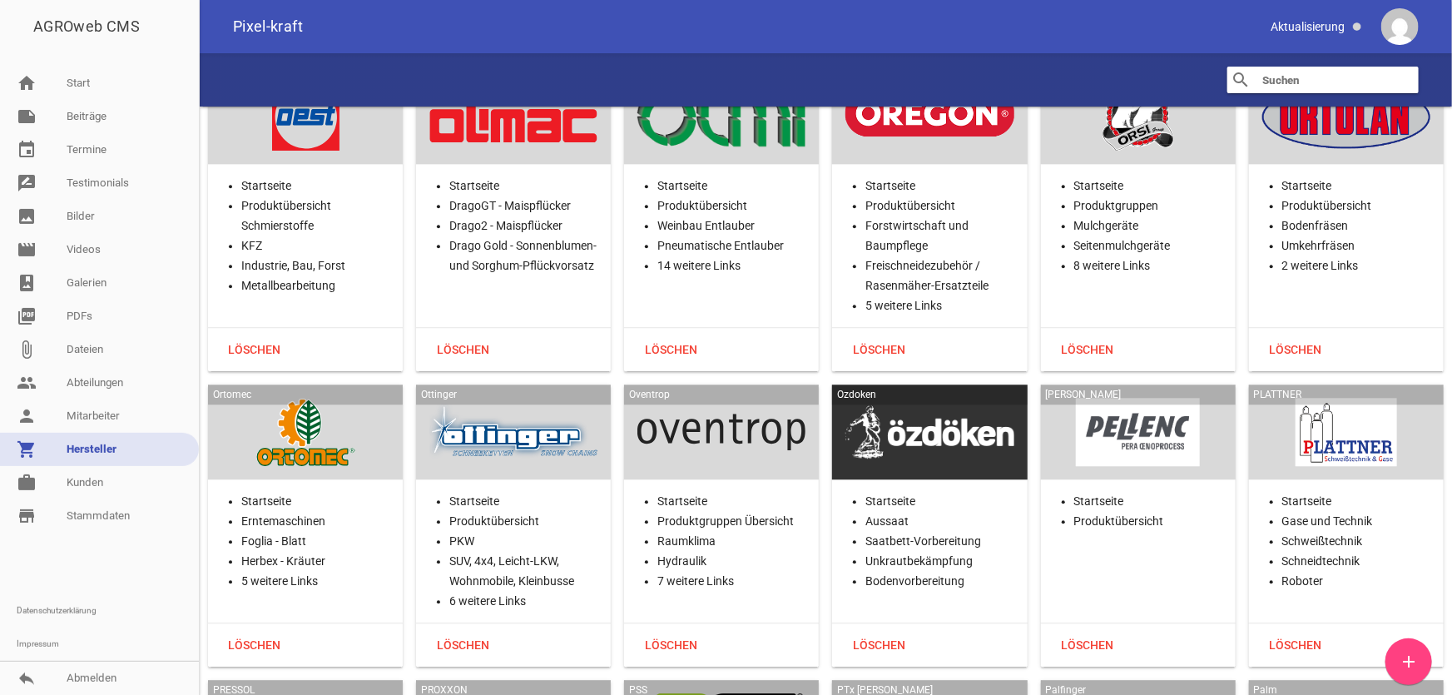
click at [959, 398] on div at bounding box center [930, 432] width 168 height 68
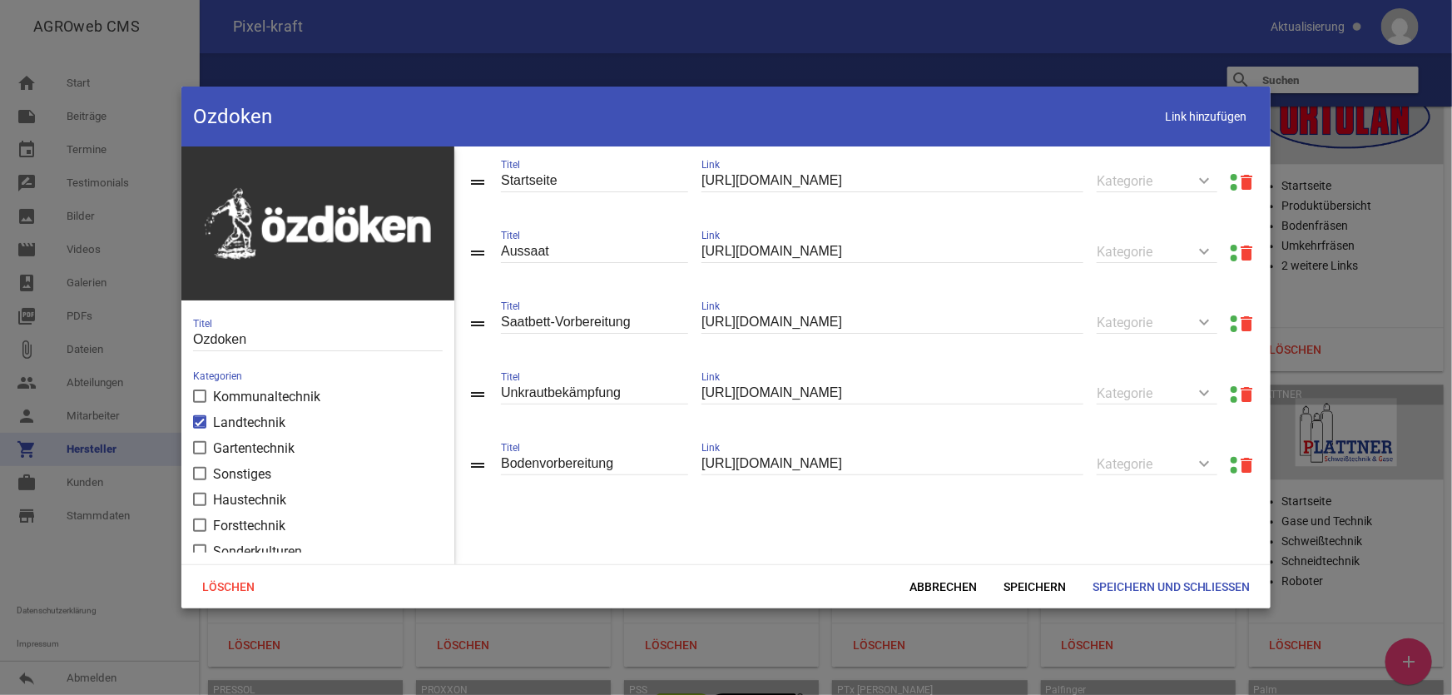
click at [1231, 175] on link at bounding box center [1234, 177] width 7 height 7
click at [927, 583] on span "Abbrechen" at bounding box center [943, 587] width 94 height 30
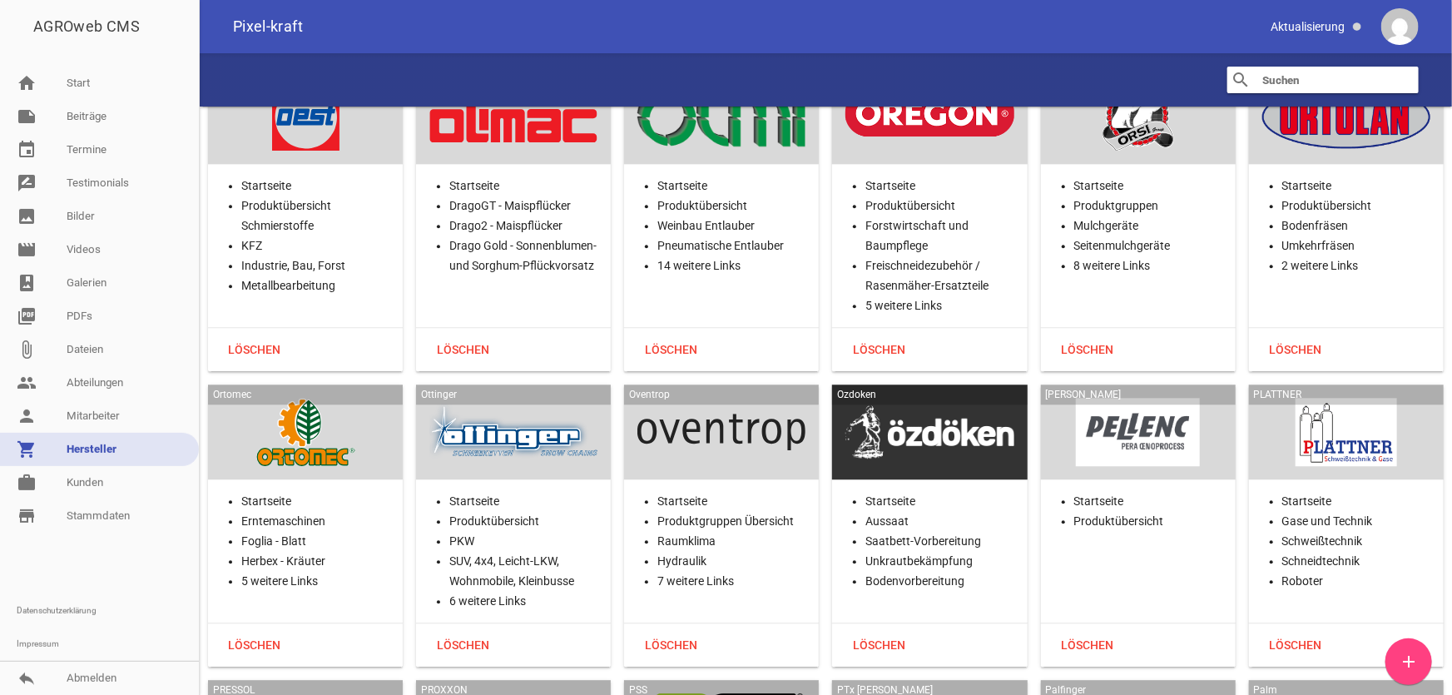
click at [1122, 384] on div "[PERSON_NAME]" at bounding box center [1138, 431] width 195 height 95
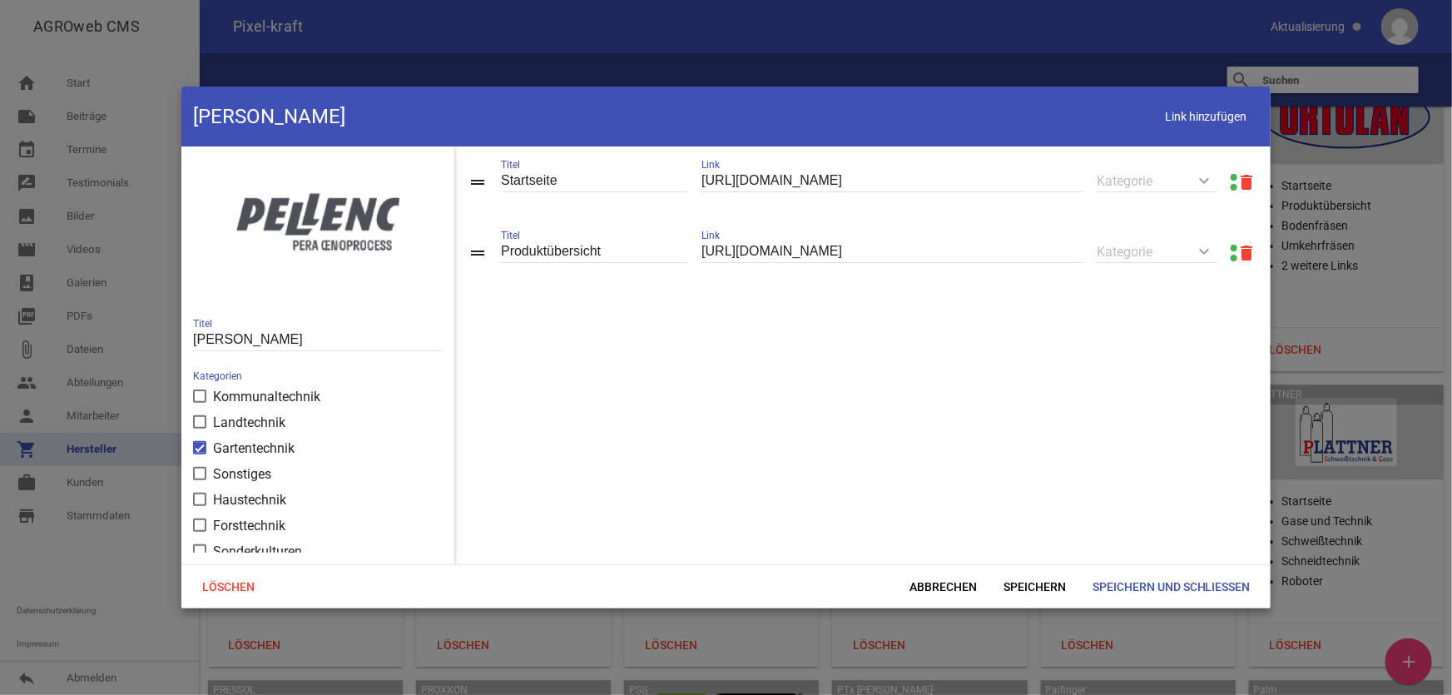
click at [1231, 245] on link at bounding box center [1234, 248] width 7 height 7
click at [965, 588] on span "Abbrechen" at bounding box center [943, 587] width 94 height 30
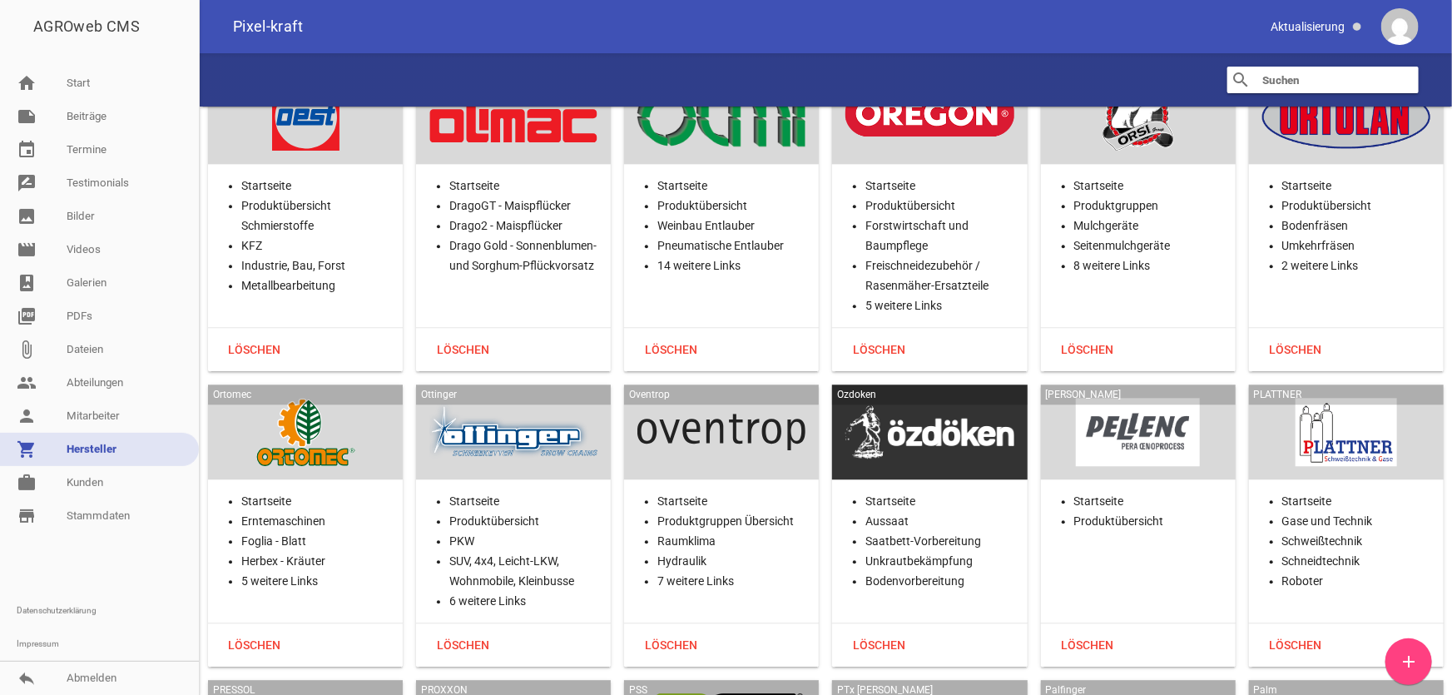
click at [1325, 398] on div at bounding box center [1346, 432] width 168 height 68
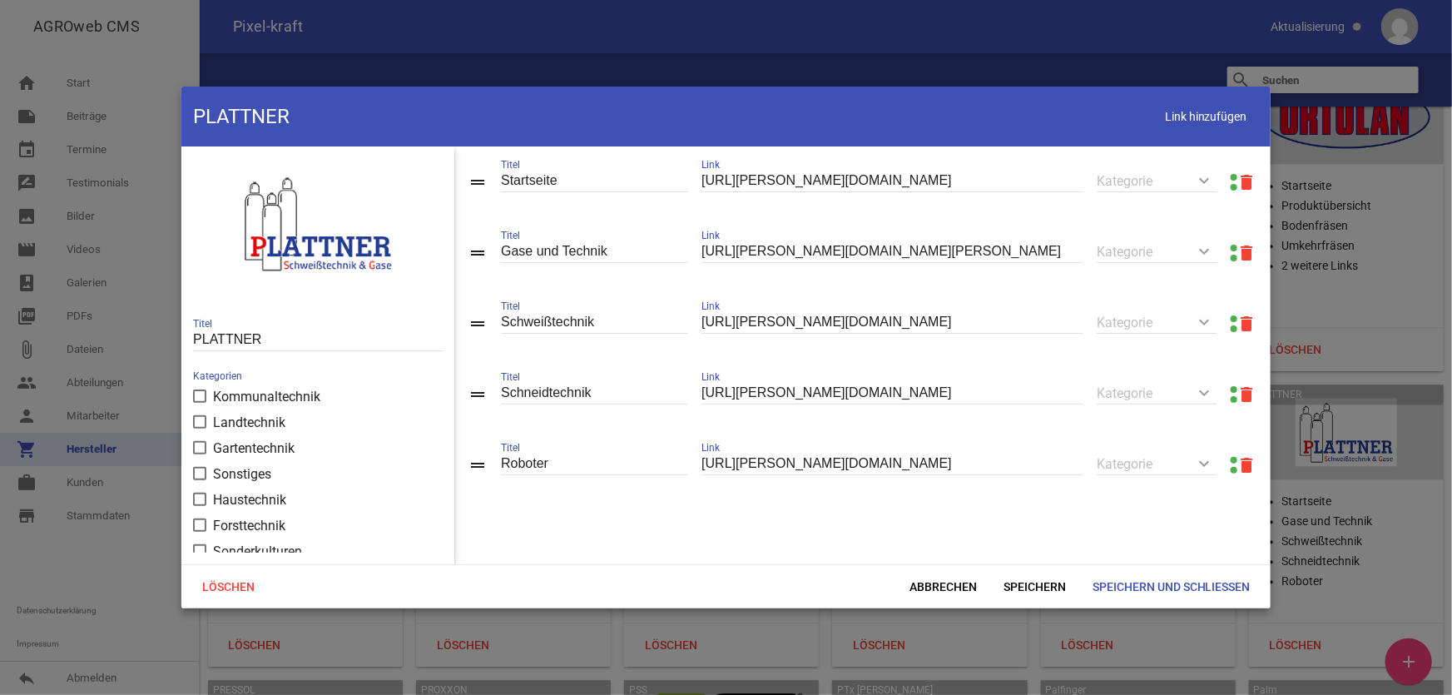
click at [1231, 174] on link at bounding box center [1234, 177] width 7 height 7
click at [1184, 117] on span "Link hinzufügen" at bounding box center [1206, 117] width 106 height 34
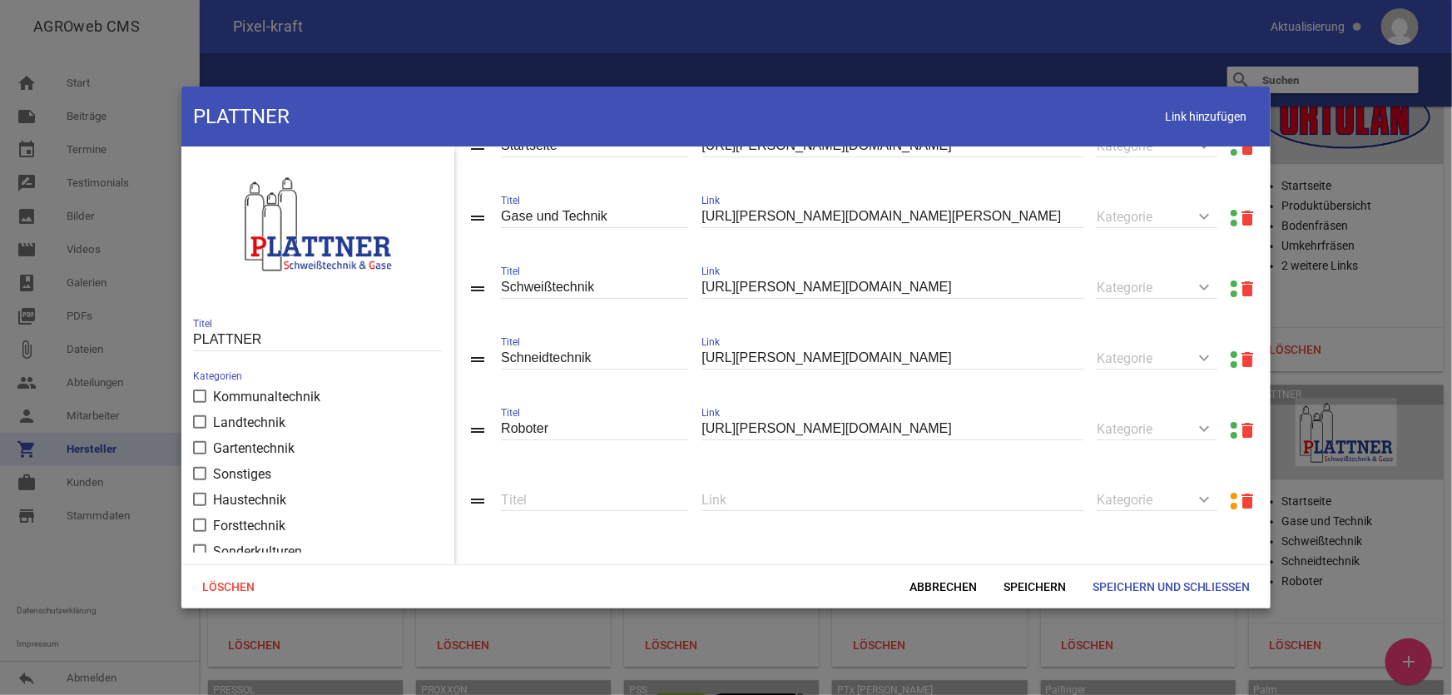
scroll to position [40, 0]
drag, startPoint x: 766, startPoint y: 508, endPoint x: 776, endPoint y: 502, distance: 12.0
click at [767, 508] on input "text" at bounding box center [893, 499] width 382 height 22
paste input "[URL][PERSON_NAME][DOMAIN_NAME]"
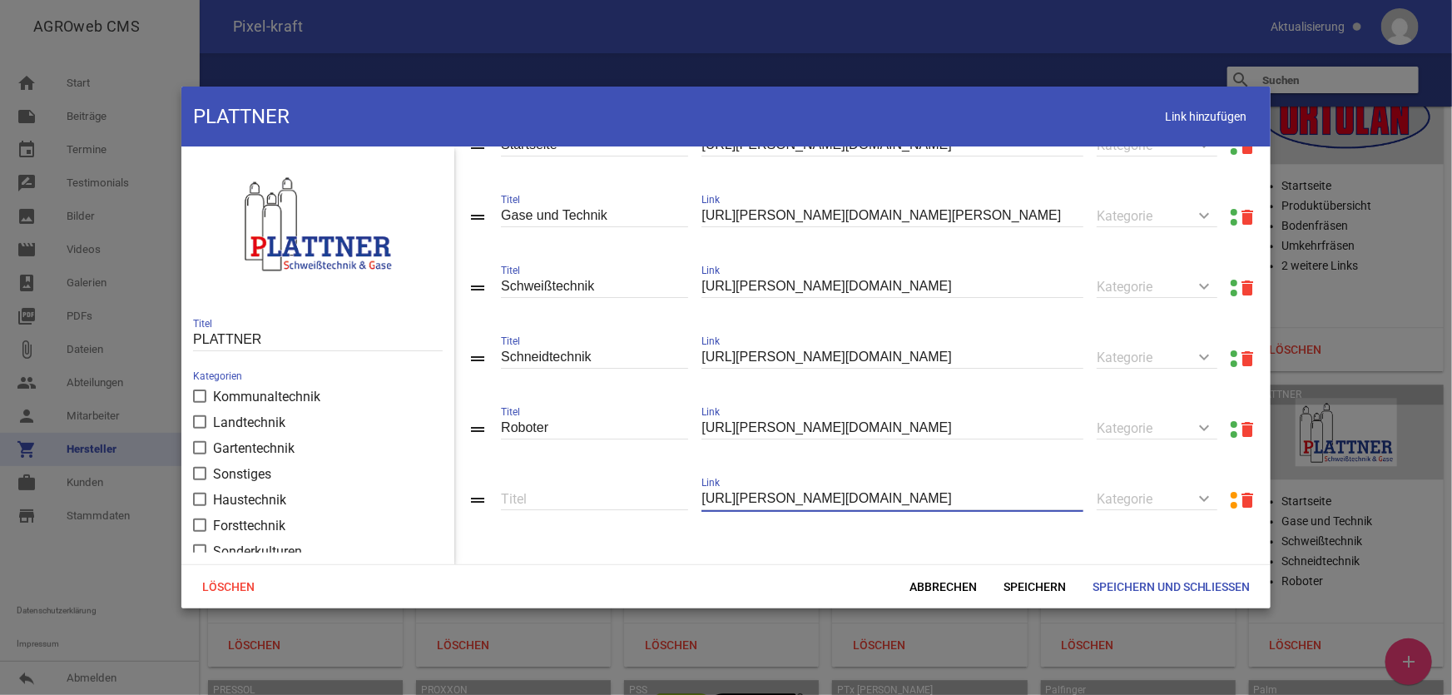
type input "[URL][PERSON_NAME][DOMAIN_NAME]"
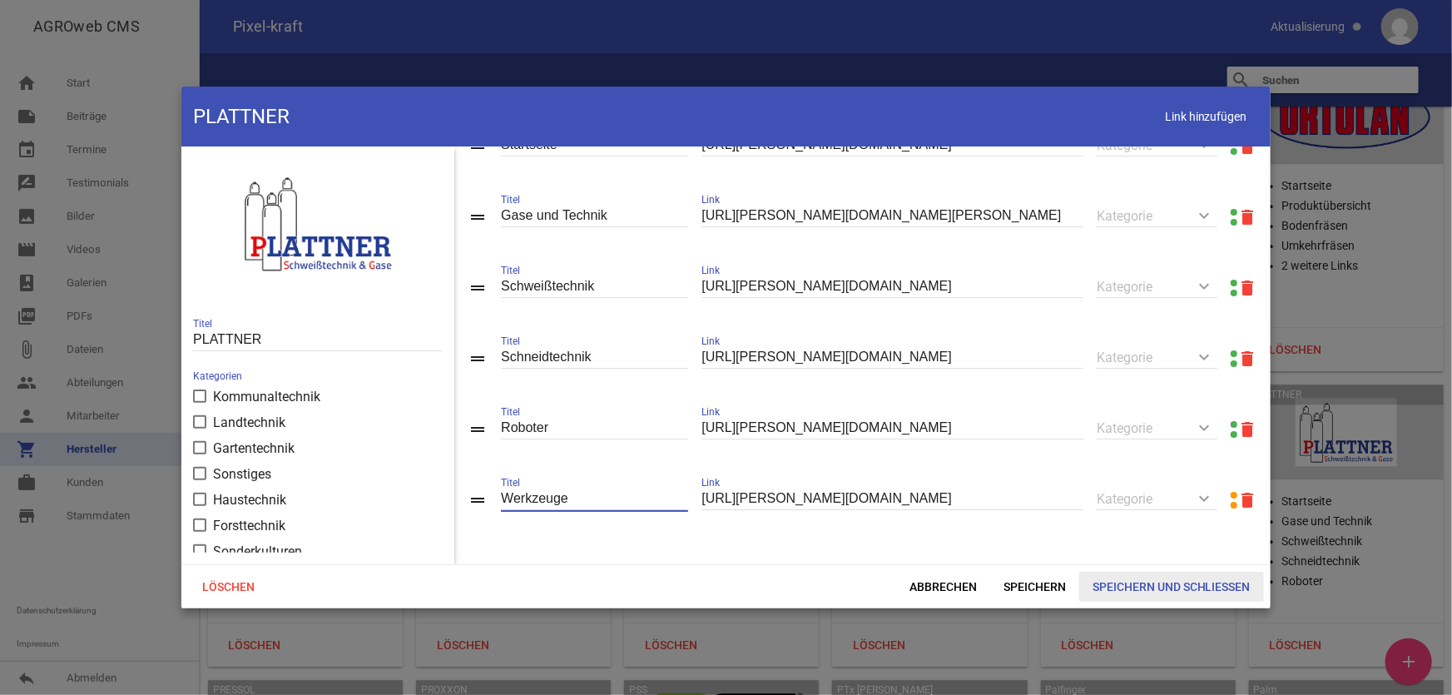
type input "Werkzeuge"
click at [1168, 591] on span "Speichern und Schließen" at bounding box center [1171, 587] width 185 height 30
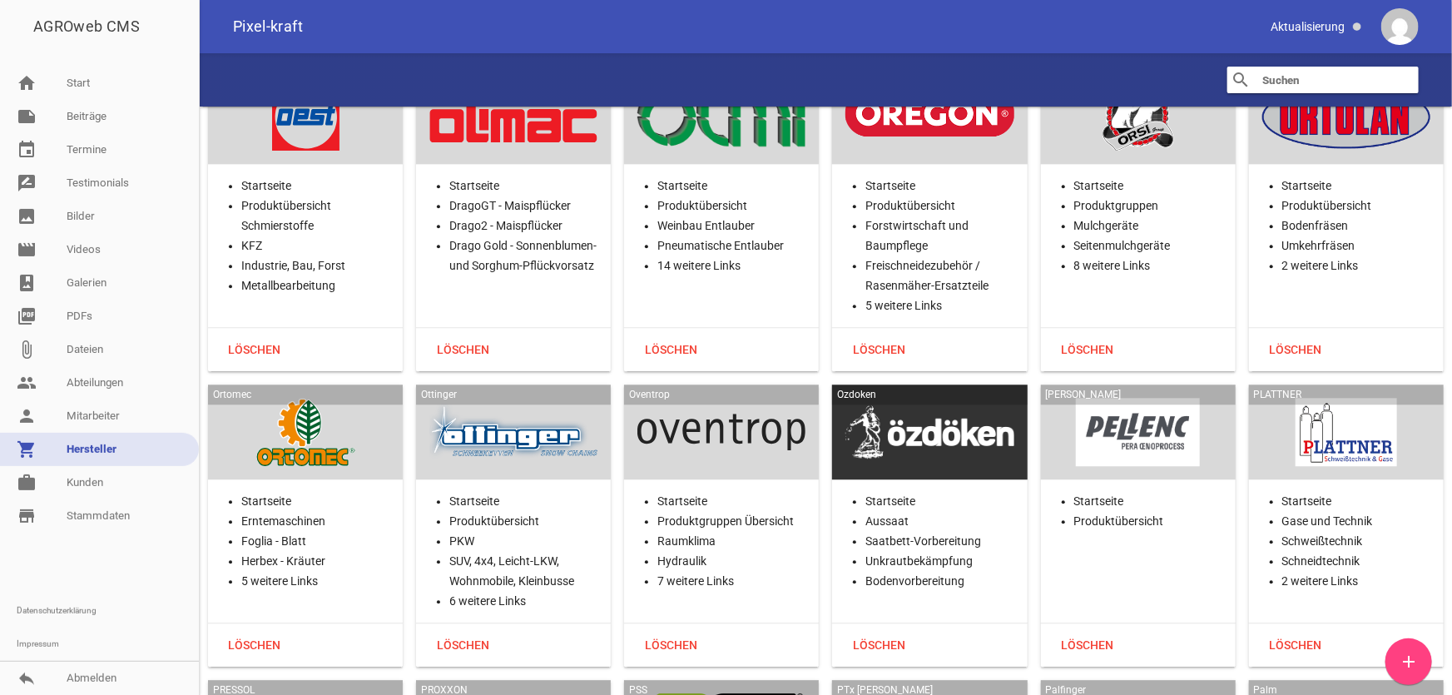
click at [1059, 58] on div "search clear" at bounding box center [826, 79] width 1252 height 53
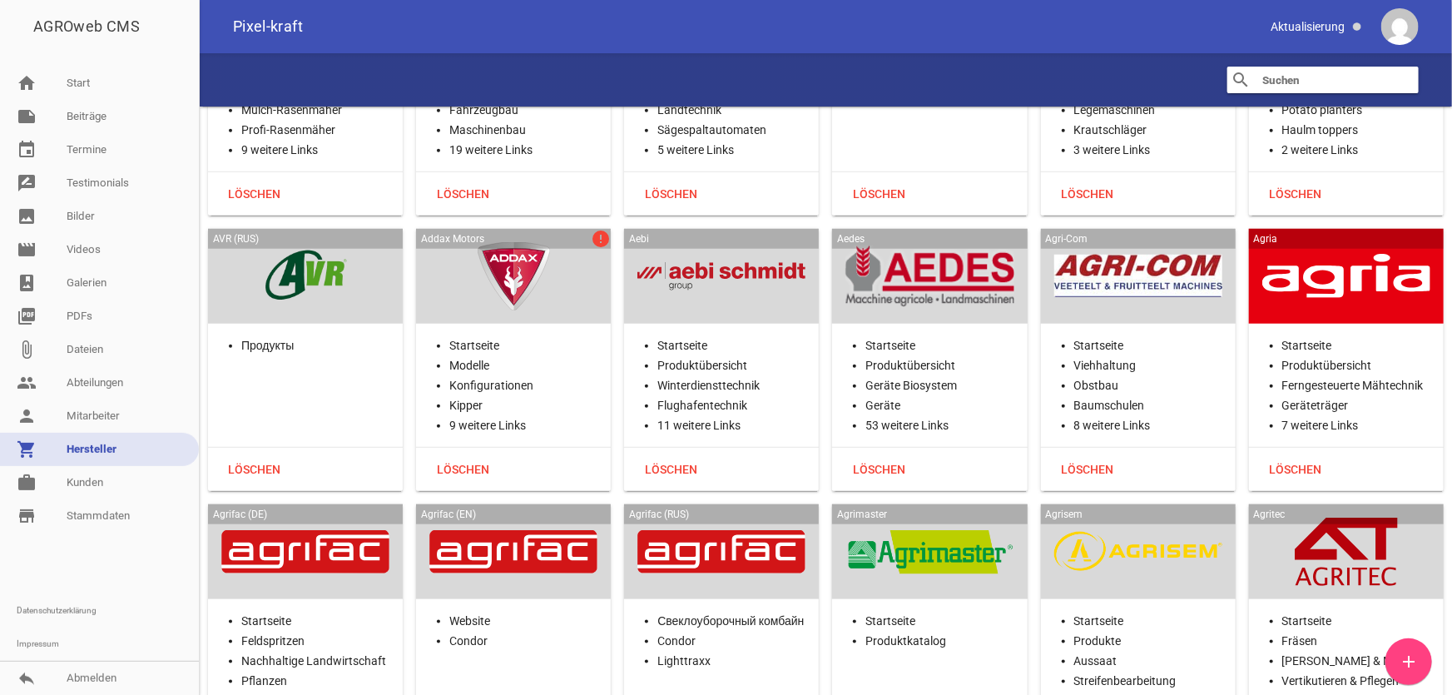
scroll to position [756, 0]
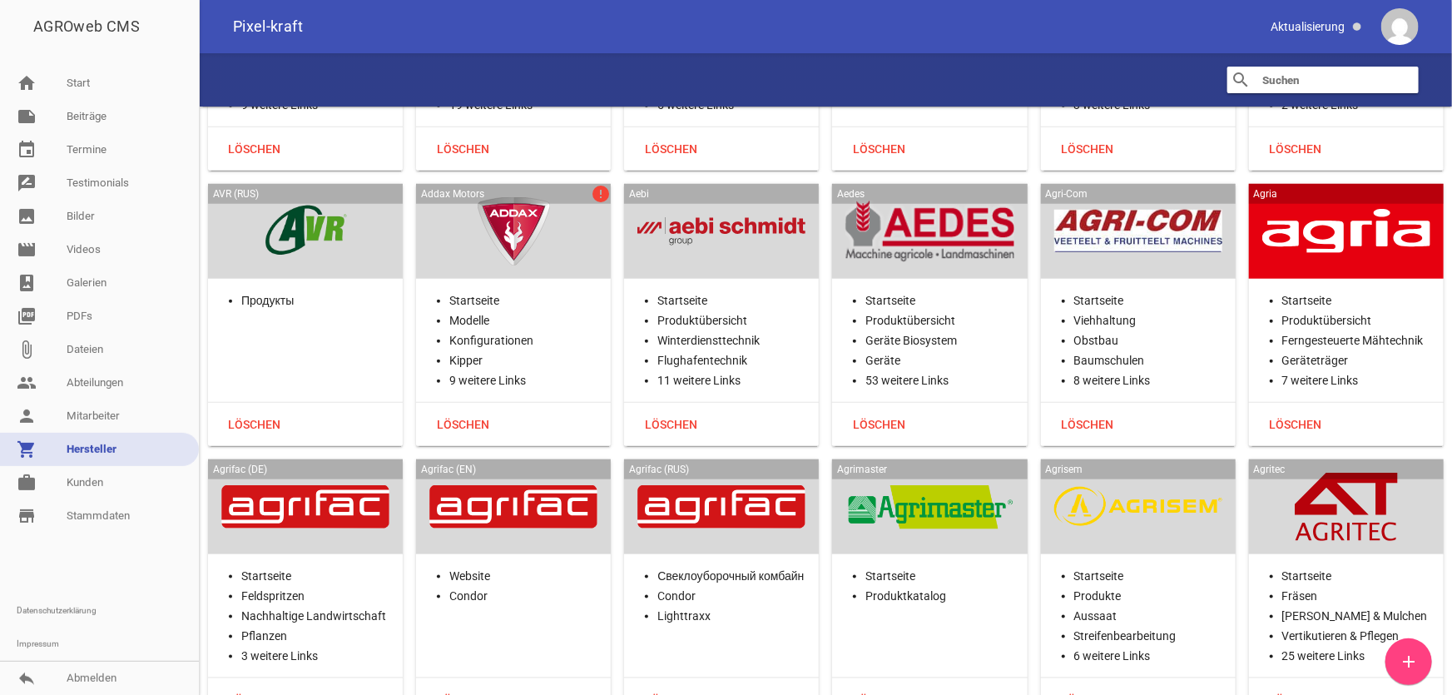
click at [575, 256] on div at bounding box center [513, 231] width 168 height 68
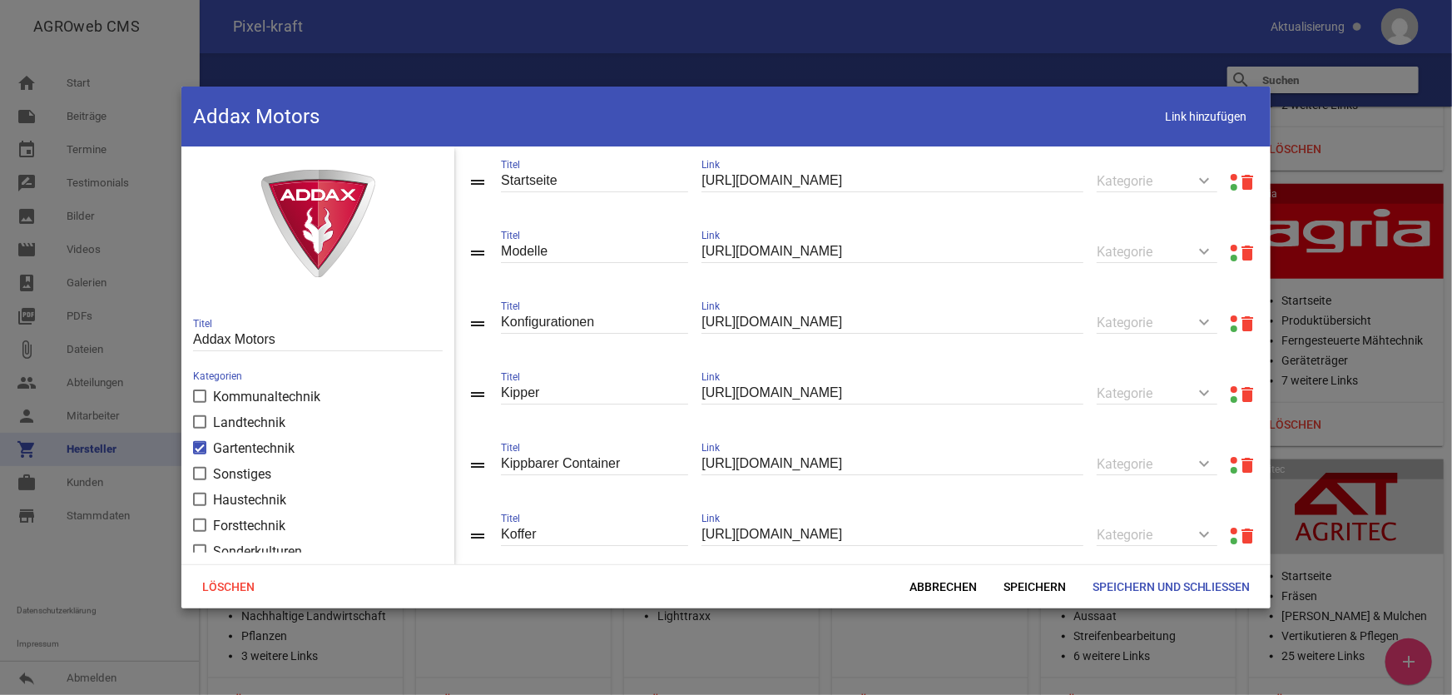
click at [1231, 174] on link at bounding box center [1234, 177] width 7 height 7
click at [968, 588] on span "Abbrechen" at bounding box center [943, 587] width 94 height 30
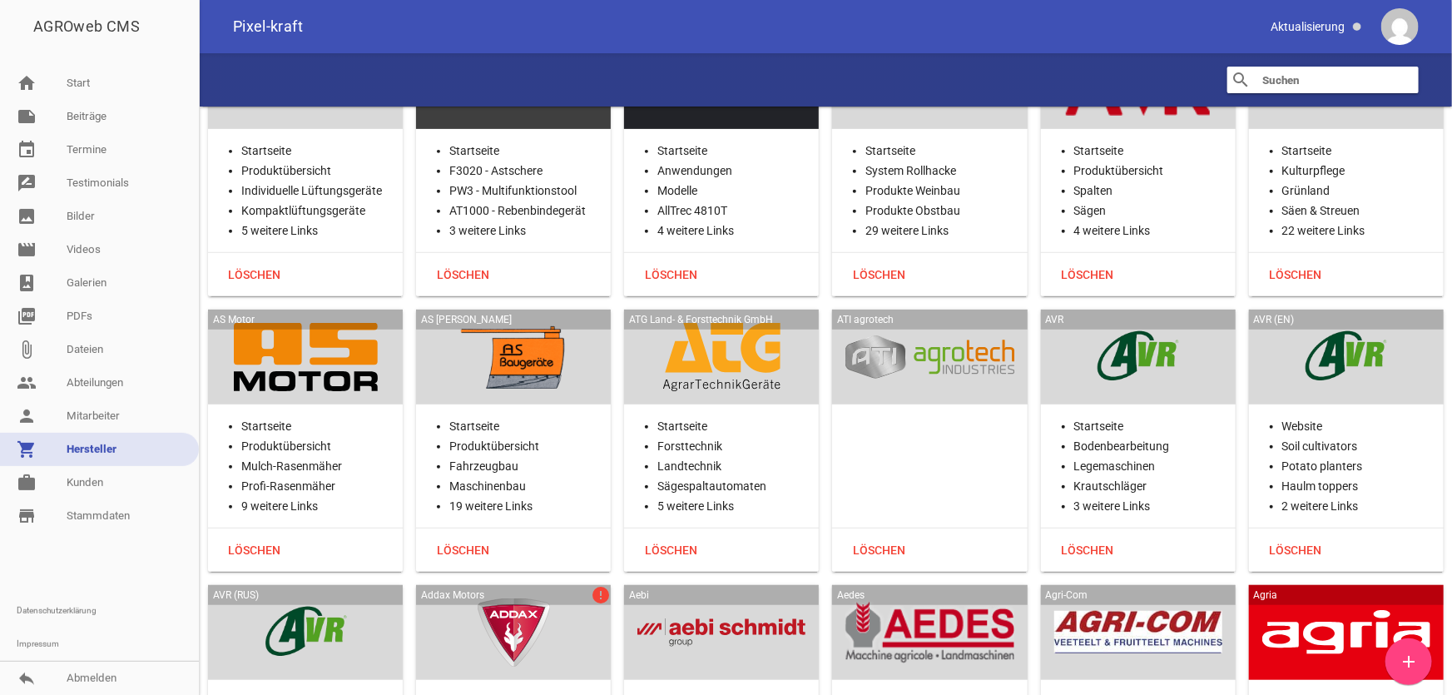
scroll to position [151, 0]
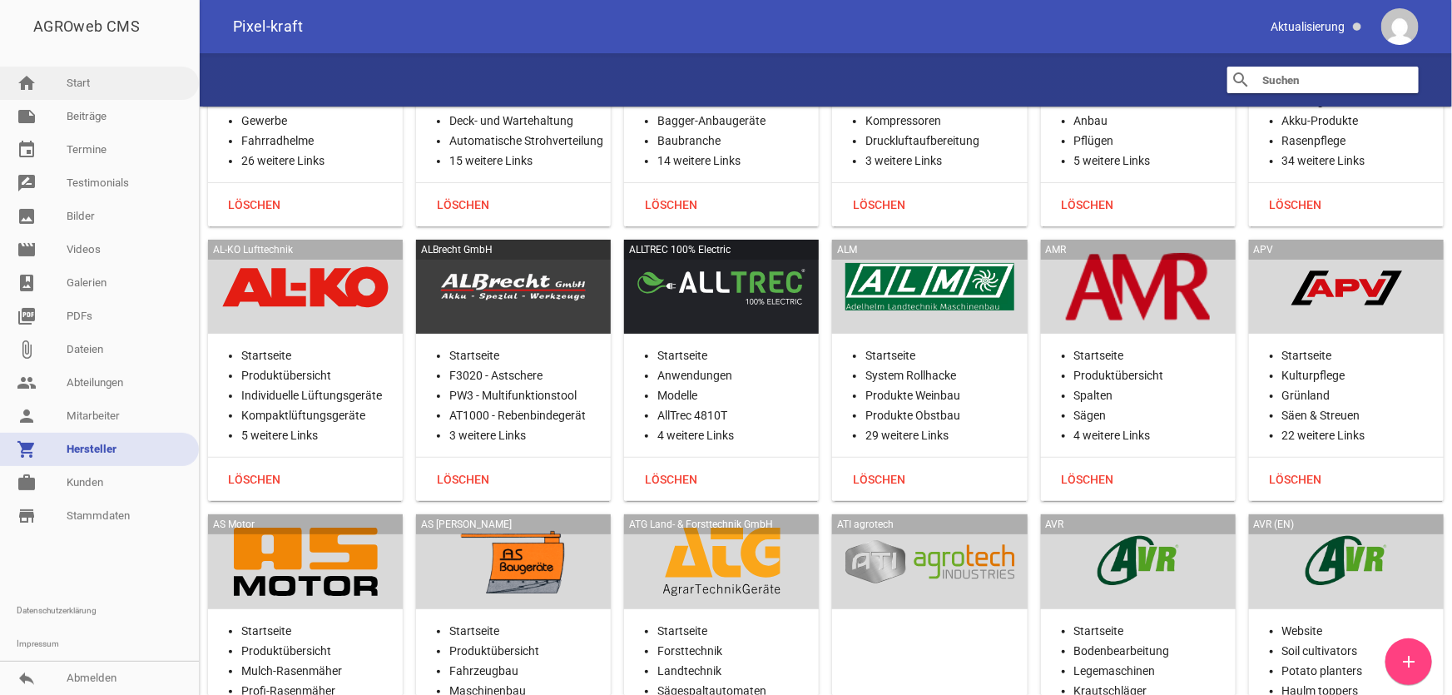
click at [112, 85] on link "home Start" at bounding box center [99, 83] width 199 height 33
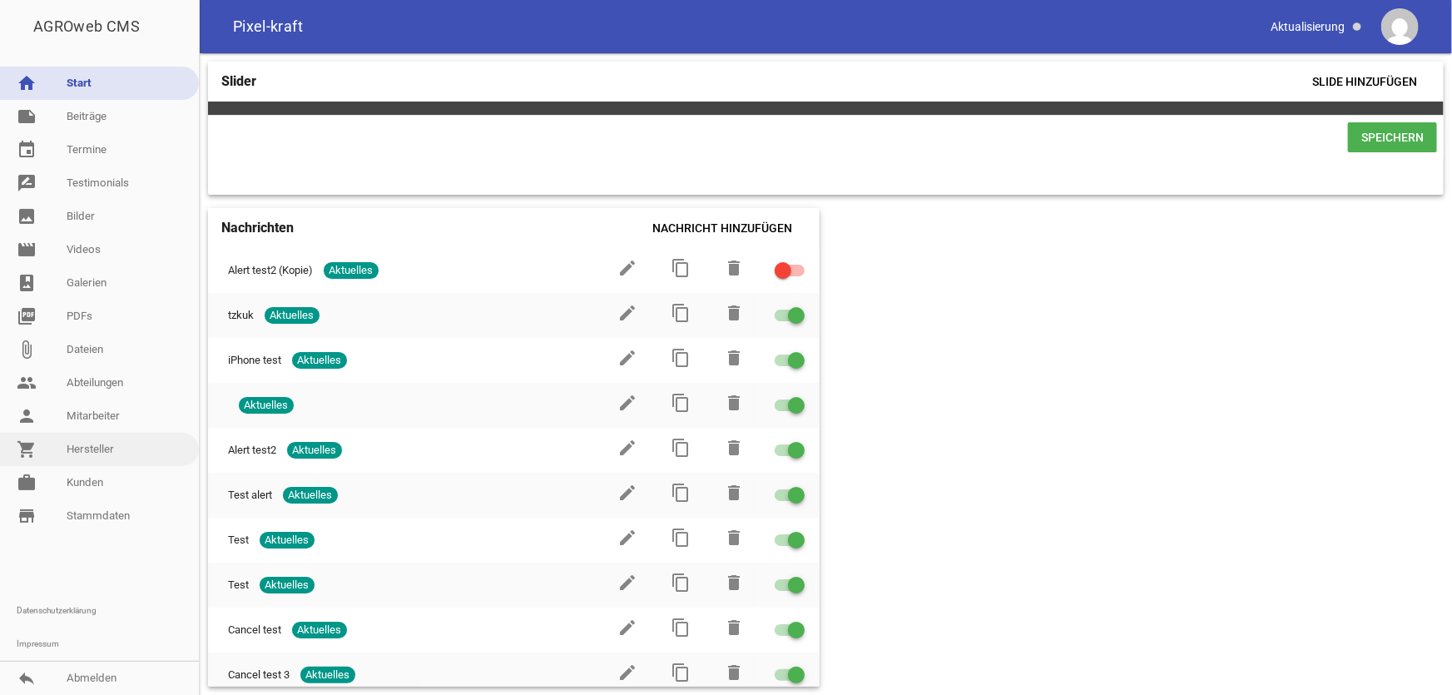
click at [99, 444] on link "shopping_cart Hersteller" at bounding box center [99, 449] width 199 height 33
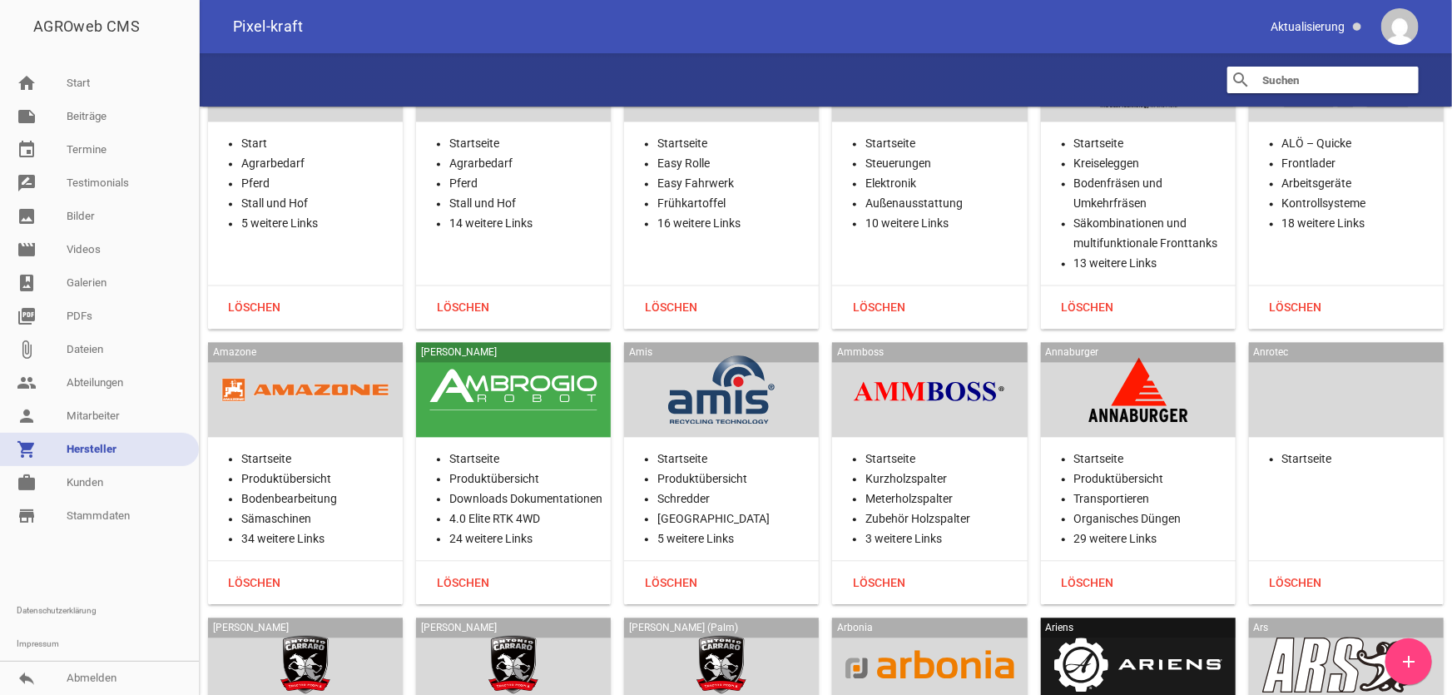
scroll to position [1589, 0]
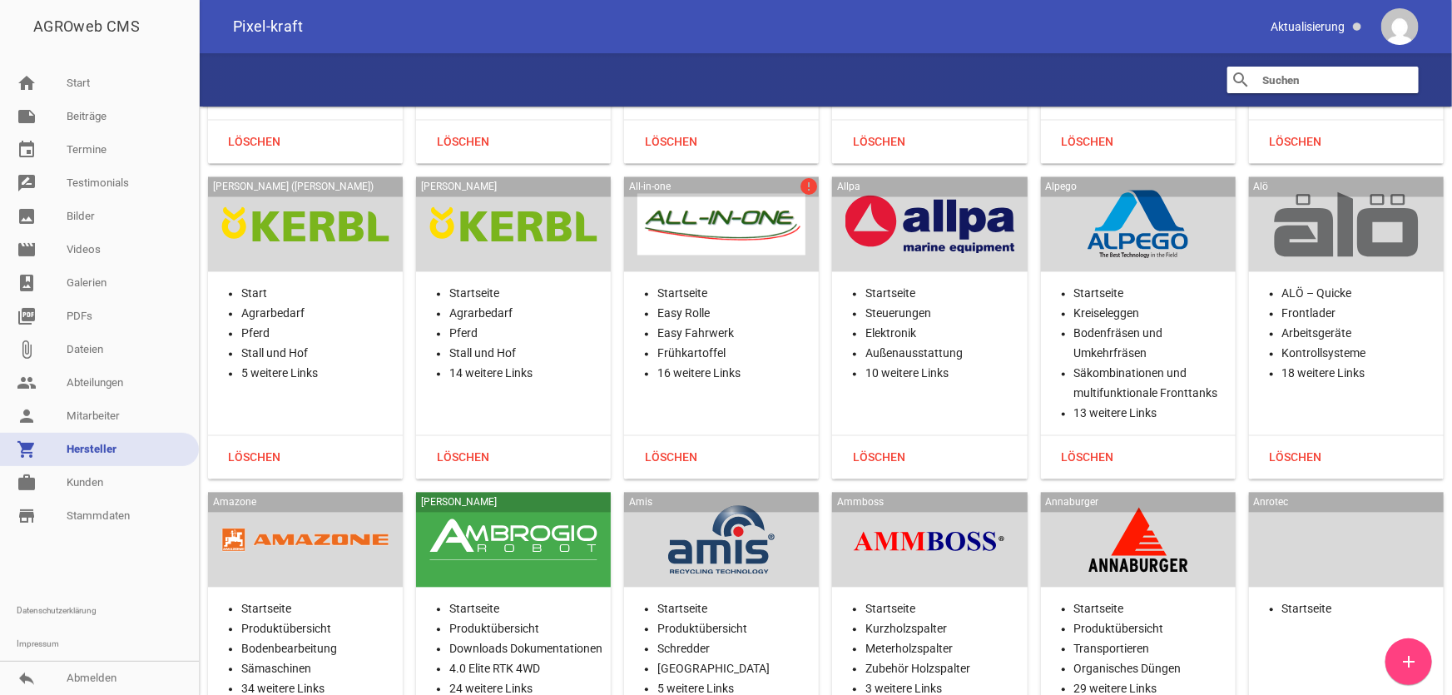
click at [748, 258] on div "All-in-one error" at bounding box center [721, 224] width 195 height 95
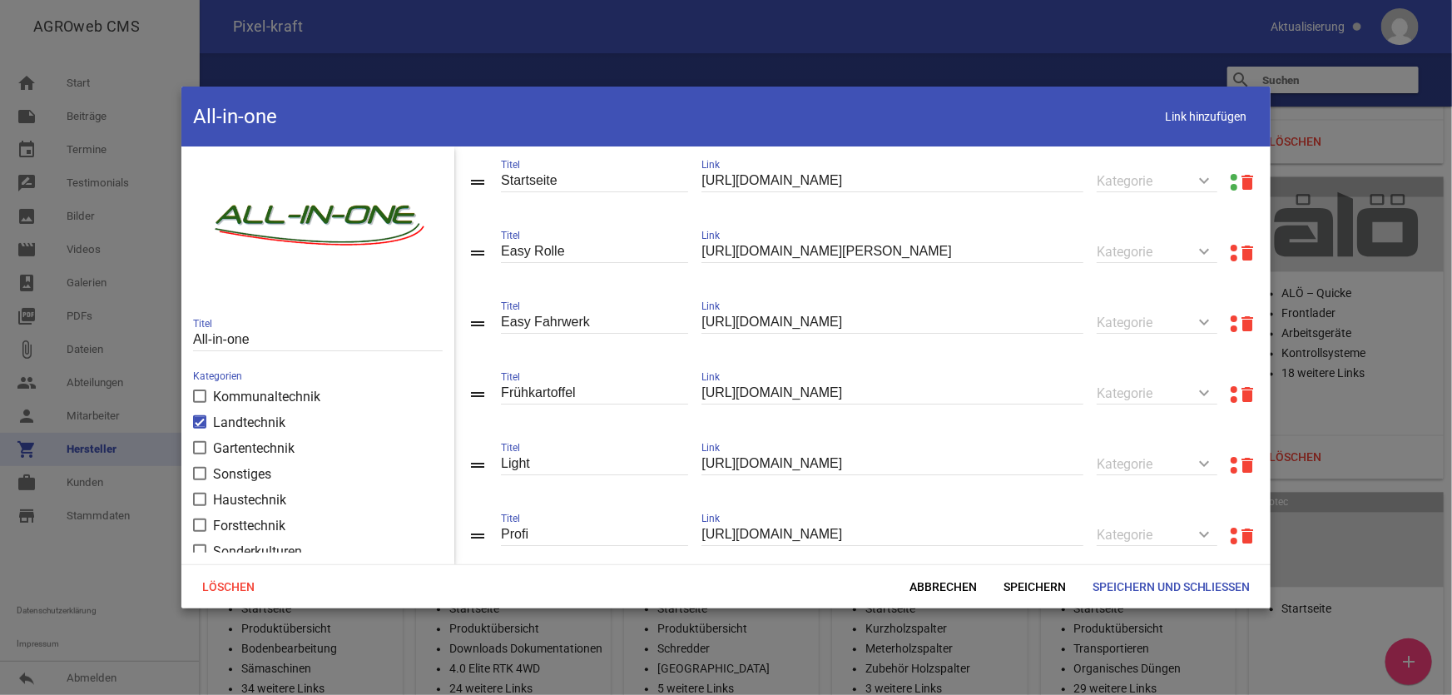
click at [1231, 248] on link at bounding box center [1234, 248] width 7 height 7
click at [933, 582] on span "Abbrechen" at bounding box center [943, 587] width 94 height 30
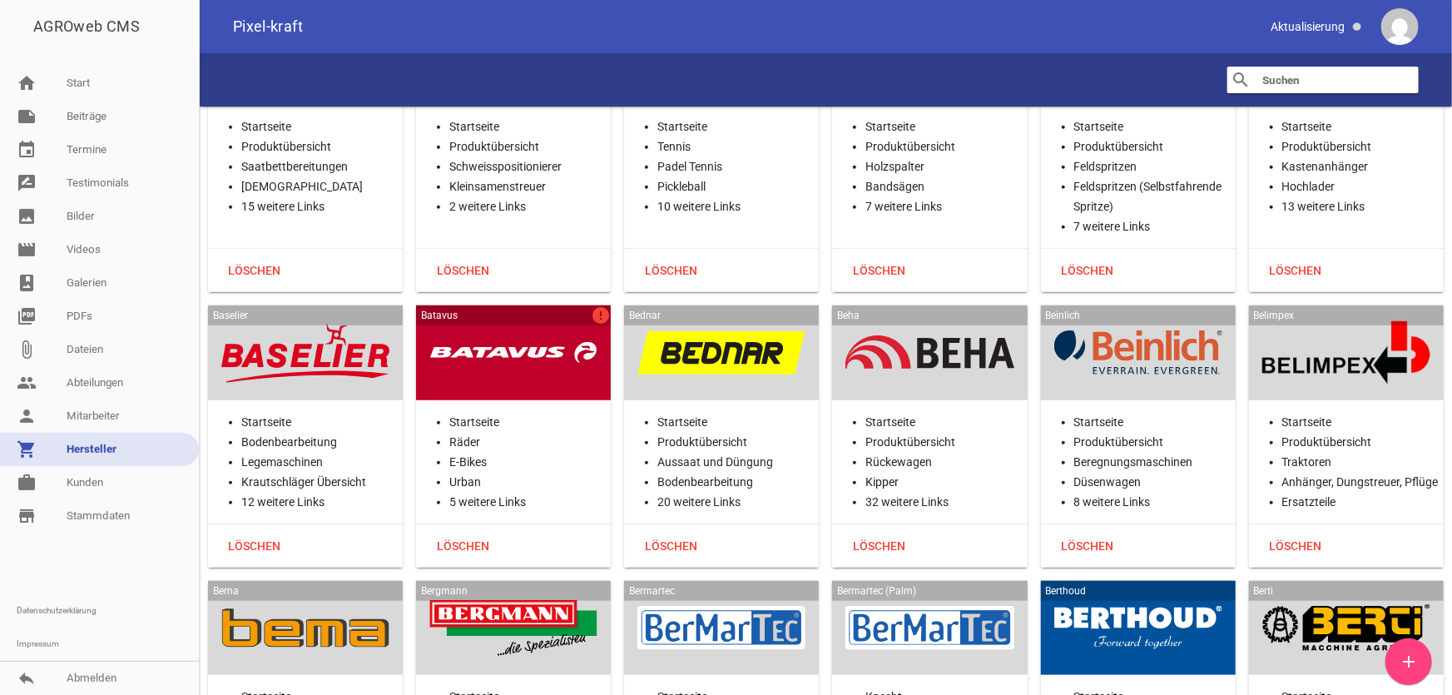
scroll to position [3934, 0]
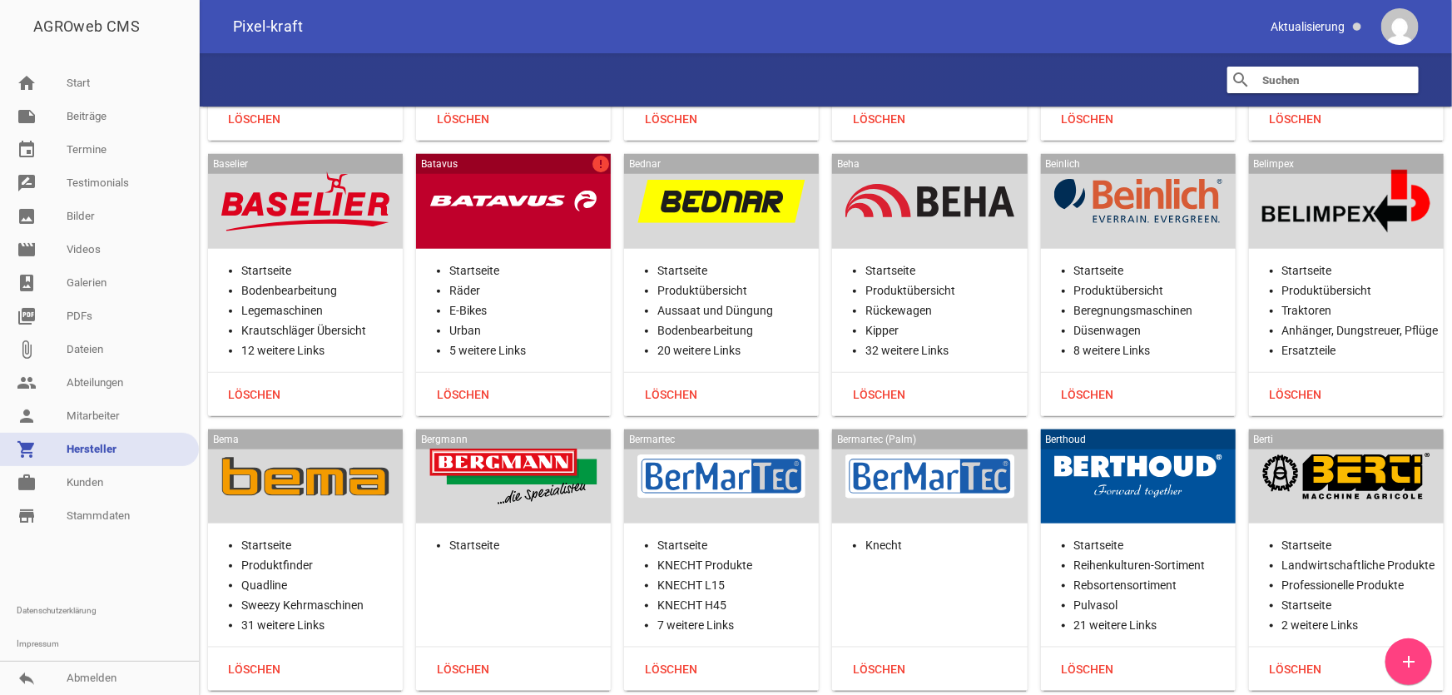
click at [556, 204] on div at bounding box center [513, 201] width 168 height 68
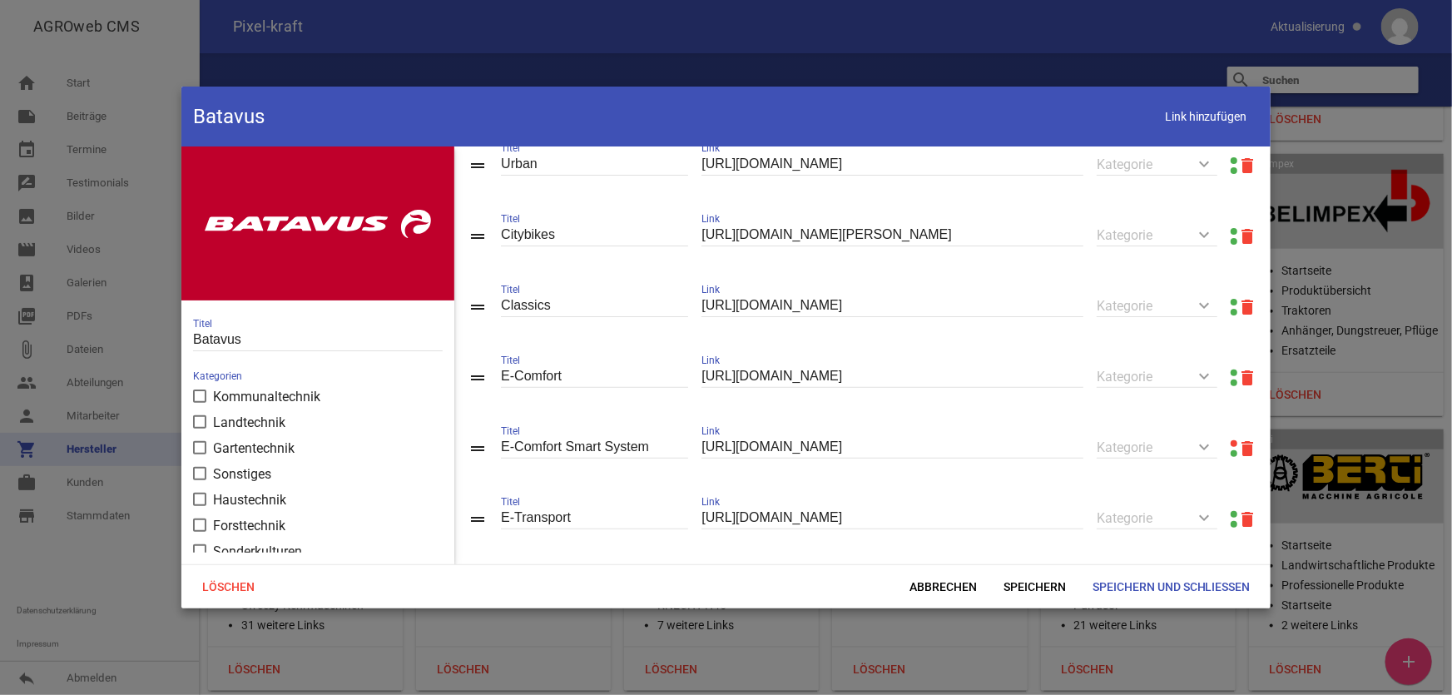
scroll to position [254, 0]
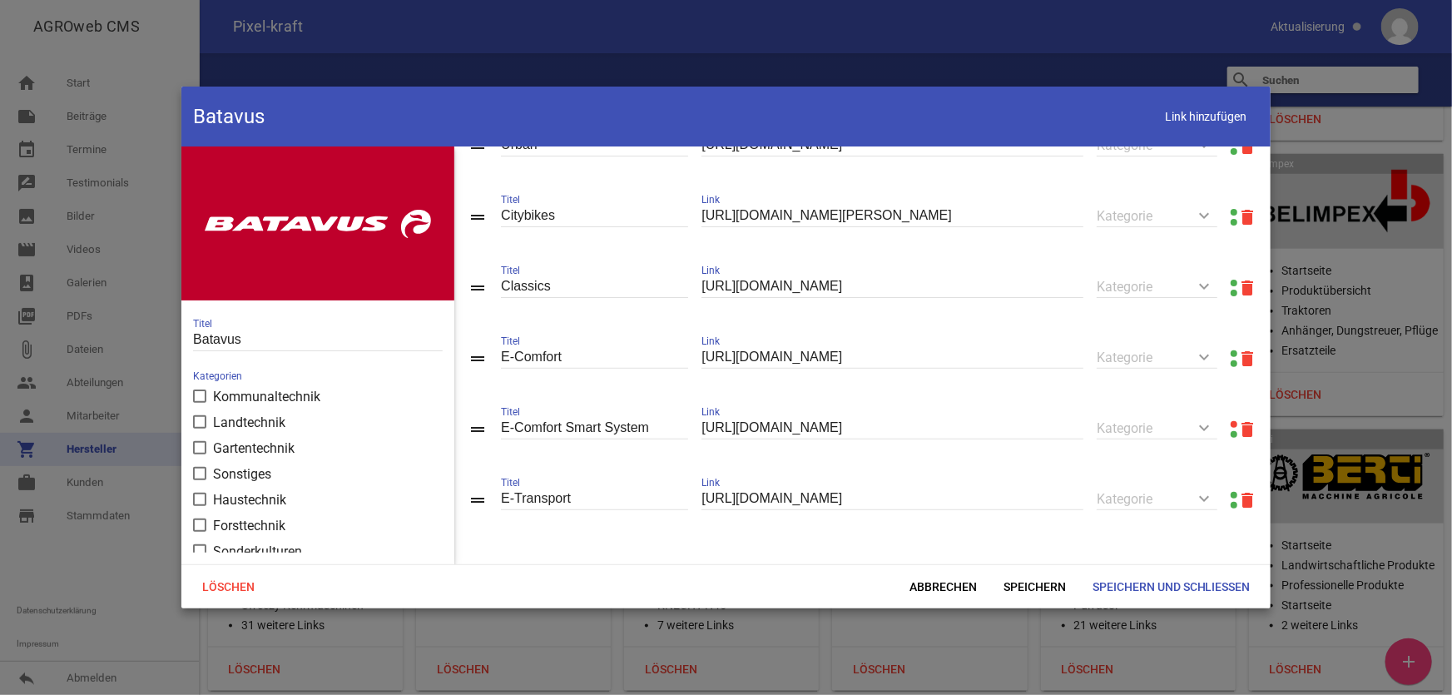
click at [1231, 424] on link at bounding box center [1234, 424] width 7 height 7
click at [949, 588] on span "Abbrechen" at bounding box center [943, 587] width 94 height 30
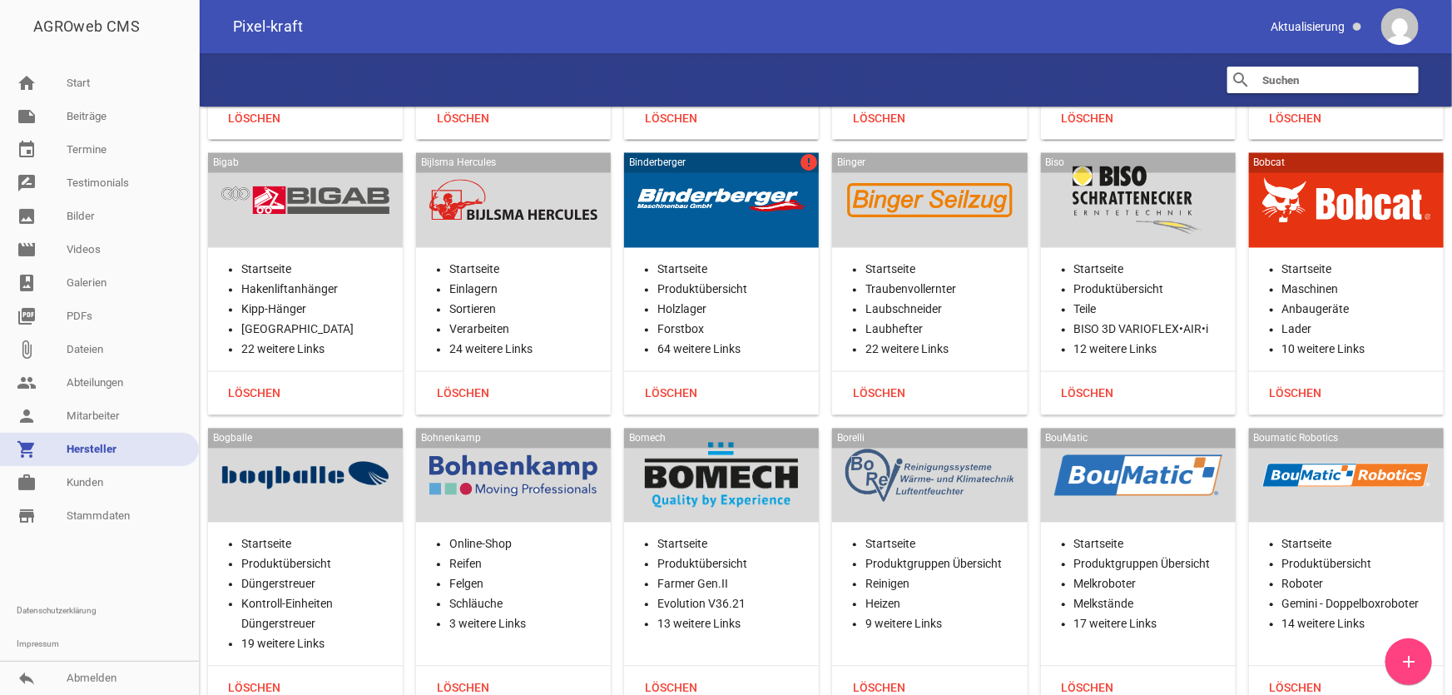
scroll to position [4766, 0]
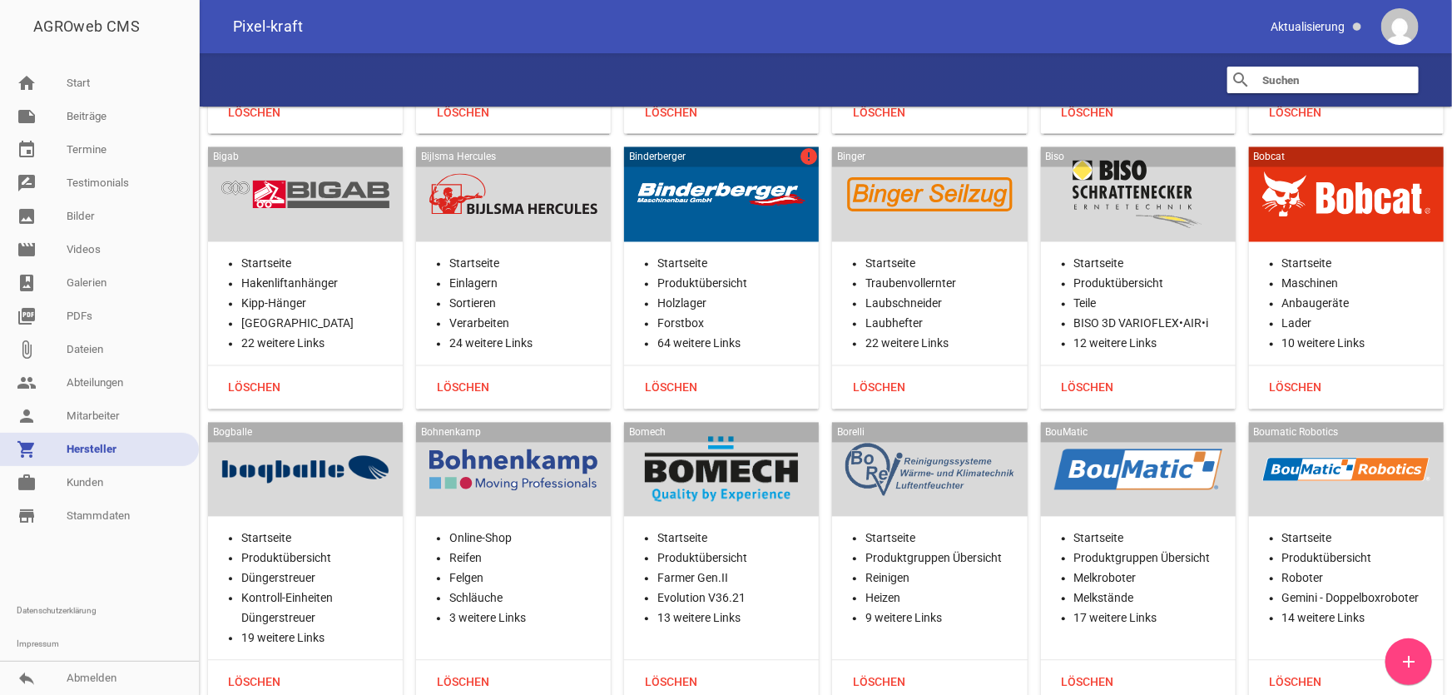
click at [750, 189] on div at bounding box center [721, 195] width 168 height 68
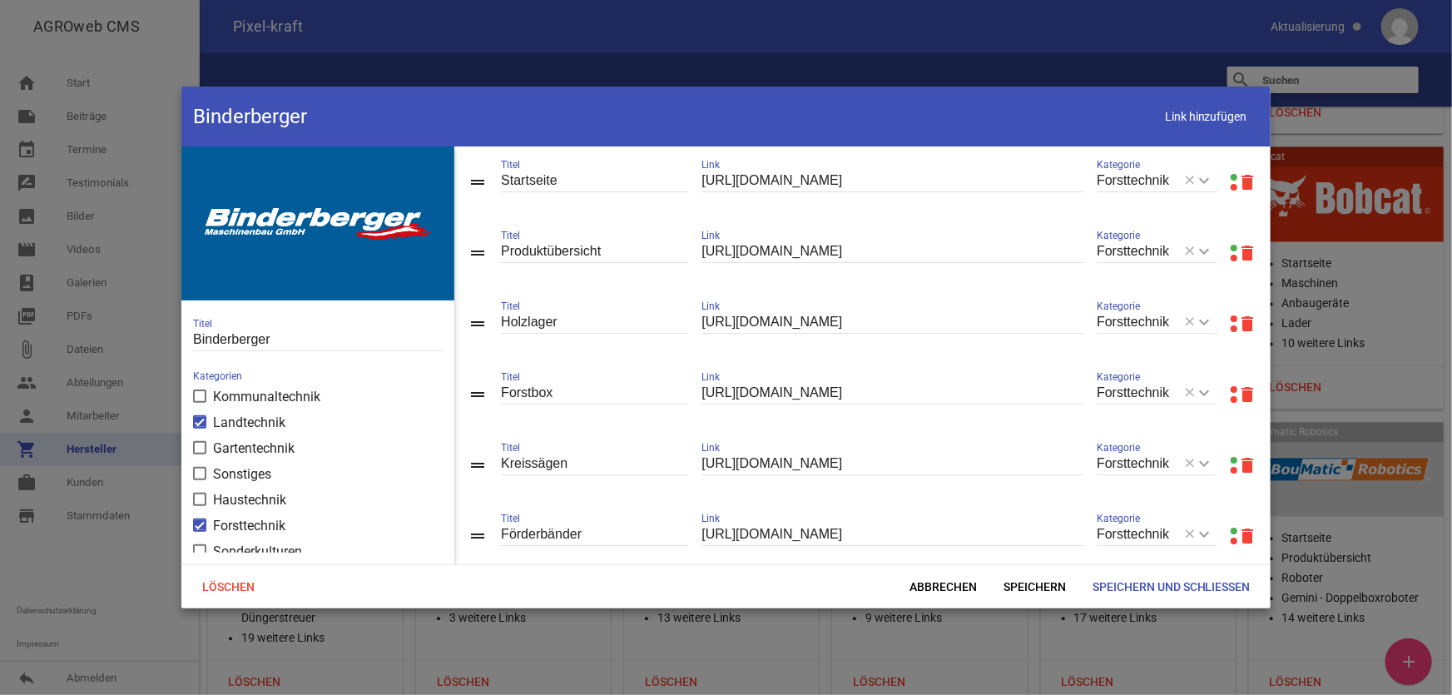
click at [1231, 319] on link at bounding box center [1234, 318] width 7 height 7
click at [781, 315] on input "[URL][DOMAIN_NAME]" at bounding box center [893, 322] width 382 height 22
paste input "kt/holzlager-sti"
type input "[URL][DOMAIN_NAME][PERSON_NAME]"
click at [1040, 583] on span "Speichern" at bounding box center [1034, 587] width 89 height 30
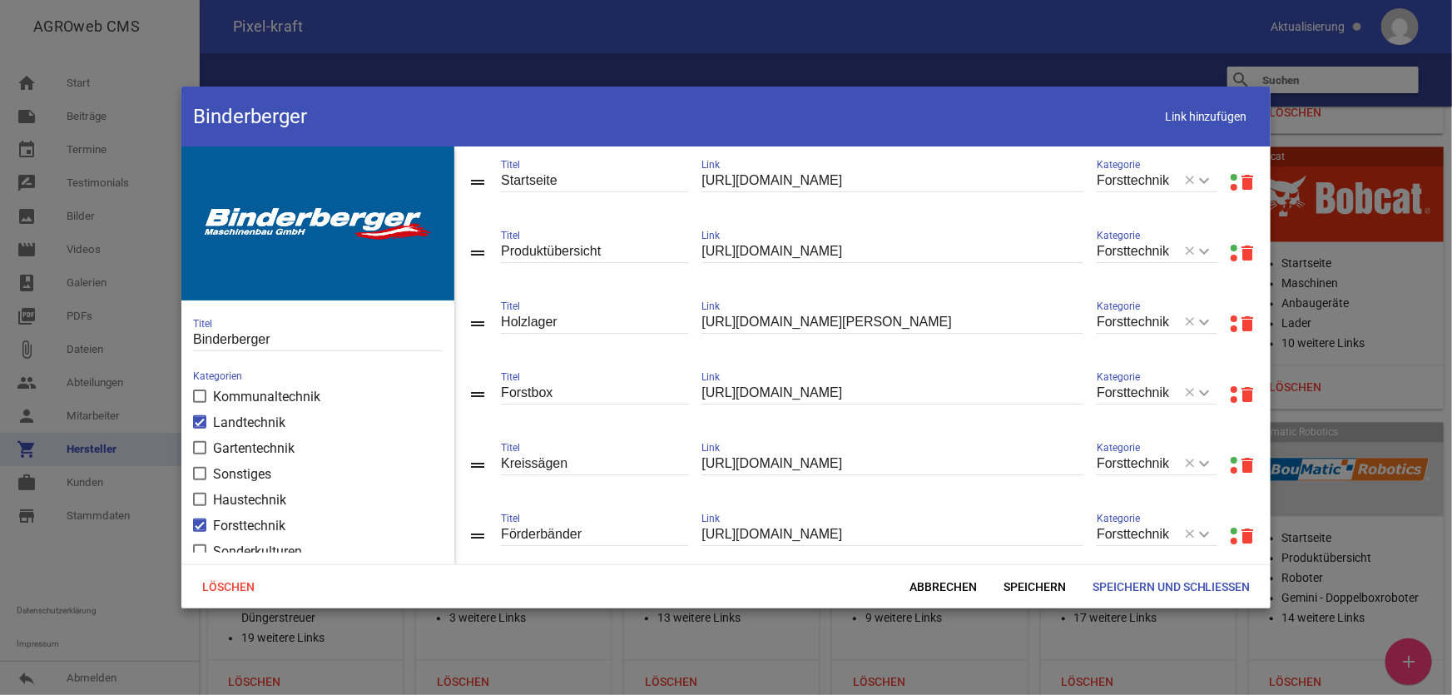
click at [841, 386] on input "[URL][DOMAIN_NAME]" at bounding box center [893, 393] width 382 height 22
paste input "kt/forstbox-professional"
type input "[URL][DOMAIN_NAME]"
click at [1016, 581] on span "Speichern" at bounding box center [1034, 587] width 89 height 30
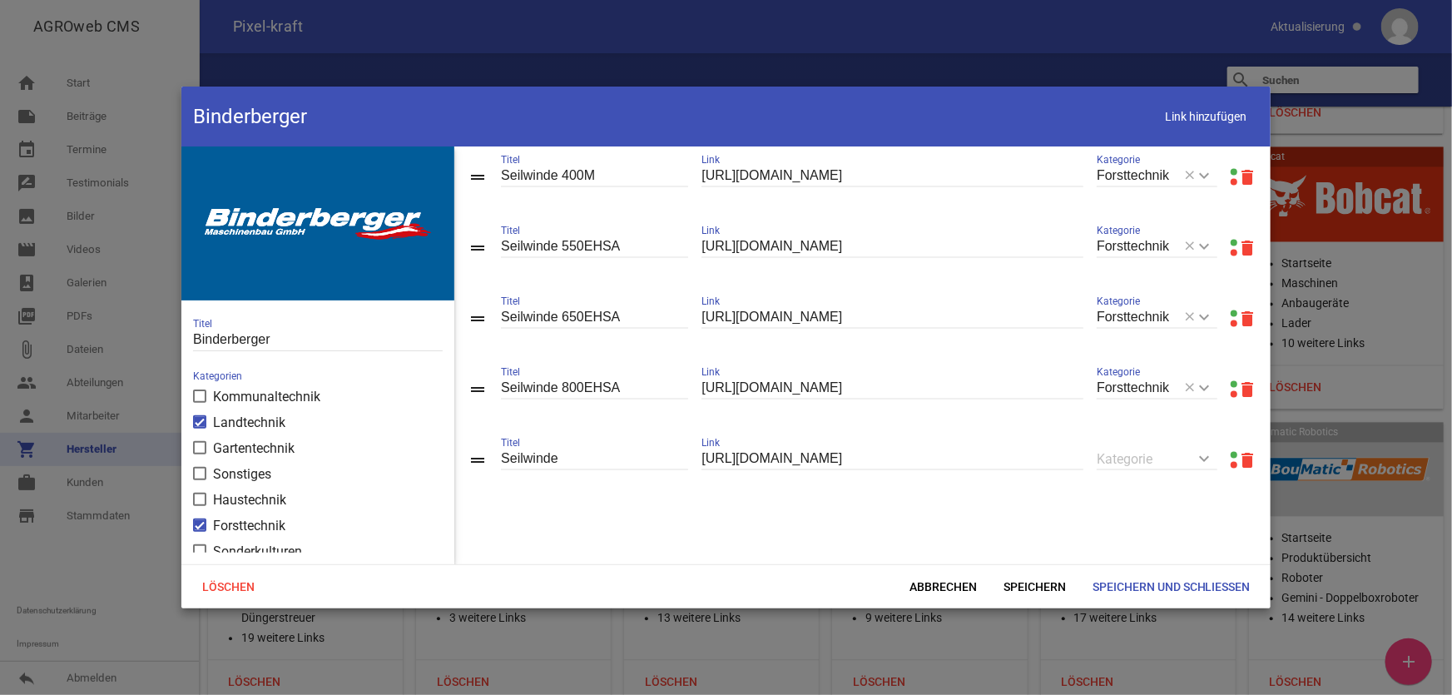
scroll to position [4515, 0]
click at [1136, 592] on span "Speichern und Schließen" at bounding box center [1171, 587] width 185 height 30
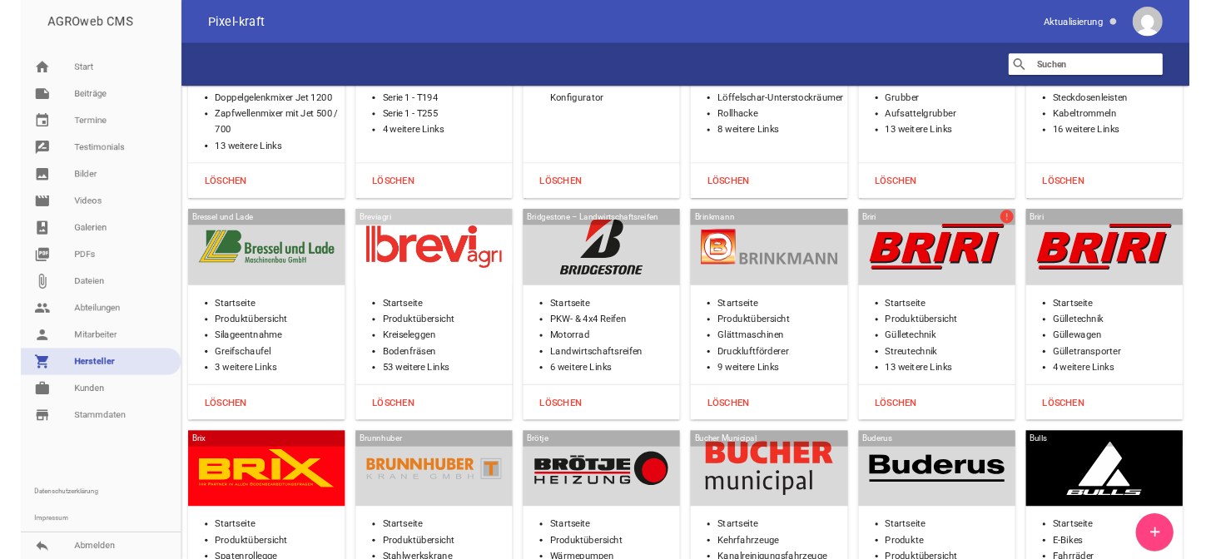
scroll to position [5598, 0]
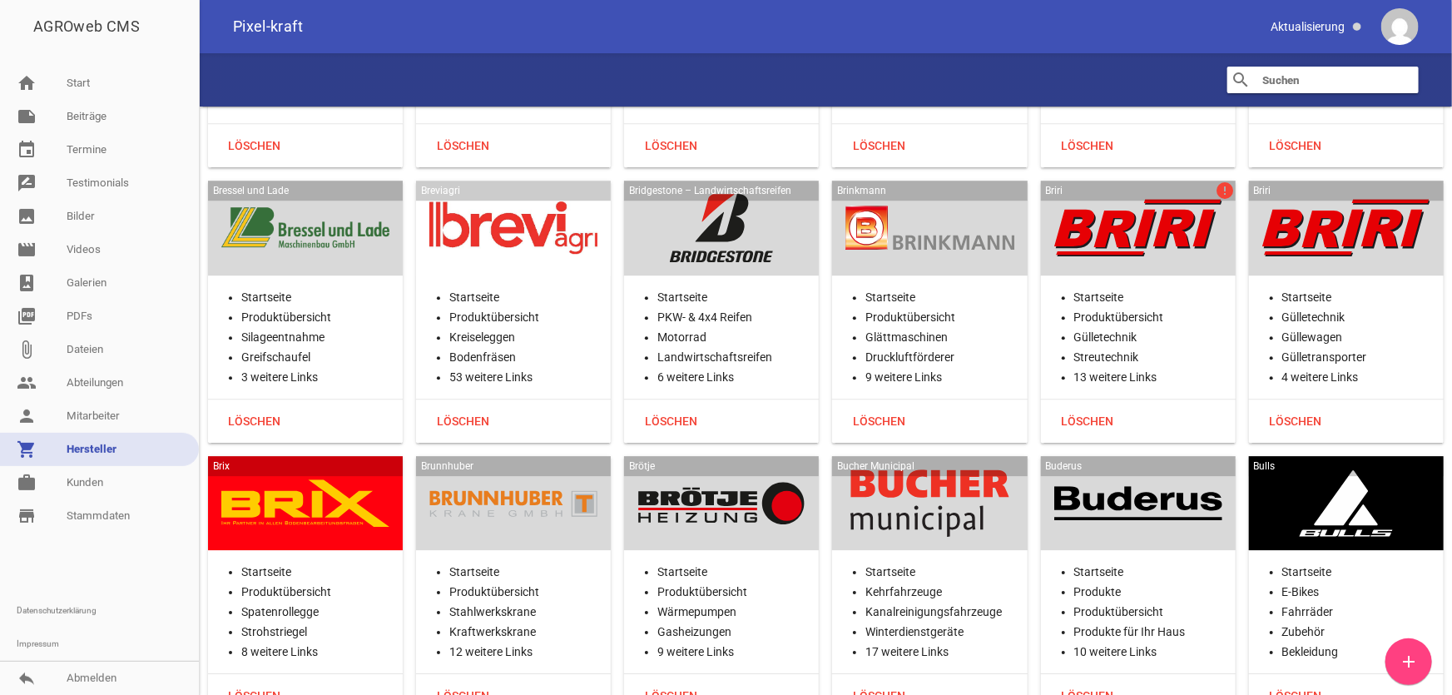
click at [1109, 203] on div at bounding box center [1138, 228] width 168 height 68
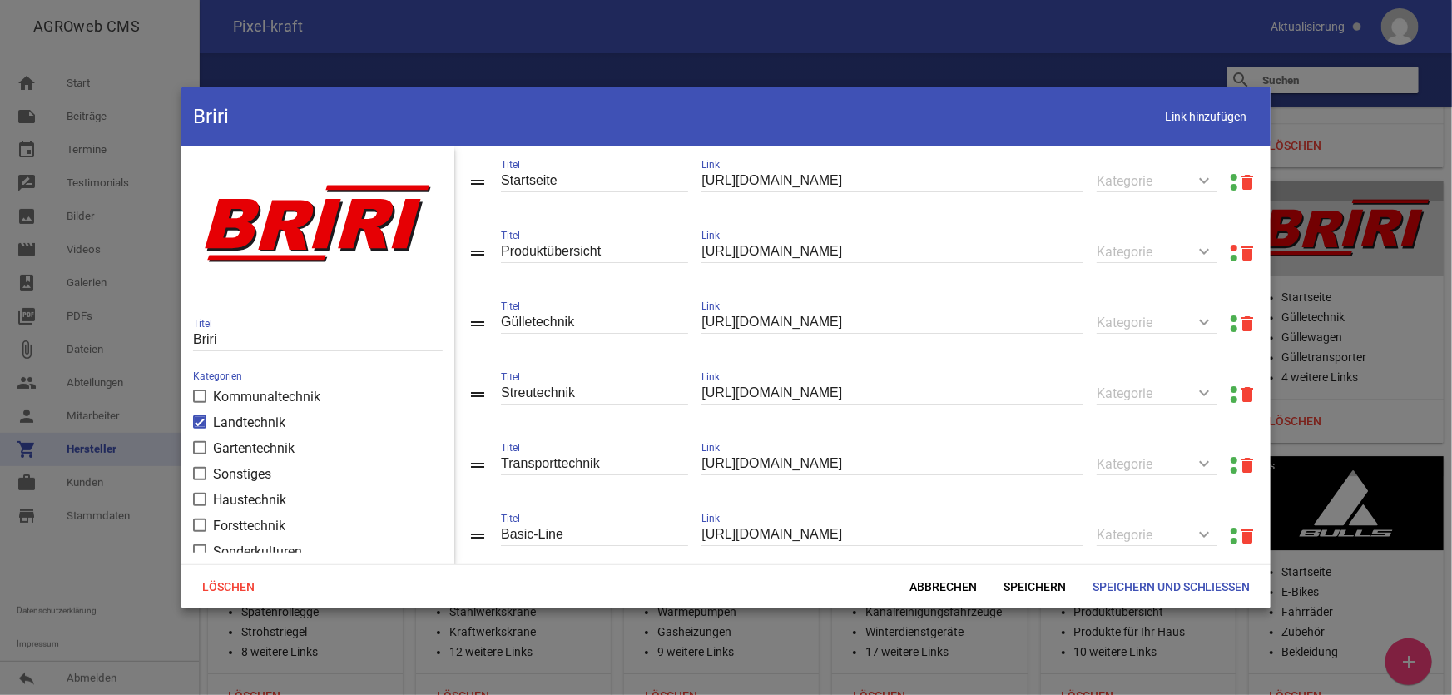
click at [1231, 248] on link at bounding box center [1234, 248] width 7 height 7
click at [937, 582] on span "Abbrechen" at bounding box center [943, 587] width 94 height 30
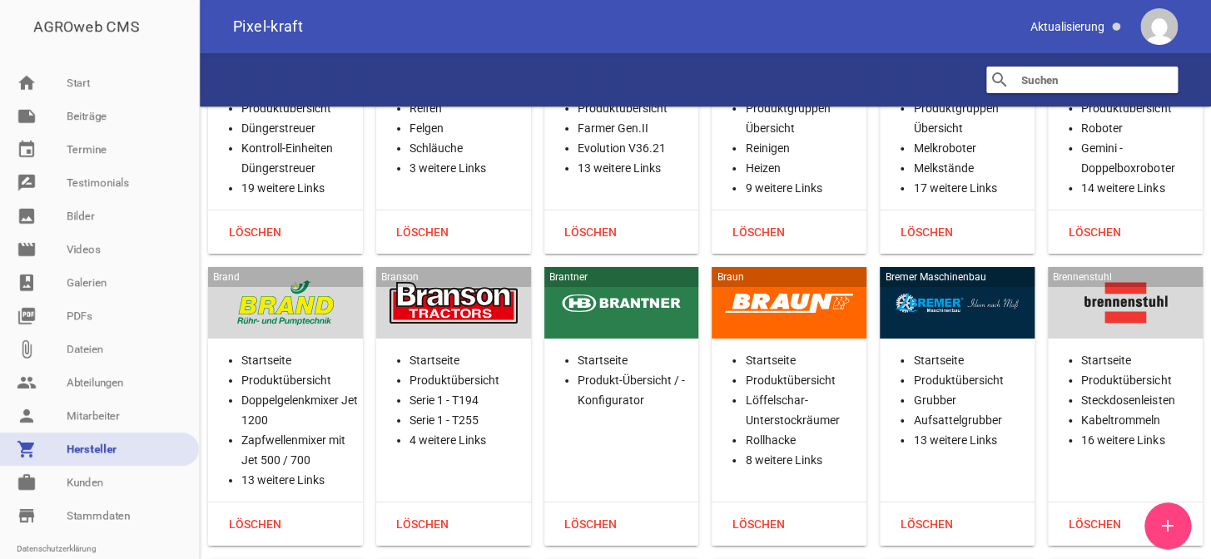
scroll to position [74, 0]
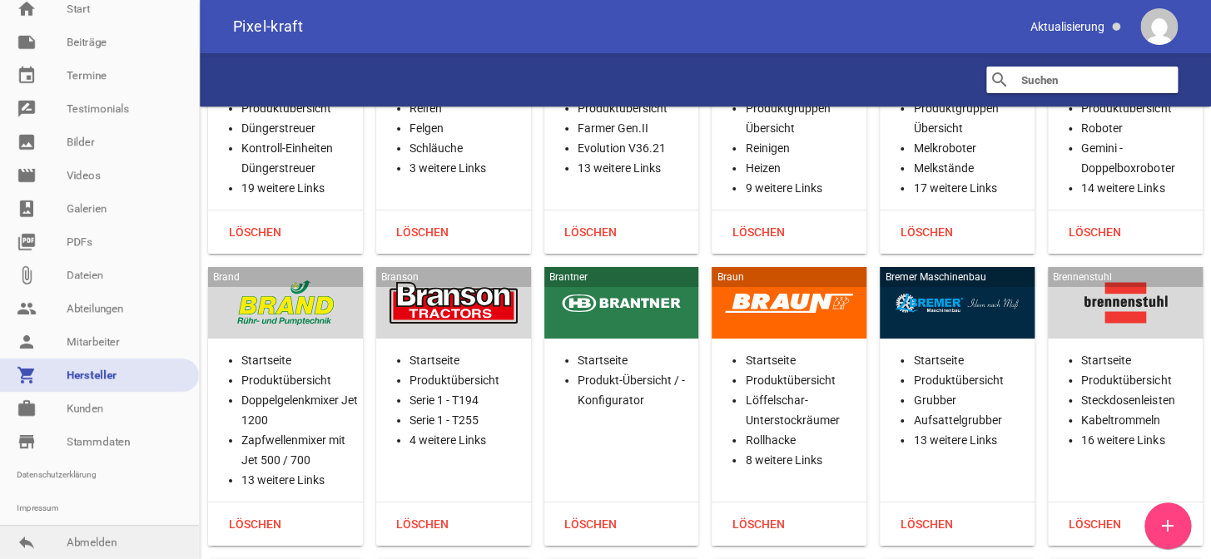
click at [90, 540] on link "reply Abmelden" at bounding box center [99, 542] width 199 height 33
